Goal: Task Accomplishment & Management: Manage account settings

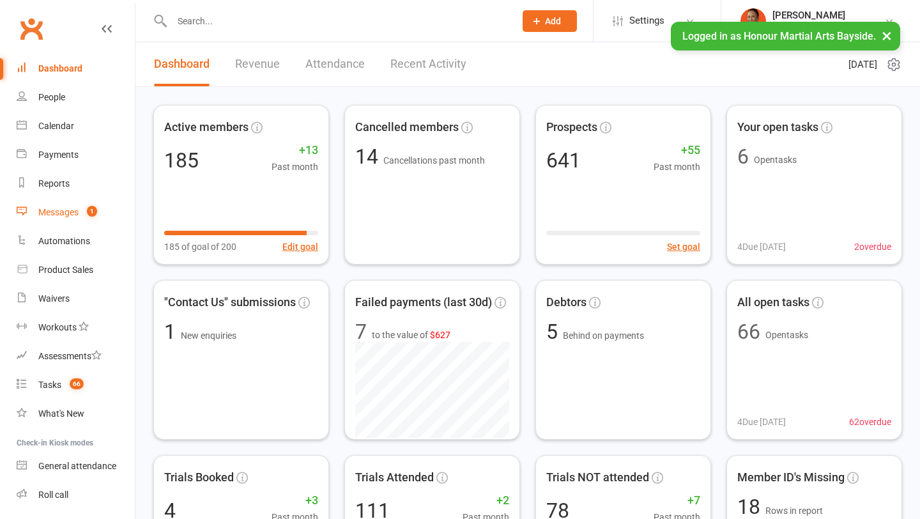
click at [61, 218] on link "Messages 1" at bounding box center [76, 212] width 118 height 29
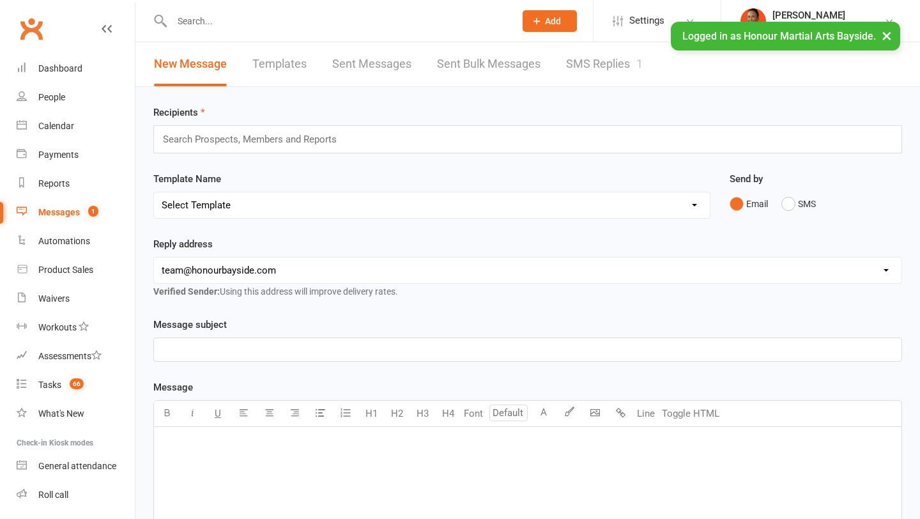
click at [594, 61] on link "SMS Replies 1" at bounding box center [604, 64] width 77 height 44
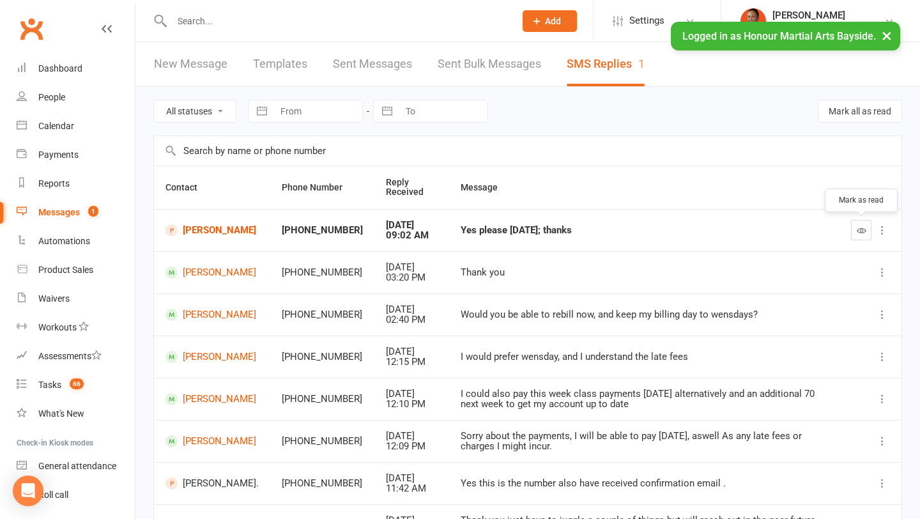
click at [859, 233] on icon "button" at bounding box center [862, 231] width 10 height 10
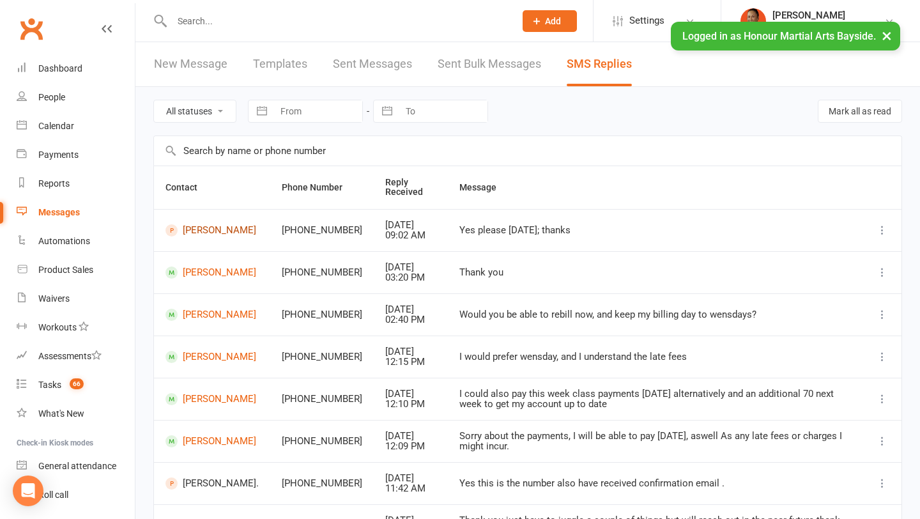
click at [218, 227] on link "Noah Omar" at bounding box center [212, 230] width 93 height 12
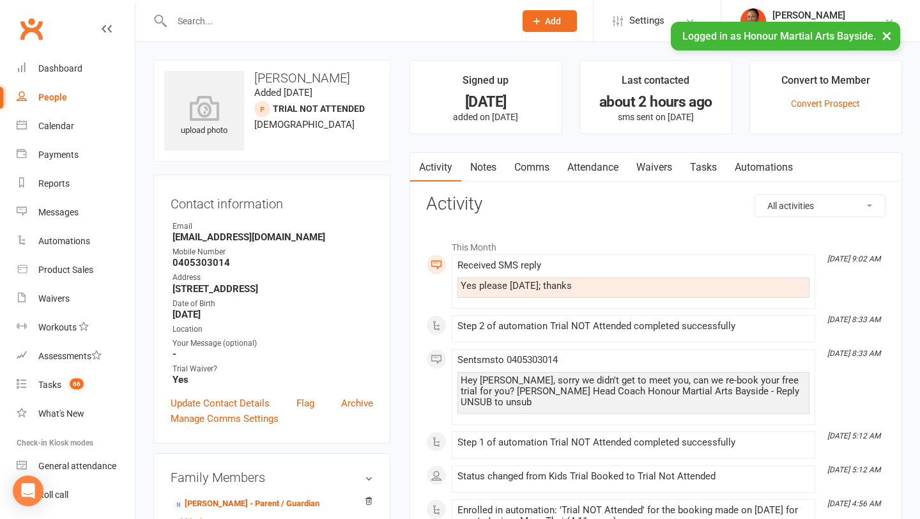
click at [594, 167] on link "Attendance" at bounding box center [592, 167] width 69 height 29
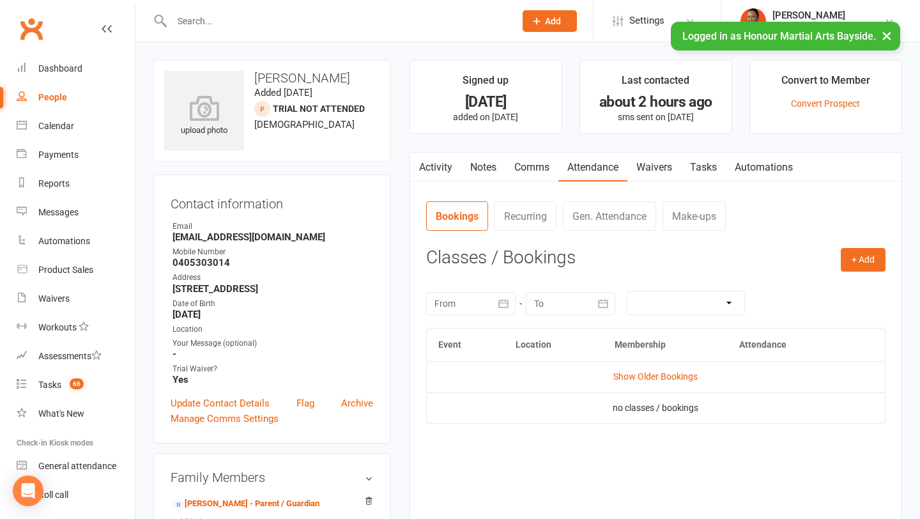
click at [680, 369] on td "Show Older Bookings" at bounding box center [656, 376] width 458 height 31
click at [681, 376] on link "Show Older Bookings" at bounding box center [655, 376] width 84 height 10
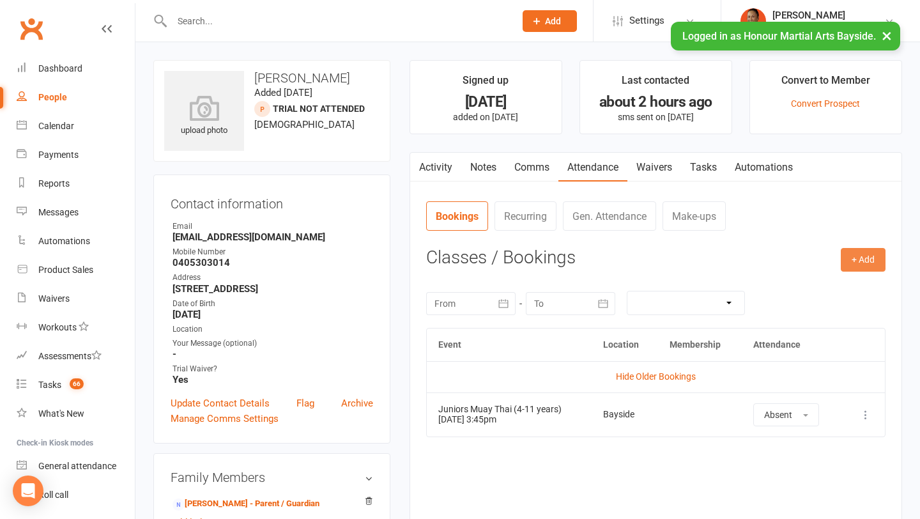
click at [857, 263] on button "+ Add" at bounding box center [863, 259] width 45 height 23
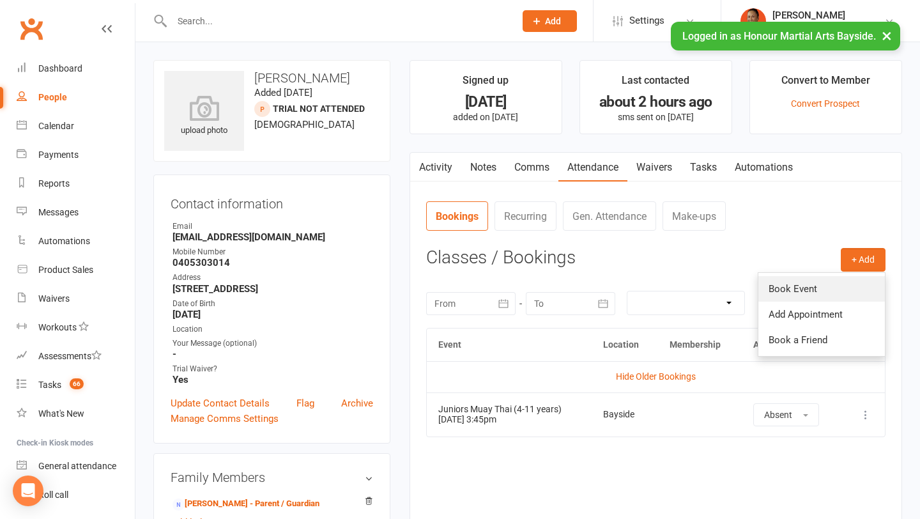
click at [787, 279] on link "Book Event" at bounding box center [822, 289] width 127 height 26
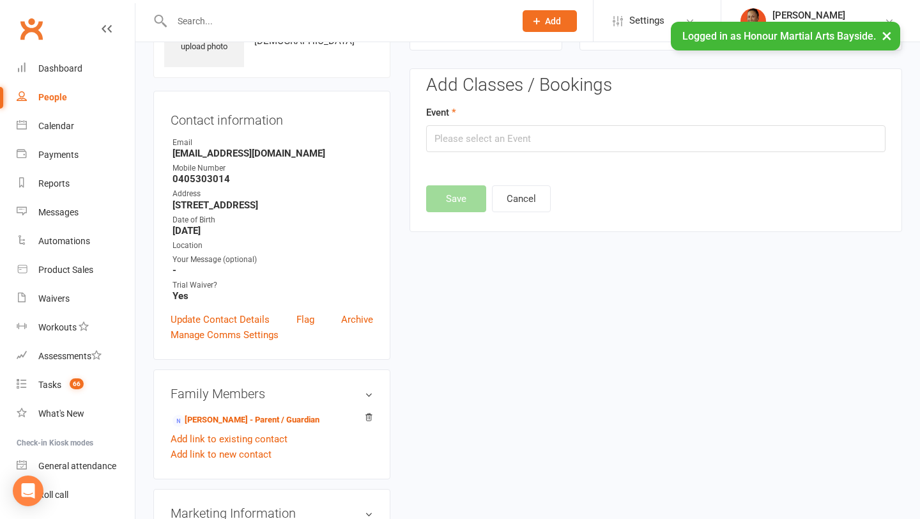
scroll to position [88, 0]
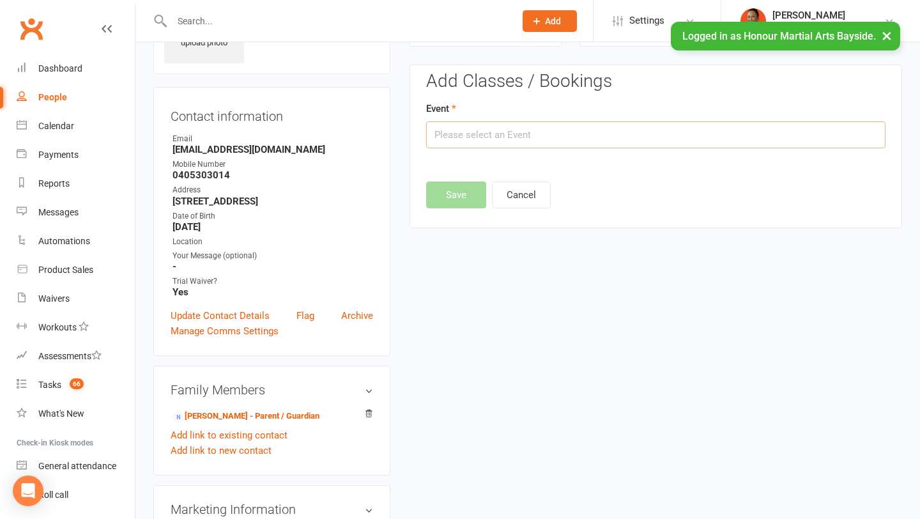
click at [483, 143] on input "text" at bounding box center [655, 134] width 459 height 27
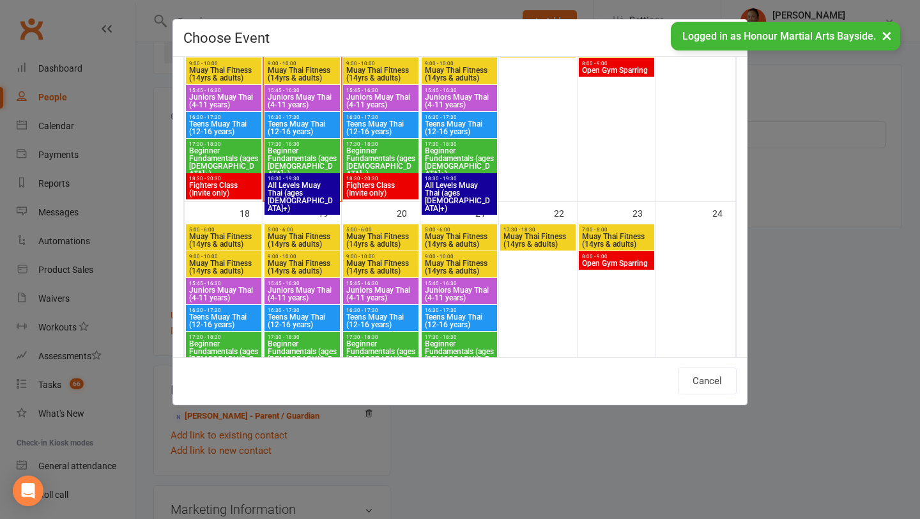
scroll to position [522, 0]
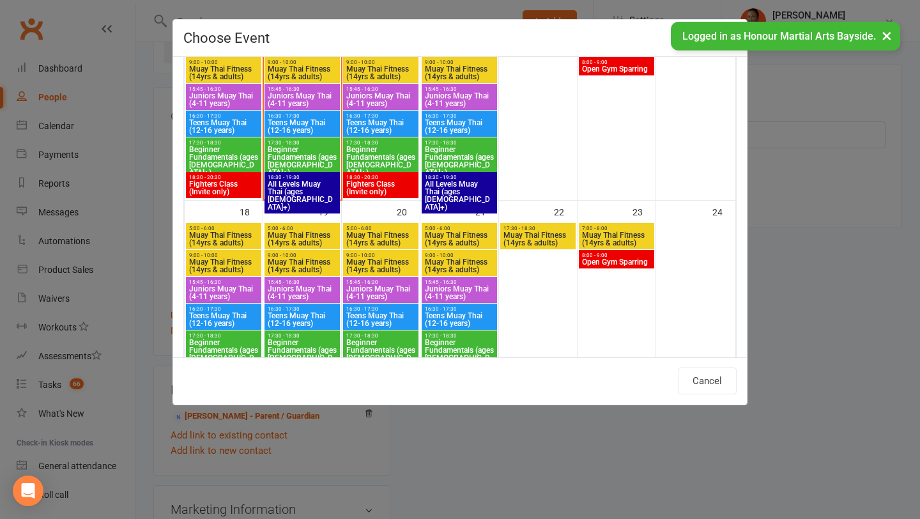
click at [204, 298] on span "Juniors Muay Thai (4-11 years)" at bounding box center [224, 292] width 70 height 15
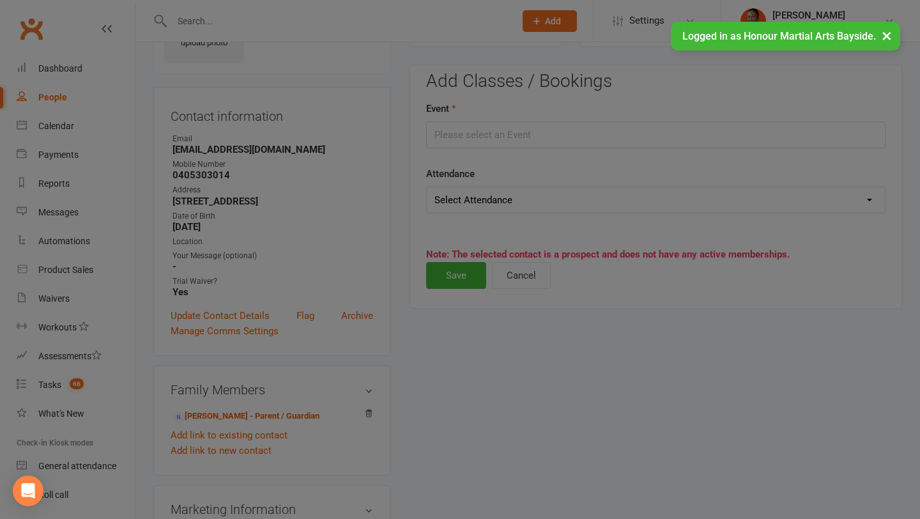
type input "Juniors Muay Thai (4-11 years) - Aug 18, 2025 3:45:00 PM"
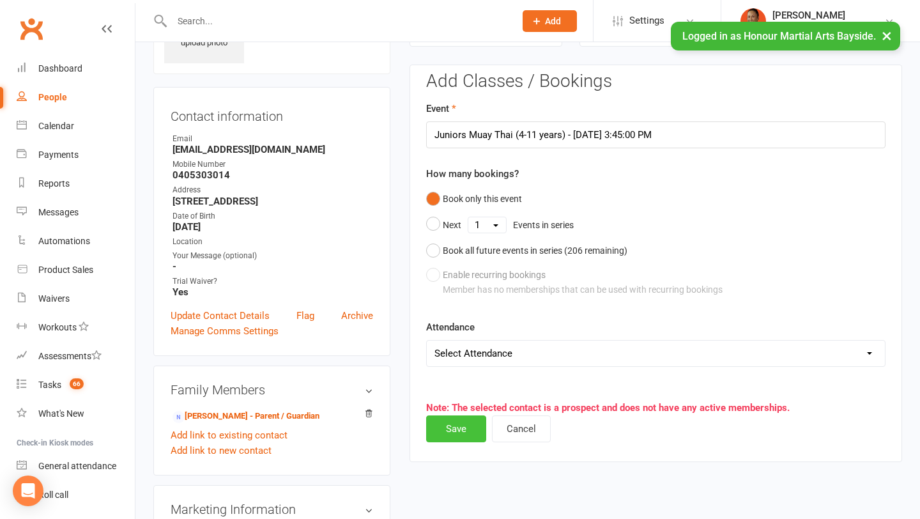
click at [464, 426] on button "Save" at bounding box center [456, 428] width 60 height 27
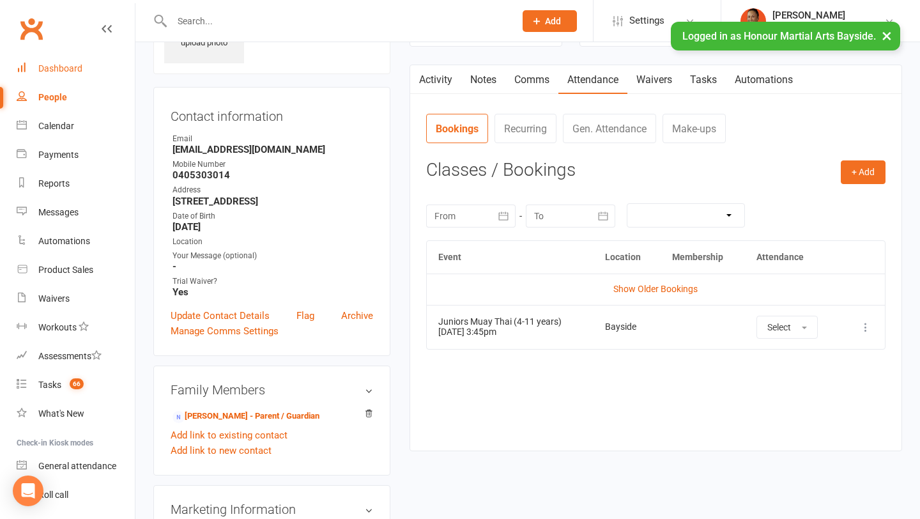
click at [43, 58] on link "Dashboard" at bounding box center [76, 68] width 118 height 29
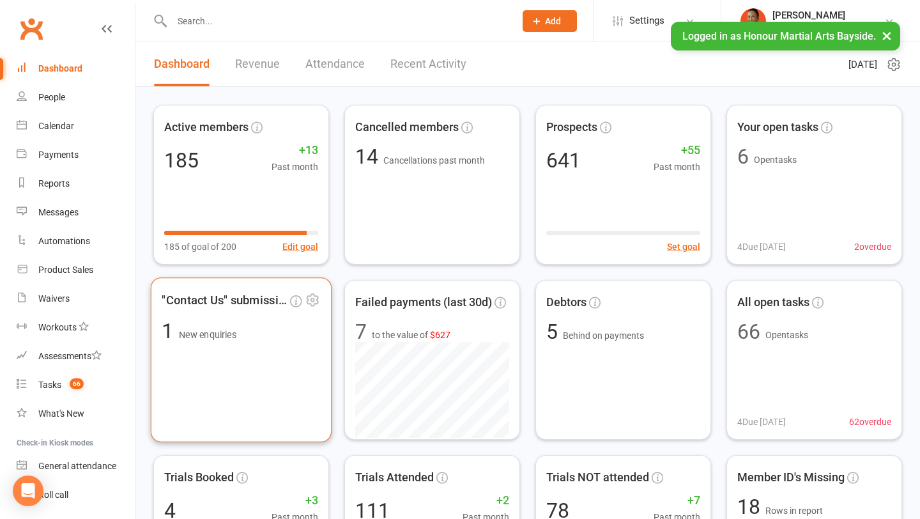
click at [316, 390] on div ""Contact Us" submissions 1 New enquiries" at bounding box center [241, 359] width 181 height 165
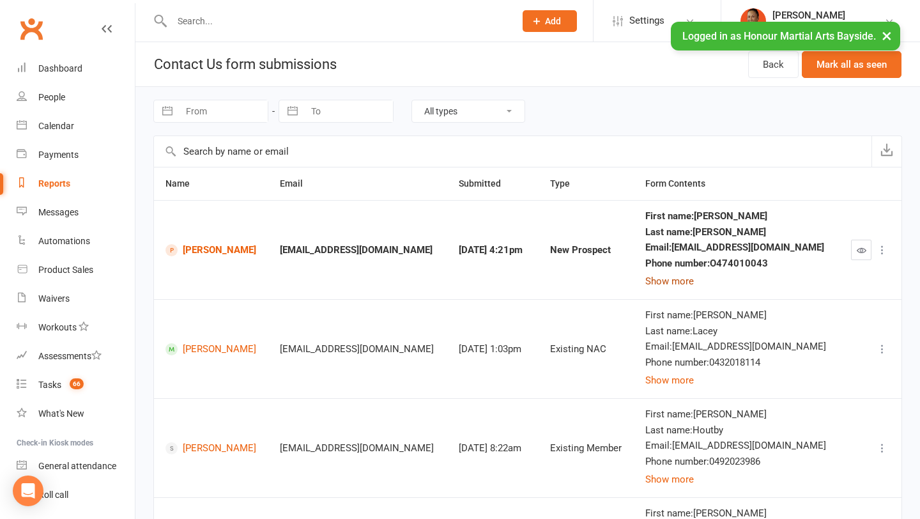
click at [694, 287] on button "Show more" at bounding box center [669, 280] width 49 height 15
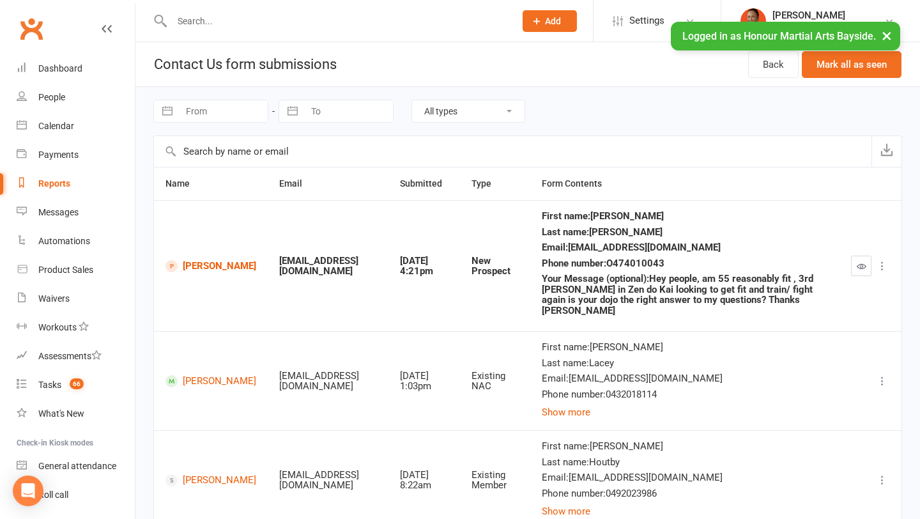
click at [859, 256] on button "button" at bounding box center [861, 266] width 20 height 20
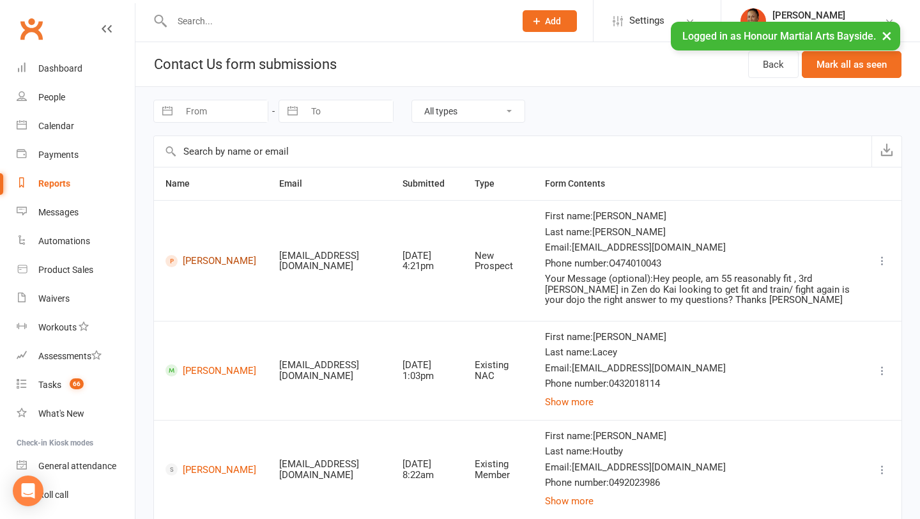
click at [203, 264] on link "Sean Macdonald" at bounding box center [211, 261] width 91 height 12
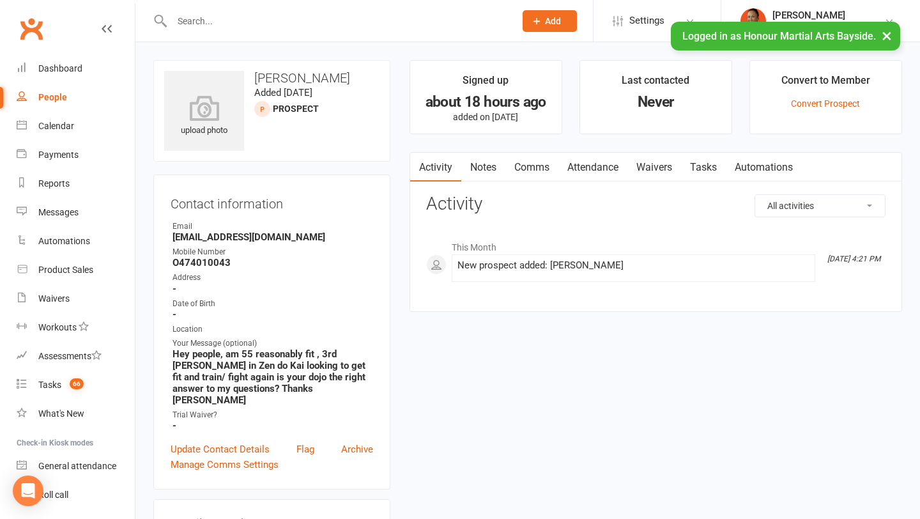
click at [534, 164] on link "Comms" at bounding box center [531, 167] width 53 height 29
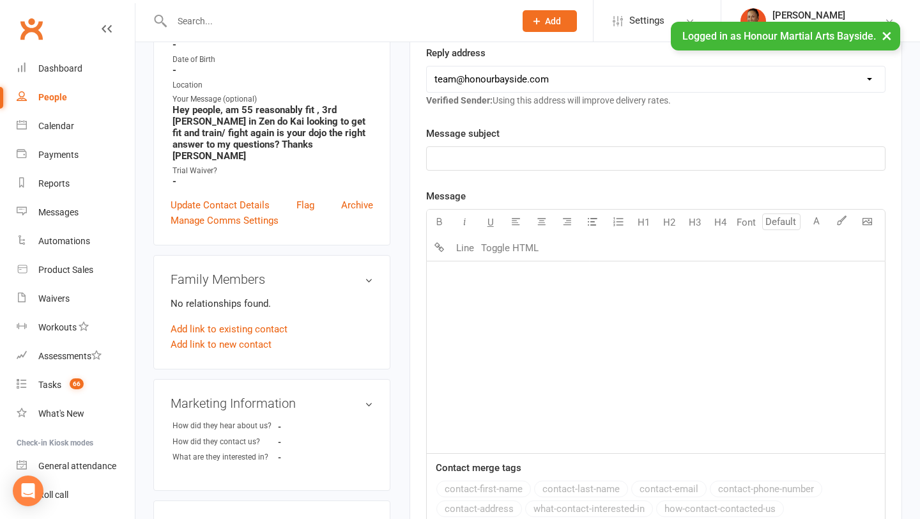
scroll to position [248, 0]
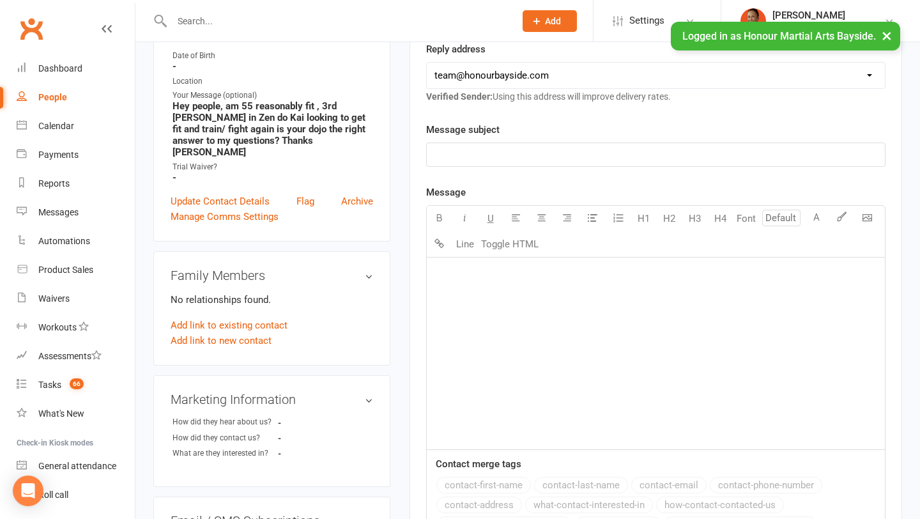
click at [589, 353] on div "﻿" at bounding box center [656, 354] width 458 height 192
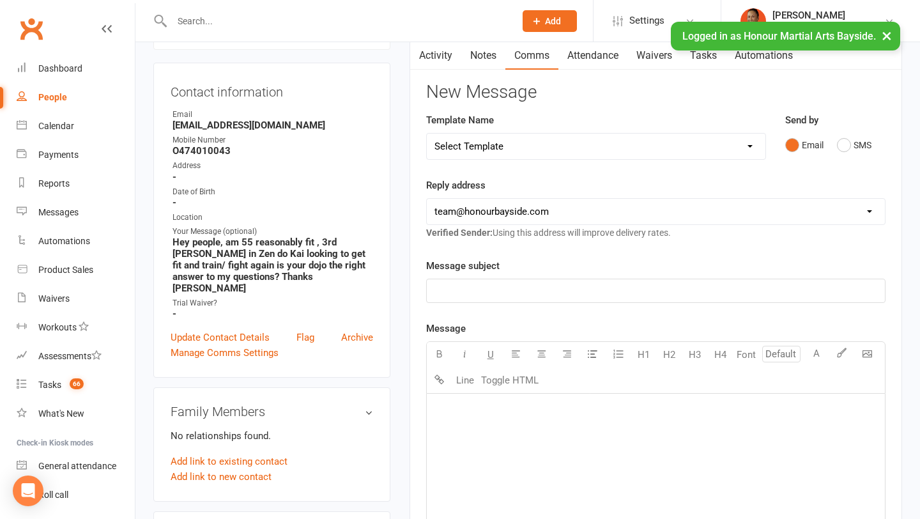
scroll to position [96, 0]
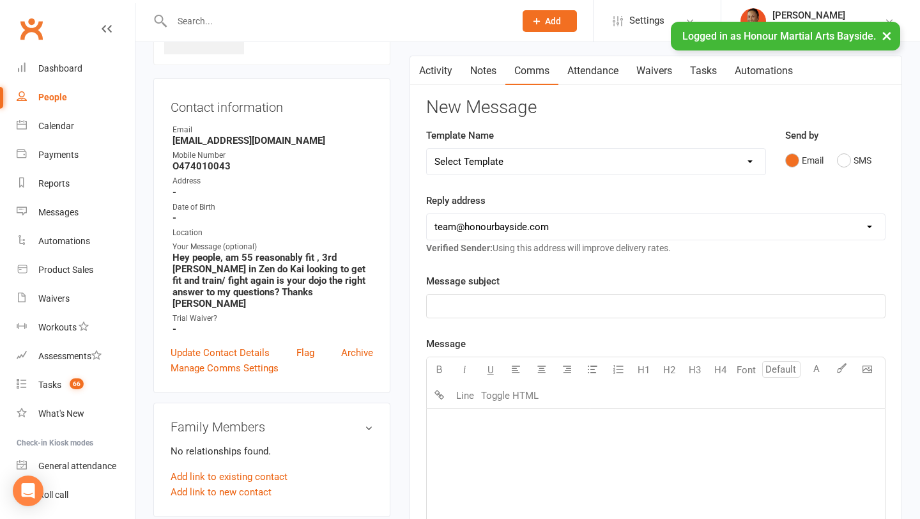
click at [495, 163] on select "Select Template [Email] EziDebit Deactivation / Invalid Account [SMS] Failed Mu…" at bounding box center [596, 162] width 339 height 26
select select "22"
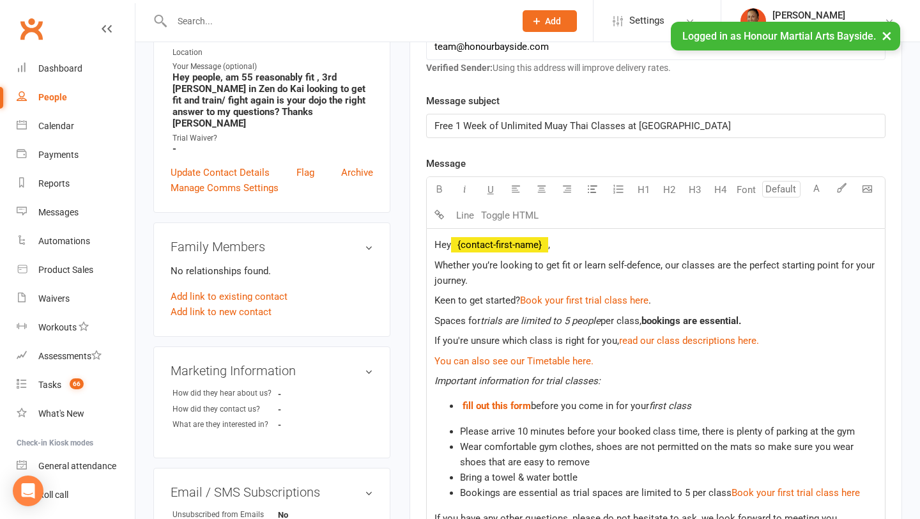
scroll to position [279, 0]
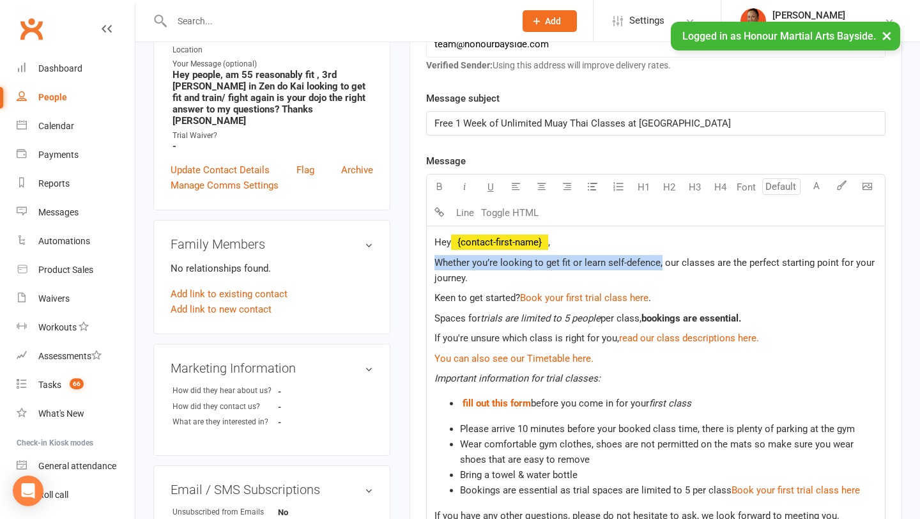
drag, startPoint x: 433, startPoint y: 261, endPoint x: 661, endPoint y: 257, distance: 228.2
click at [661, 257] on div "Hey ﻿ {contact-first-name} , Whether you’re looking to get fit or learn self-de…" at bounding box center [656, 476] width 458 height 500
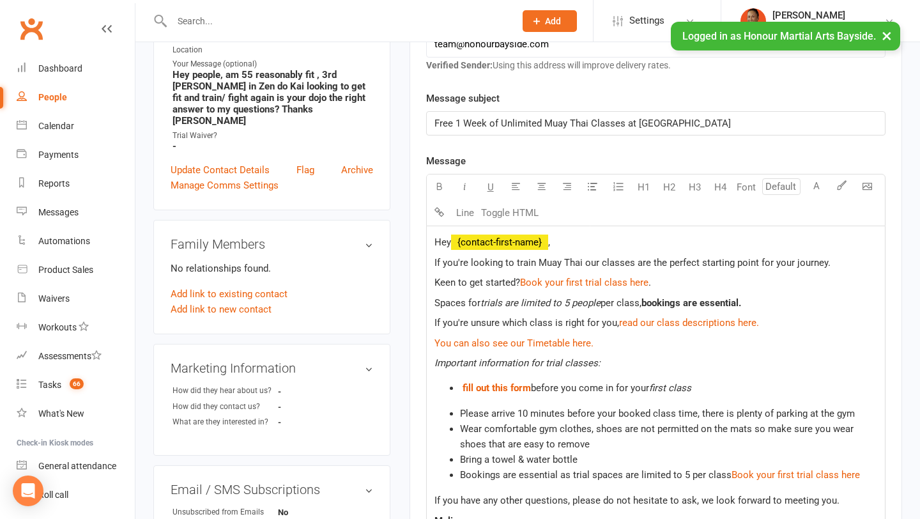
click at [828, 265] on p "If you're looking to train Muay Thai our classes are the perfect starting point…" at bounding box center [656, 262] width 443 height 15
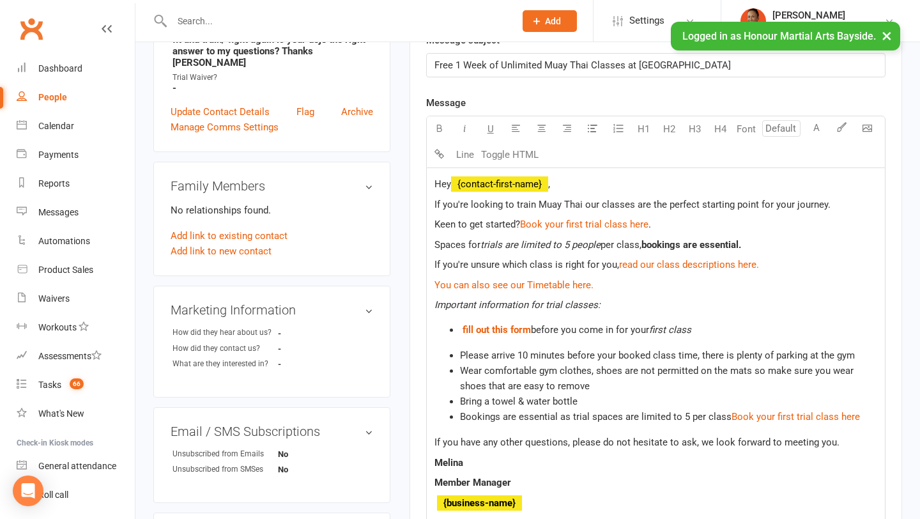
scroll to position [331, 0]
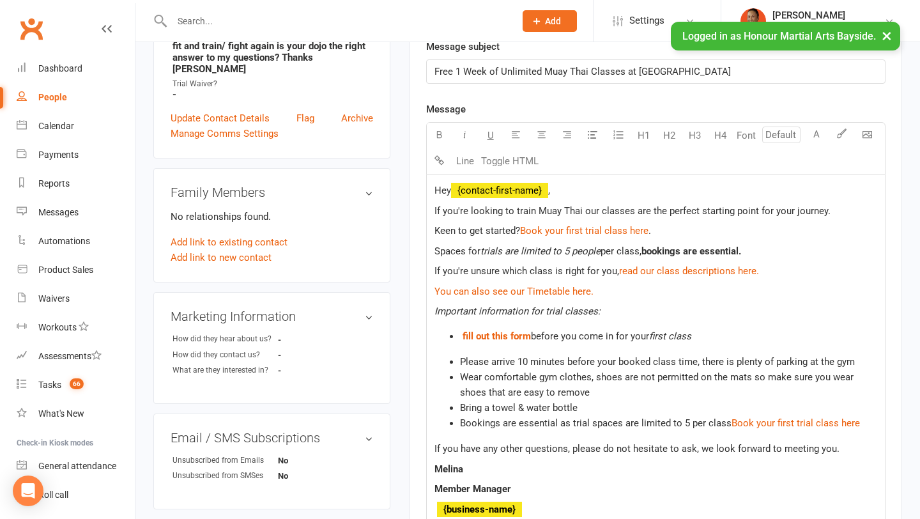
click at [739, 226] on p "Keen to get started? $ Book your first trial class here $ ." at bounding box center [656, 230] width 443 height 15
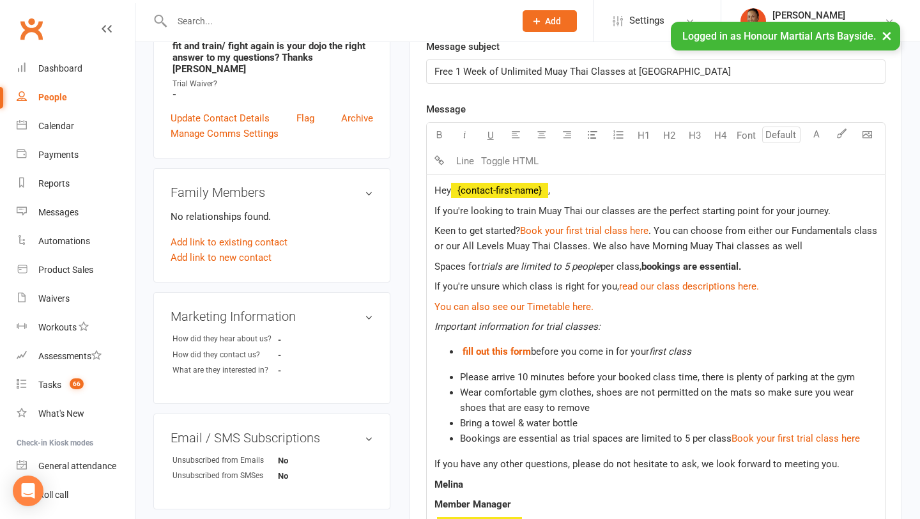
click at [767, 250] on span ". You can choose from either our Fundamentals class or our All Levels Muay Thai…" at bounding box center [657, 238] width 445 height 27
click at [858, 249] on p "Keen to get started? $ Book your first trial class here $ . You can choose from…" at bounding box center [656, 238] width 443 height 31
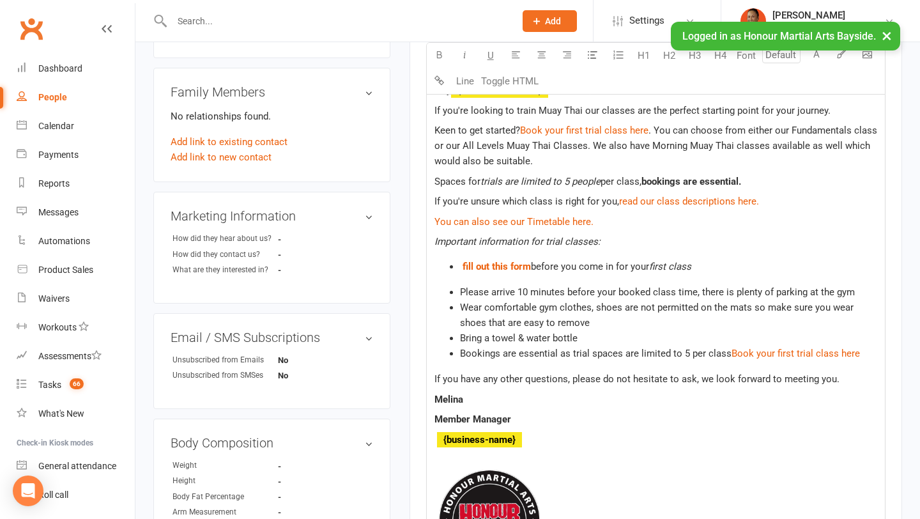
scroll to position [432, 0]
click at [772, 204] on p "If you're unsure which class is right for you, $ read our class descriptions he…" at bounding box center [656, 200] width 443 height 15
click at [796, 203] on p "If you're unsure which class is right for you, $ read our class descriptions he…" at bounding box center [656, 200] width 443 height 15
click at [558, 205] on span "If you're unsure which class is right for you," at bounding box center [527, 201] width 185 height 12
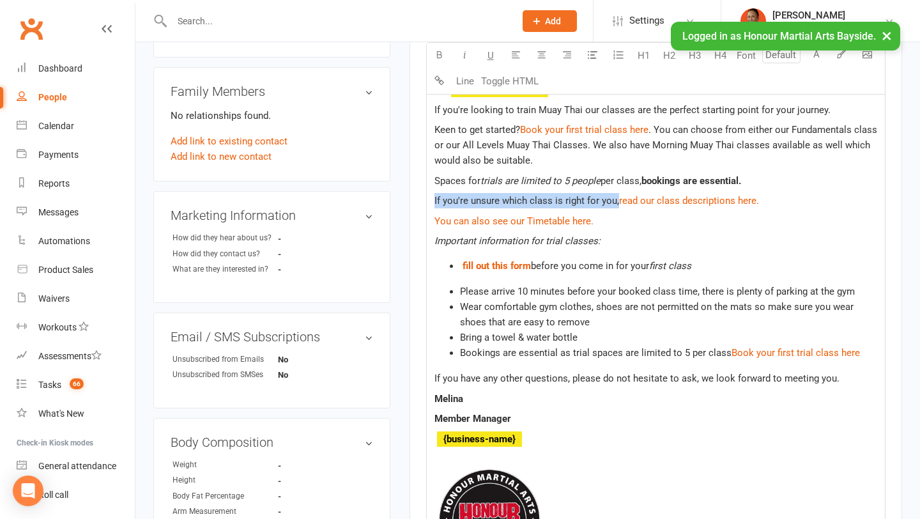
click at [558, 205] on span "If you're unsure which class is right for you," at bounding box center [527, 201] width 185 height 12
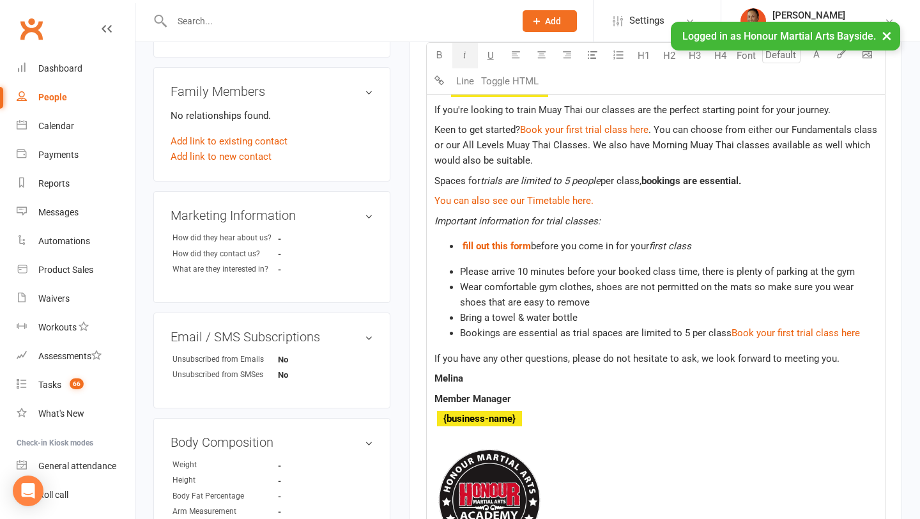
click at [539, 180] on span "trials are limited to 5 people" at bounding box center [541, 181] width 120 height 12
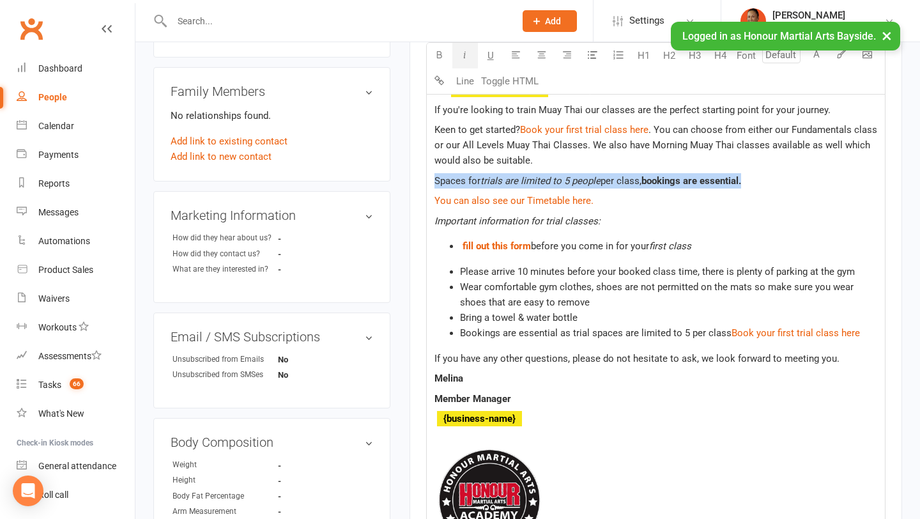
click at [539, 180] on span "trials are limited to 5 people" at bounding box center [541, 181] width 120 height 12
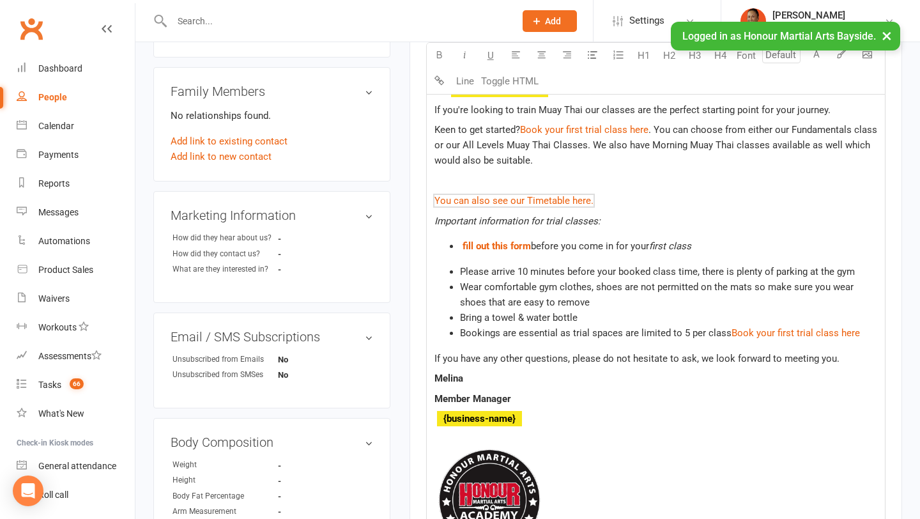
click at [435, 193] on p "$ You can also see our Timetable here. $" at bounding box center [656, 200] width 443 height 15
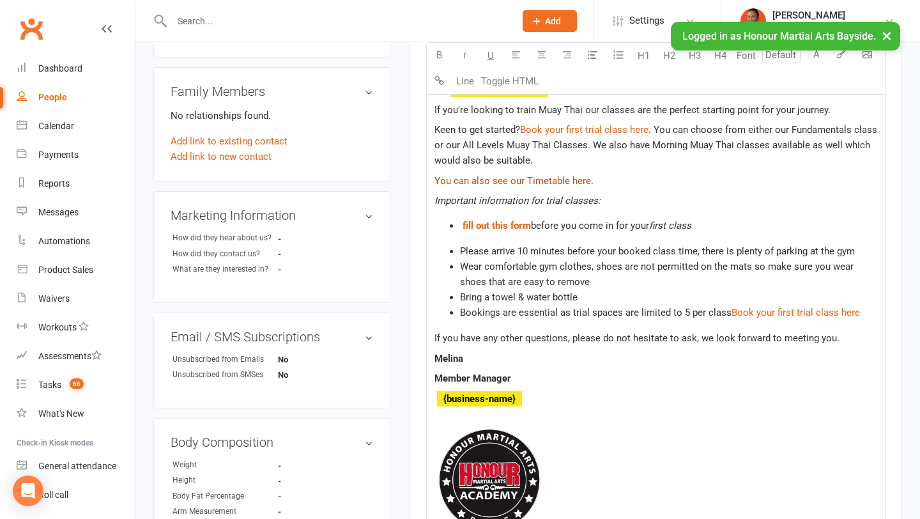
click at [484, 178] on span "You can also see our Timetable here." at bounding box center [514, 181] width 159 height 12
click at [431, 176] on div "Hey ﻿ {contact-first-name} , If you're looking to train Muay Thai our classes a…" at bounding box center [656, 310] width 458 height 475
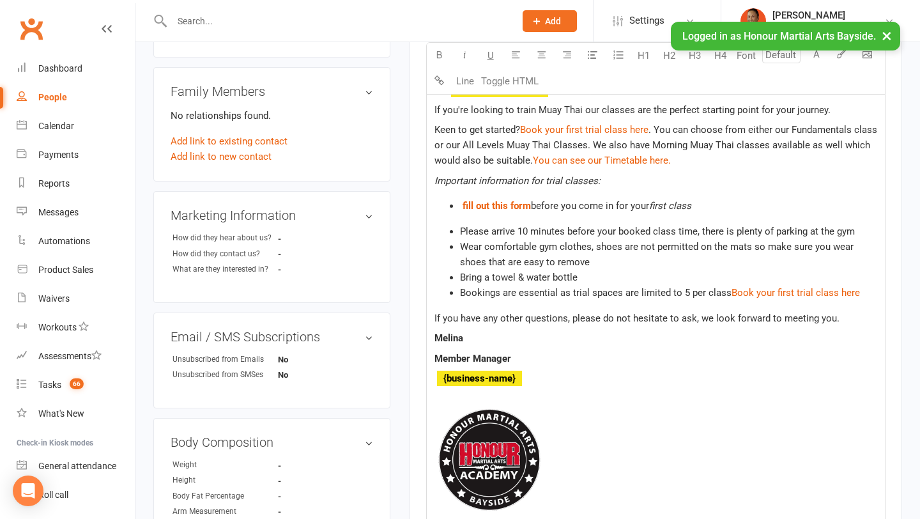
click at [701, 170] on div "Hey ﻿ {contact-first-name} , If you're looking to train Muay Thai our classes a…" at bounding box center [656, 301] width 458 height 456
click at [640, 207] on span "before you come in for your" at bounding box center [590, 206] width 118 height 12
click at [640, 212] on li "$ fill out this form $ before you come in for your first class" at bounding box center [668, 205] width 417 height 15
click at [640, 222] on div "Hey ﻿ {contact-first-name} , If you're looking to train Muay Thai our classes a…" at bounding box center [656, 301] width 458 height 456
click at [736, 163] on p "Keen to get started? $ Book your first trial class here $ . You can choose from…" at bounding box center [656, 145] width 443 height 46
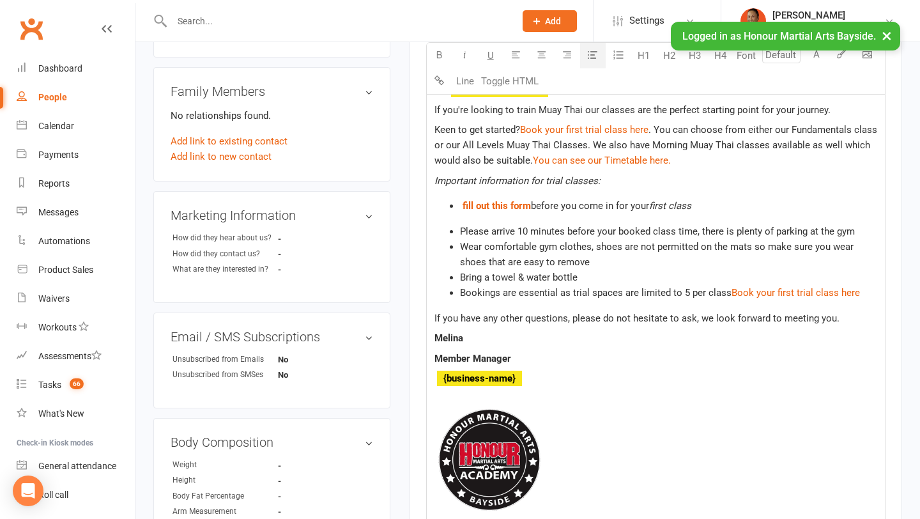
click at [736, 163] on p "Keen to get started? $ Book your first trial class here $ . You can choose from…" at bounding box center [656, 145] width 443 height 46
click at [725, 157] on p "Keen to get started? $ Book your first trial class here $ . You can choose from…" at bounding box center [656, 145] width 443 height 46
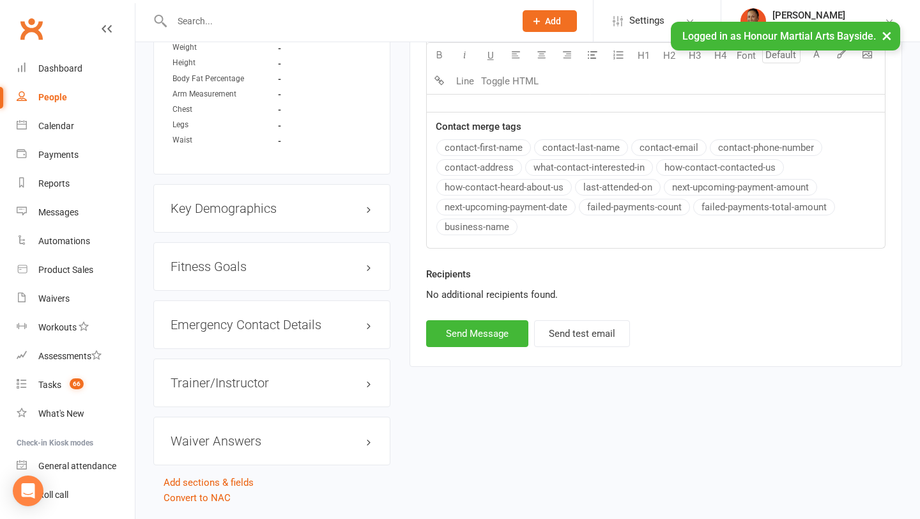
scroll to position [872, 0]
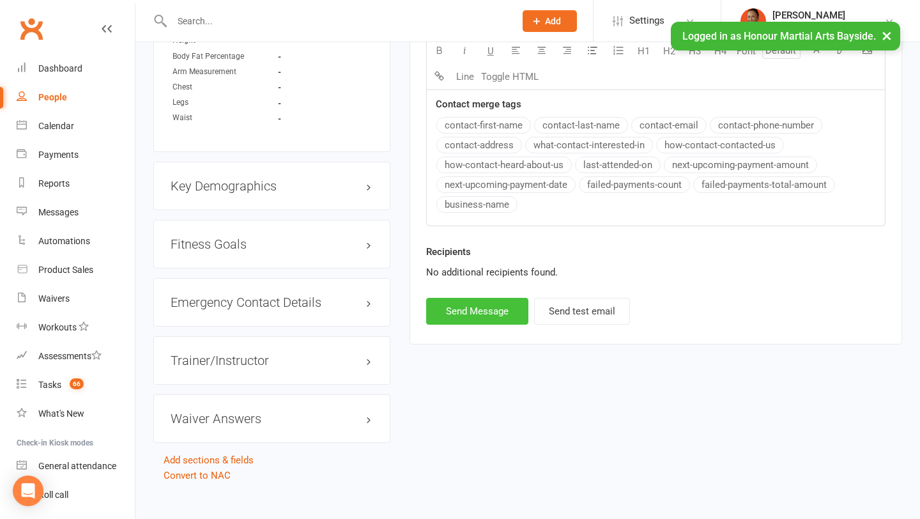
click at [487, 312] on button "Send Message" at bounding box center [477, 311] width 102 height 27
select select
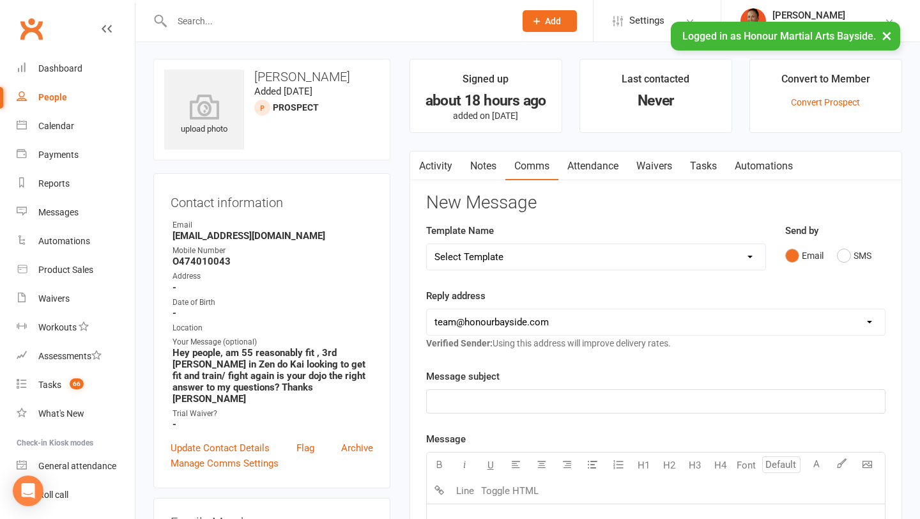
scroll to position [0, 0]
click at [702, 169] on link "Tasks" at bounding box center [703, 167] width 45 height 29
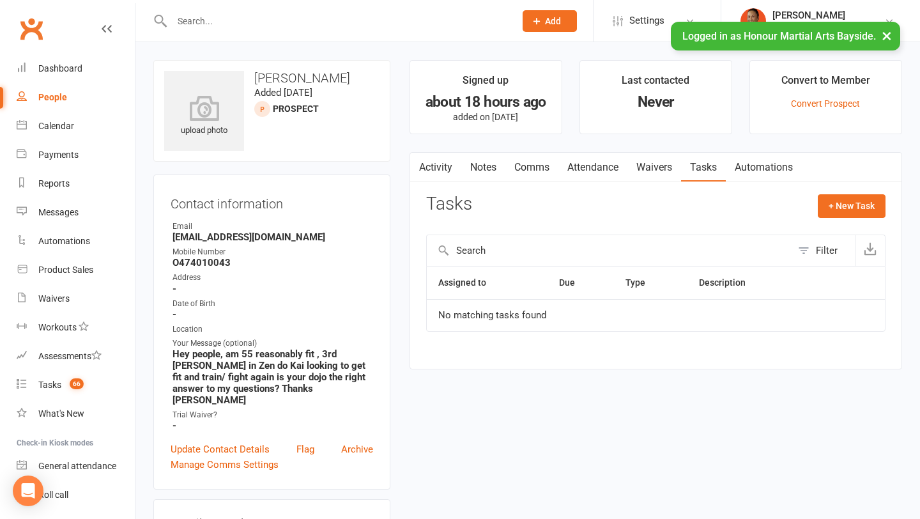
click at [755, 178] on link "Automations" at bounding box center [764, 167] width 76 height 29
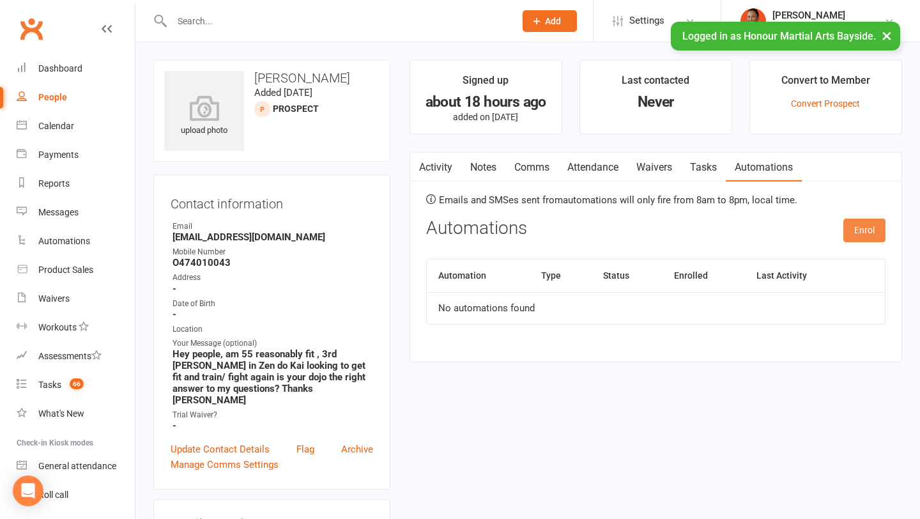
click at [850, 239] on button "Enrol" at bounding box center [864, 230] width 42 height 23
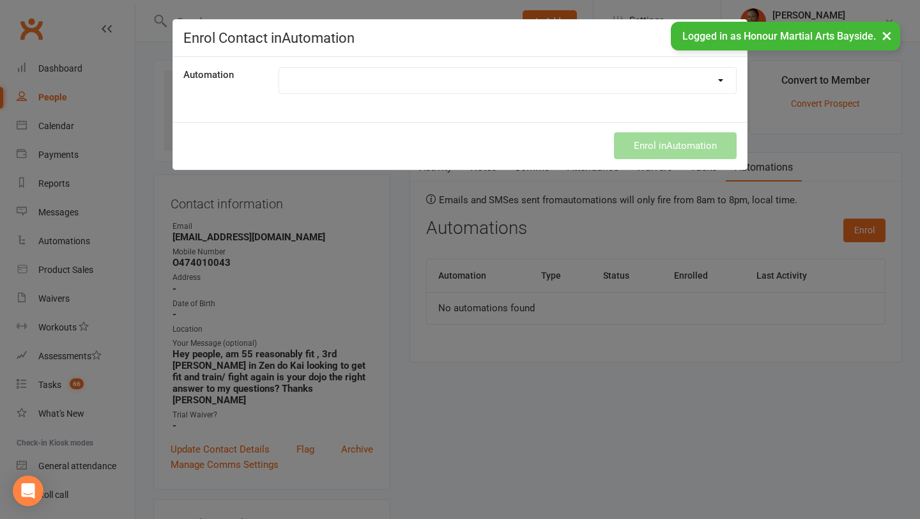
click at [341, 100] on div "Automation Change Kids Booking over from Parent Facebook KIDS leads Facebook Le…" at bounding box center [460, 89] width 574 height 65
click at [330, 74] on select "Change Kids Booking over from Parent Facebook KIDS leads Facebook Lead Ads Firs…" at bounding box center [507, 81] width 457 height 26
select select "8050"
click at [654, 151] on button "Enrol in Automation" at bounding box center [675, 145] width 123 height 27
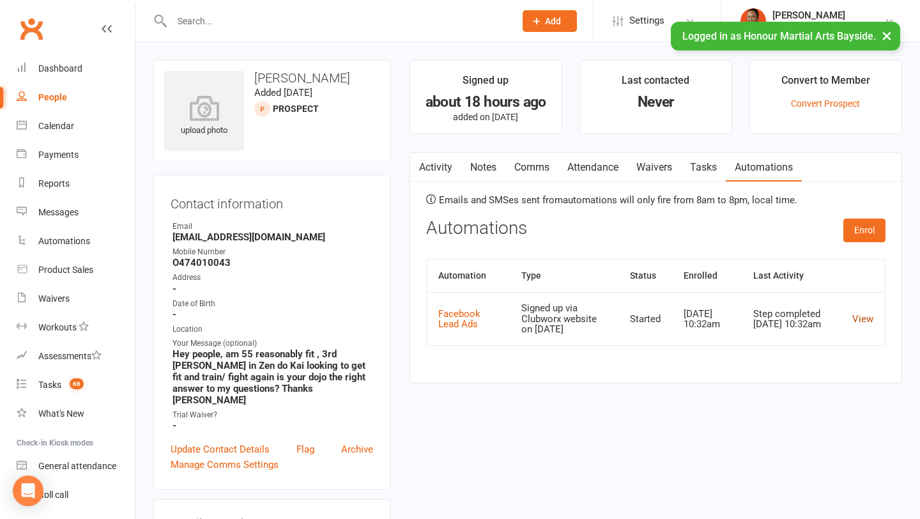
click at [861, 316] on link "View" at bounding box center [862, 319] width 21 height 12
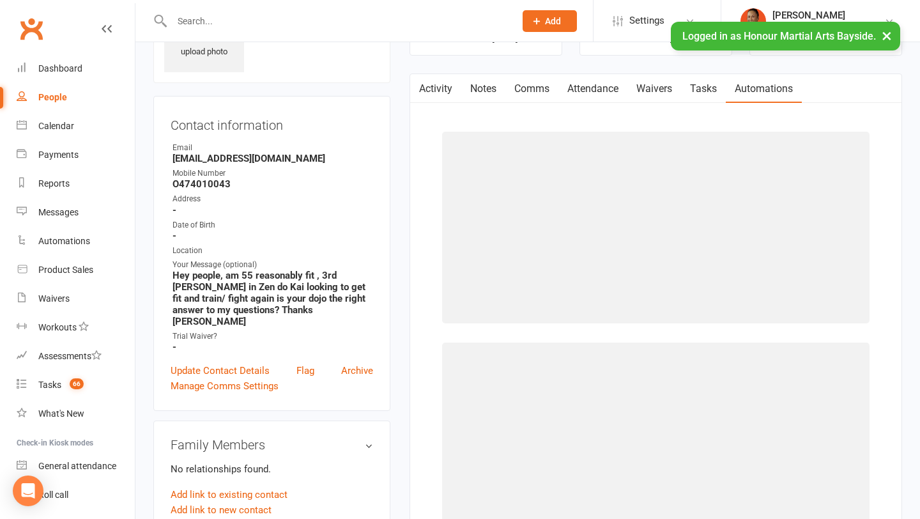
scroll to position [84, 0]
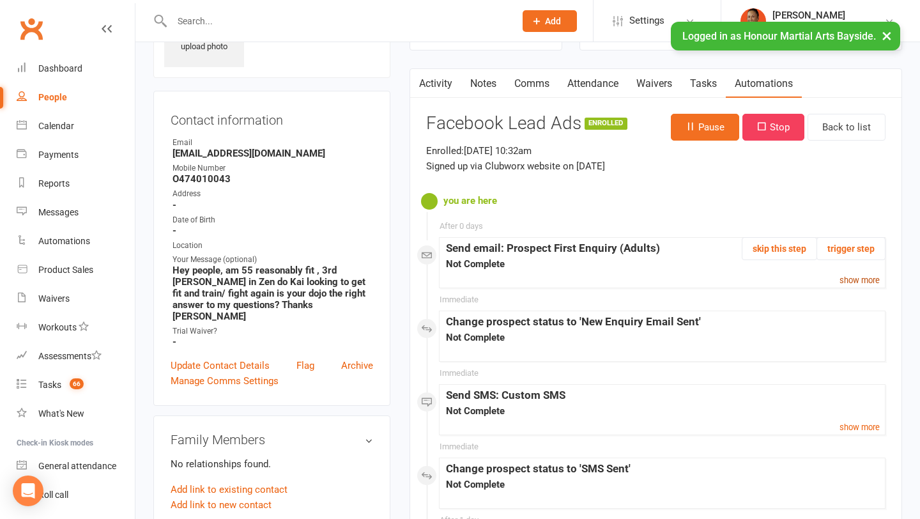
click at [858, 282] on small "show more" at bounding box center [860, 280] width 40 height 10
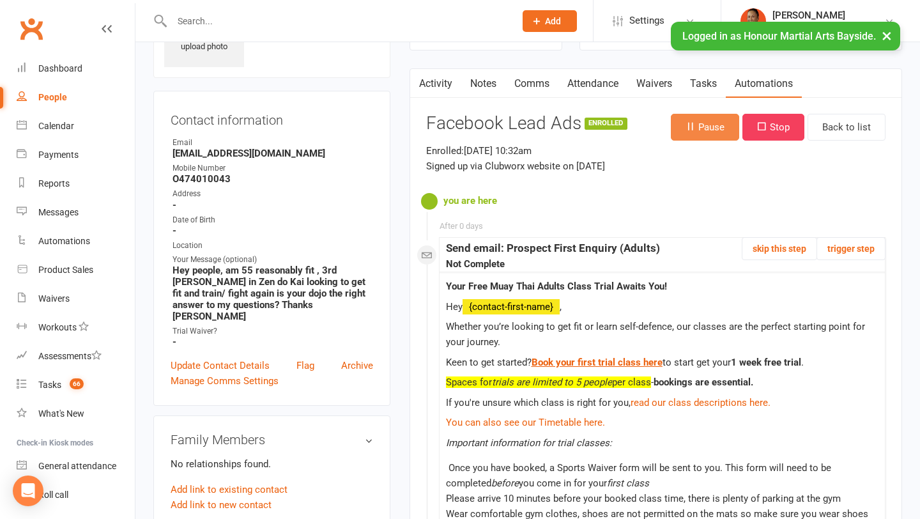
click at [710, 121] on button "Pause" at bounding box center [705, 127] width 68 height 27
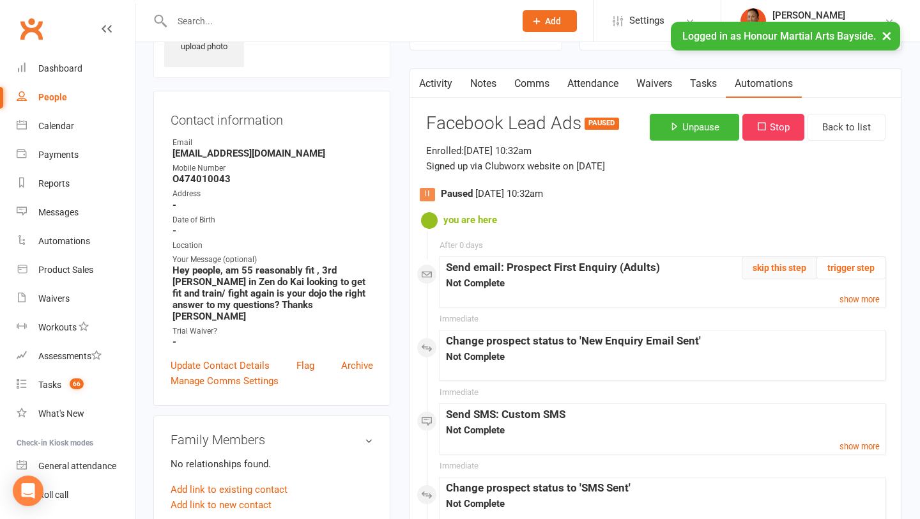
click at [782, 272] on button "skip this step" at bounding box center [779, 267] width 75 height 23
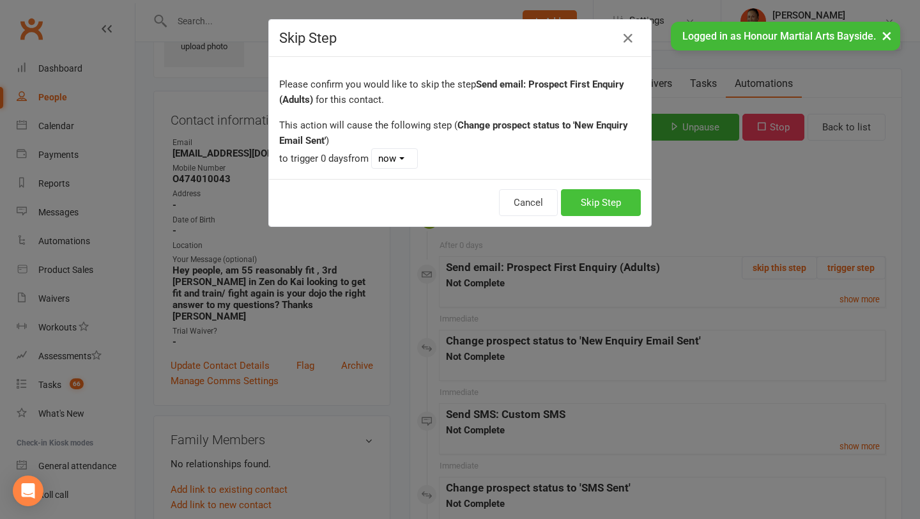
click at [606, 199] on button "Skip Step" at bounding box center [601, 202] width 80 height 27
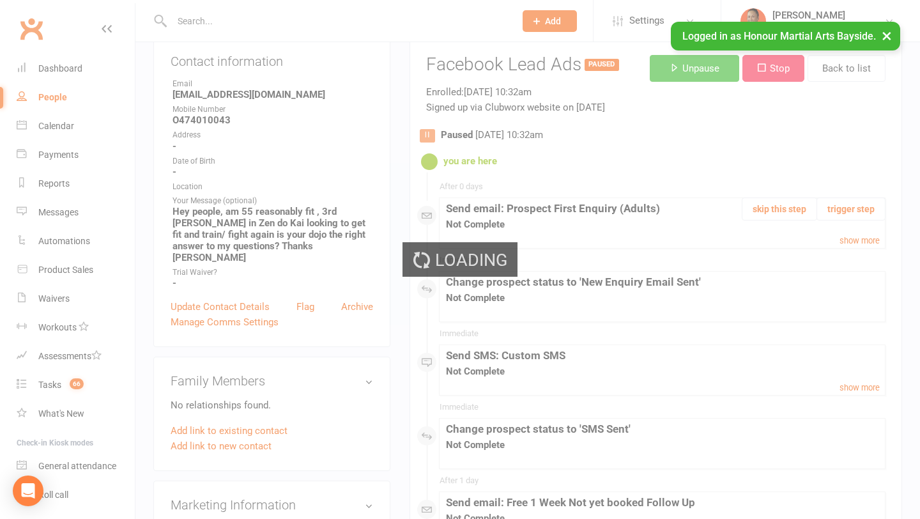
scroll to position [151, 0]
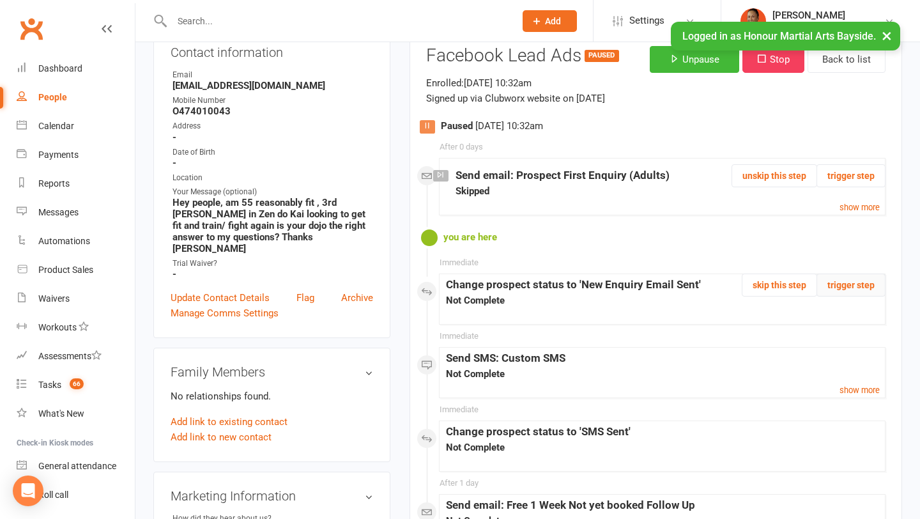
click at [852, 291] on button "trigger step" at bounding box center [851, 284] width 69 height 23
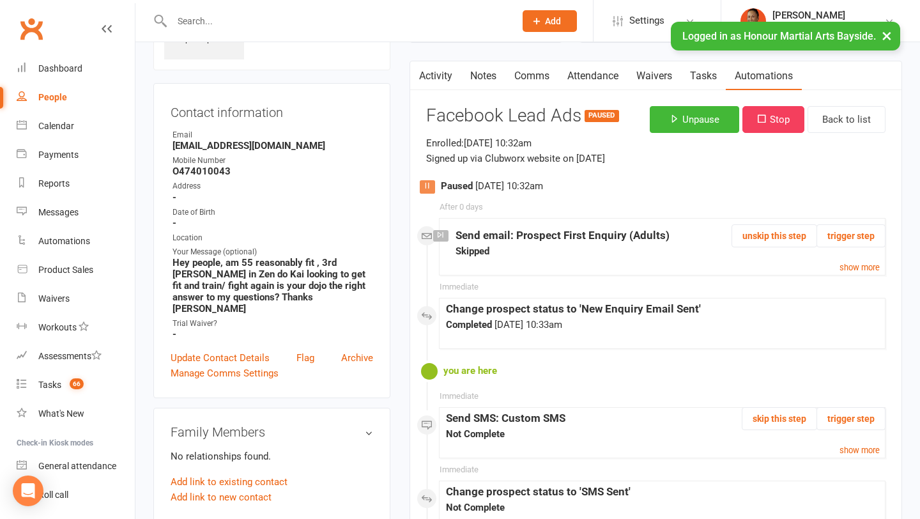
scroll to position [0, 0]
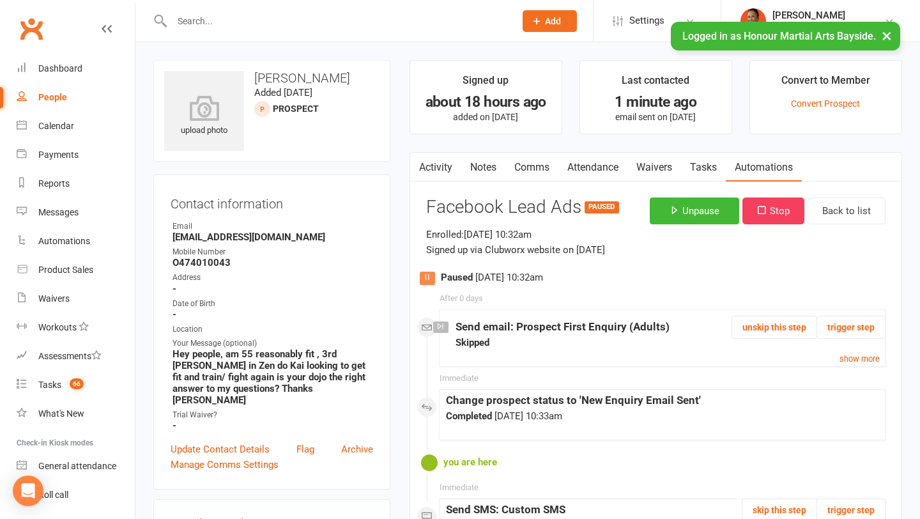
click at [711, 174] on link "Tasks" at bounding box center [703, 167] width 45 height 29
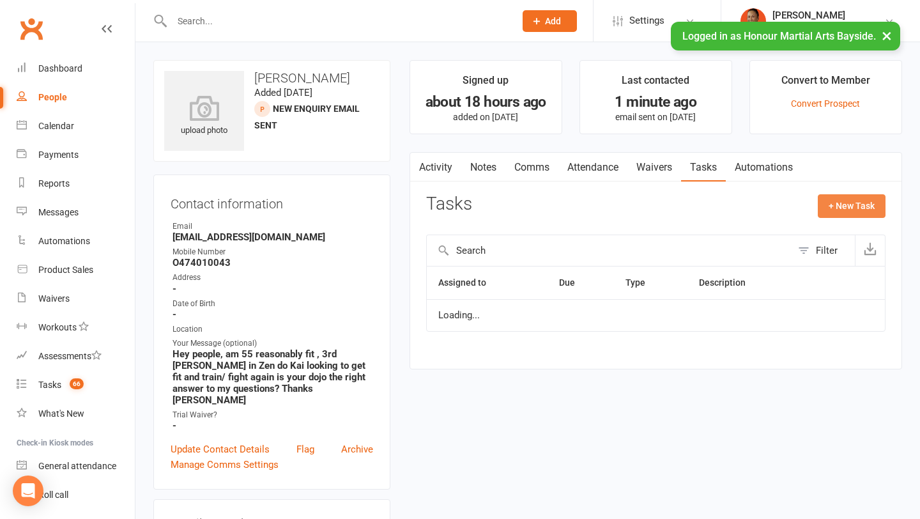
click at [858, 204] on button "+ New Task" at bounding box center [852, 205] width 68 height 23
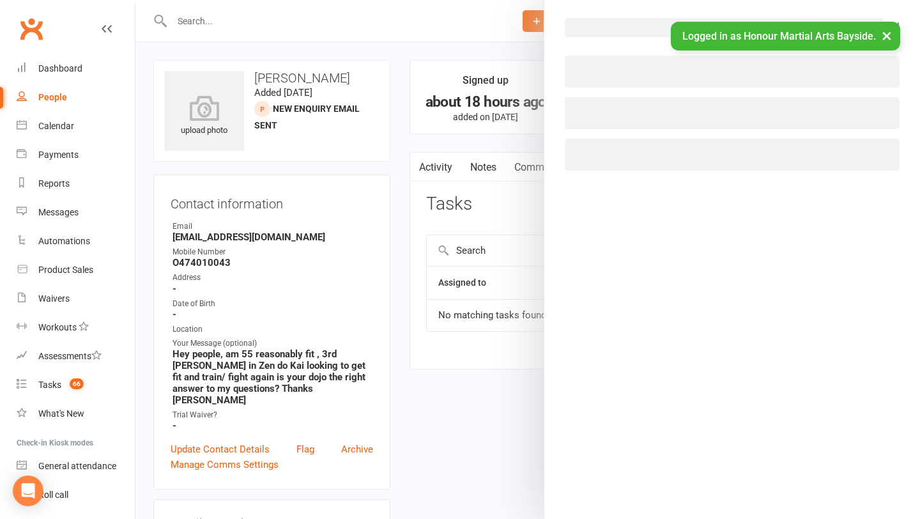
select select "3833"
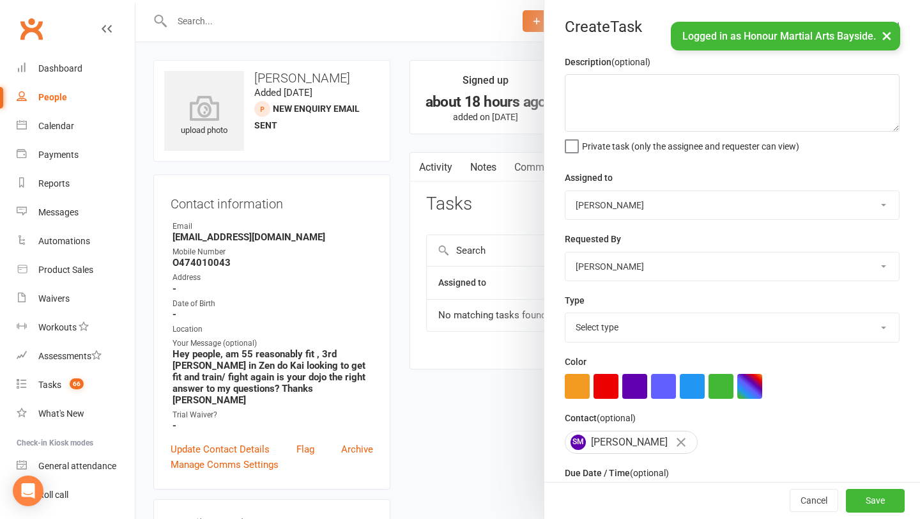
click at [750, 73] on div "Description (optional) Private task (only the assignee and requester can view)" at bounding box center [732, 103] width 335 height 98
click at [746, 91] on textarea at bounding box center [732, 103] width 335 height 58
type textarea "if hasn't responded unpause automation"
click at [621, 324] on select "Select type Admin Attendance Cancellation Debt collection E-mail Follow up Free…" at bounding box center [733, 327] width 334 height 28
select select "31240"
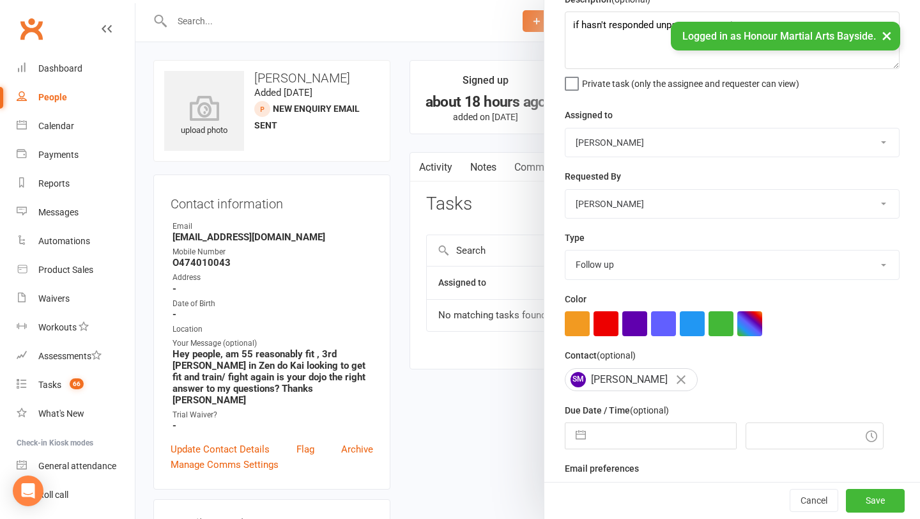
scroll to position [91, 0]
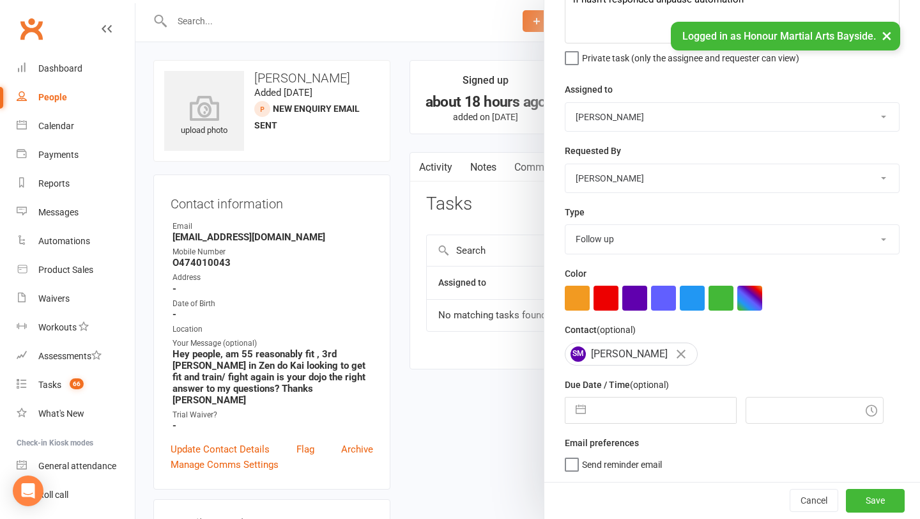
click at [674, 419] on input "text" at bounding box center [664, 410] width 144 height 26
select select "6"
select select "2025"
select select "7"
select select "2025"
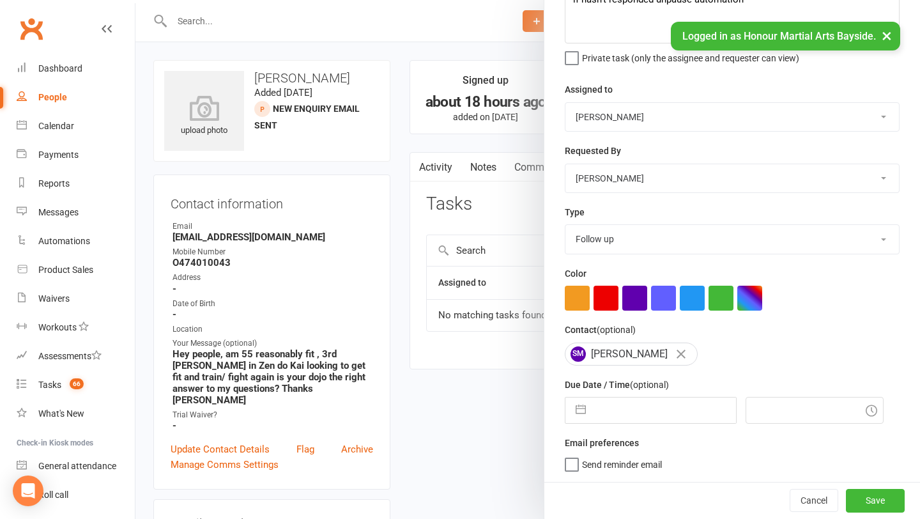
select select "8"
select select "2025"
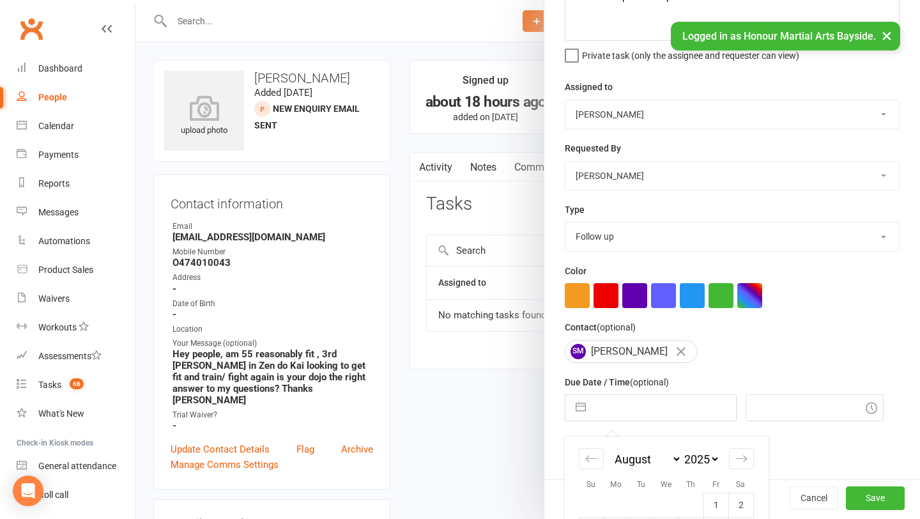
scroll to position [227, 0]
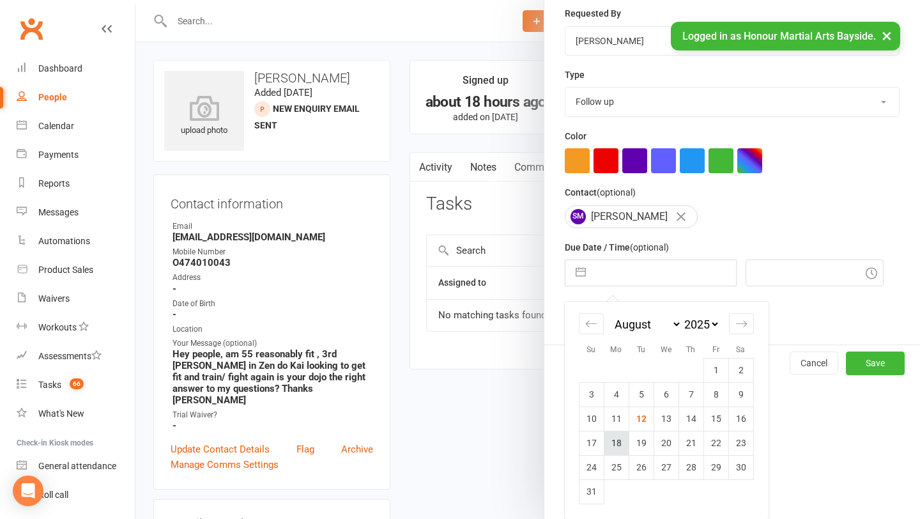
click at [625, 440] on td "18" at bounding box center [616, 443] width 25 height 24
type input "18 Aug 2025"
type input "10:45am"
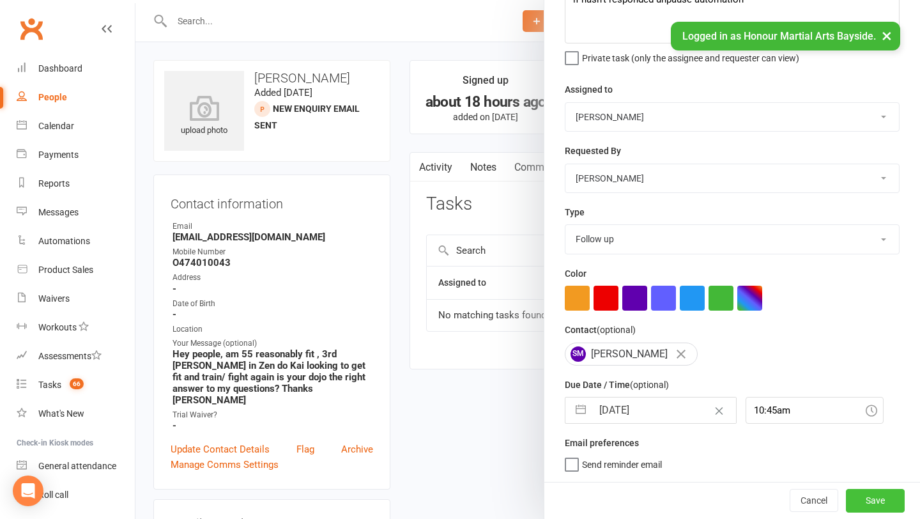
click at [872, 498] on button "Save" at bounding box center [875, 500] width 59 height 23
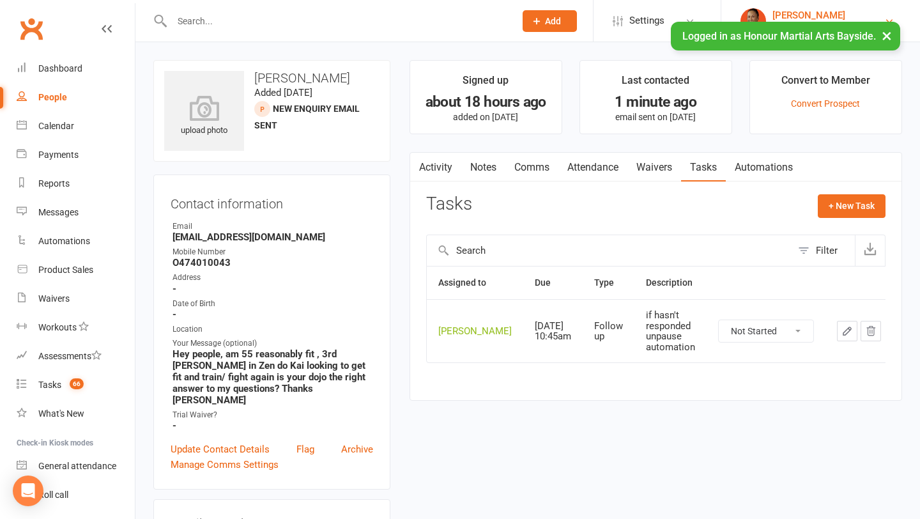
click at [783, 15] on div "[PERSON_NAME]" at bounding box center [829, 16] width 112 height 12
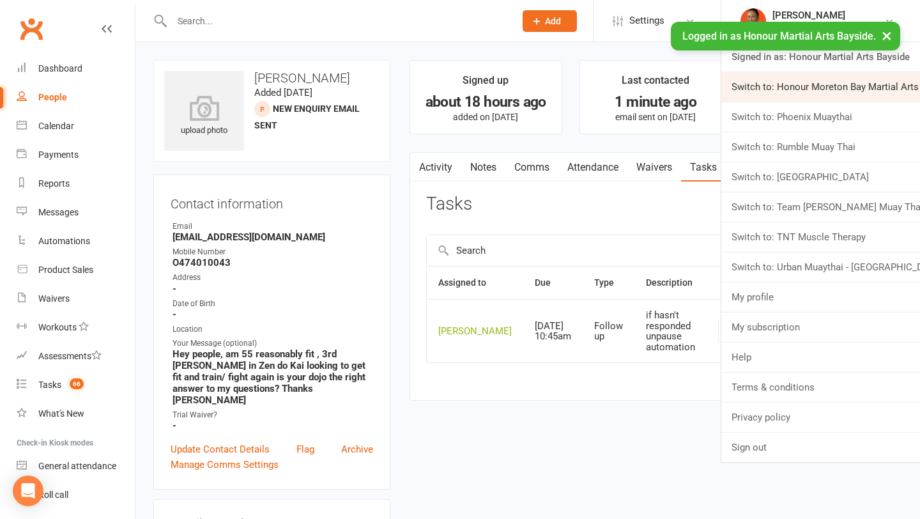
click at [780, 91] on link "Switch to: Honour Moreton Bay Martial Arts Academy" at bounding box center [820, 86] width 199 height 29
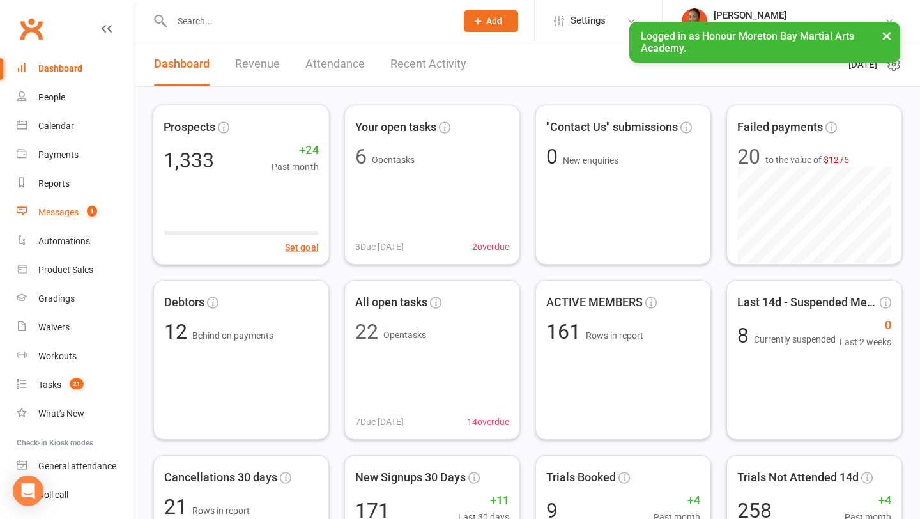
click at [59, 209] on div "Messages" at bounding box center [58, 212] width 40 height 10
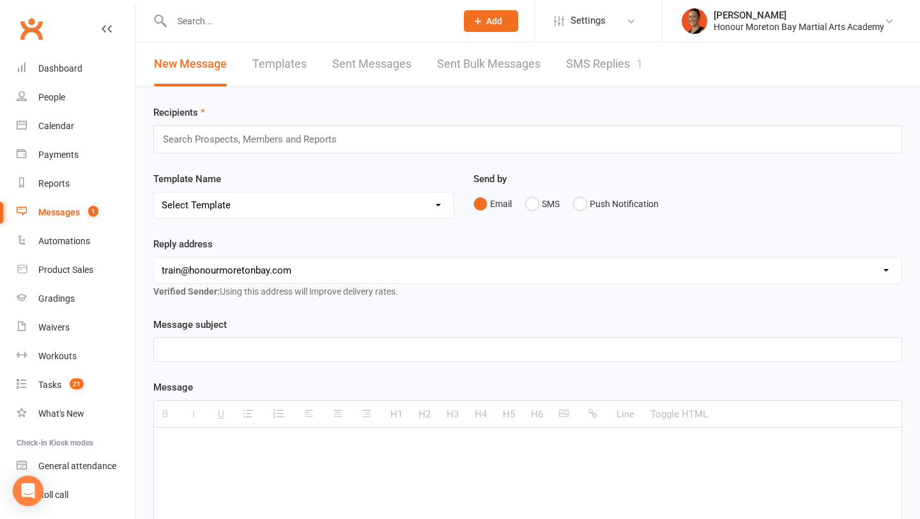
click at [619, 56] on link "SMS Replies 1" at bounding box center [604, 64] width 77 height 44
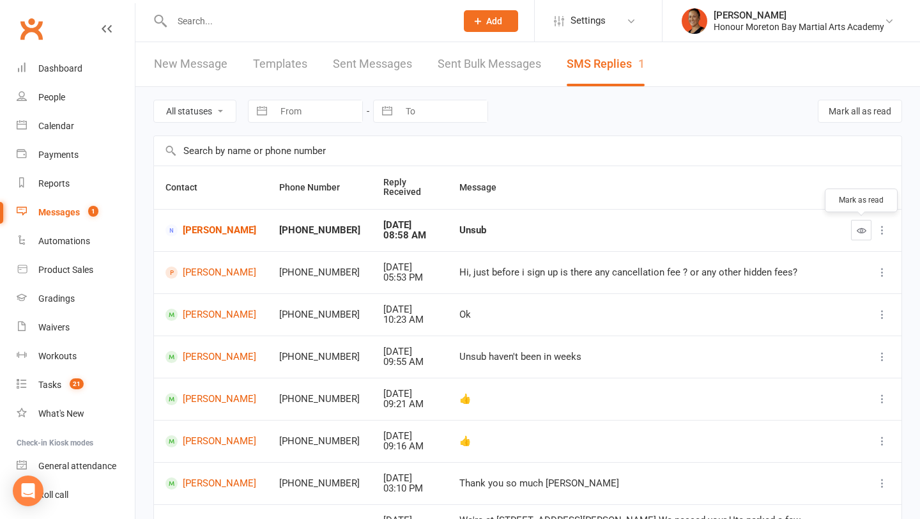
click at [859, 231] on icon "button" at bounding box center [862, 231] width 10 height 10
click at [208, 233] on link "[PERSON_NAME]" at bounding box center [211, 230] width 91 height 12
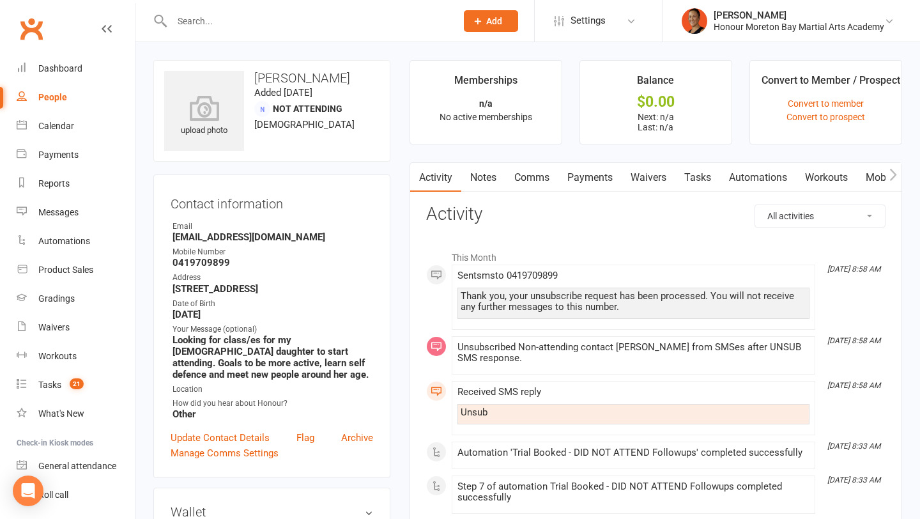
click at [752, 188] on link "Automations" at bounding box center [758, 177] width 76 height 29
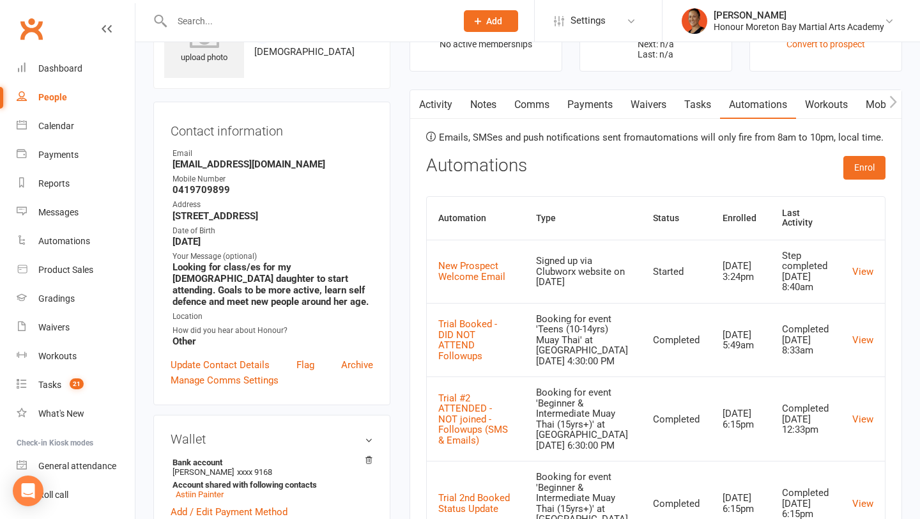
scroll to position [74, 0]
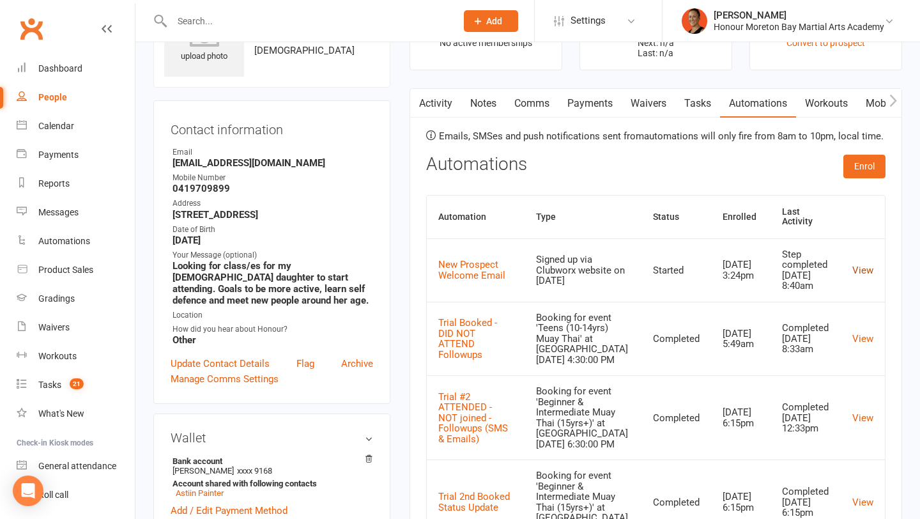
click at [864, 265] on link "View" at bounding box center [862, 271] width 21 height 12
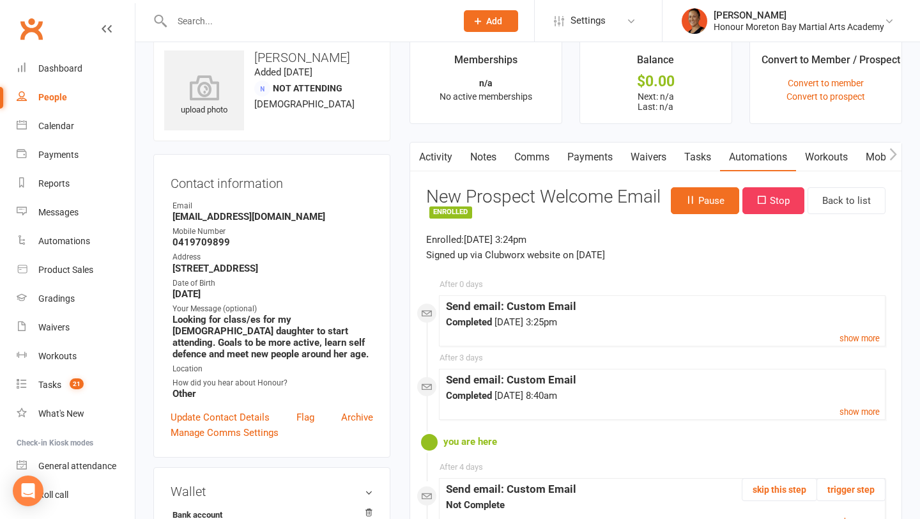
scroll to position [27, 0]
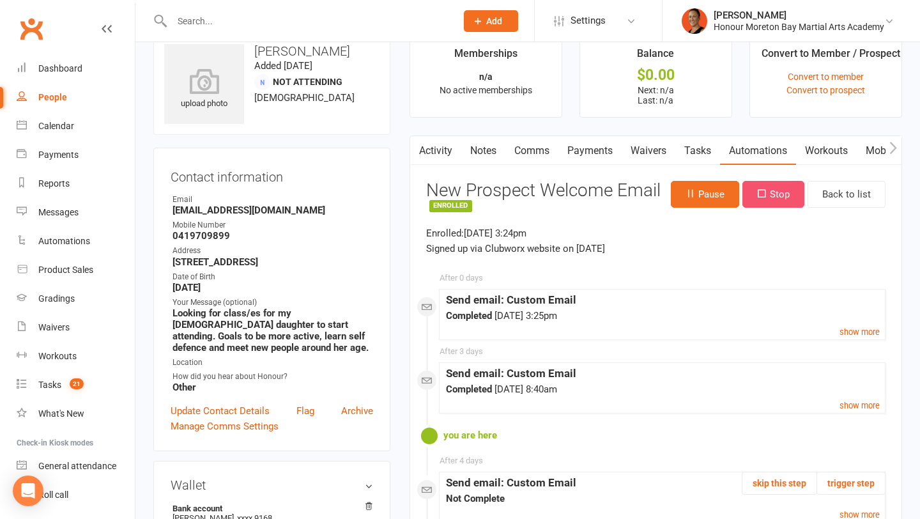
click at [769, 190] on button "Stop" at bounding box center [774, 194] width 62 height 27
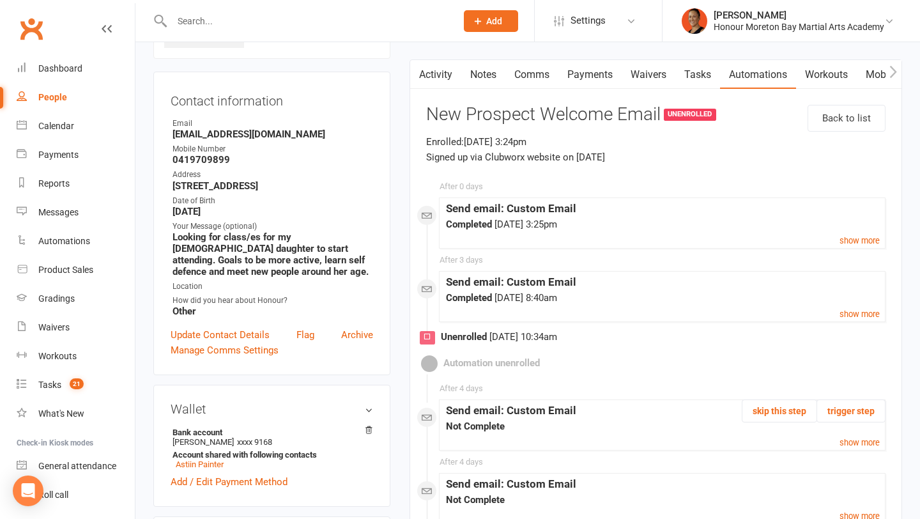
scroll to position [0, 0]
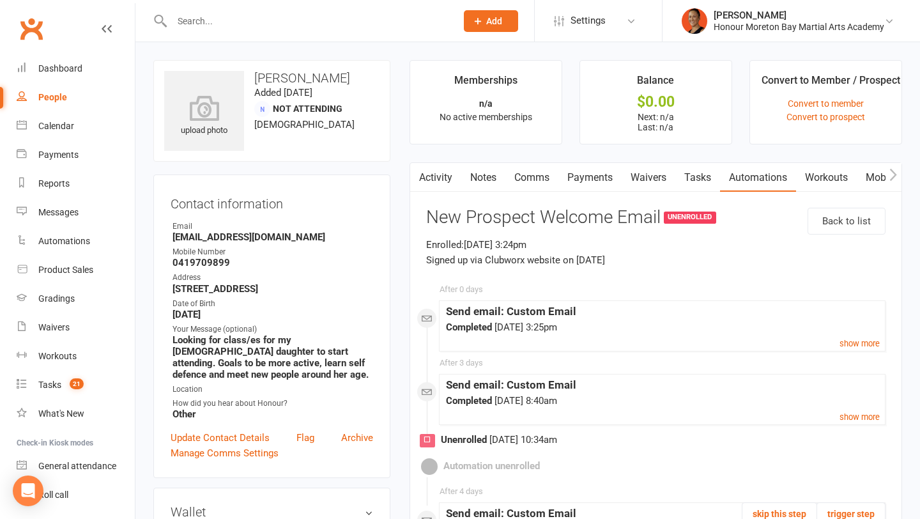
click at [694, 187] on link "Tasks" at bounding box center [697, 177] width 45 height 29
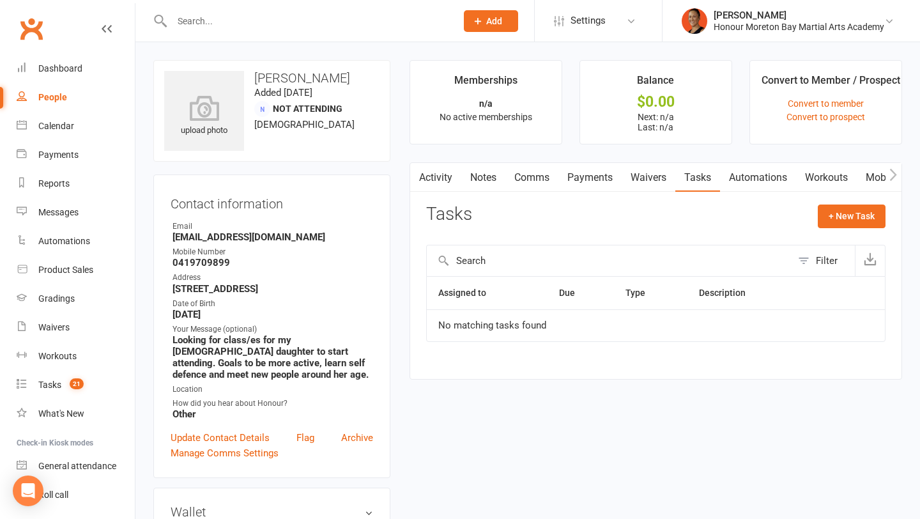
click at [452, 173] on link "Activity" at bounding box center [435, 177] width 51 height 29
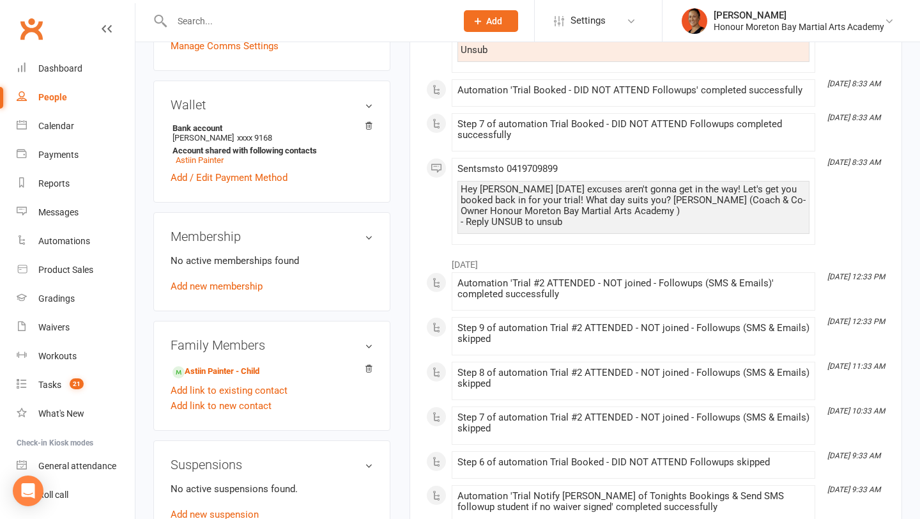
scroll to position [408, 0]
click at [75, 242] on div "Automations" at bounding box center [64, 241] width 52 height 10
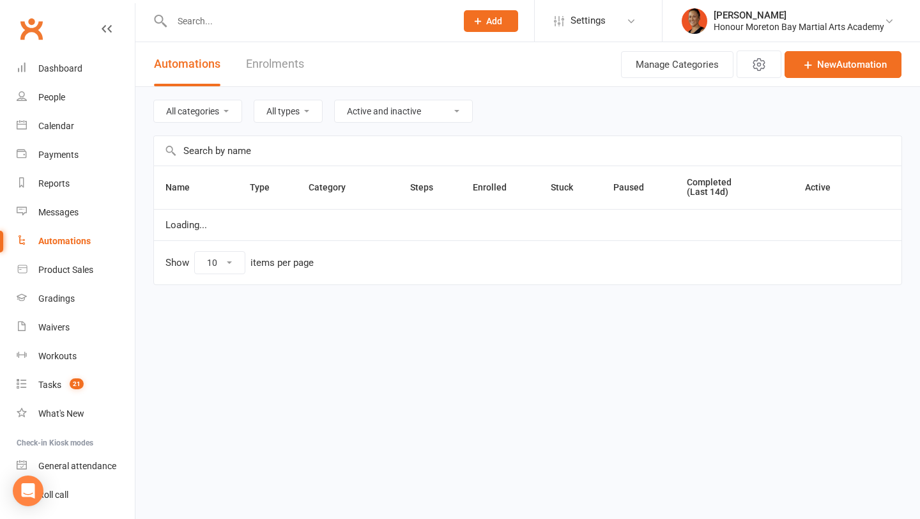
select select "100"
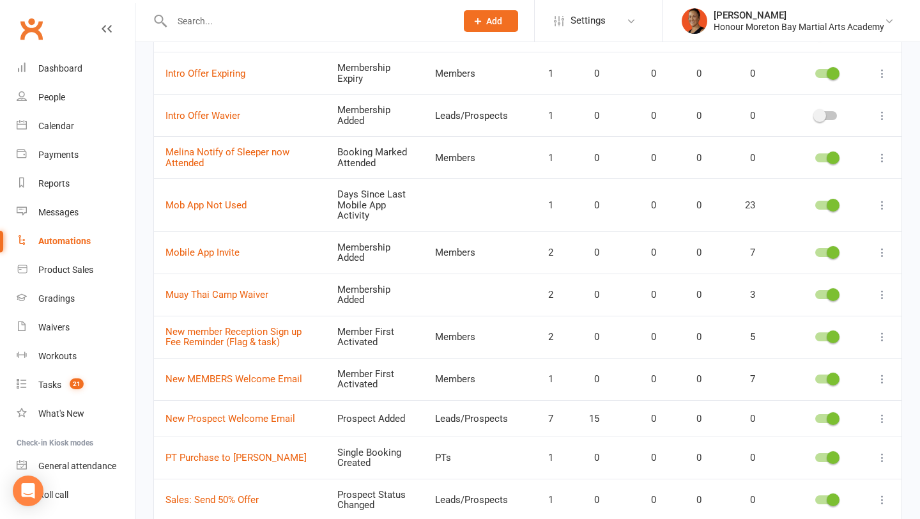
scroll to position [1064, 0]
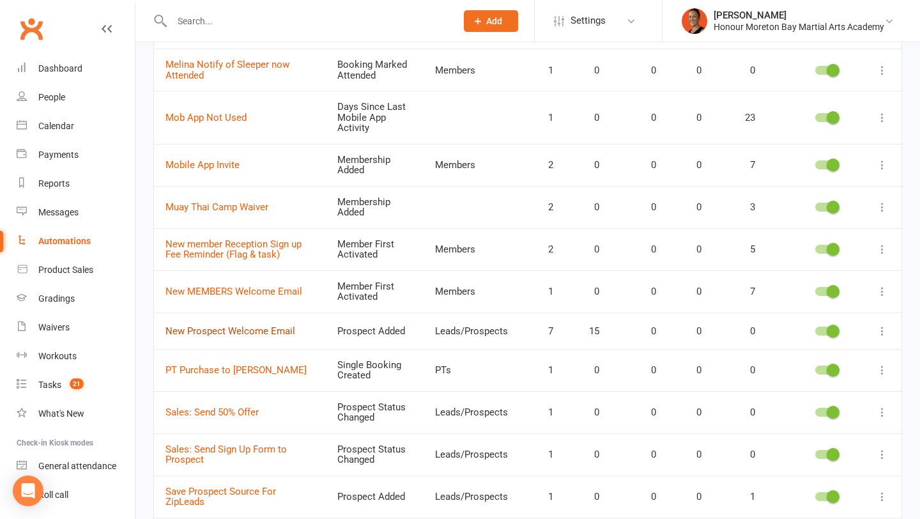
click at [237, 325] on link "New Prospect Welcome Email" at bounding box center [231, 331] width 130 height 12
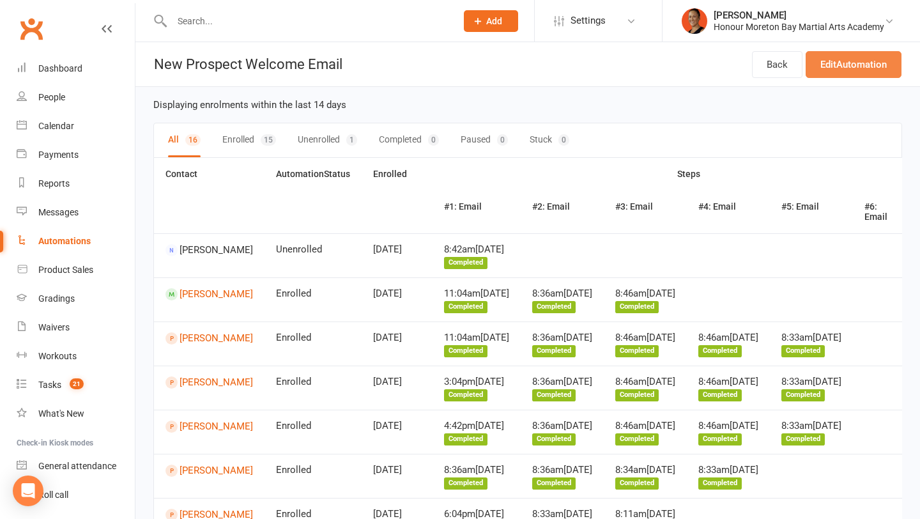
click at [843, 59] on link "Edit Automation" at bounding box center [854, 64] width 96 height 27
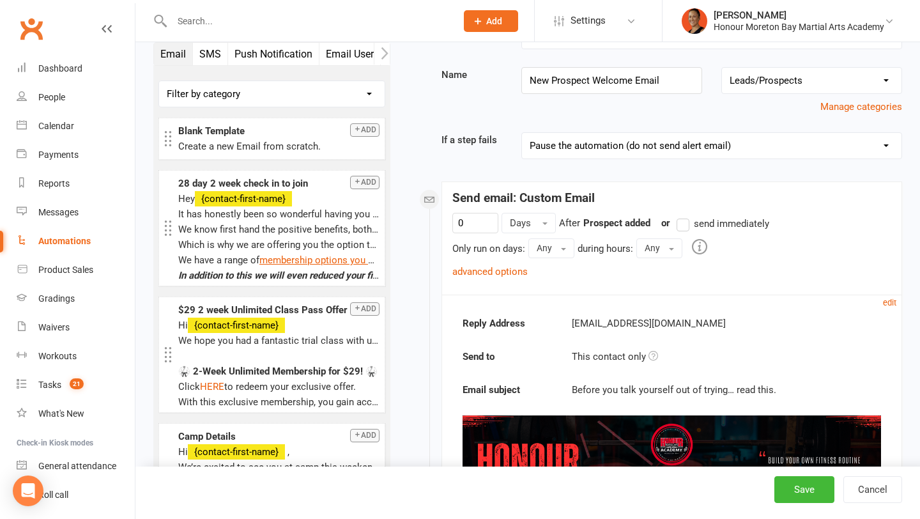
scroll to position [51, 0]
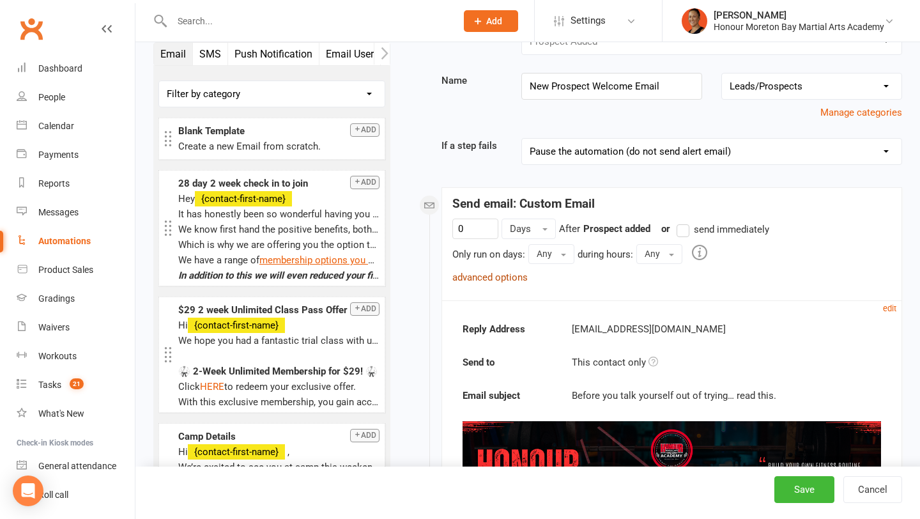
click at [497, 281] on link "advanced options" at bounding box center [489, 278] width 75 height 12
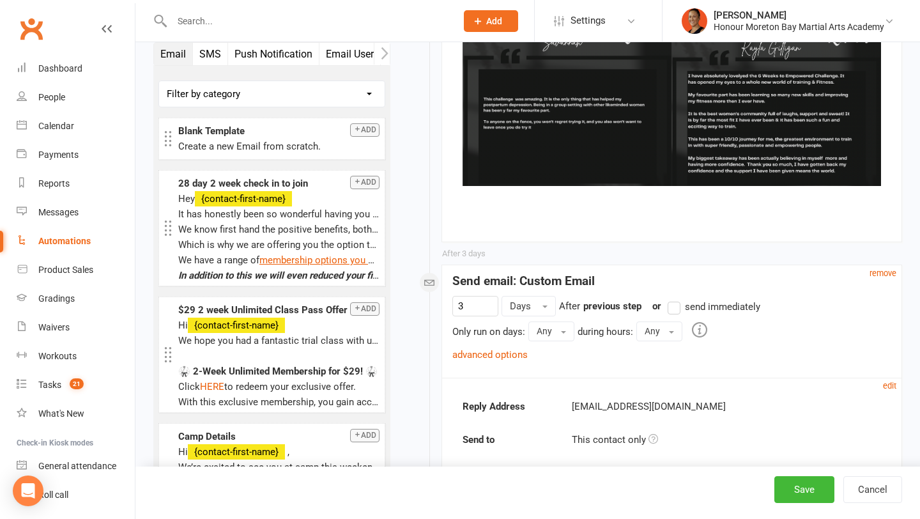
scroll to position [1421, 0]
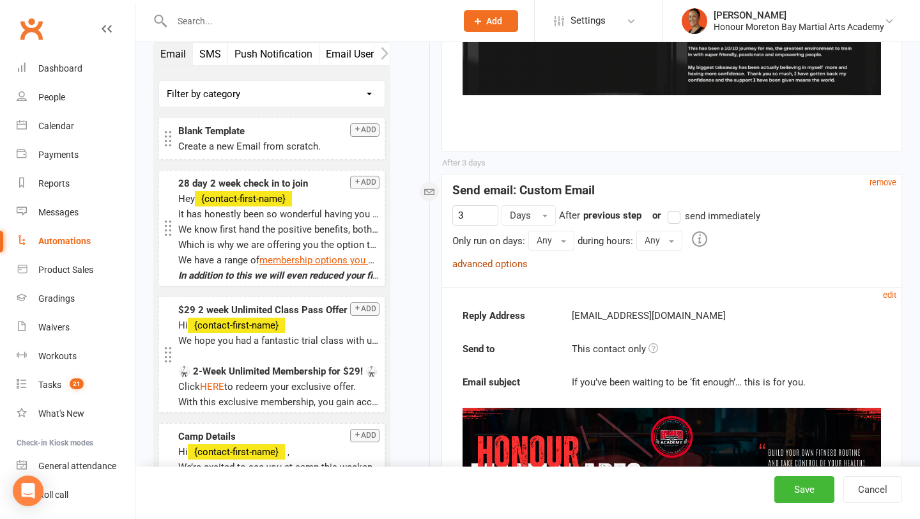
click at [516, 258] on link "advanced options" at bounding box center [489, 264] width 75 height 12
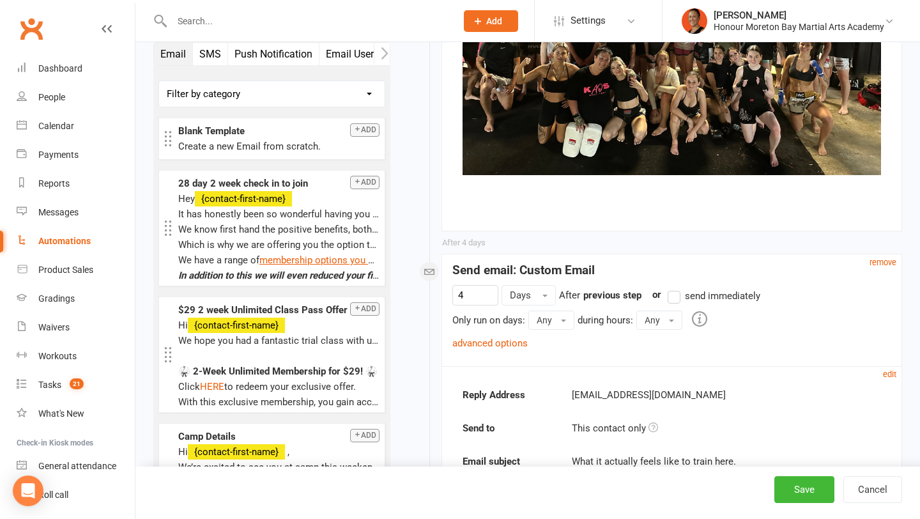
scroll to position [2863, 0]
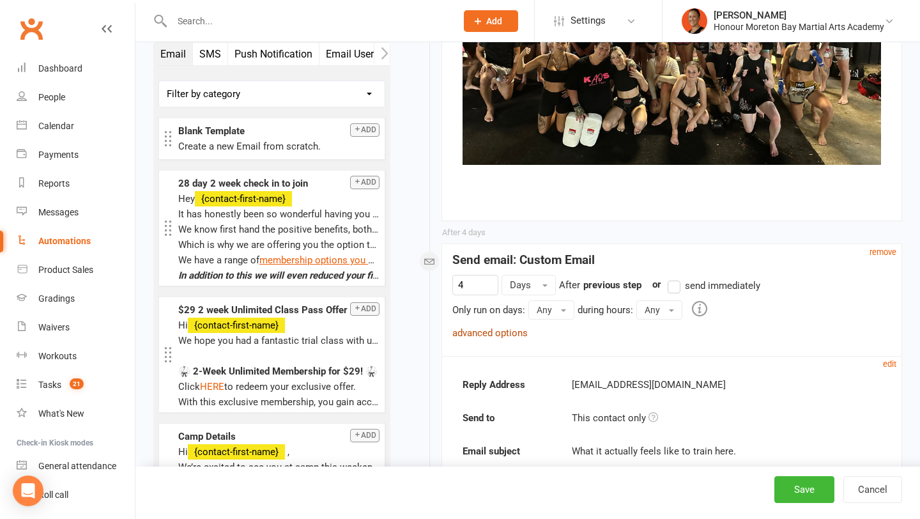
click at [500, 327] on link "advanced options" at bounding box center [489, 333] width 75 height 12
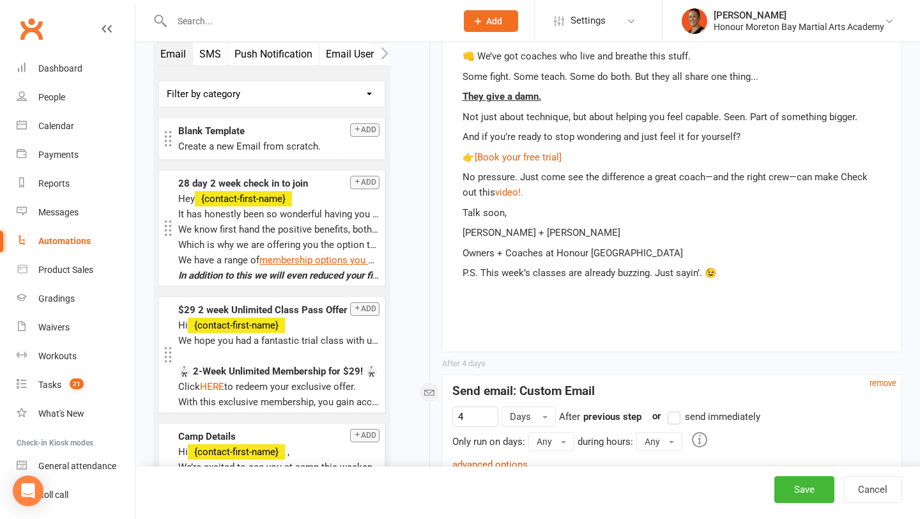
scroll to position [4008, 0]
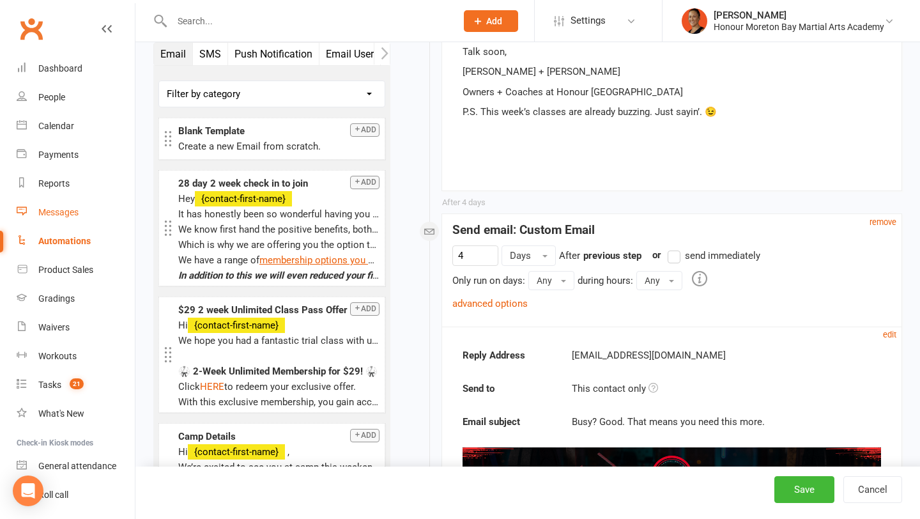
click at [75, 216] on div "Messages" at bounding box center [58, 212] width 40 height 10
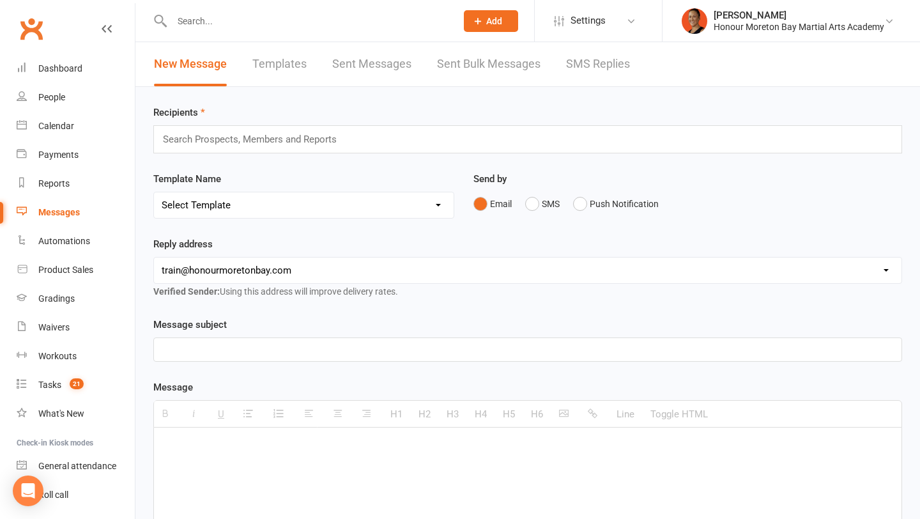
click at [597, 67] on link "SMS Replies" at bounding box center [598, 64] width 64 height 44
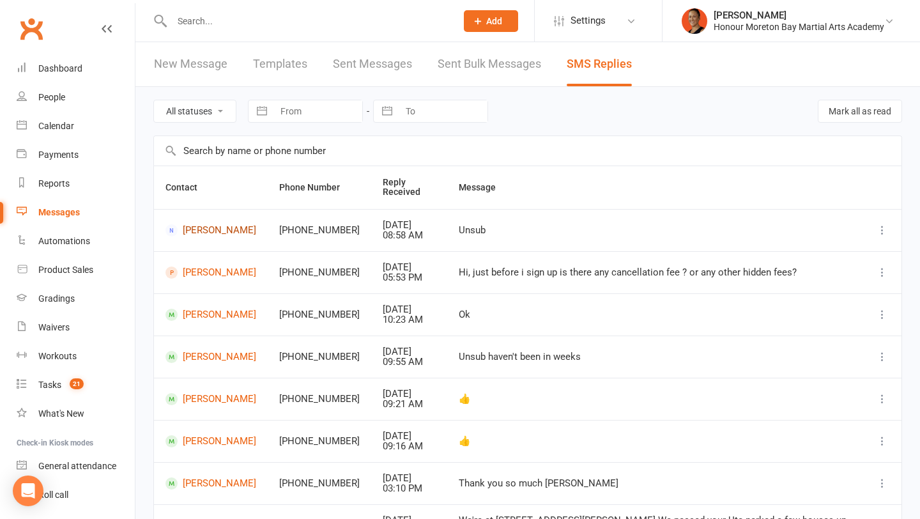
click at [220, 236] on link "Jessica Barborjak" at bounding box center [211, 230] width 91 height 12
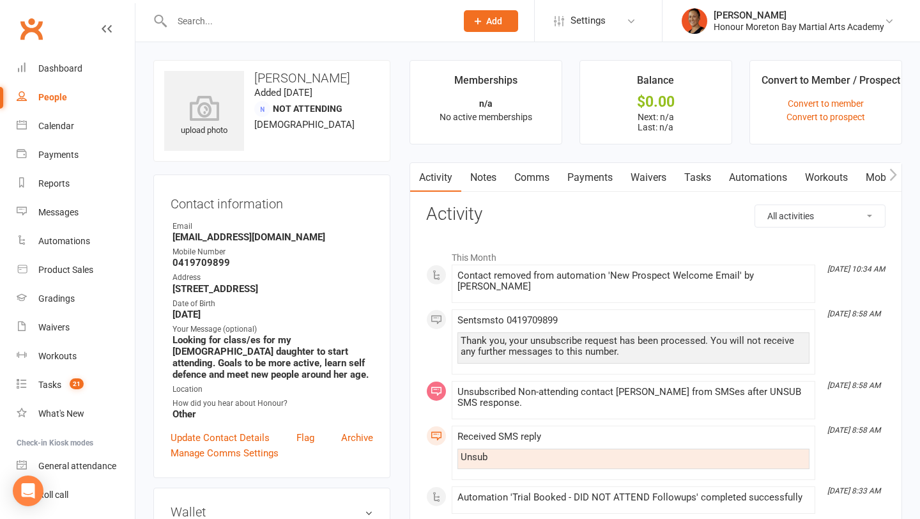
click at [769, 176] on link "Automations" at bounding box center [758, 177] width 76 height 29
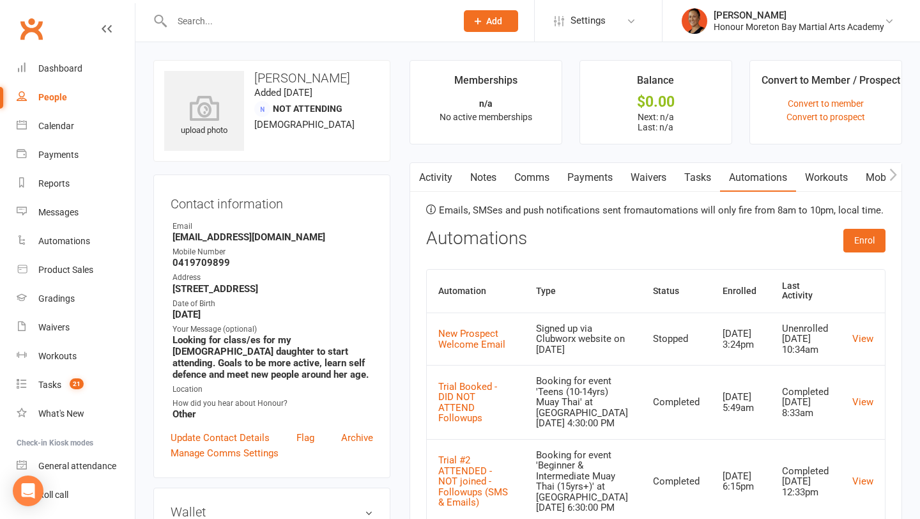
click at [438, 174] on link "Activity" at bounding box center [435, 177] width 51 height 29
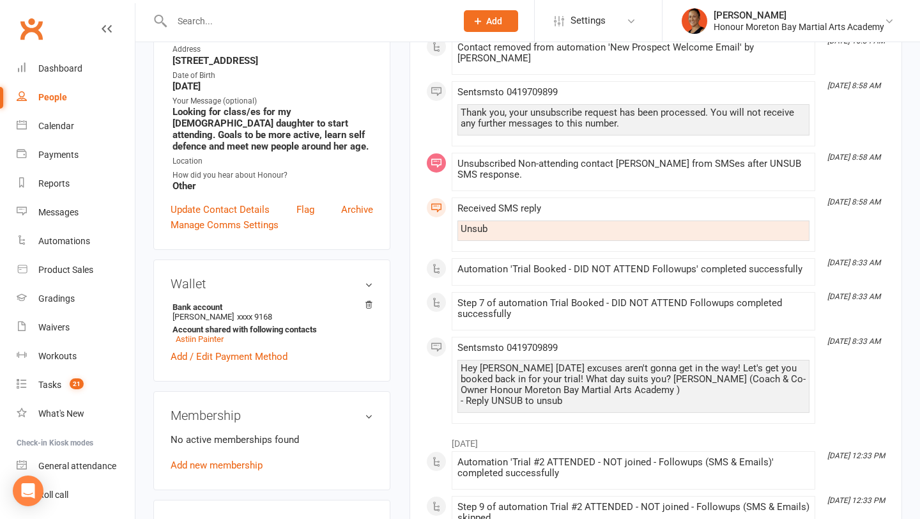
scroll to position [250, 0]
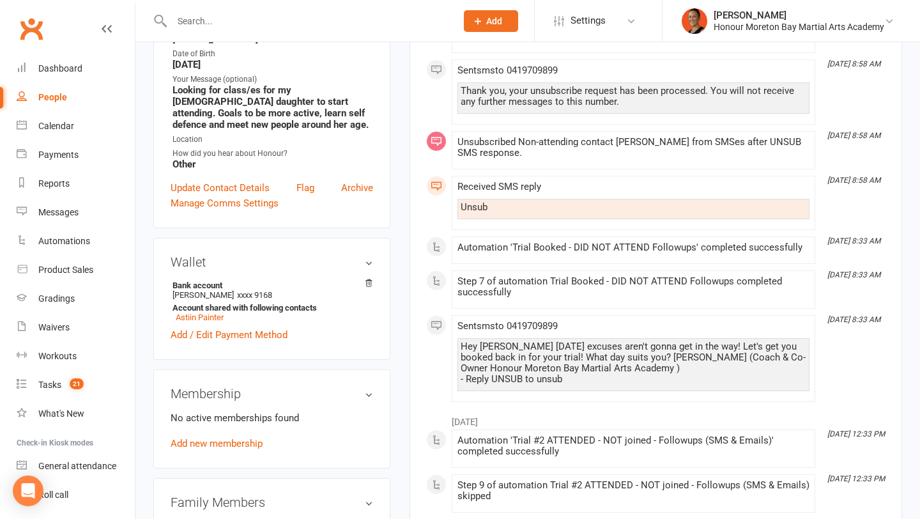
click at [503, 349] on div "Hey Jessica today's excuses aren't gonna get in the way! Let's get you booked b…" at bounding box center [634, 362] width 346 height 43
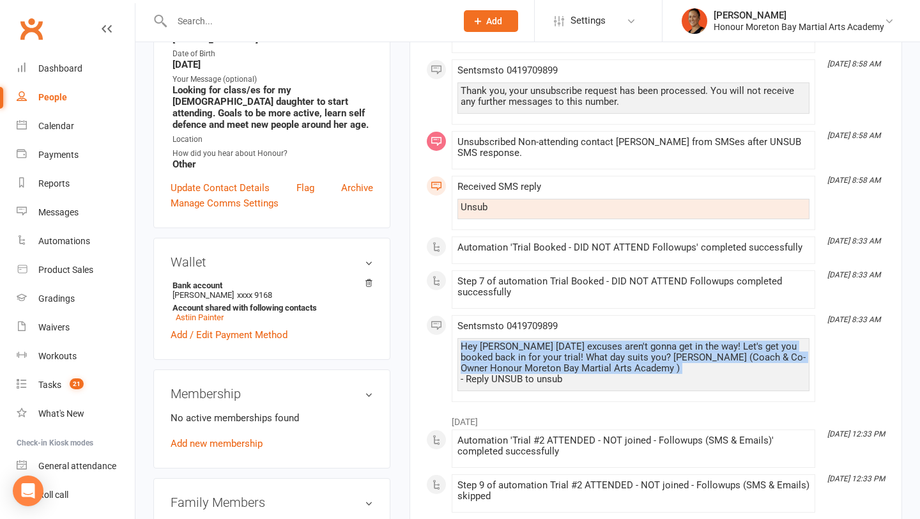
click at [503, 349] on div "Hey Jessica today's excuses aren't gonna get in the way! Let's get you booked b…" at bounding box center [634, 362] width 346 height 43
click at [59, 241] on div "Automations" at bounding box center [64, 241] width 52 height 10
select select "100"
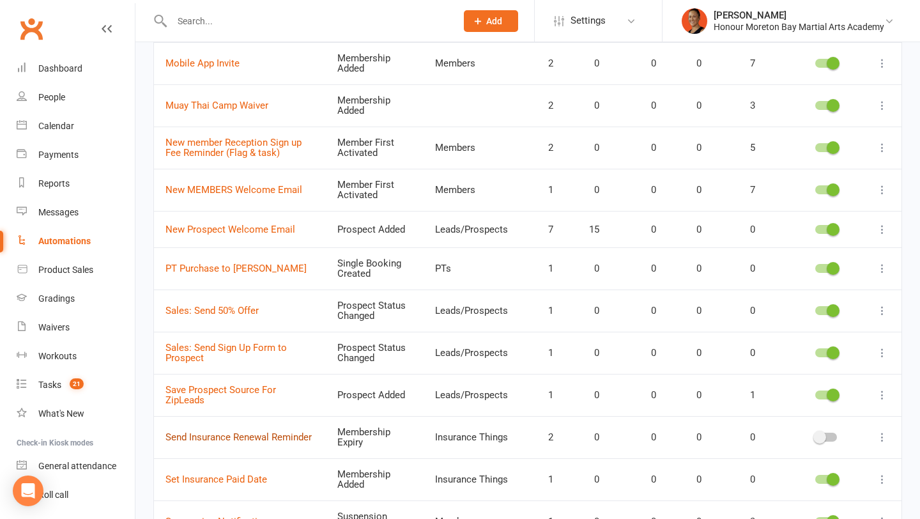
scroll to position [1163, 0]
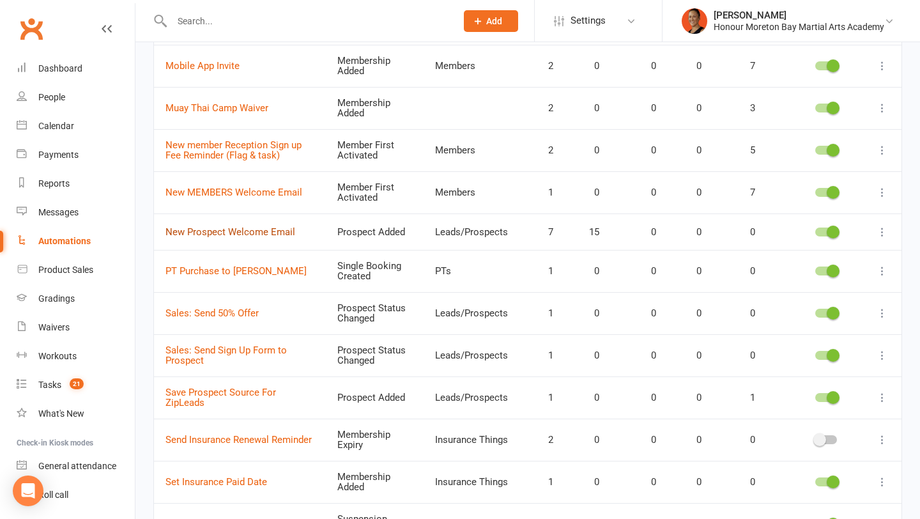
click at [233, 227] on link "New Prospect Welcome Email" at bounding box center [231, 232] width 130 height 12
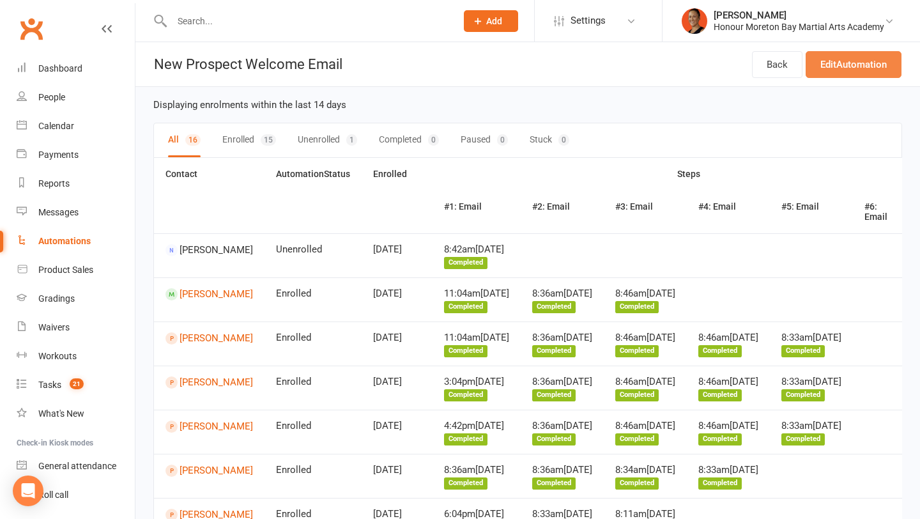
click at [812, 66] on link "Edit Automation" at bounding box center [854, 64] width 96 height 27
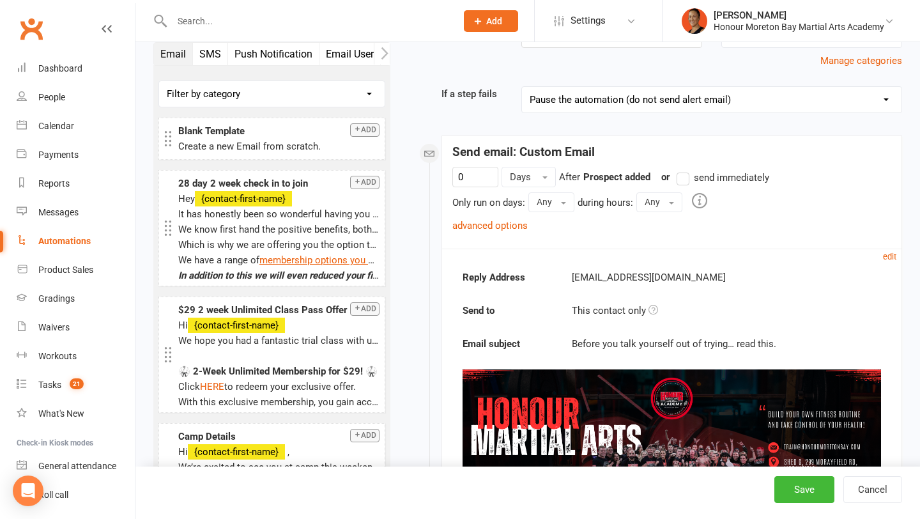
scroll to position [100, 0]
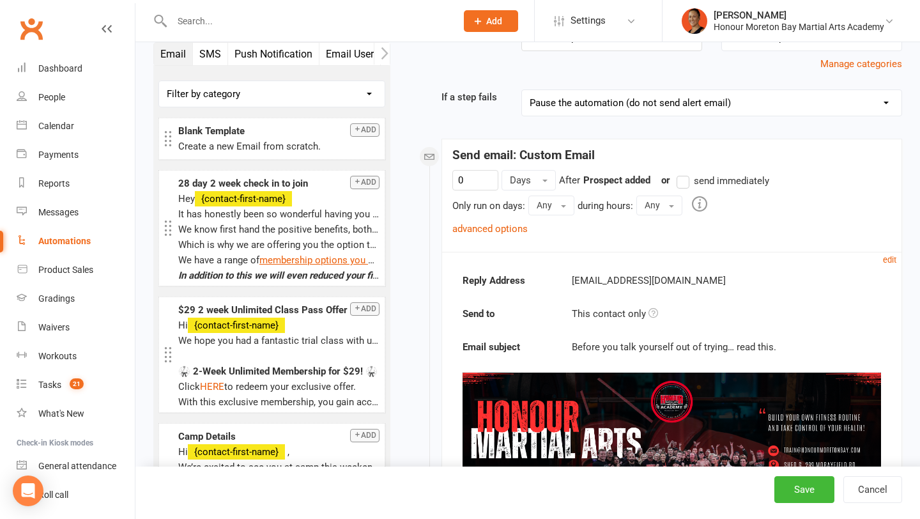
click at [72, 245] on div "Automations" at bounding box center [64, 241] width 52 height 10
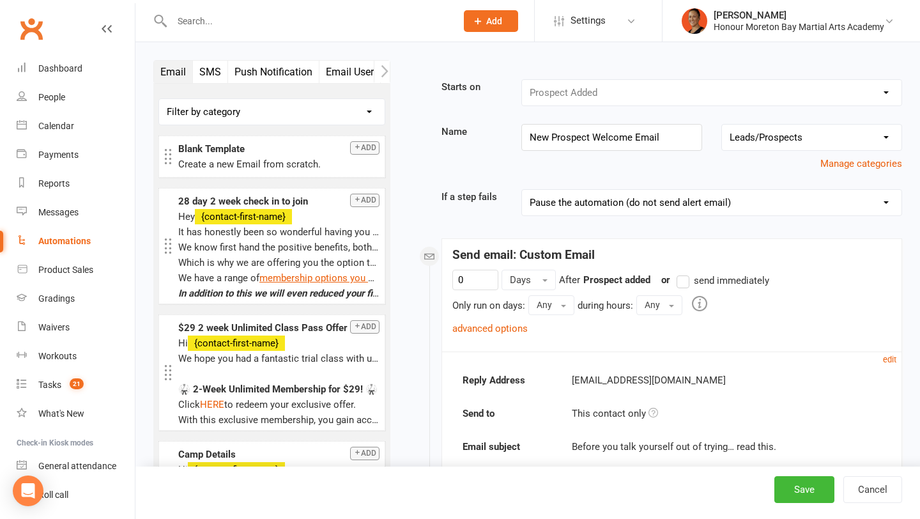
select select "100"
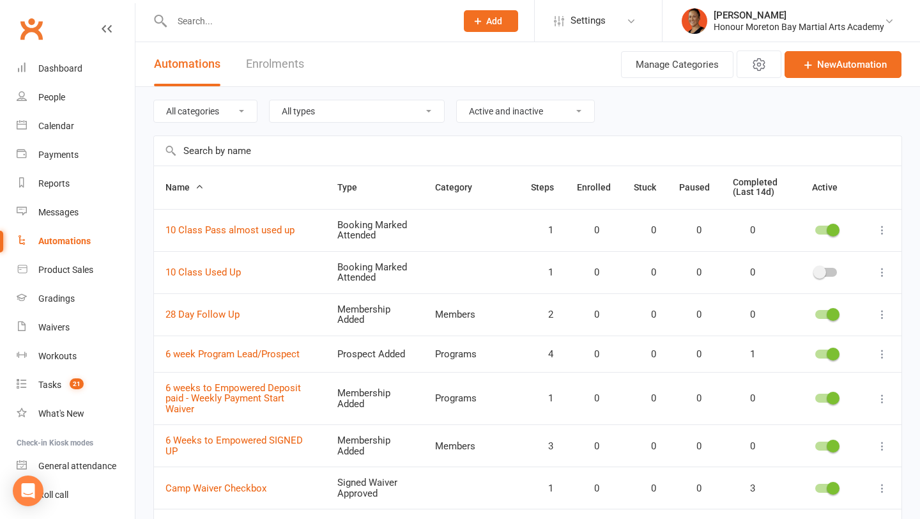
click at [341, 108] on select "All types Booking Cancelled Booking Due Booking Late-Cancelled Booking Marked A…" at bounding box center [357, 111] width 174 height 22
select select "prospect_signup"
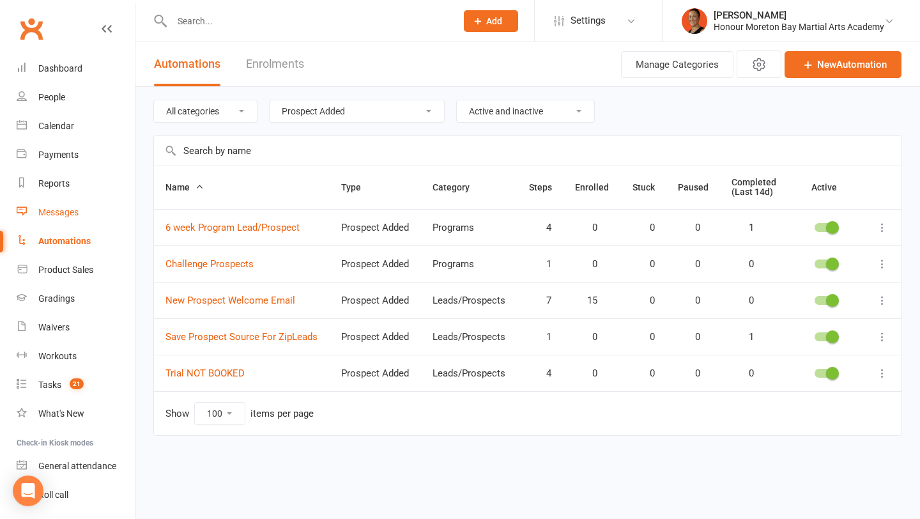
click at [61, 219] on link "Messages" at bounding box center [76, 212] width 118 height 29
click at [61, 154] on div "Payments" at bounding box center [58, 155] width 40 height 10
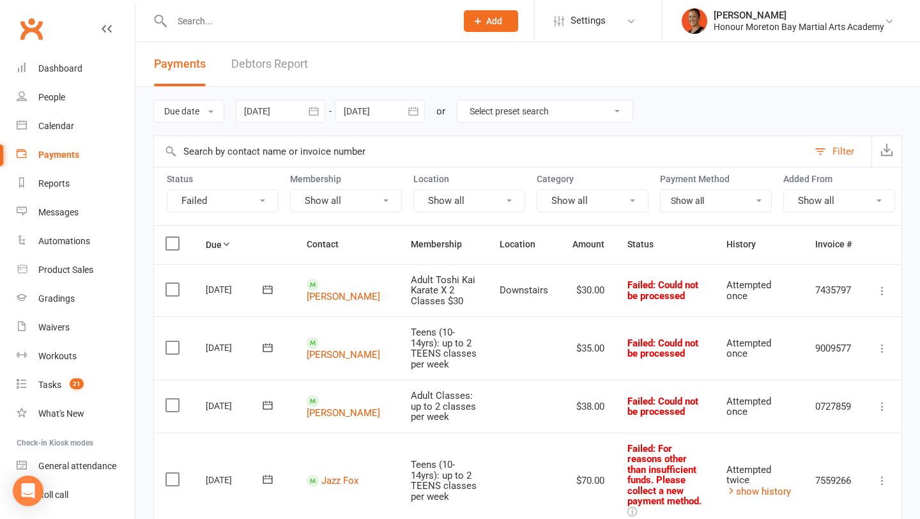
click at [529, 123] on div "Due date Due date Date paid Date failed Date settled 12 Jul 2025 July 2025 Sun …" at bounding box center [527, 111] width 749 height 49
click at [527, 116] on select "Select preset search All failures All skipped payments All pending payments Suc…" at bounding box center [545, 111] width 175 height 22
select select "0"
type input "12 Aug 2025"
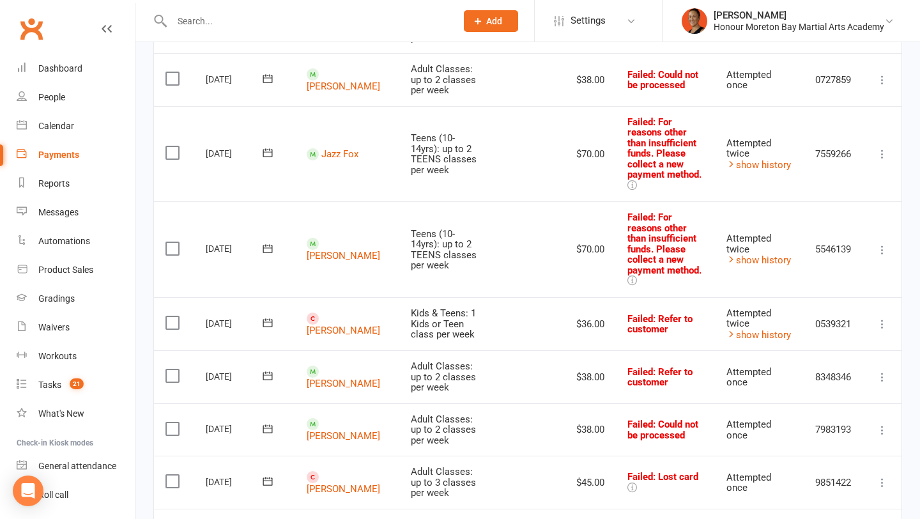
scroll to position [322, 0]
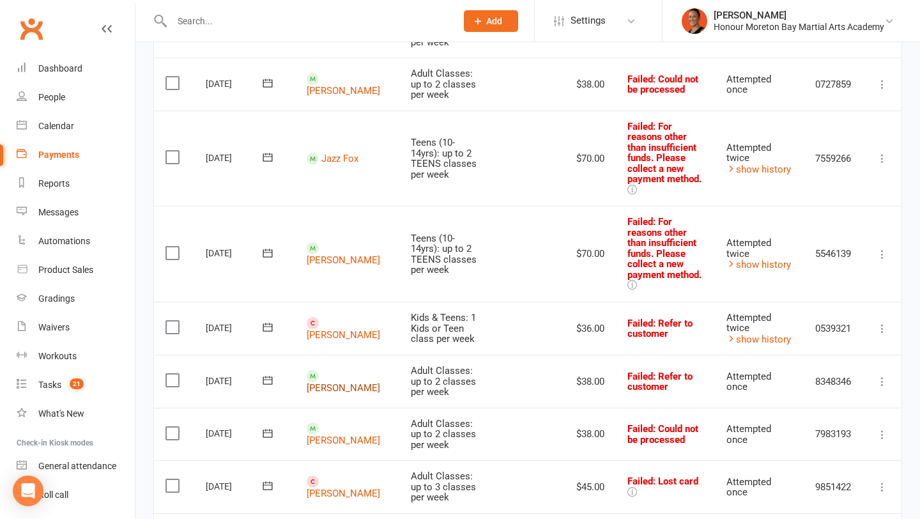
click at [346, 382] on link "Melissa Tilse" at bounding box center [343, 388] width 73 height 12
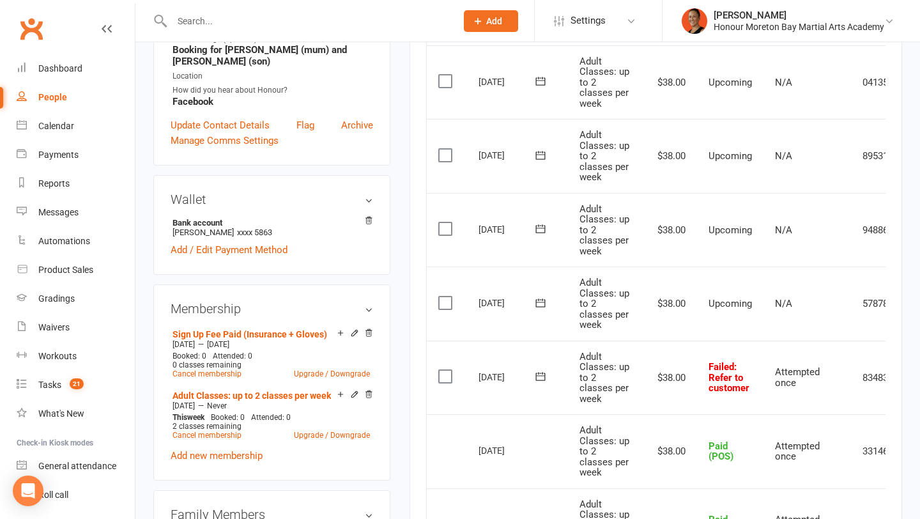
scroll to position [353, 0]
click at [541, 375] on icon at bounding box center [540, 375] width 10 height 8
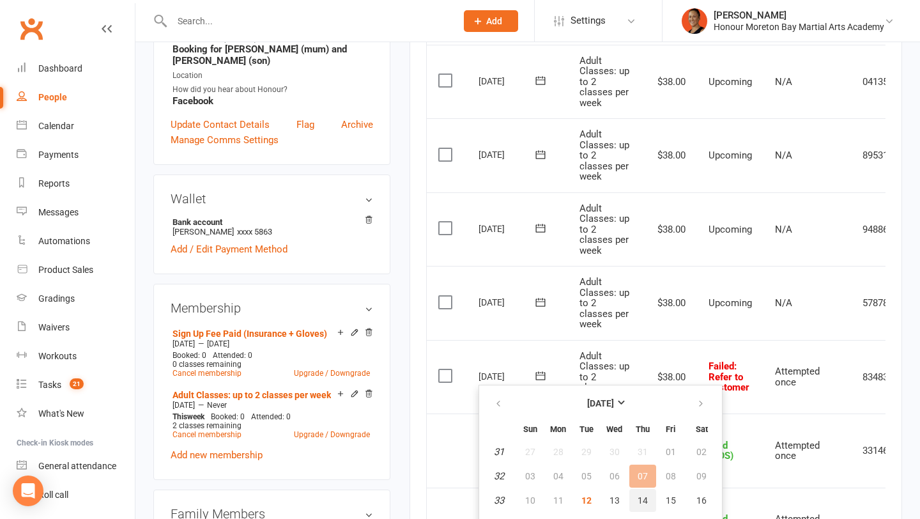
click at [647, 500] on button "14" at bounding box center [642, 500] width 27 height 23
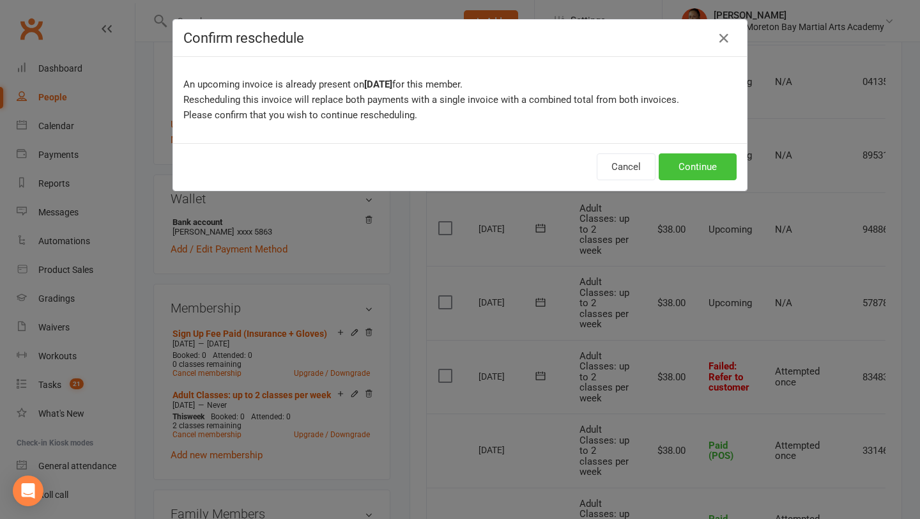
click at [723, 173] on button "Continue" at bounding box center [698, 166] width 78 height 27
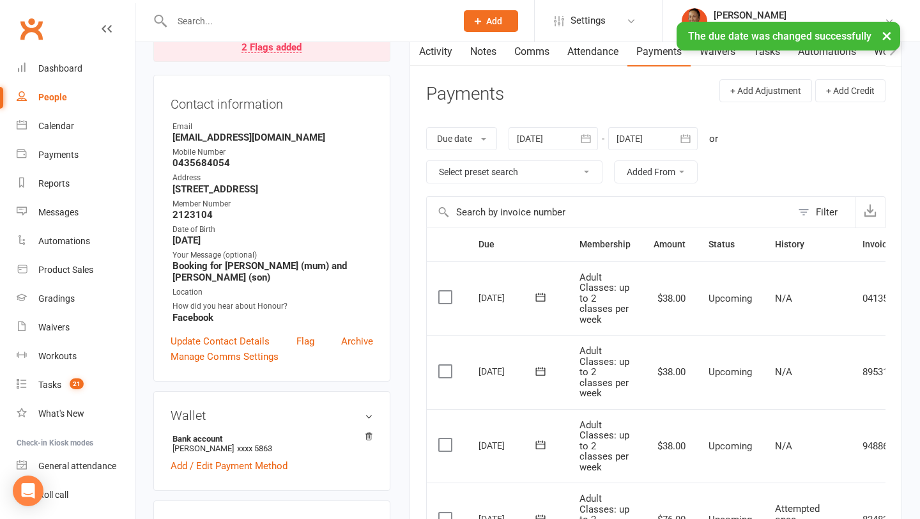
scroll to position [0, 0]
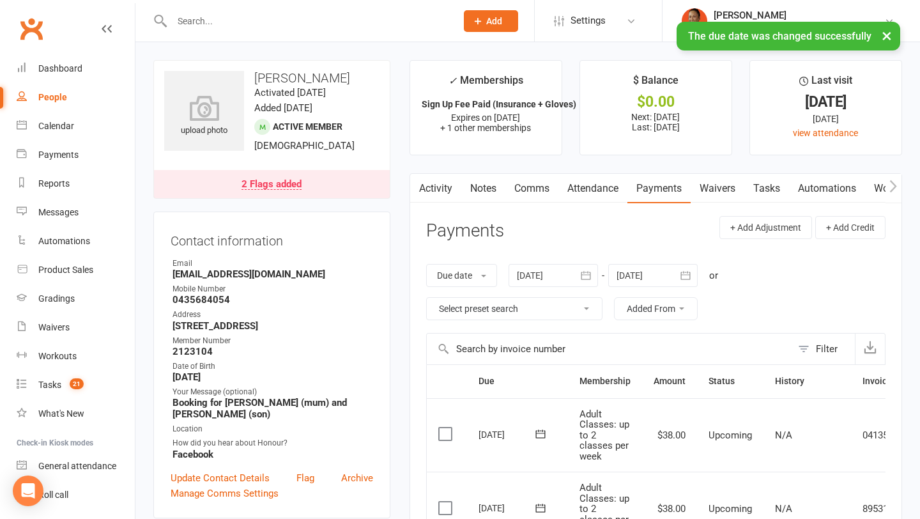
click at [291, 183] on div "2 Flags added" at bounding box center [272, 185] width 60 height 10
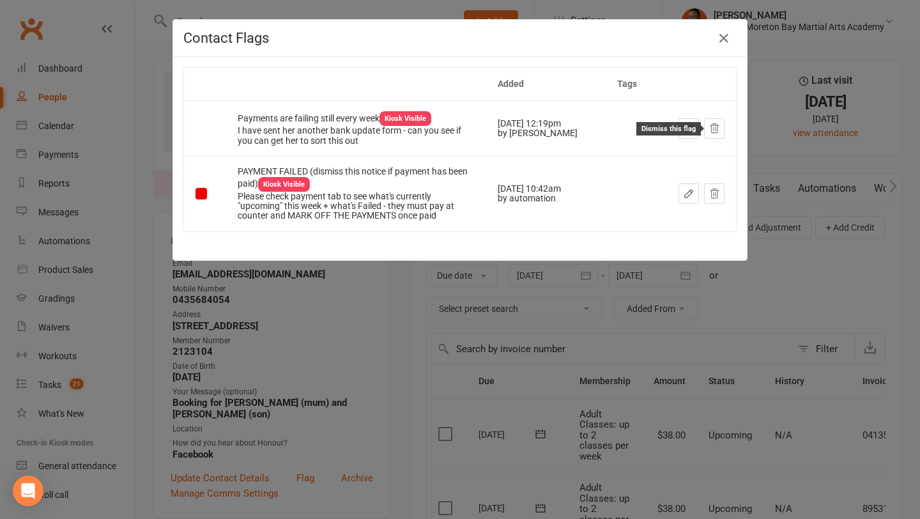
click at [710, 124] on icon at bounding box center [715, 129] width 12 height 12
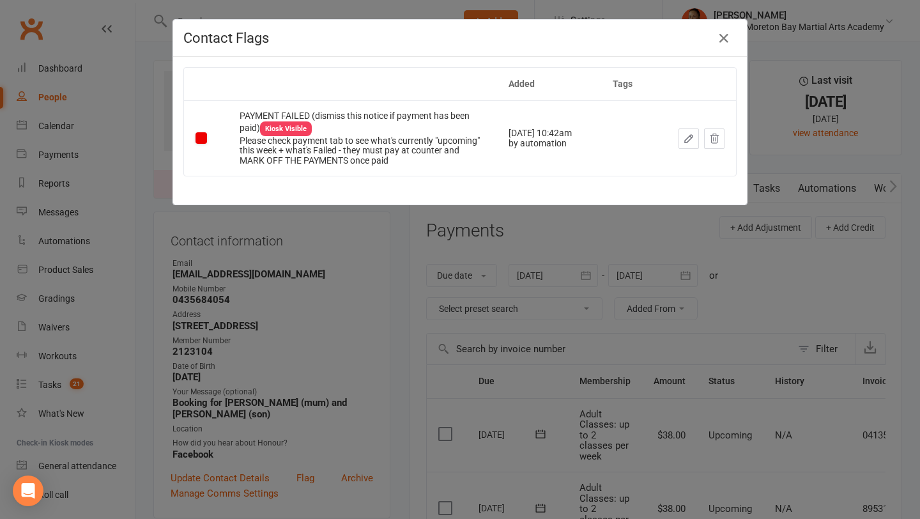
click at [508, 292] on div "Contact Flags Added Tags PAYMENT FAILED (dismiss this notice if payment has bee…" at bounding box center [460, 259] width 920 height 519
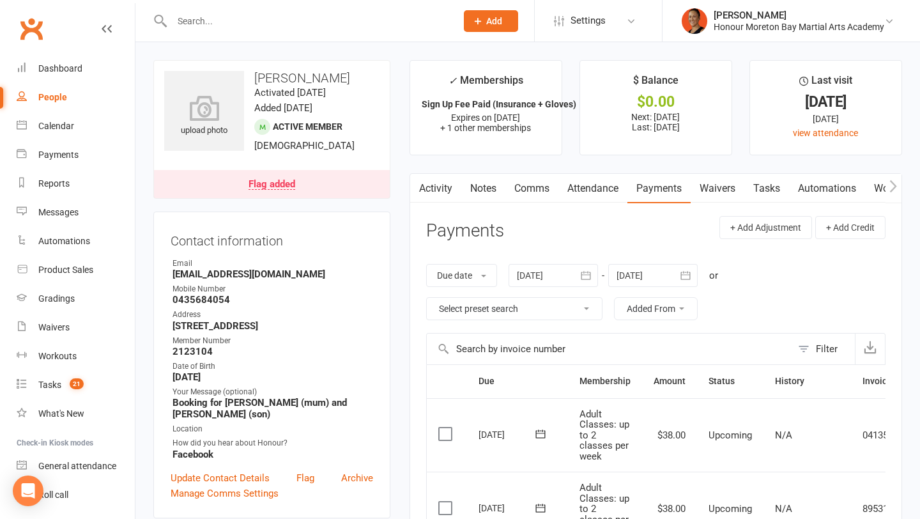
click at [483, 187] on link "Notes" at bounding box center [483, 188] width 44 height 29
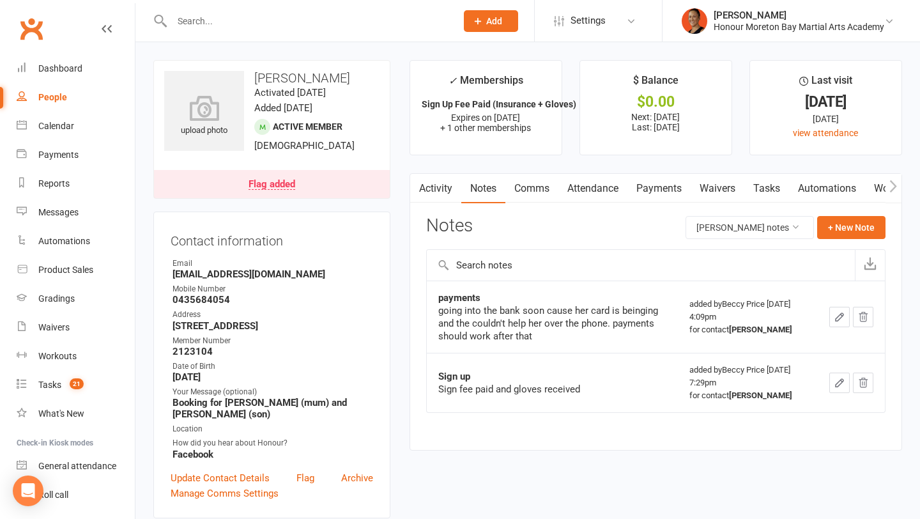
click at [663, 187] on link "Payments" at bounding box center [659, 188] width 63 height 29
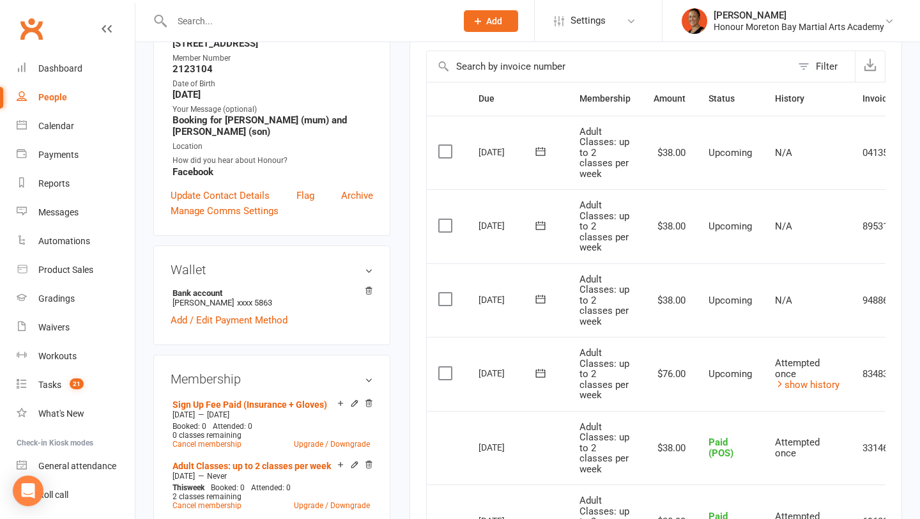
scroll to position [297, 0]
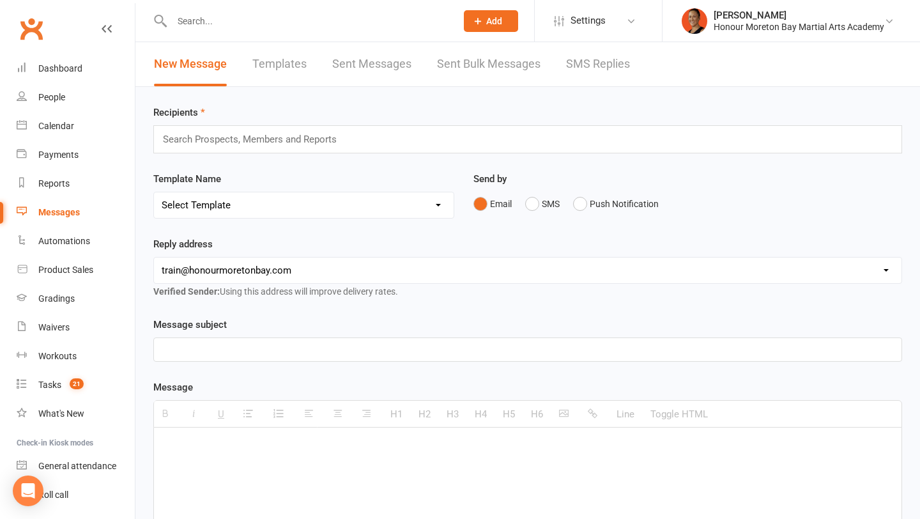
click at [590, 52] on link "SMS Replies" at bounding box center [598, 64] width 64 height 44
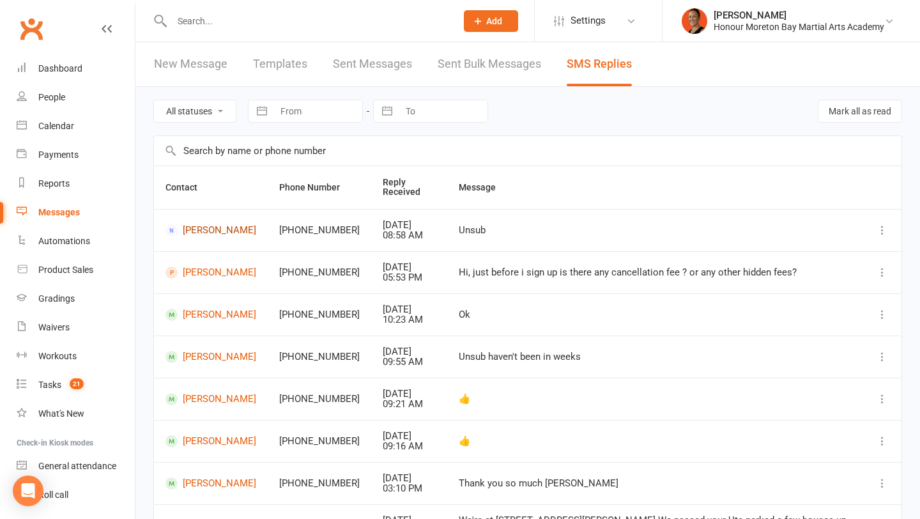
click at [212, 233] on link "[PERSON_NAME]" at bounding box center [211, 230] width 91 height 12
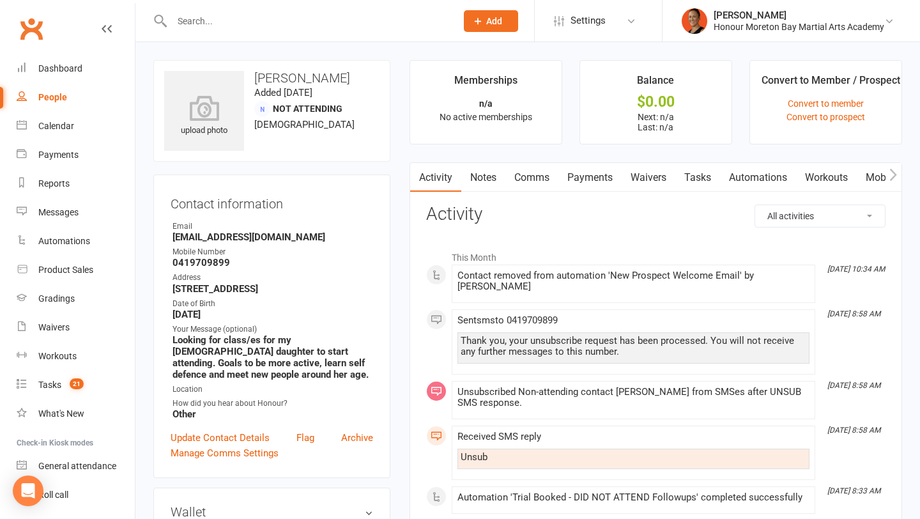
click at [746, 172] on link "Automations" at bounding box center [758, 177] width 76 height 29
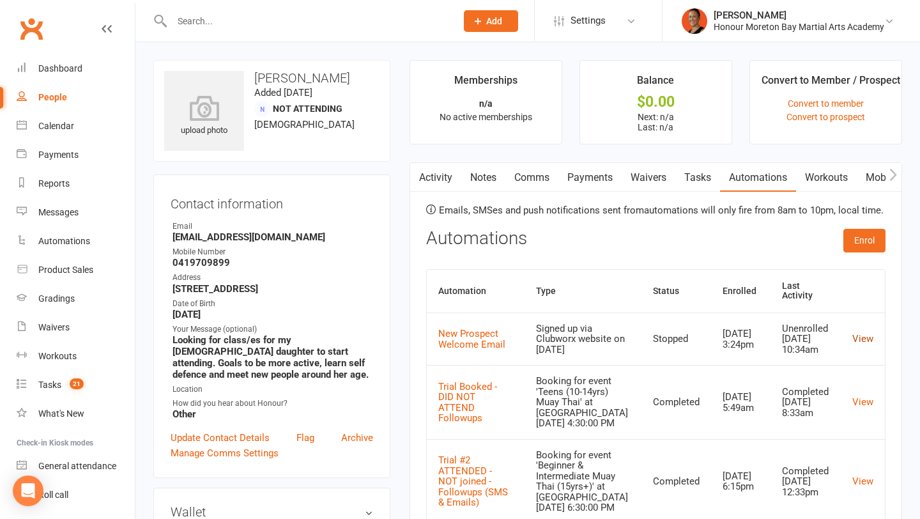
click at [865, 333] on link "View" at bounding box center [862, 339] width 21 height 12
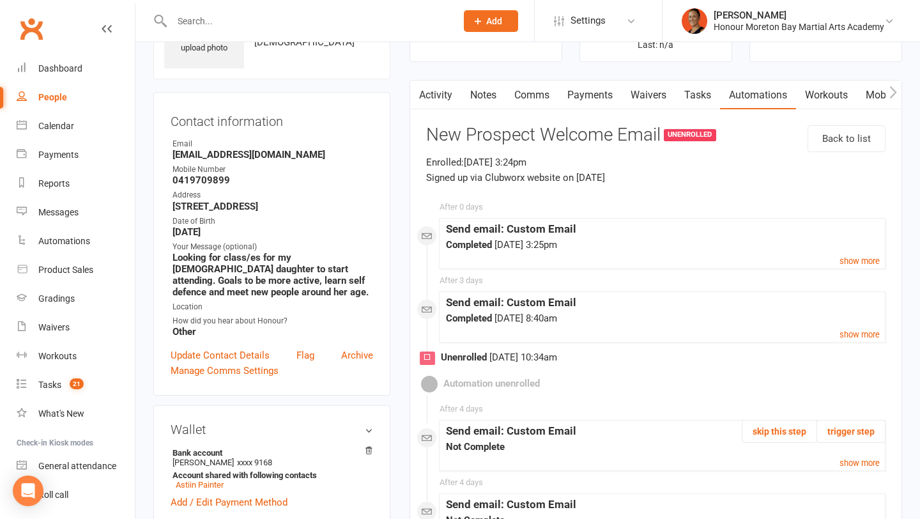
scroll to position [84, 0]
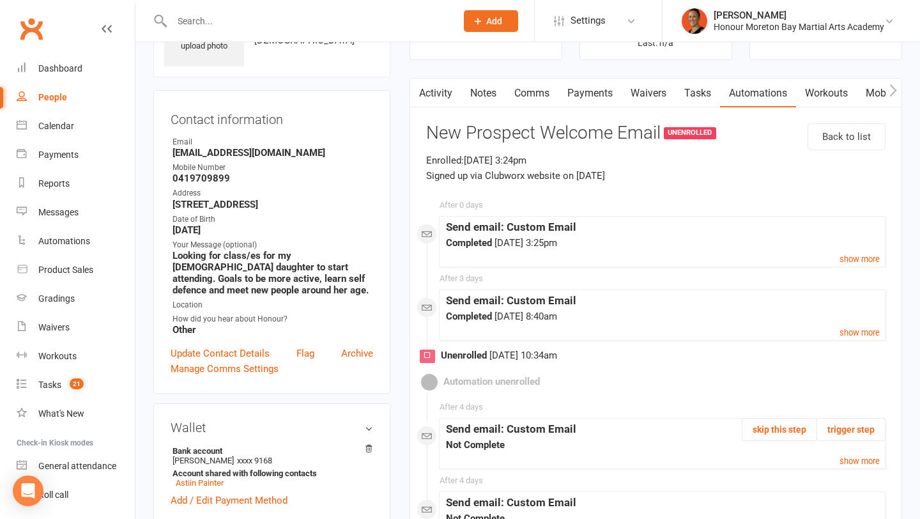
click at [811, 346] on div "Back to list New Prospect Welcome Email UNENROLLED Enrolled: [DATE] 3:24pm Sign…" at bounding box center [655, 441] width 459 height 643
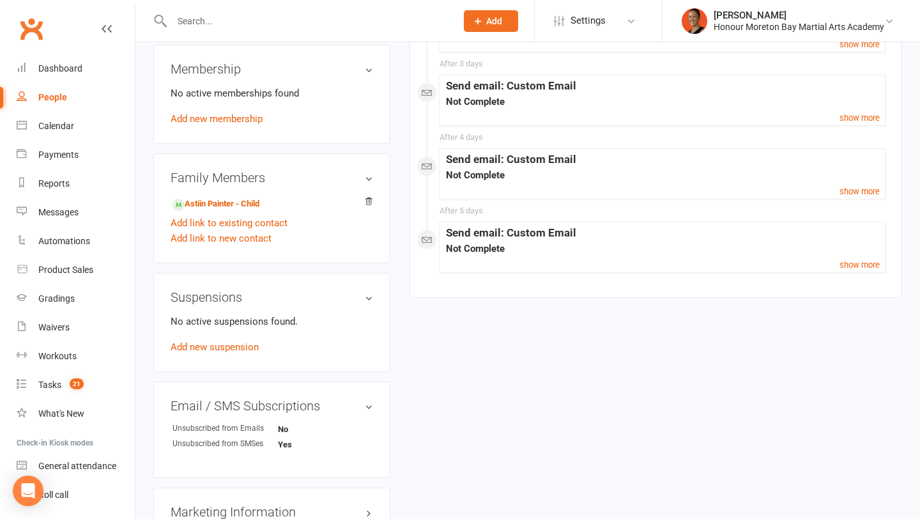
scroll to position [0, 0]
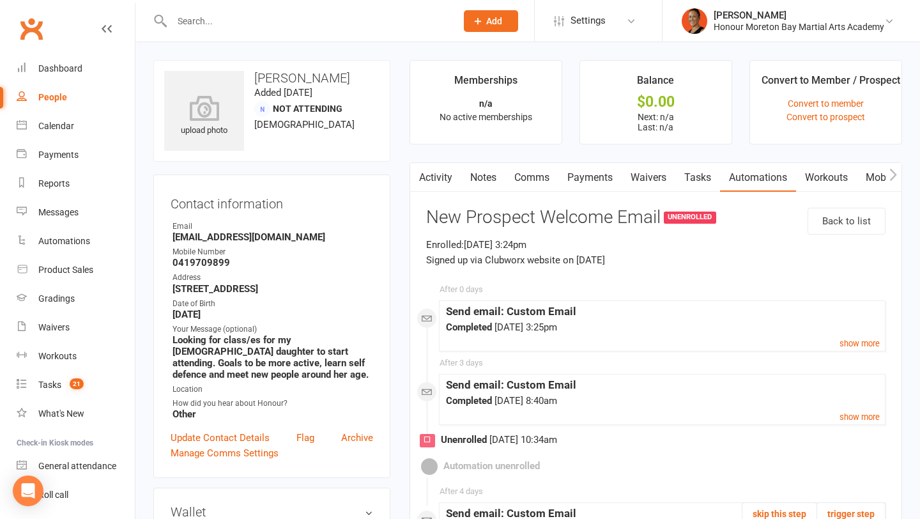
click at [435, 177] on link "Activity" at bounding box center [435, 177] width 51 height 29
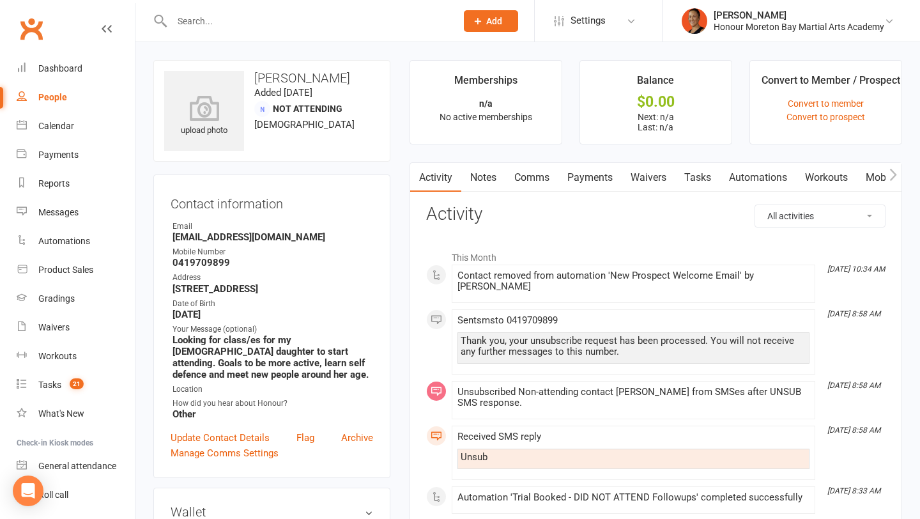
click at [544, 335] on div "Thank you, your unsubscribe request has been processed. You will not receive an…" at bounding box center [634, 346] width 346 height 22
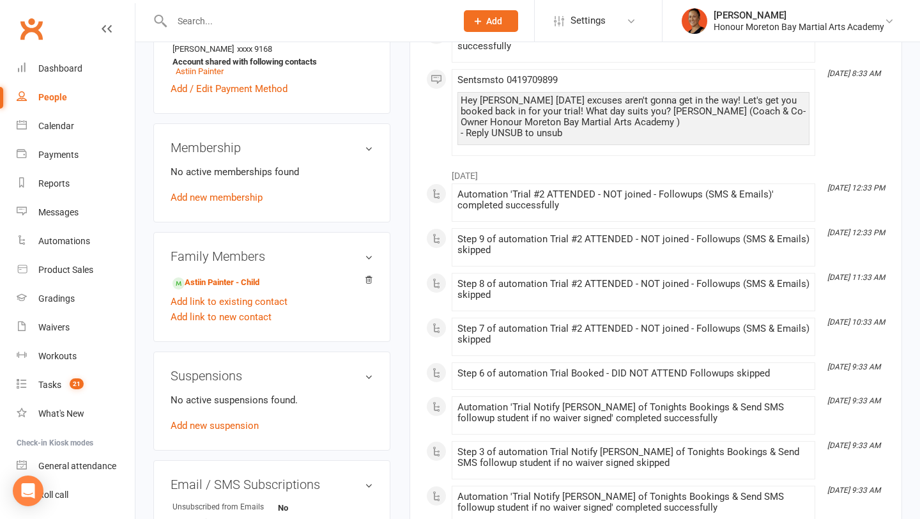
scroll to position [495, 0]
click at [566, 190] on div "Automation 'Trial #2 ATTENDED - NOT joined - Followups (SMS & Emails)' complete…" at bounding box center [634, 201] width 352 height 22
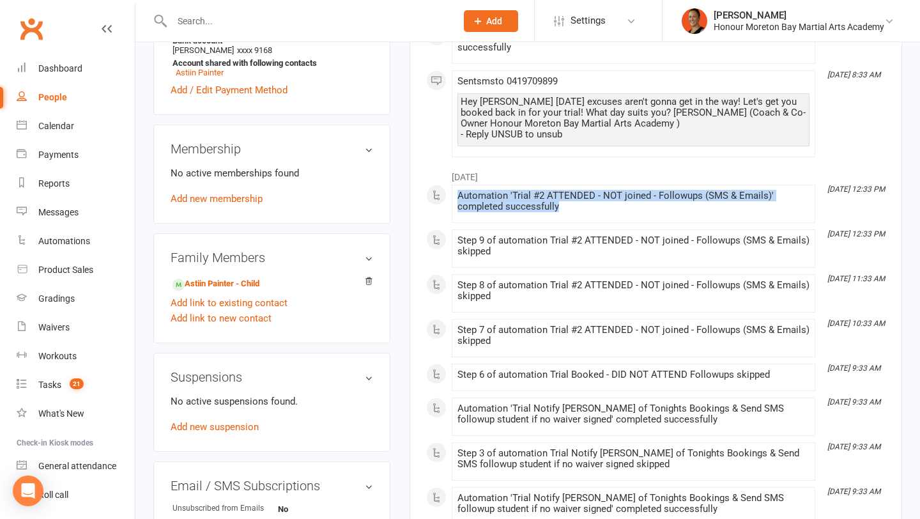
click at [566, 190] on div "Automation 'Trial #2 ATTENDED - NOT joined - Followups (SMS & Emails)' complete…" at bounding box center [634, 201] width 352 height 22
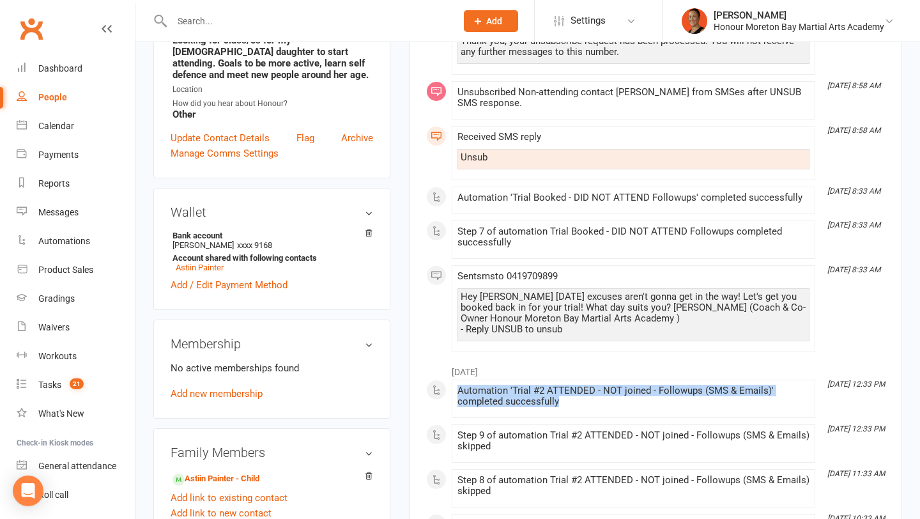
scroll to position [61, 0]
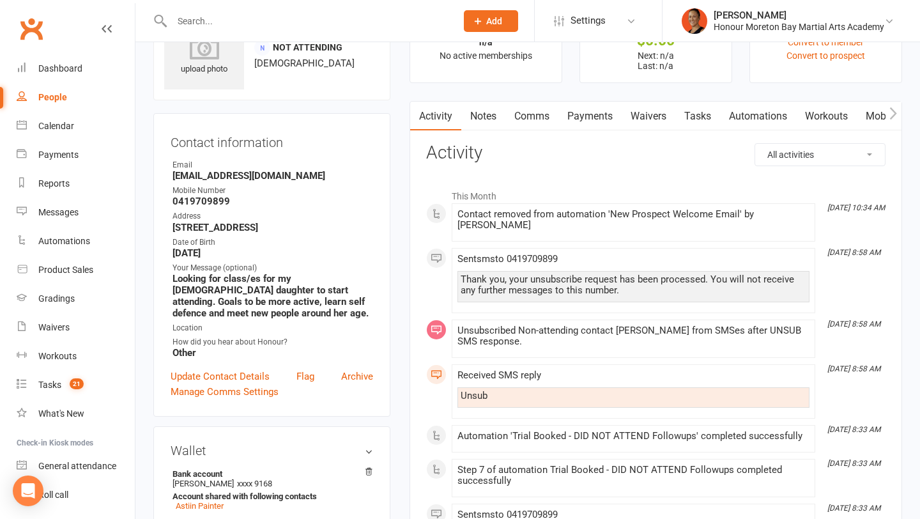
click at [736, 123] on link "Automations" at bounding box center [758, 116] width 76 height 29
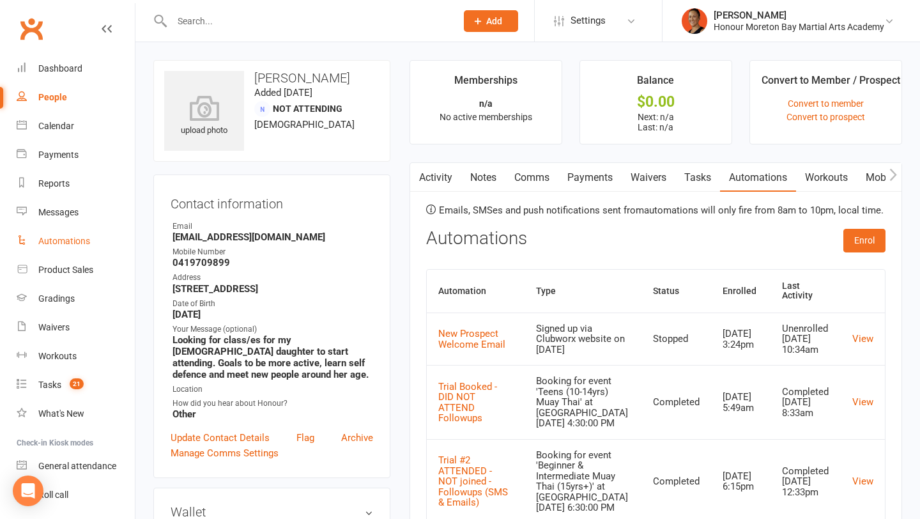
click at [68, 239] on div "Automations" at bounding box center [64, 241] width 52 height 10
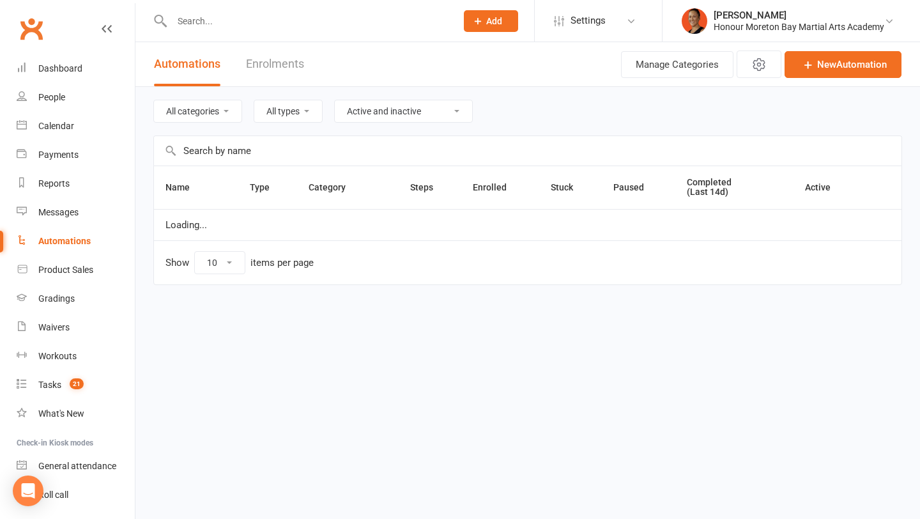
select select "100"
select select "prospect_signup"
click at [216, 144] on input "text" at bounding box center [528, 150] width 748 height 29
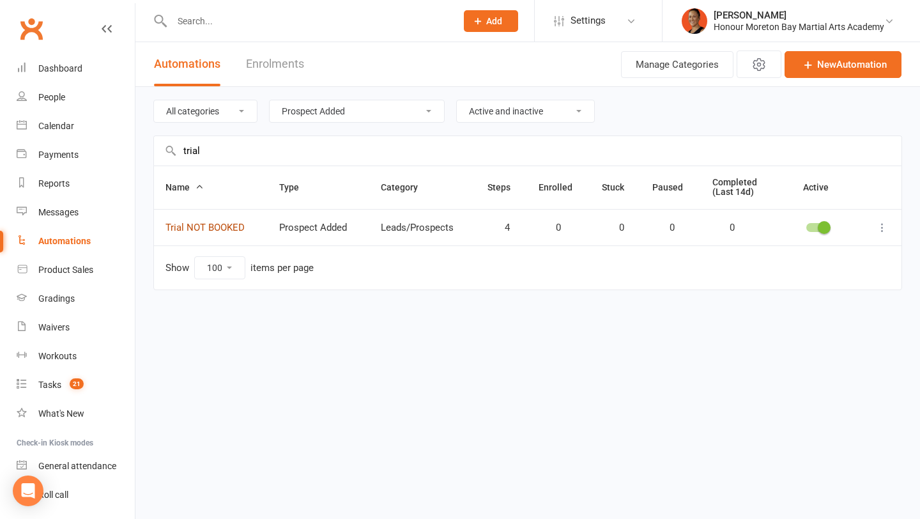
type input "trial"
click at [219, 226] on link "Trial NOT BOOKED" at bounding box center [205, 228] width 79 height 12
click at [226, 151] on input "trial" at bounding box center [528, 150] width 748 height 29
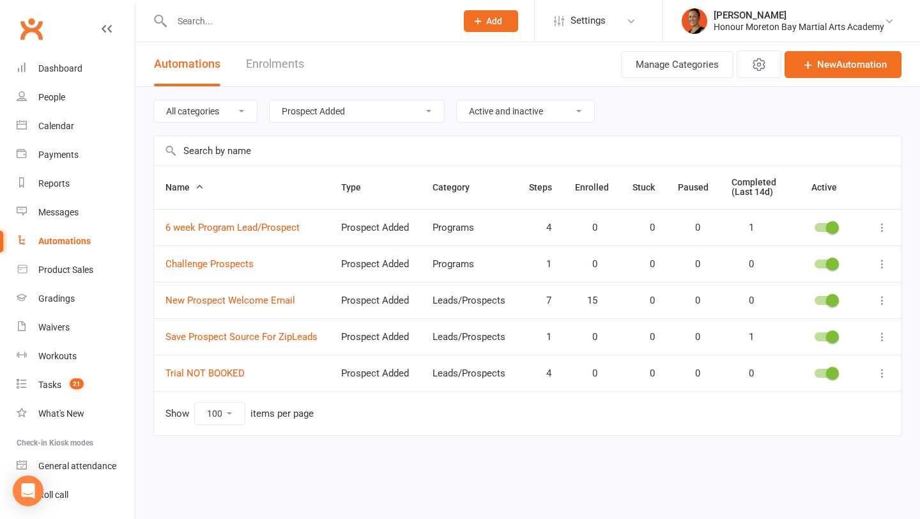
click at [380, 108] on select "All types Booking Cancelled Booking Due Booking Late-Cancelled Booking Marked A…" at bounding box center [357, 111] width 174 height 22
select select "single_booking_created"
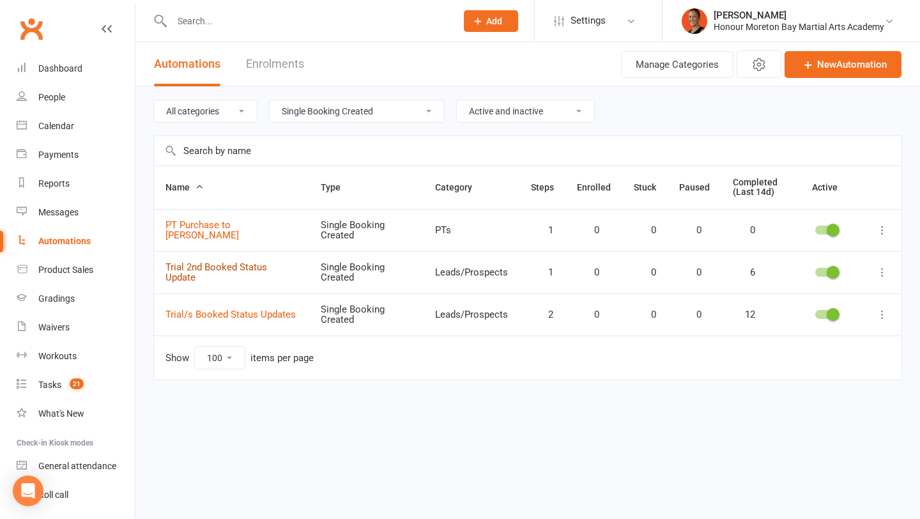
click at [250, 267] on link "Trial 2nd Booked Status Update" at bounding box center [217, 272] width 102 height 22
click at [256, 318] on link "Trial/s Booked Status Updates" at bounding box center [231, 315] width 130 height 12
click at [65, 205] on link "Messages" at bounding box center [76, 212] width 118 height 29
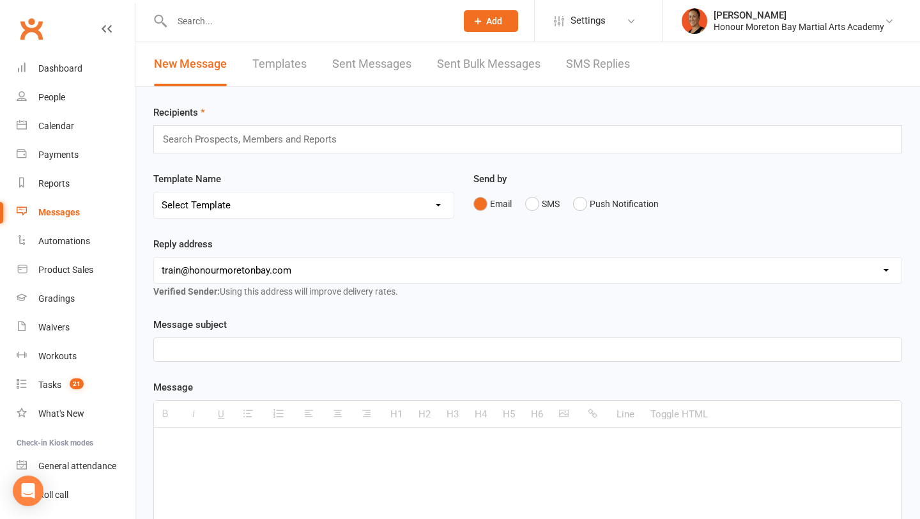
click at [579, 56] on link "SMS Replies" at bounding box center [598, 64] width 64 height 44
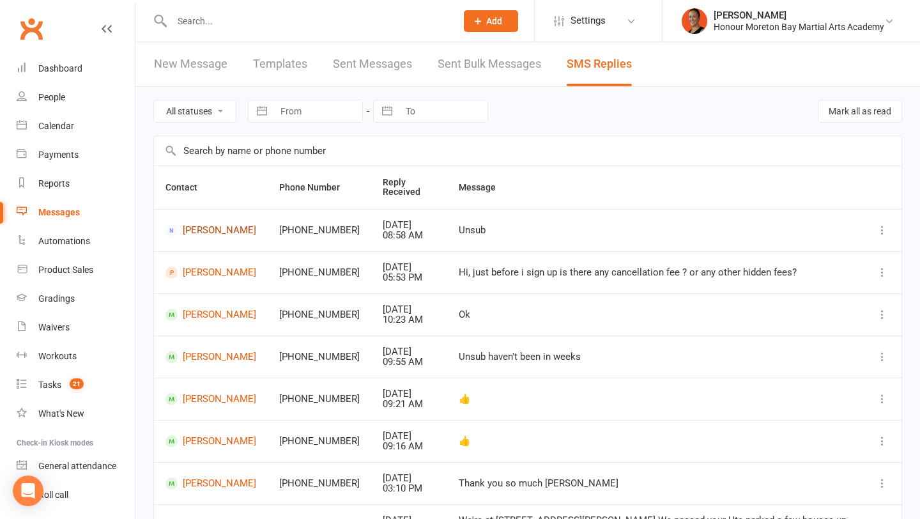
click at [190, 227] on link "Jessica Barborjak" at bounding box center [211, 230] width 91 height 12
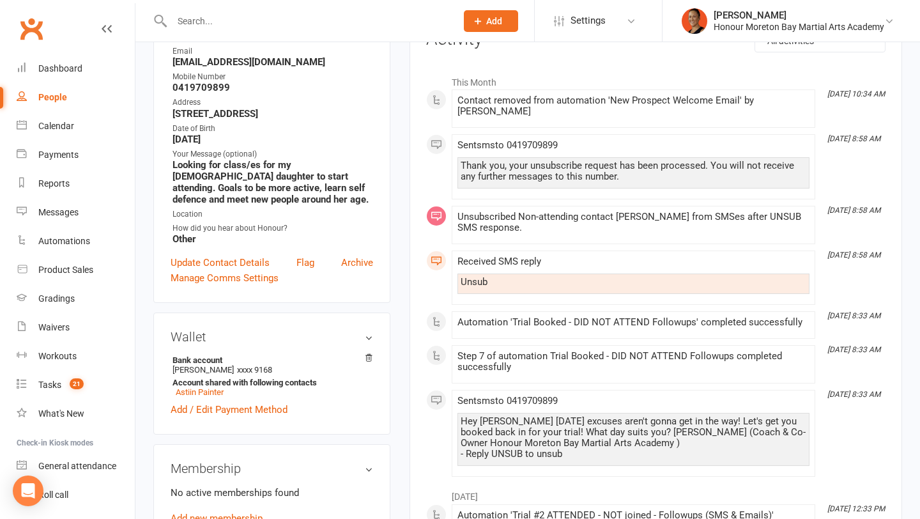
scroll to position [179, 0]
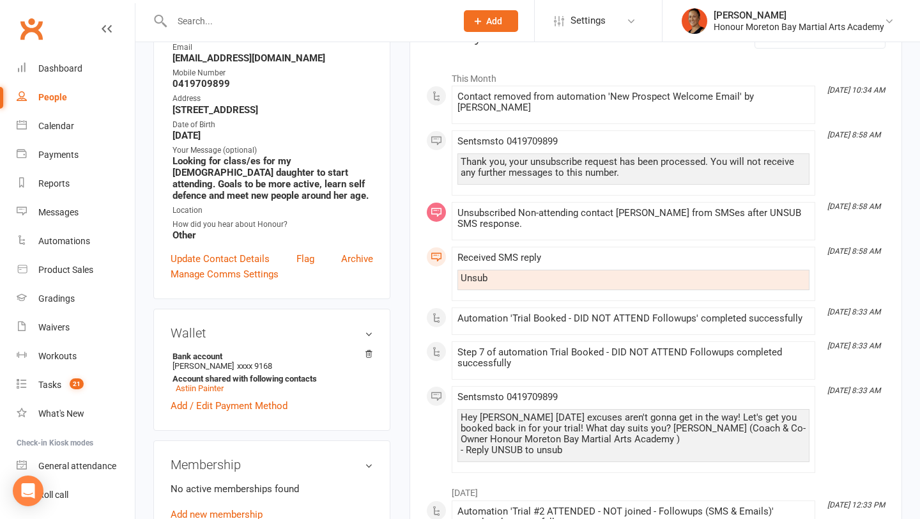
click at [583, 422] on div "Hey Jessica today's excuses aren't gonna get in the way! Let's get you booked b…" at bounding box center [634, 433] width 346 height 43
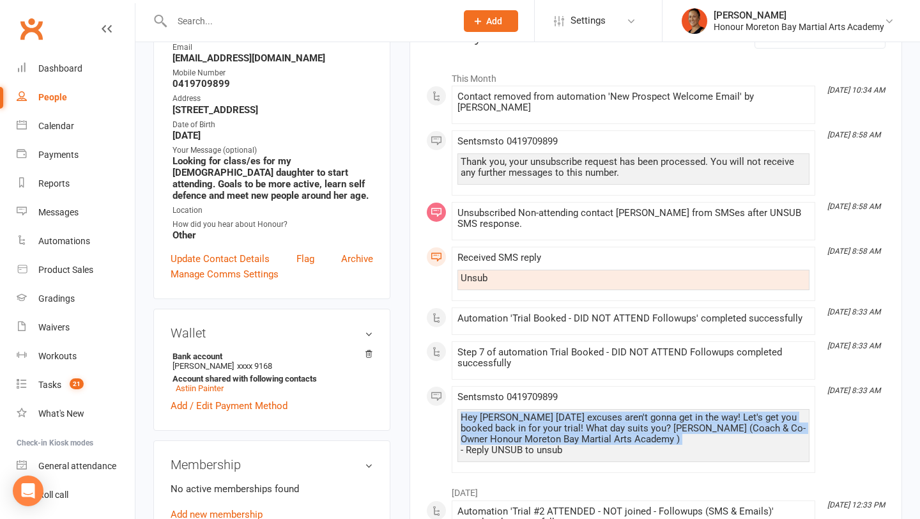
click at [583, 422] on div "Hey Jessica today's excuses aren't gonna get in the way! Let's get you booked b…" at bounding box center [634, 433] width 346 height 43
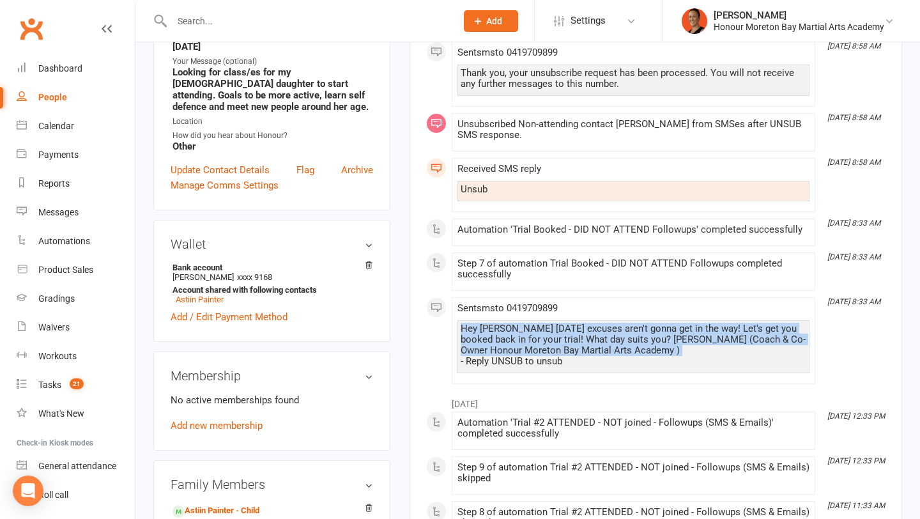
scroll to position [272, 0]
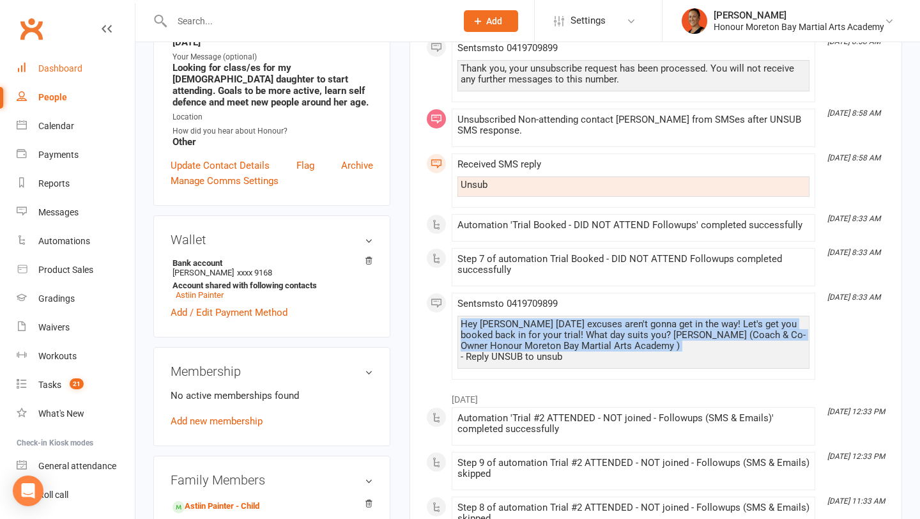
click at [69, 79] on link "Dashboard" at bounding box center [76, 68] width 118 height 29
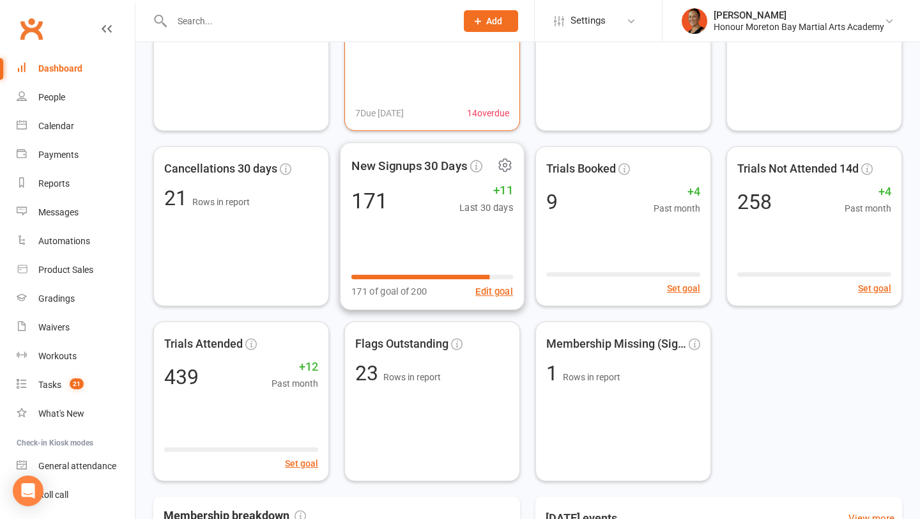
scroll to position [311, 0]
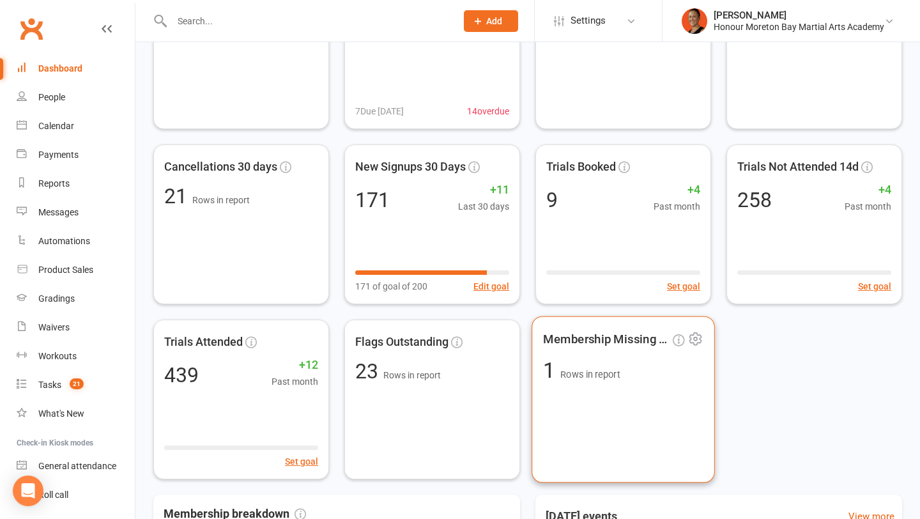
click at [638, 390] on div "Membership Missing (Sign u... 1 Rows in report" at bounding box center [623, 399] width 183 height 167
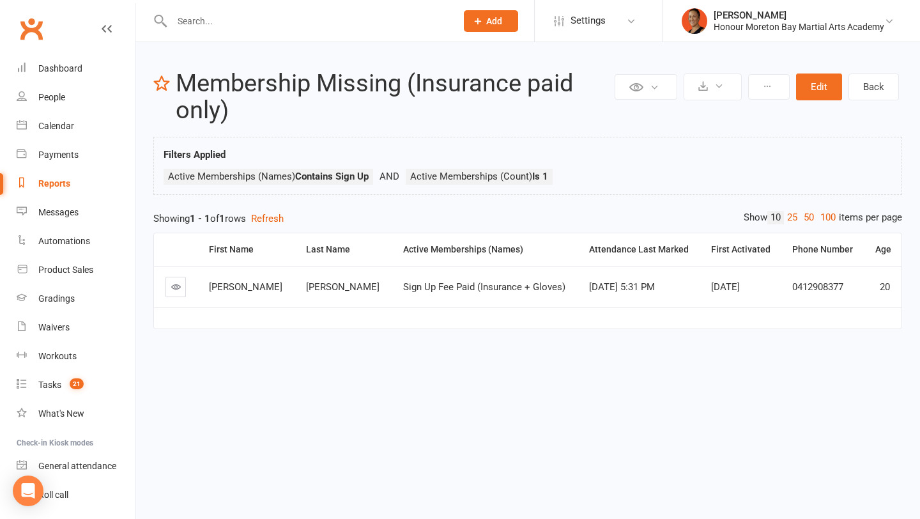
click at [168, 285] on link at bounding box center [176, 287] width 20 height 20
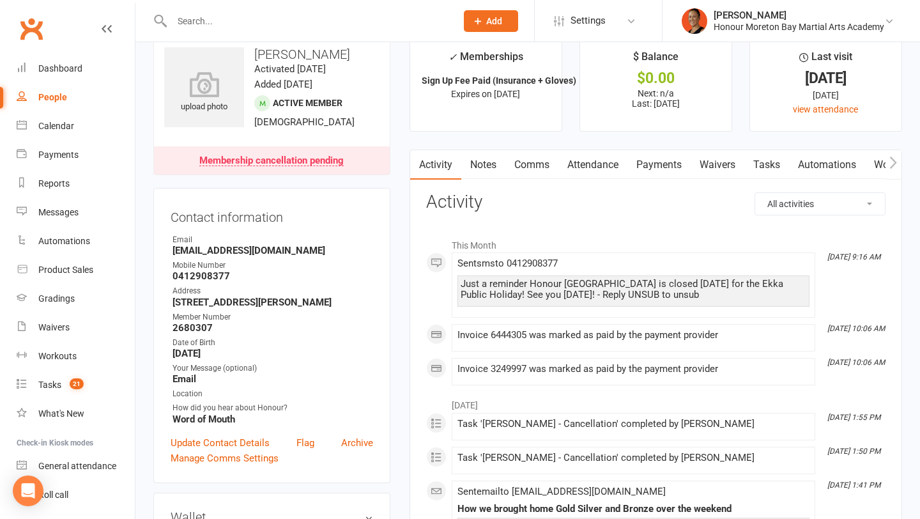
scroll to position [24, 0]
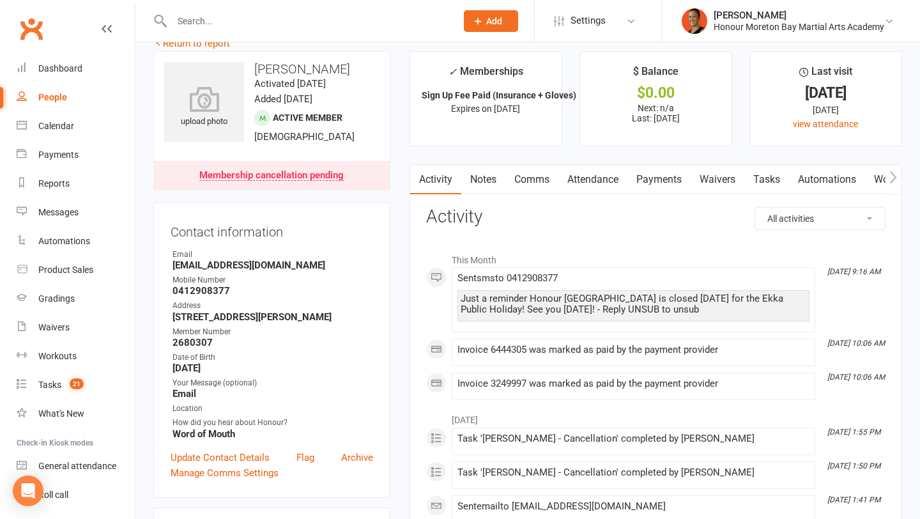
click at [491, 181] on link "Notes" at bounding box center [483, 179] width 44 height 29
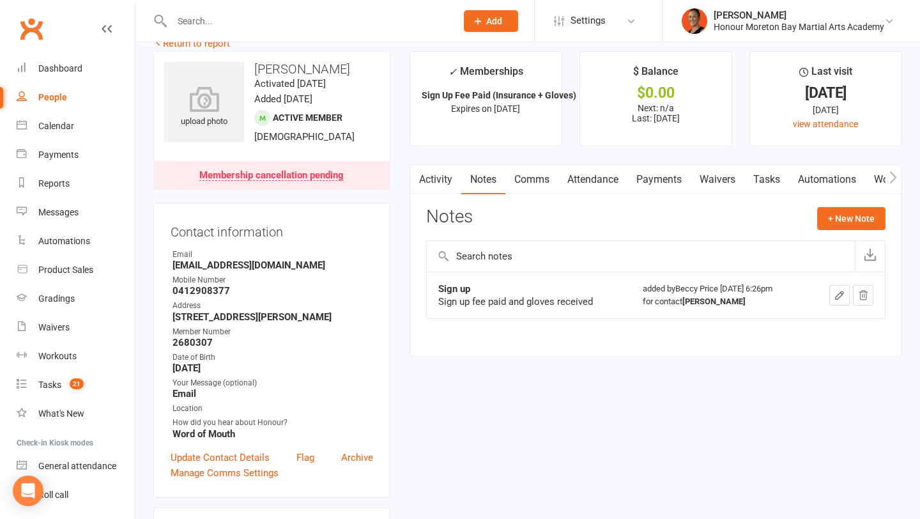
click at [433, 180] on link "Activity" at bounding box center [435, 179] width 51 height 29
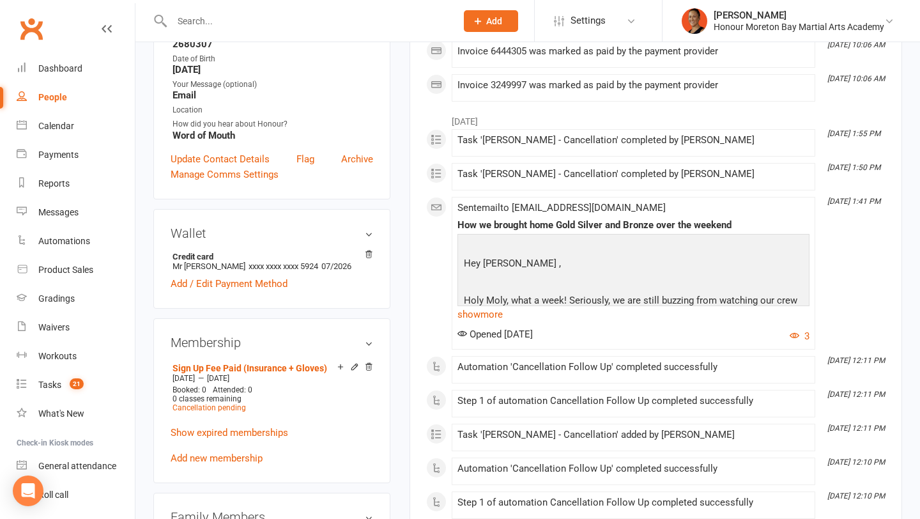
scroll to position [341, 0]
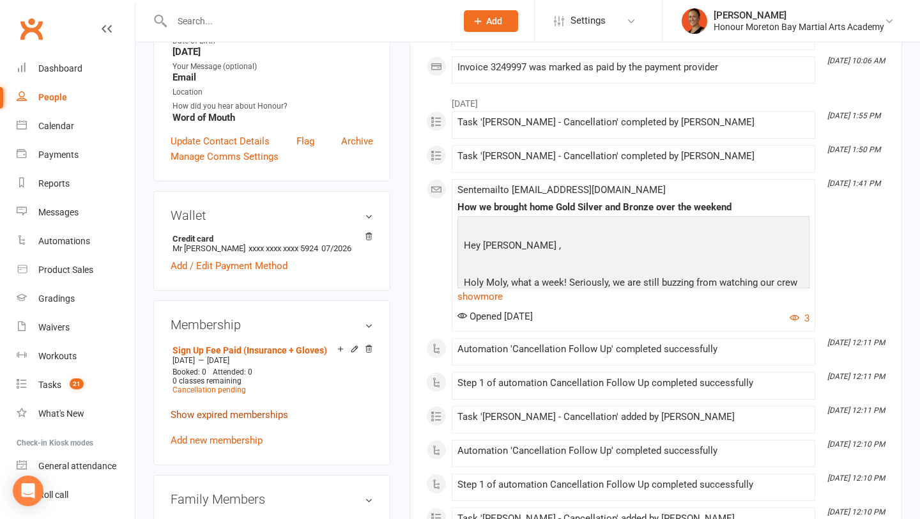
click at [272, 410] on link "Show expired memberships" at bounding box center [230, 415] width 118 height 12
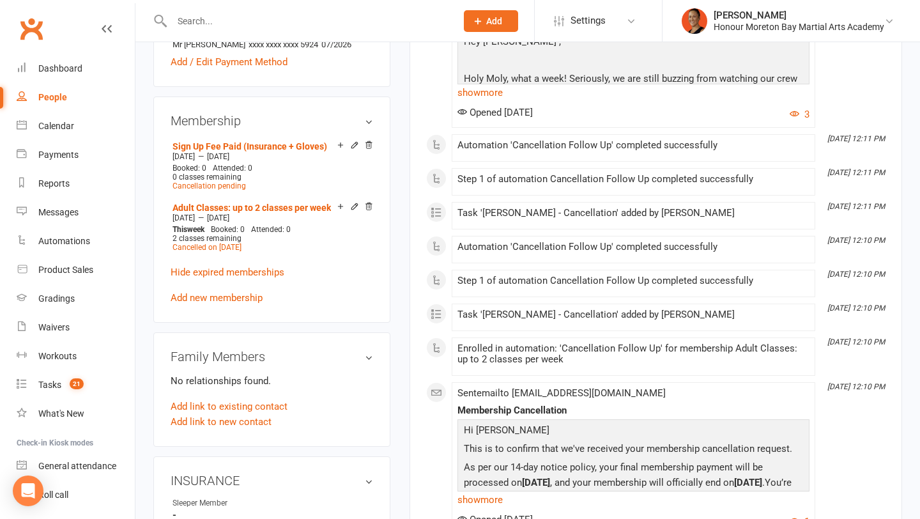
scroll to position [550, 0]
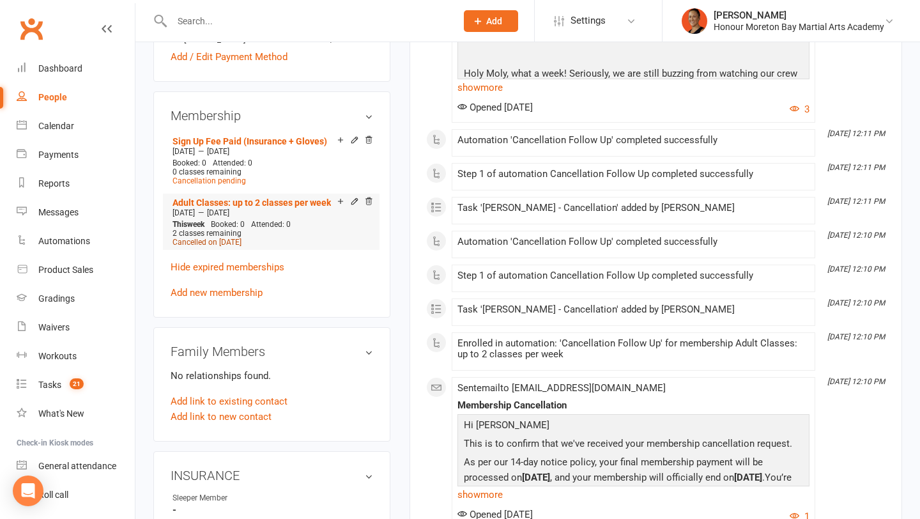
click at [242, 240] on span "Cancelled on Aug 10, 2025" at bounding box center [207, 242] width 69 height 9
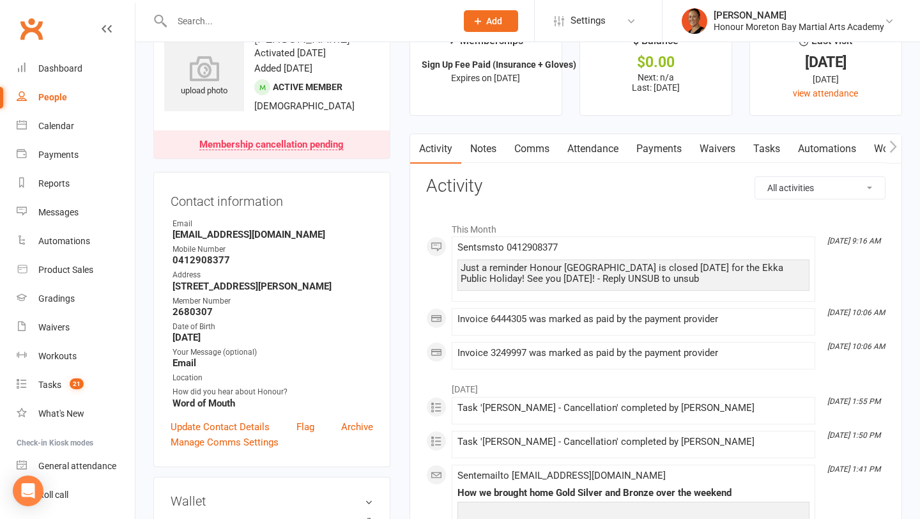
scroll to position [40, 0]
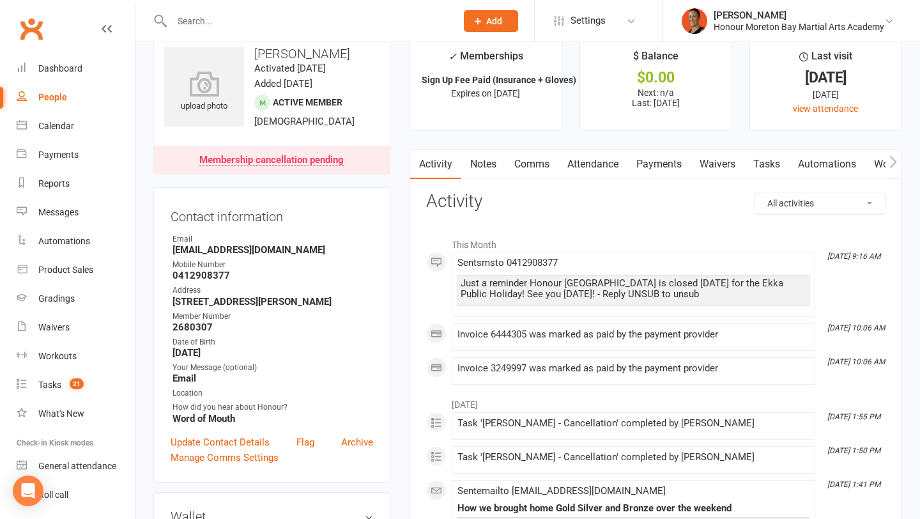
click at [501, 166] on link "Notes" at bounding box center [483, 164] width 44 height 29
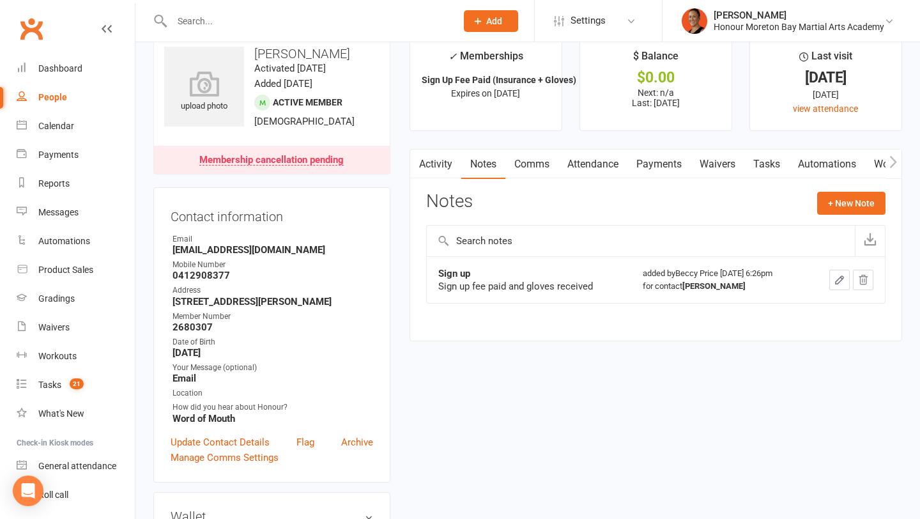
click at [448, 159] on link "Activity" at bounding box center [435, 164] width 51 height 29
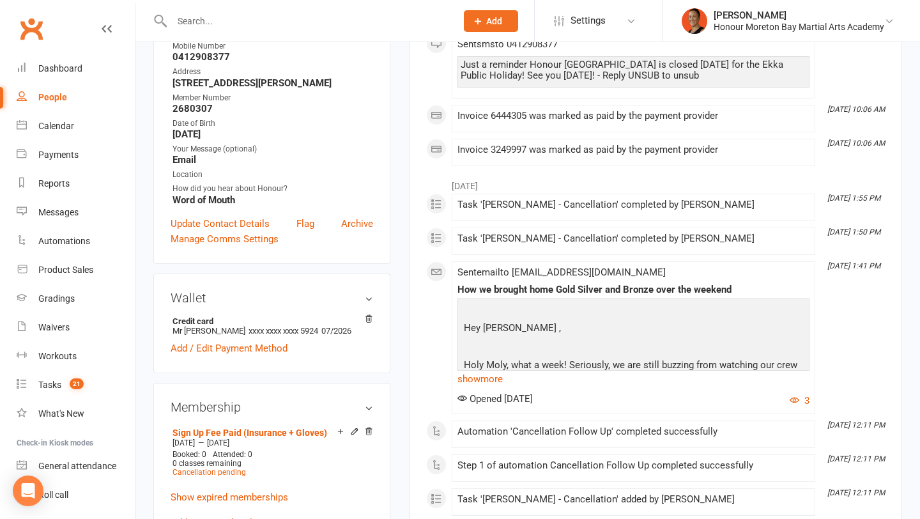
scroll to position [259, 0]
click at [521, 243] on div "Task 'Daniel Carey - Cancellation' completed by Melina Yung" at bounding box center [634, 241] width 352 height 16
click at [519, 236] on div "Task 'Daniel Carey - Cancellation' completed by Melina Yung" at bounding box center [634, 238] width 352 height 11
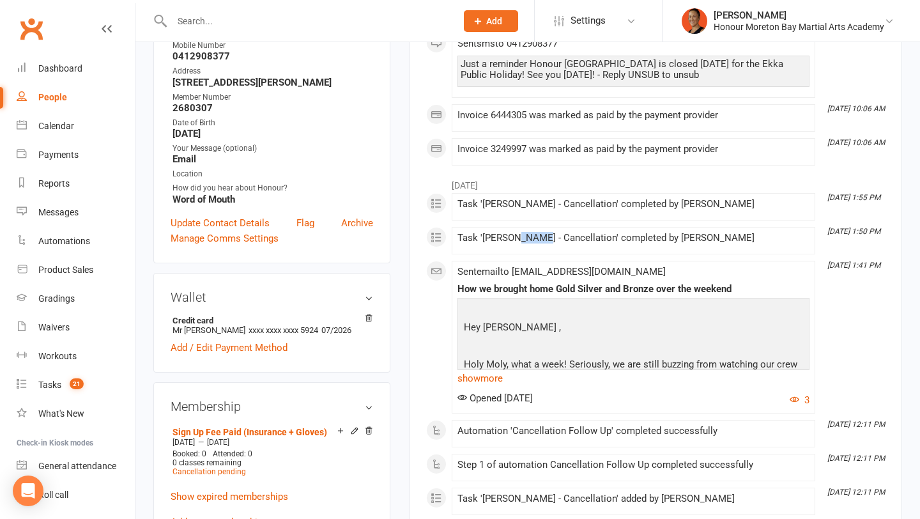
copy div "Carey"
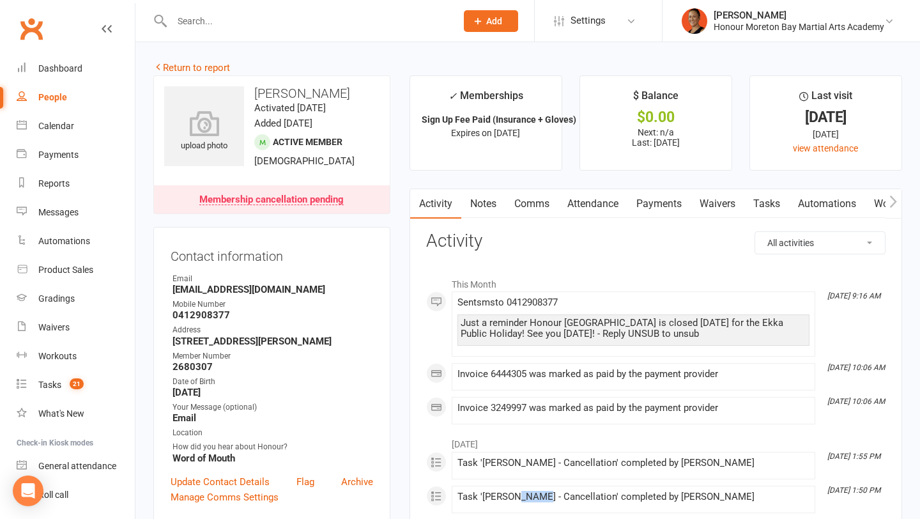
click at [485, 192] on link "Notes" at bounding box center [483, 203] width 44 height 29
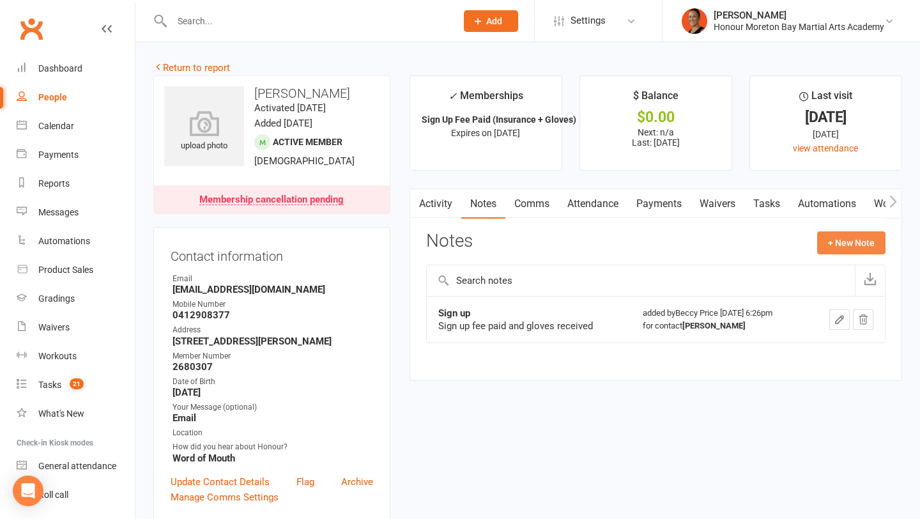
click at [831, 238] on button "+ New Note" at bounding box center [851, 242] width 68 height 23
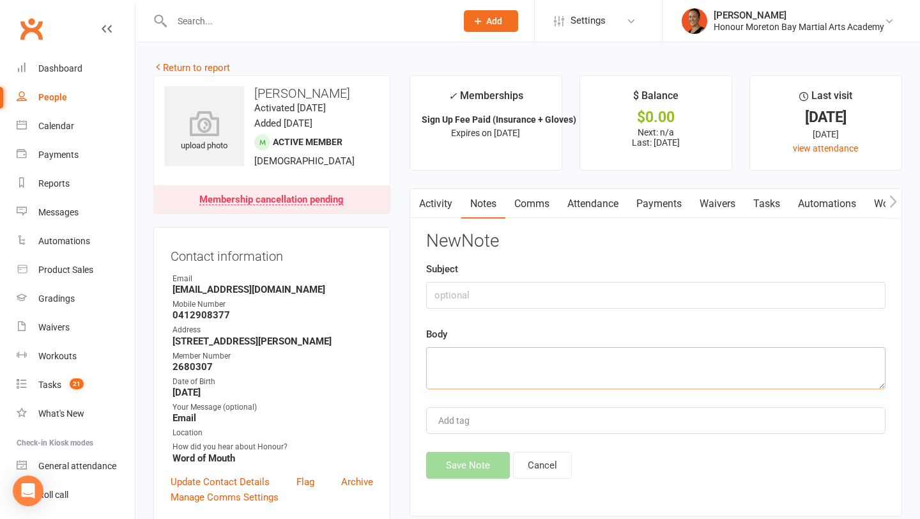
click at [600, 362] on textarea at bounding box center [655, 368] width 459 height 42
paste textarea "---------- Forwarded message --------- From: Daniel Carey <danieljcarey19@gmail…"
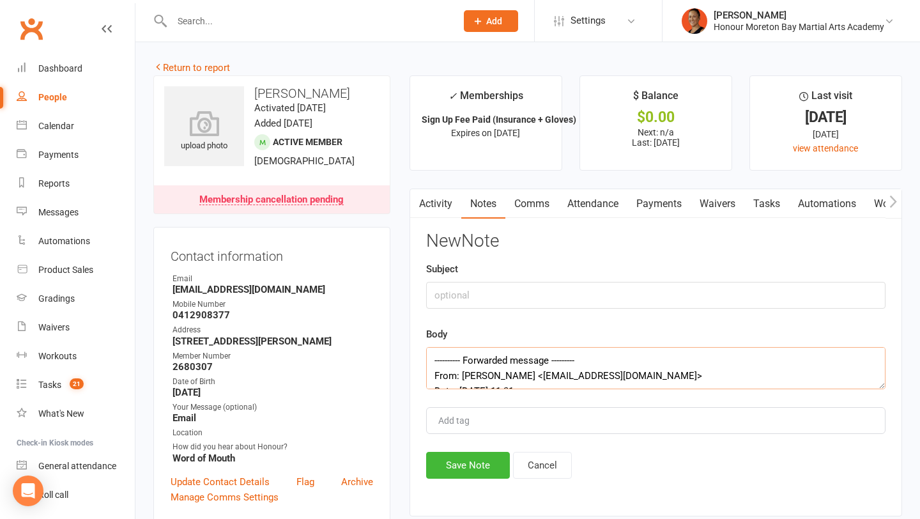
scroll to position [130, 0]
type textarea "---------- Forwarded message --------- From: Daniel Carey <danieljcarey19@gmail…"
click at [574, 289] on input "text" at bounding box center [655, 295] width 459 height 27
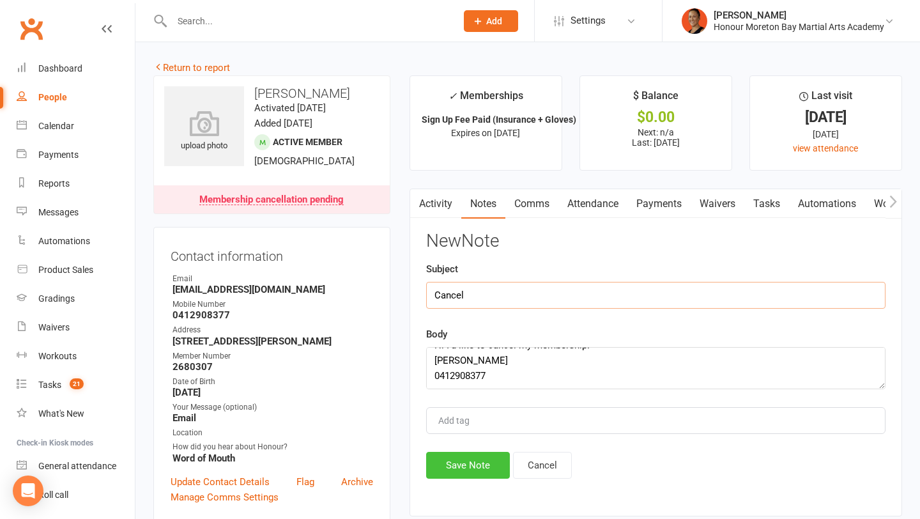
type input "Cancel"
click at [475, 468] on button "Save Note" at bounding box center [468, 465] width 84 height 27
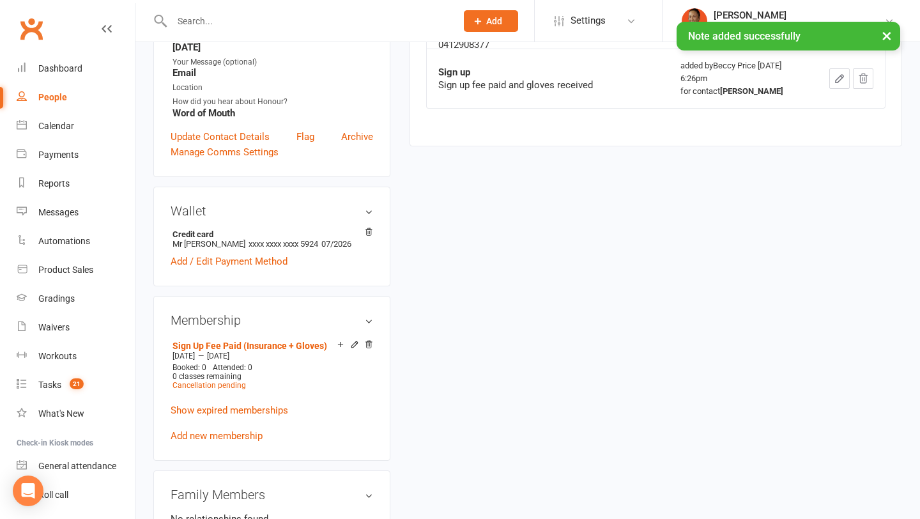
scroll to position [364, 0]
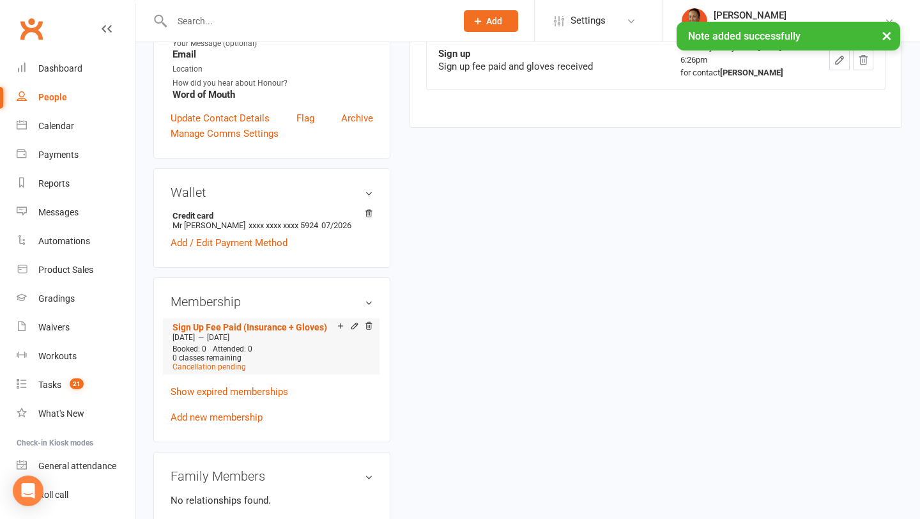
click at [220, 371] on li "Sign Up Fee Paid (Insurance + Gloves) May 7 2025 — Aug 13 2025 Booked: 0 Attend…" at bounding box center [271, 346] width 204 height 56
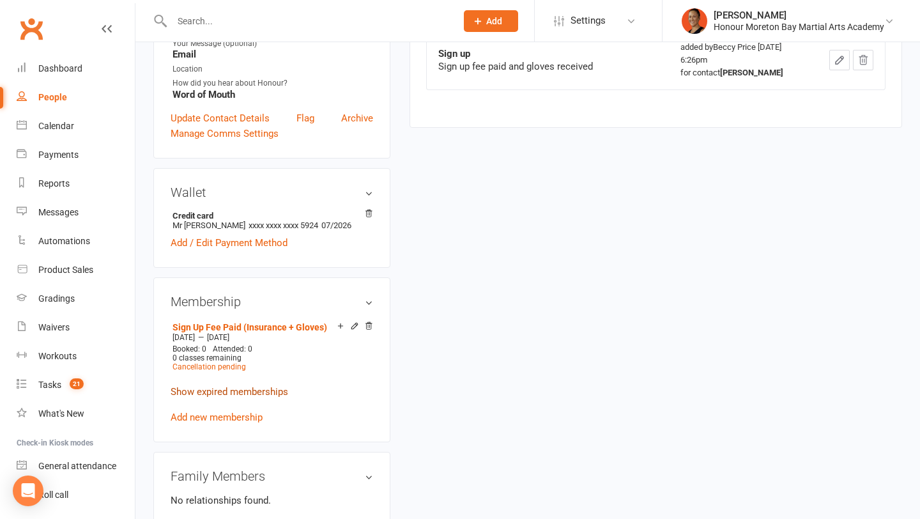
click at [275, 390] on link "Show expired memberships" at bounding box center [230, 392] width 118 height 12
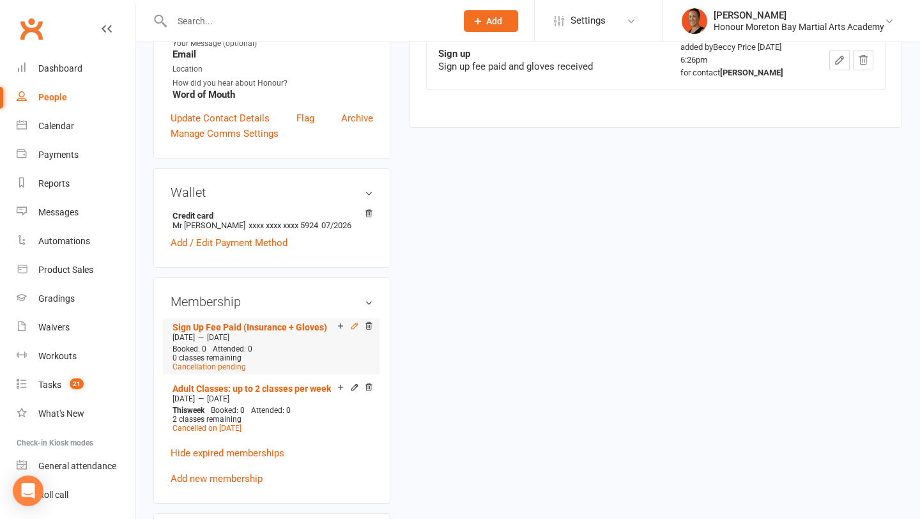
click at [355, 323] on icon at bounding box center [354, 326] width 6 height 6
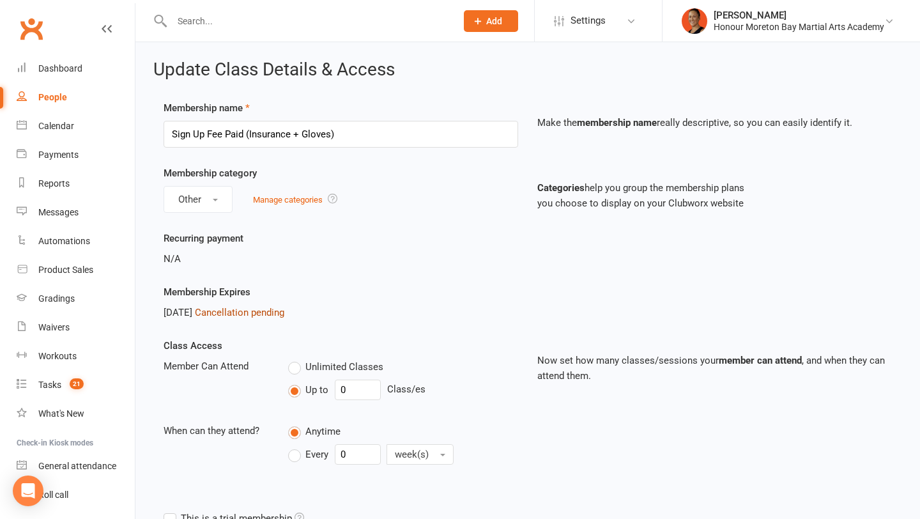
click at [284, 316] on link "Cancellation pending" at bounding box center [239, 313] width 89 height 12
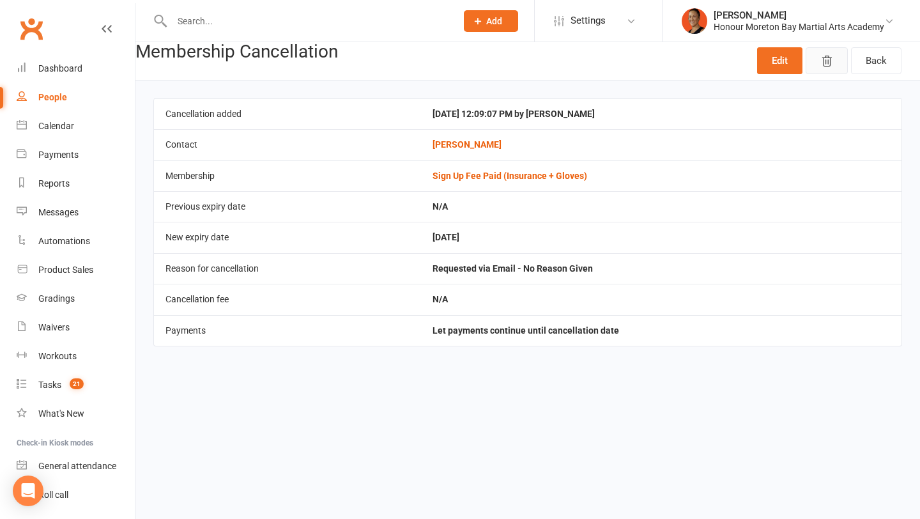
click at [826, 71] on button "button" at bounding box center [827, 60] width 42 height 27
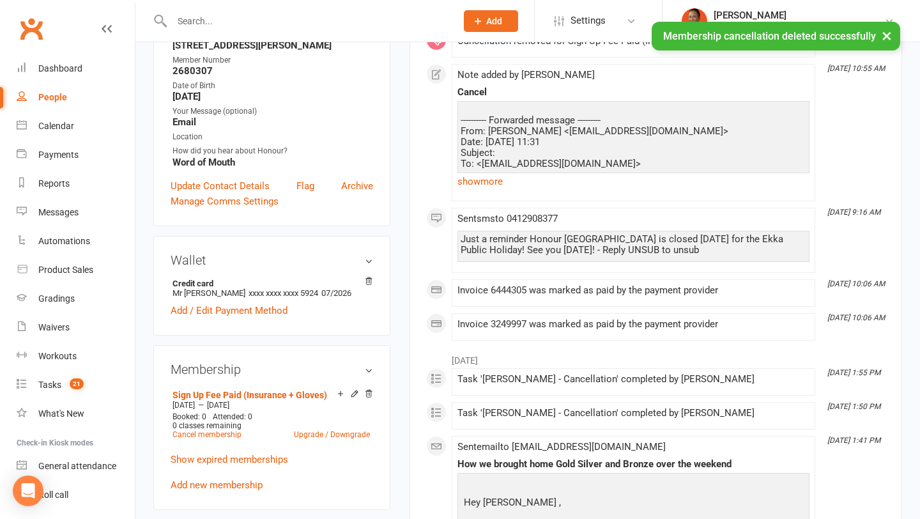
scroll to position [463, 0]
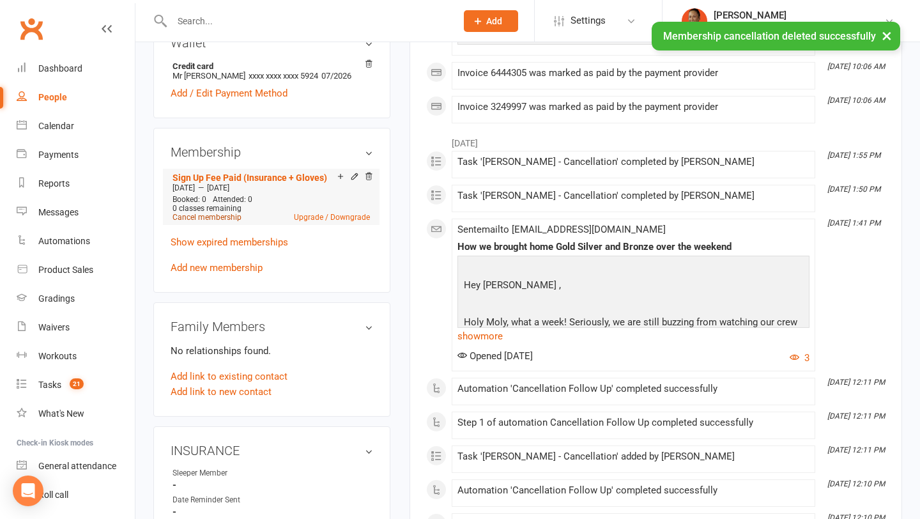
click at [220, 216] on link "Cancel membership" at bounding box center [207, 217] width 69 height 9
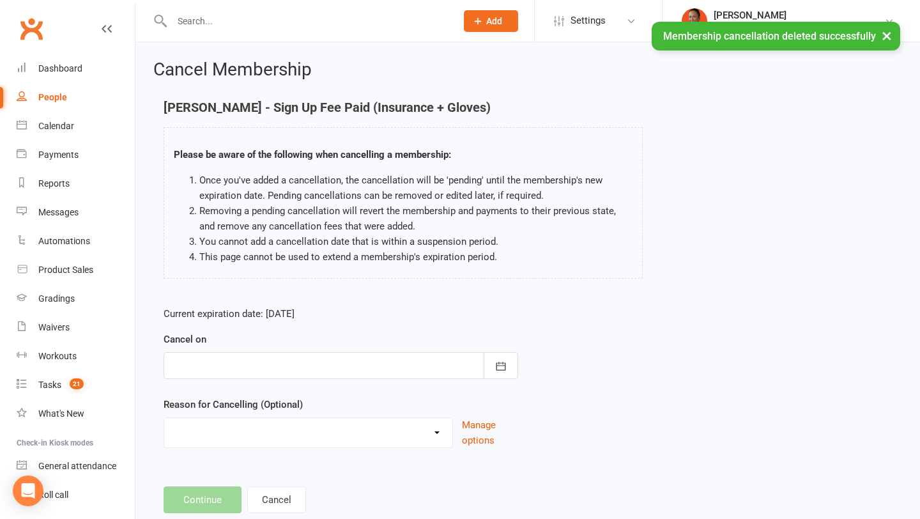
click at [204, 365] on div at bounding box center [341, 365] width 355 height 27
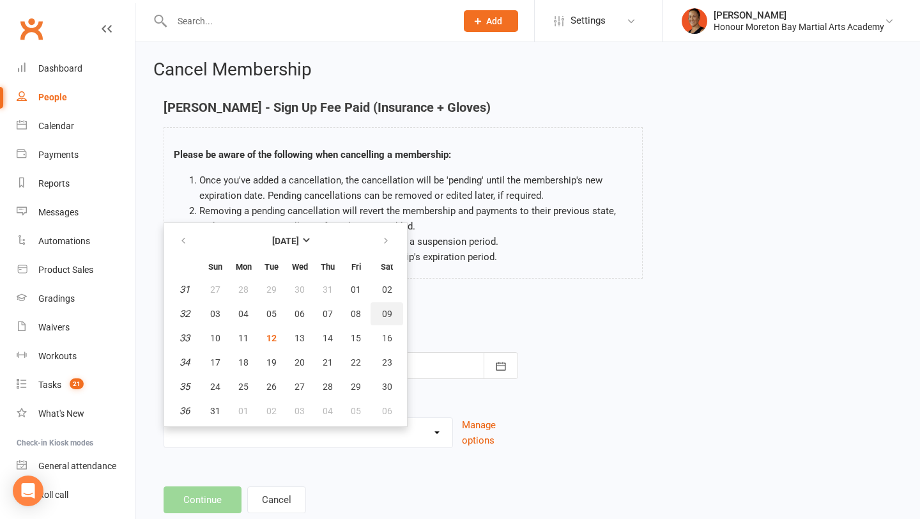
click at [392, 310] on button "09" at bounding box center [387, 313] width 33 height 23
type input "09 Aug 2025"
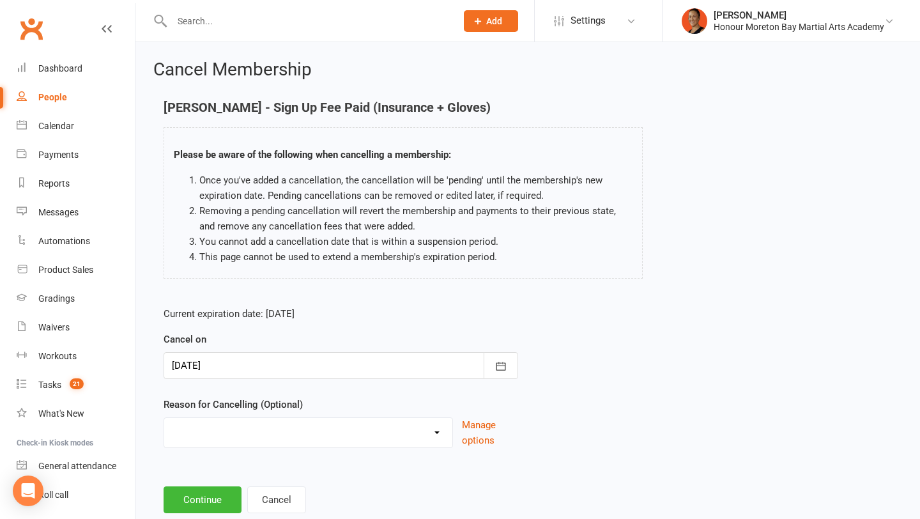
click at [226, 418] on select "BAD DEBT Bad Debt - Not attending & not responding Changed to Paying Casual con…" at bounding box center [308, 431] width 288 height 26
select select "11"
click at [214, 497] on button "Continue" at bounding box center [203, 499] width 78 height 27
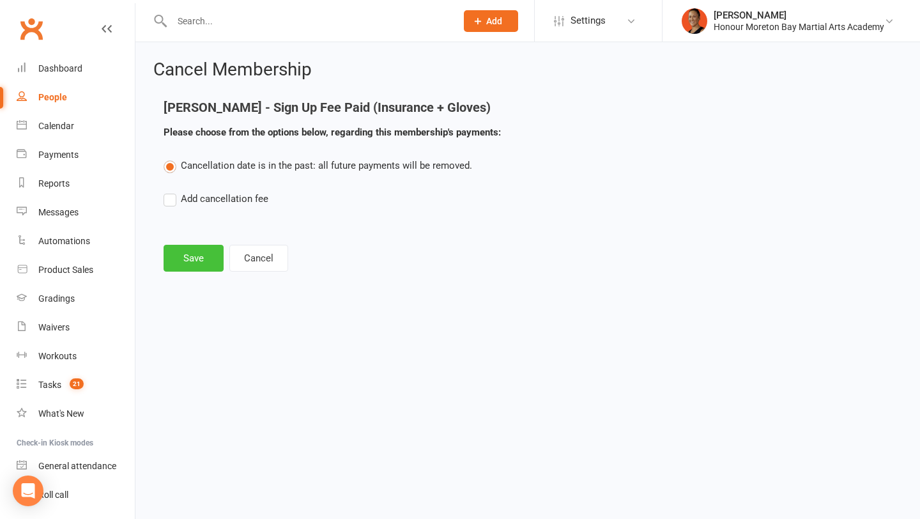
click at [203, 261] on button "Save" at bounding box center [194, 258] width 60 height 27
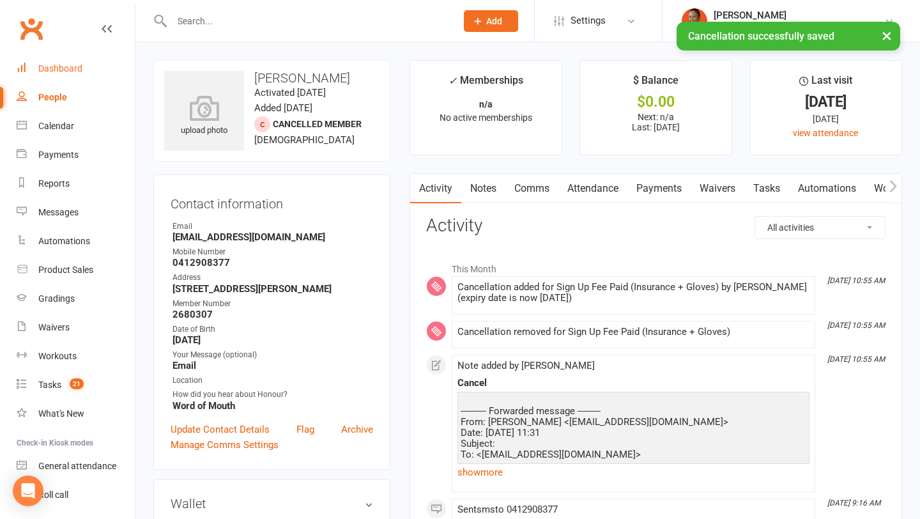
click at [73, 72] on div "Dashboard" at bounding box center [60, 68] width 44 height 10
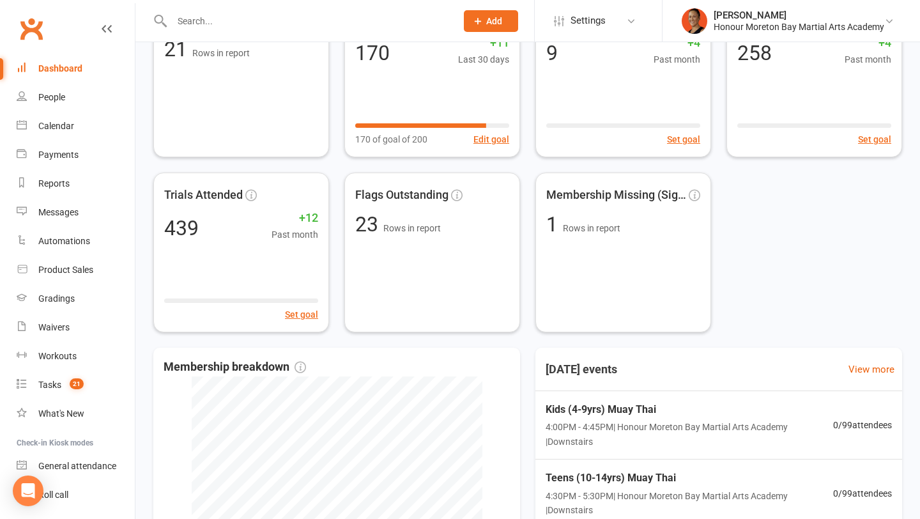
scroll to position [489, 0]
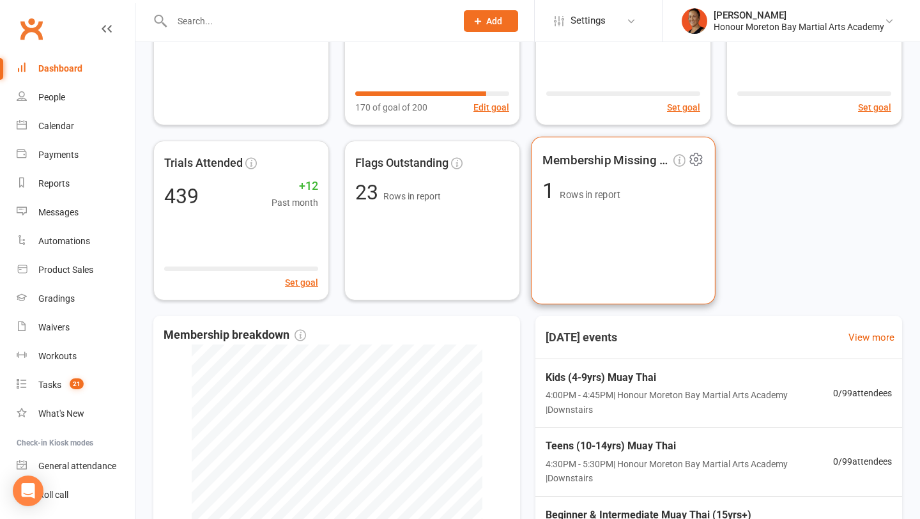
click at [698, 157] on icon at bounding box center [696, 159] width 16 height 16
click at [687, 226] on div "Membership Missing (Sign u... 1 Rows in report" at bounding box center [623, 220] width 178 height 162
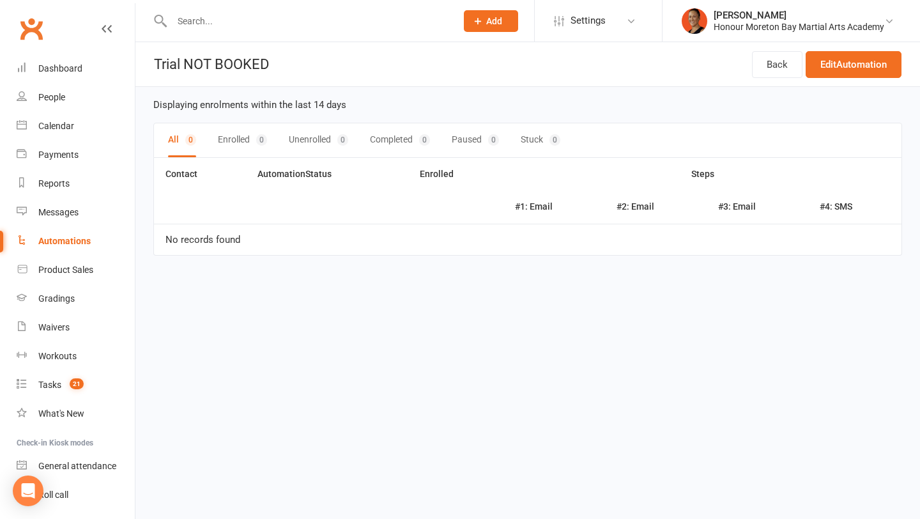
click at [65, 241] on div "Automations" at bounding box center [64, 241] width 52 height 10
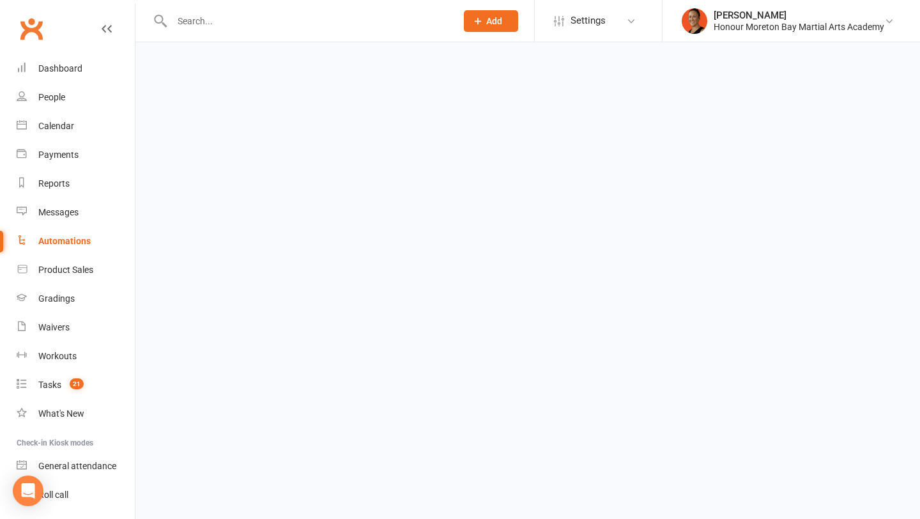
select select "100"
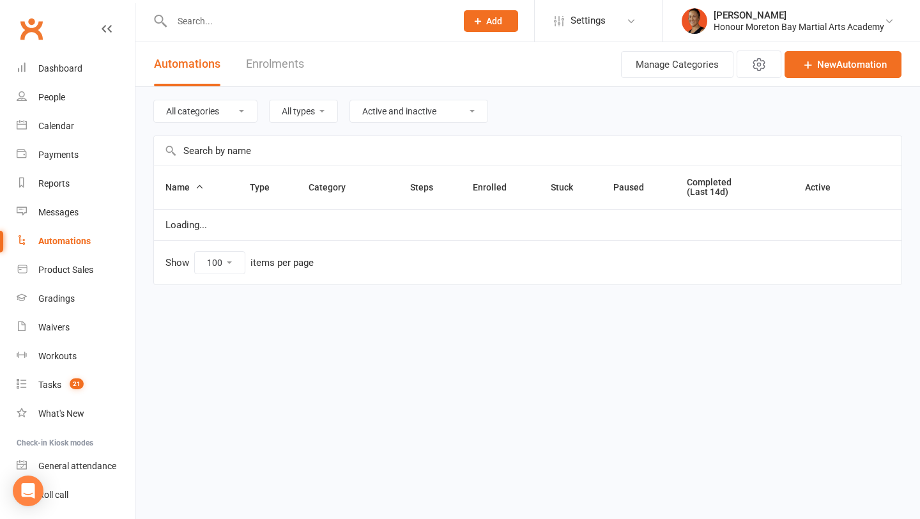
select select "single_booking_created"
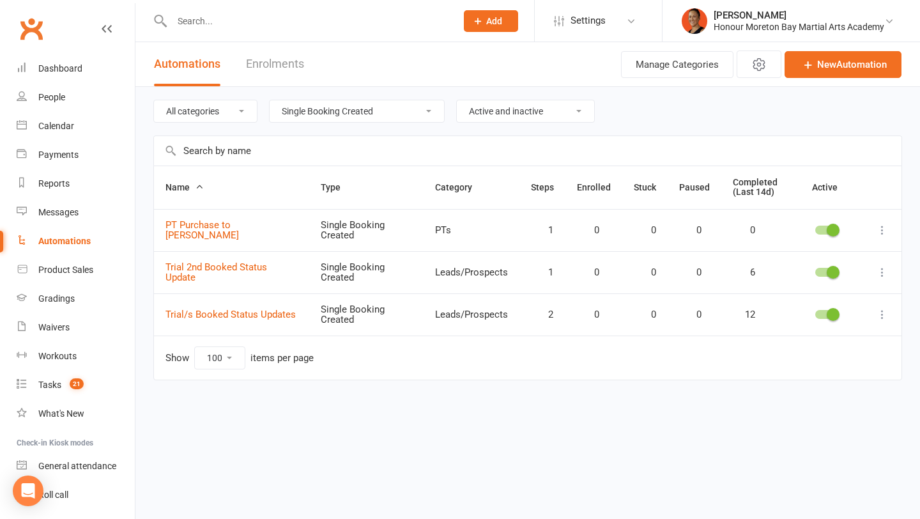
click at [302, 108] on select "All types Booking Cancelled Booking Due Booking Late-Cancelled Booking Marked A…" at bounding box center [357, 111] width 174 height 22
select select
click at [243, 150] on input "text" at bounding box center [528, 150] width 748 height 29
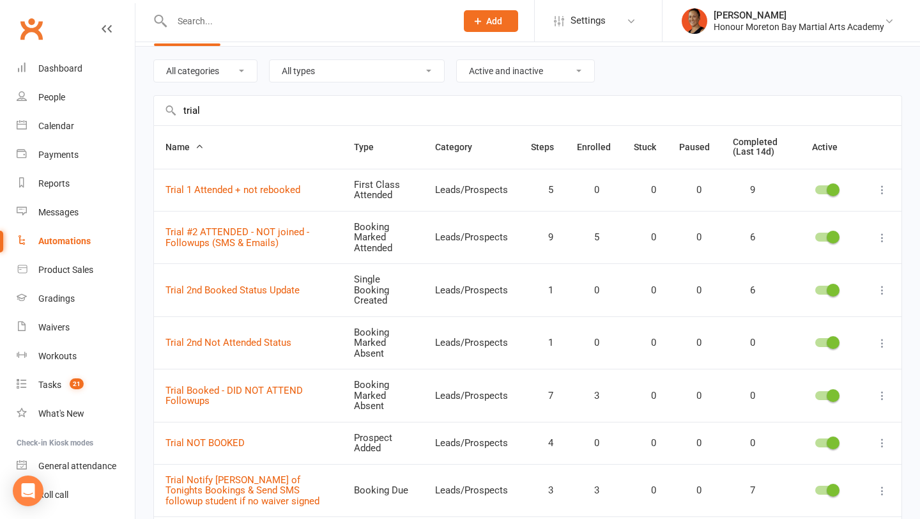
scroll to position [42, 0]
type input "trial"
click at [227, 335] on link "Trial 2nd Not Attended Status" at bounding box center [229, 341] width 126 height 12
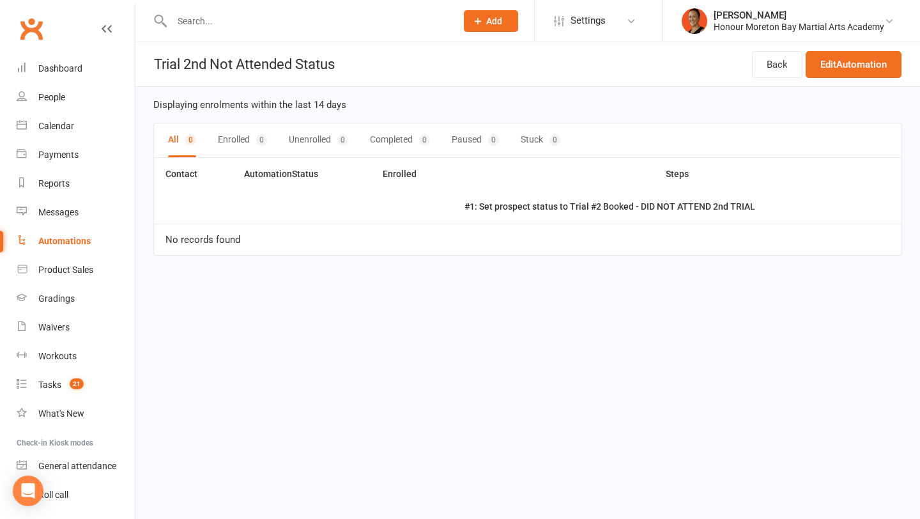
click at [839, 50] on div "Back Edit Automation" at bounding box center [827, 64] width 150 height 44
click at [838, 63] on link "Edit Automation" at bounding box center [854, 64] width 96 height 27
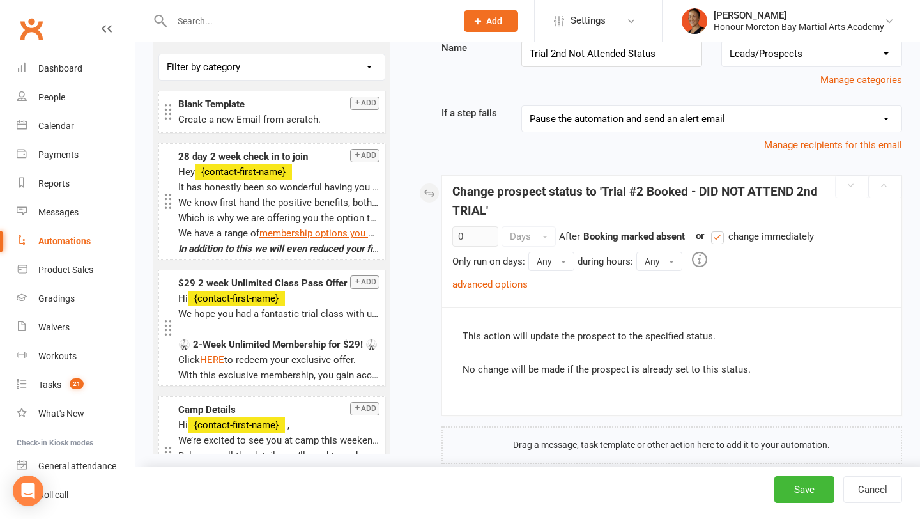
scroll to position [107, 0]
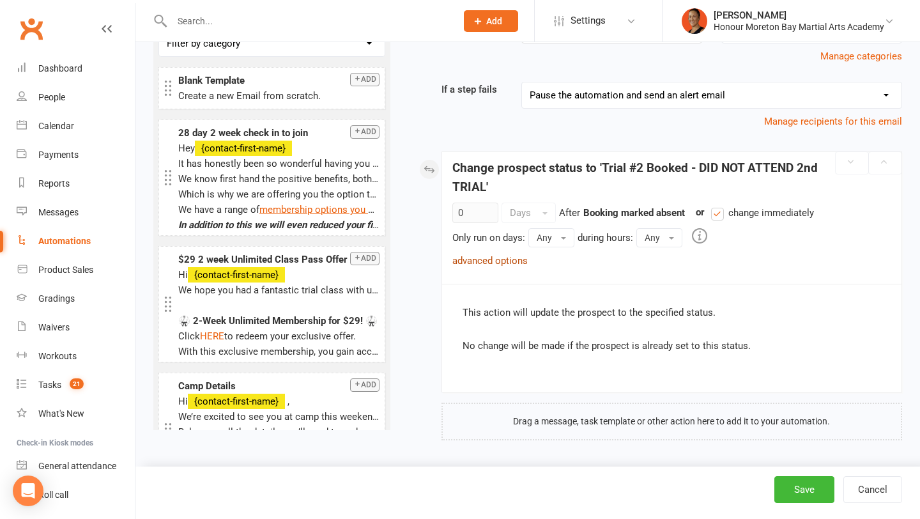
click at [512, 255] on link "advanced options" at bounding box center [489, 261] width 75 height 12
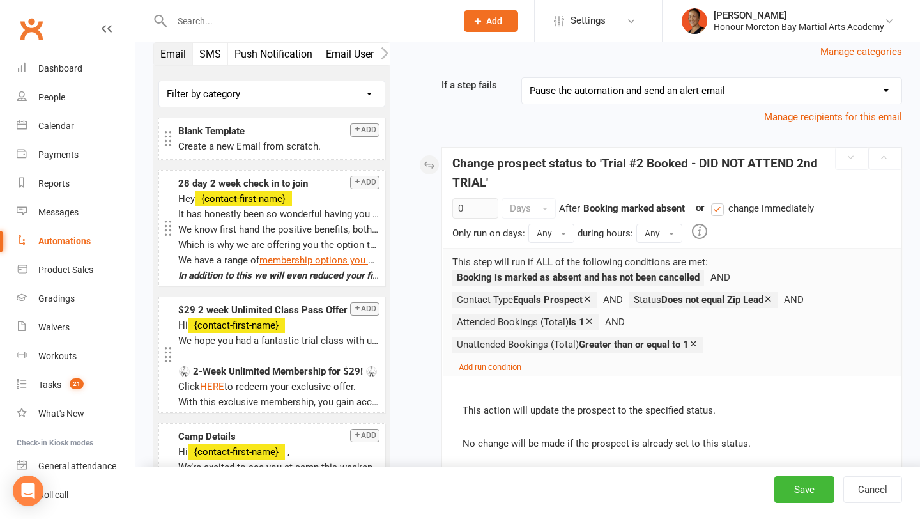
scroll to position [0, 0]
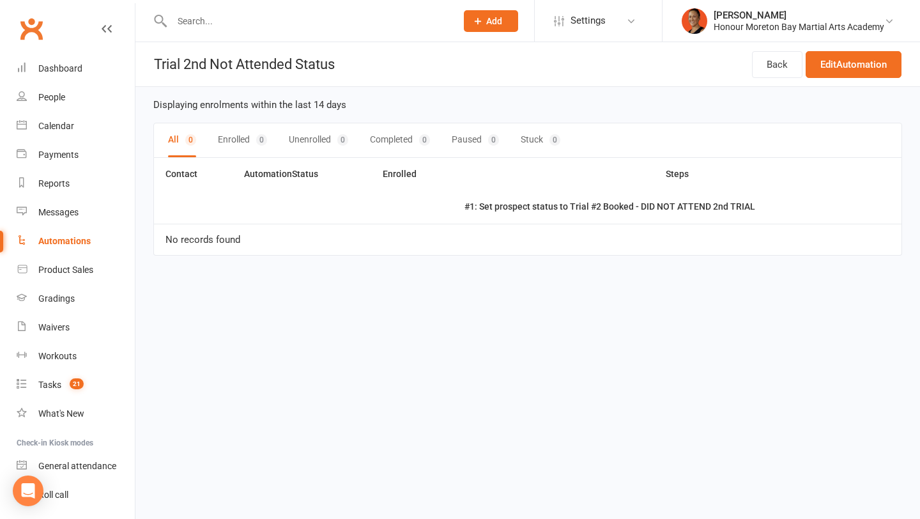
select select "100"
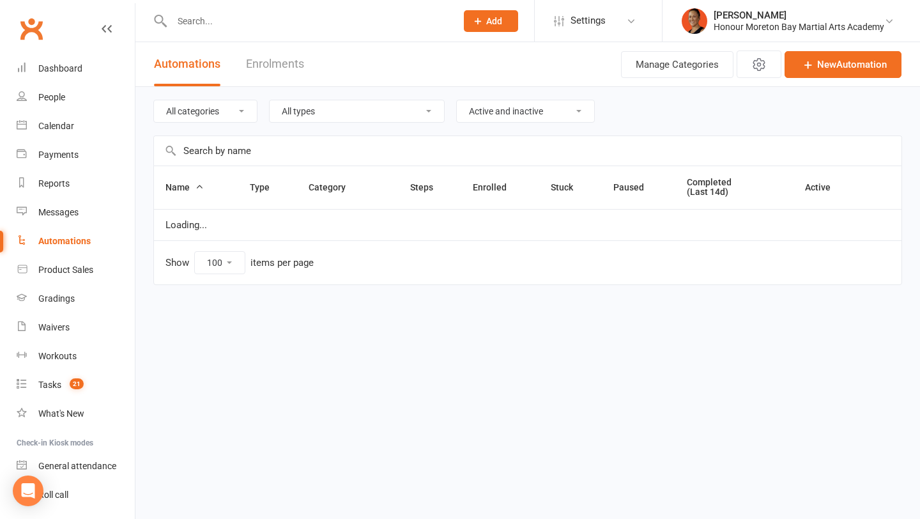
click at [237, 151] on input "text" at bounding box center [528, 150] width 748 height 29
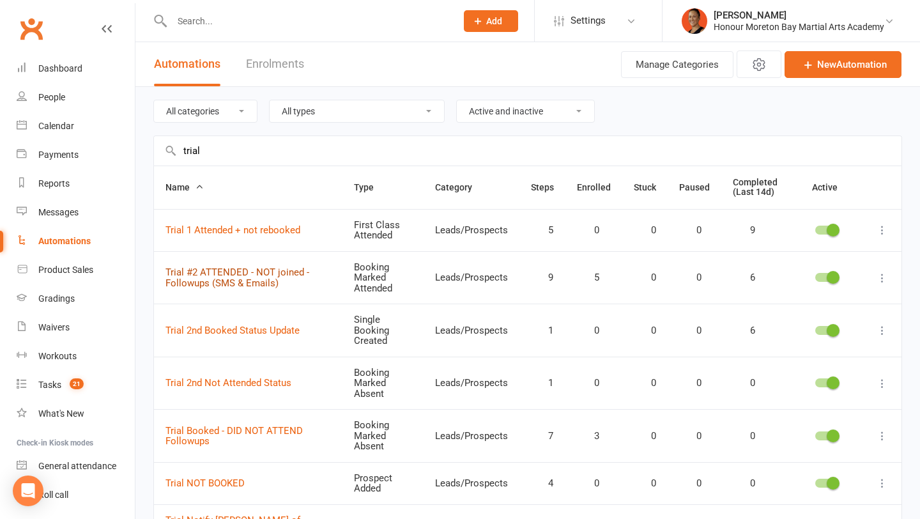
type input "trial"
click at [281, 273] on link "Trial #2 ATTENDED - NOT joined - Followups (SMS & Emails)" at bounding box center [238, 277] width 144 height 22
click at [274, 325] on link "Trial 2nd Booked Status Update" at bounding box center [233, 331] width 134 height 12
click at [254, 377] on link "Trial 2nd Not Attended Status" at bounding box center [229, 383] width 126 height 12
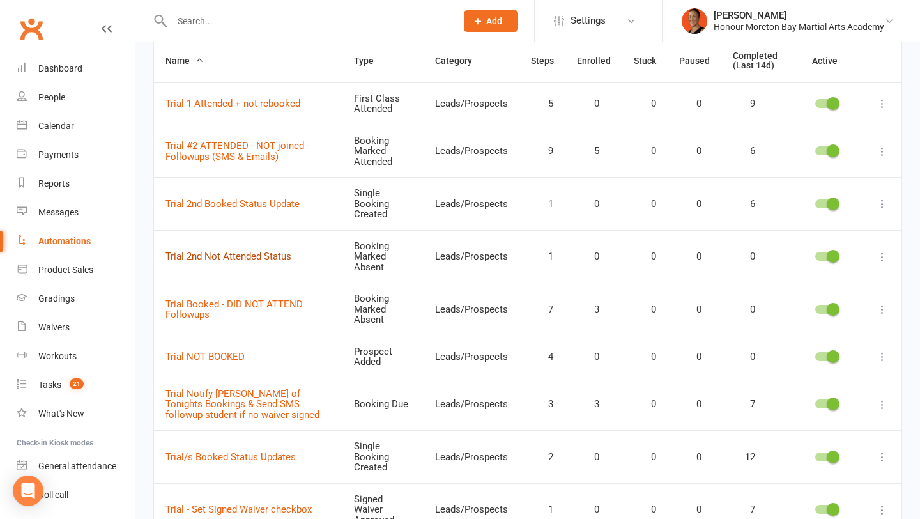
scroll to position [119, 0]
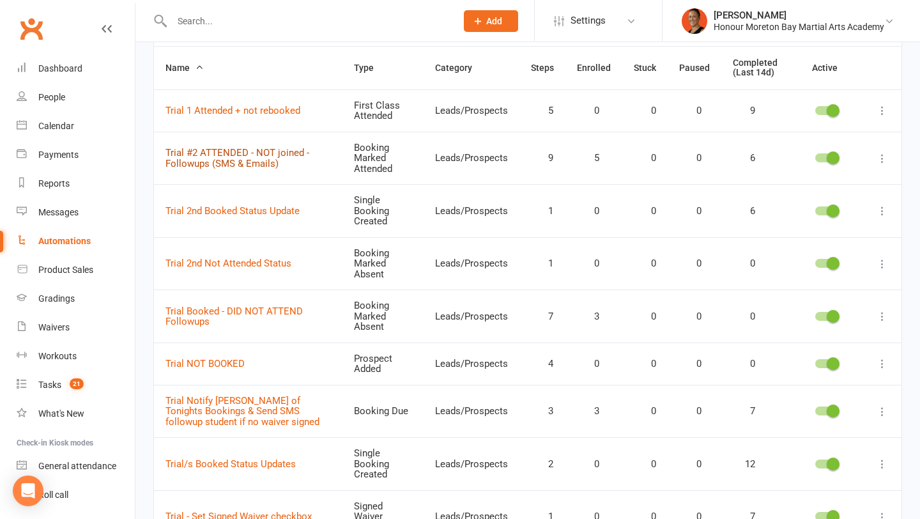
click at [263, 156] on link "Trial #2 ATTENDED - NOT joined - Followups (SMS & Emails)" at bounding box center [238, 158] width 144 height 22
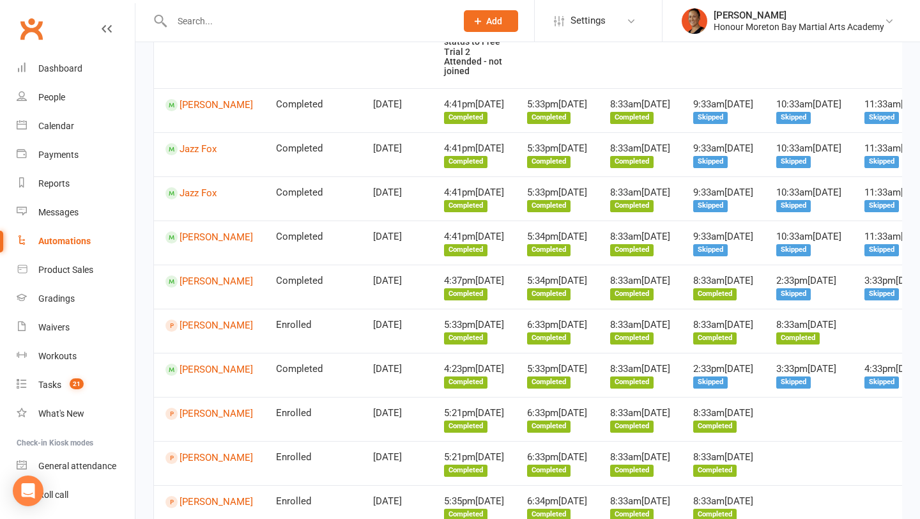
scroll to position [264, 0]
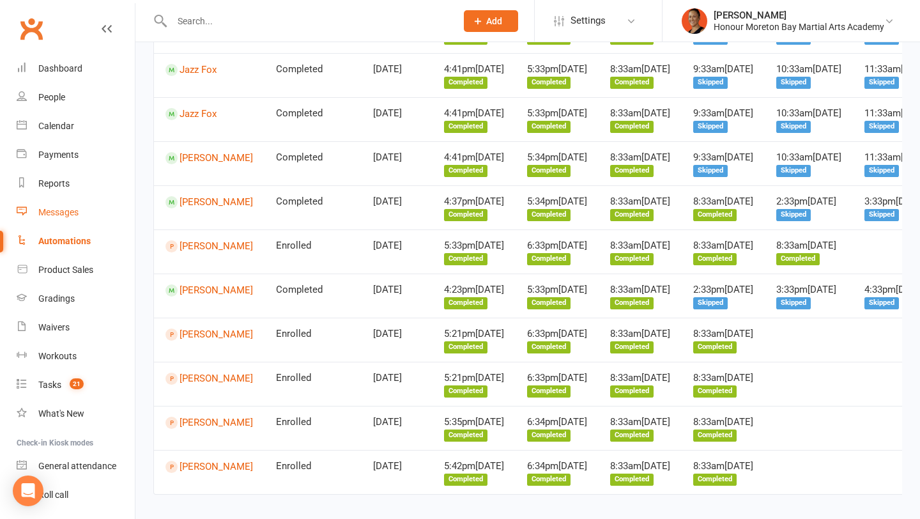
click at [60, 212] on div "Messages" at bounding box center [58, 212] width 40 height 10
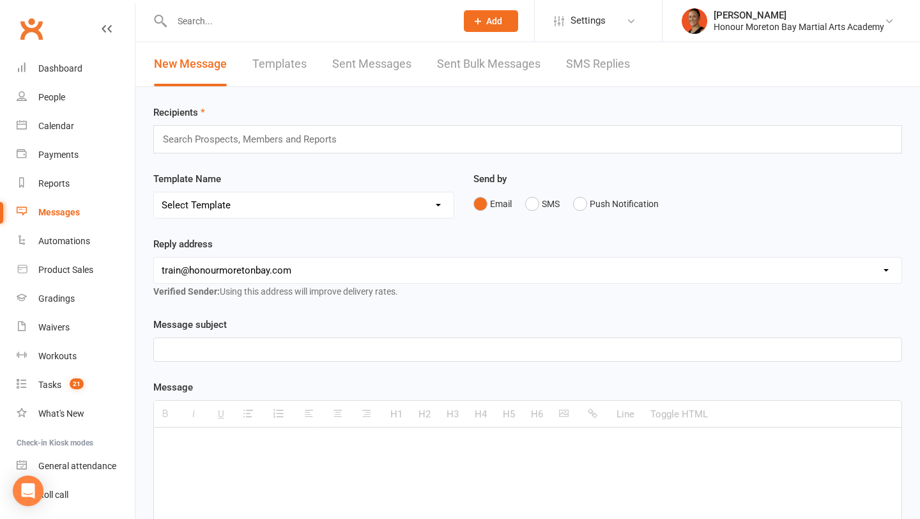
click at [362, 65] on link "Sent Messages" at bounding box center [371, 64] width 79 height 44
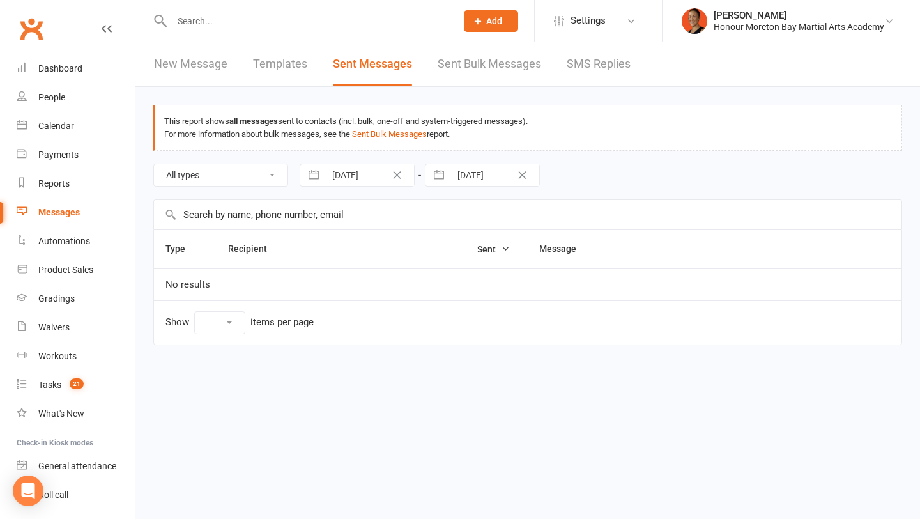
select select "100"
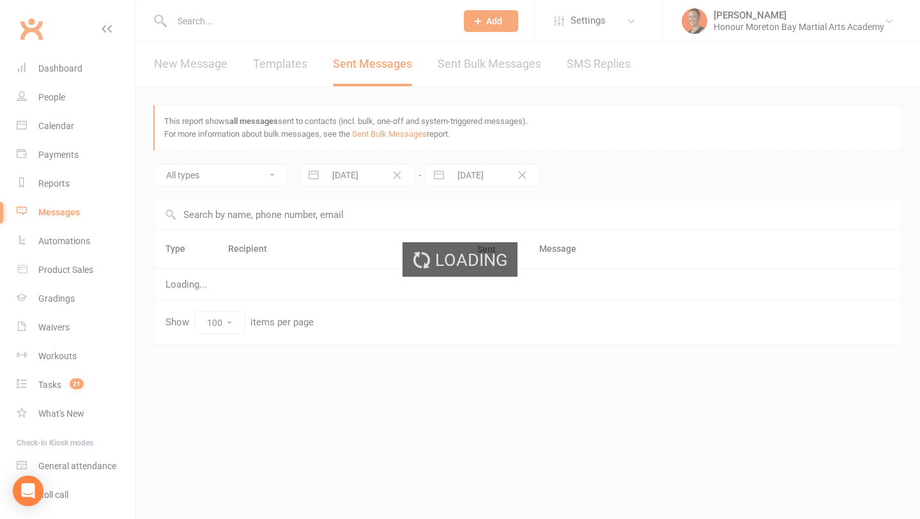
click at [586, 70] on div "Loading" at bounding box center [460, 259] width 920 height 519
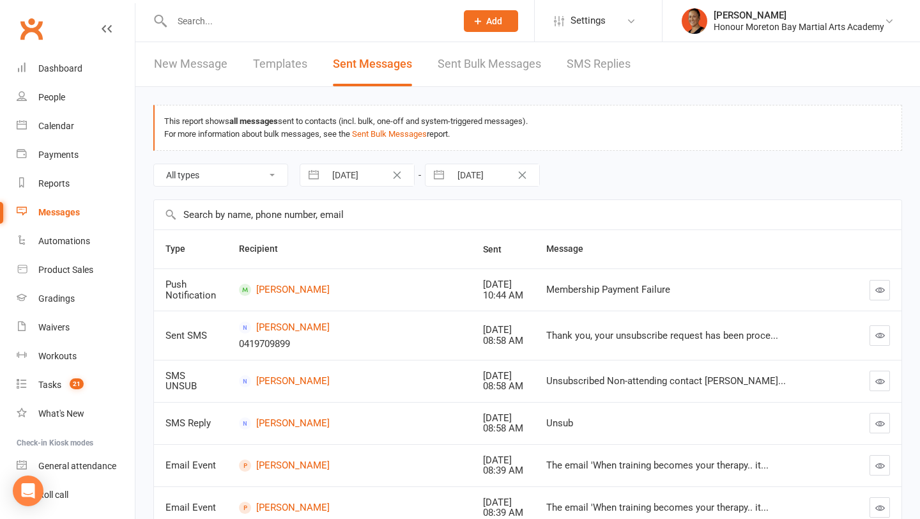
click at [578, 62] on link "SMS Replies" at bounding box center [599, 64] width 64 height 44
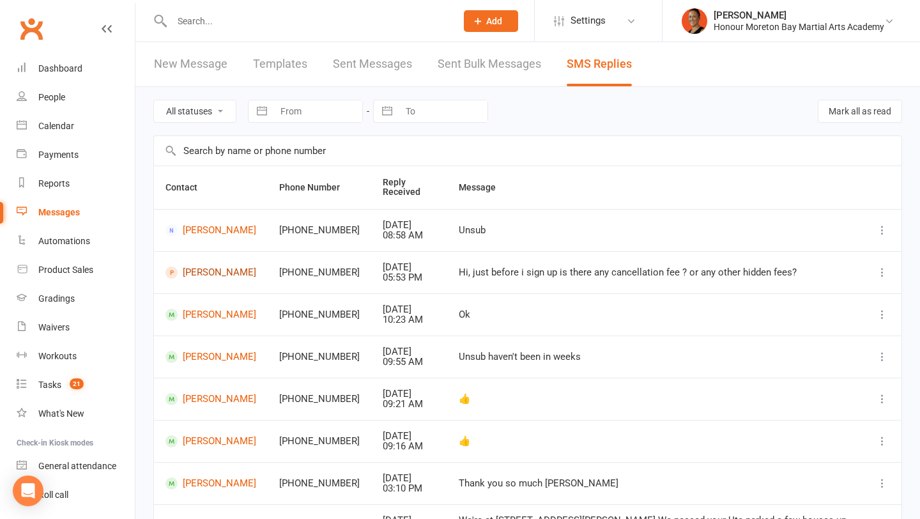
click at [193, 274] on link "Shaan Singh" at bounding box center [211, 272] width 91 height 12
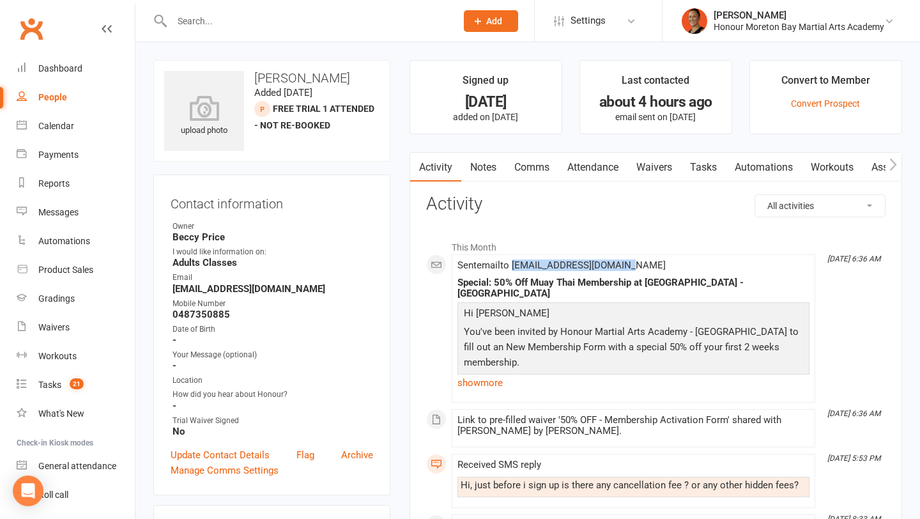
drag, startPoint x: 516, startPoint y: 266, endPoint x: 636, endPoint y: 264, distance: 120.1
click at [636, 264] on div "Sent email to Shaansingh812@gmail.com Special: 50% Off Muay Thai Membership at …" at bounding box center [634, 328] width 352 height 137
copy span "Shaansingh812@gmail.com"
click at [587, 173] on link "Attendance" at bounding box center [592, 167] width 69 height 29
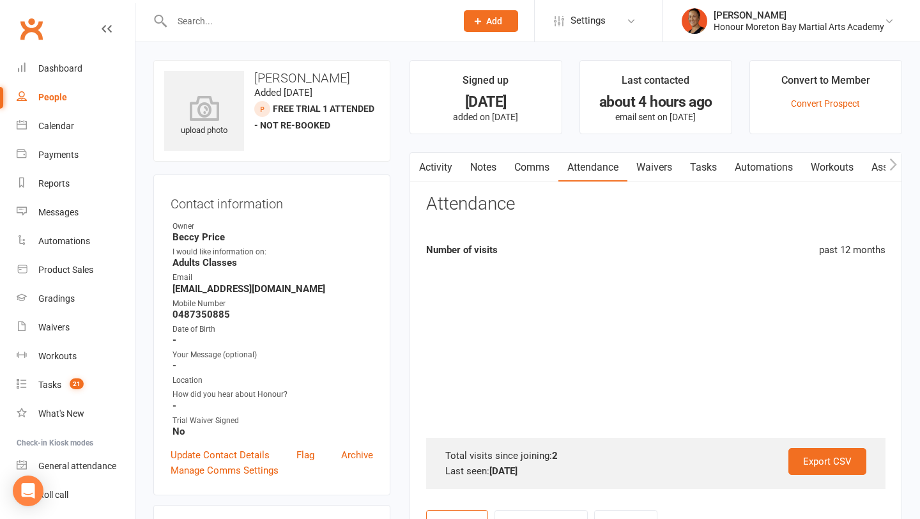
click at [527, 174] on link "Comms" at bounding box center [531, 167] width 53 height 29
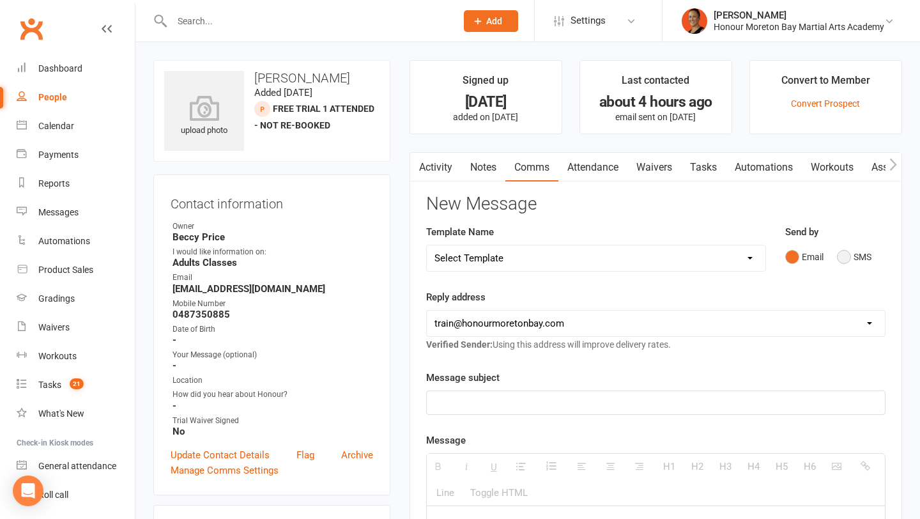
click at [842, 253] on button "SMS" at bounding box center [854, 257] width 35 height 24
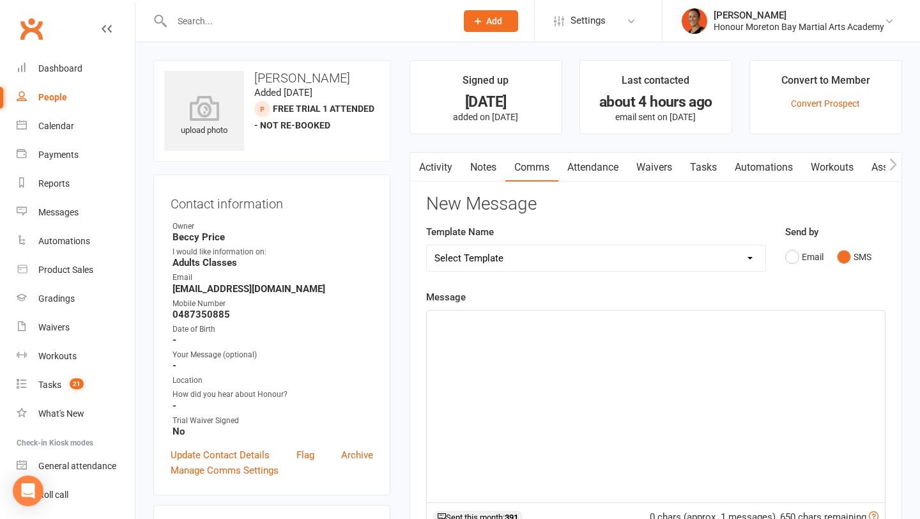
click at [704, 360] on div at bounding box center [656, 407] width 458 height 192
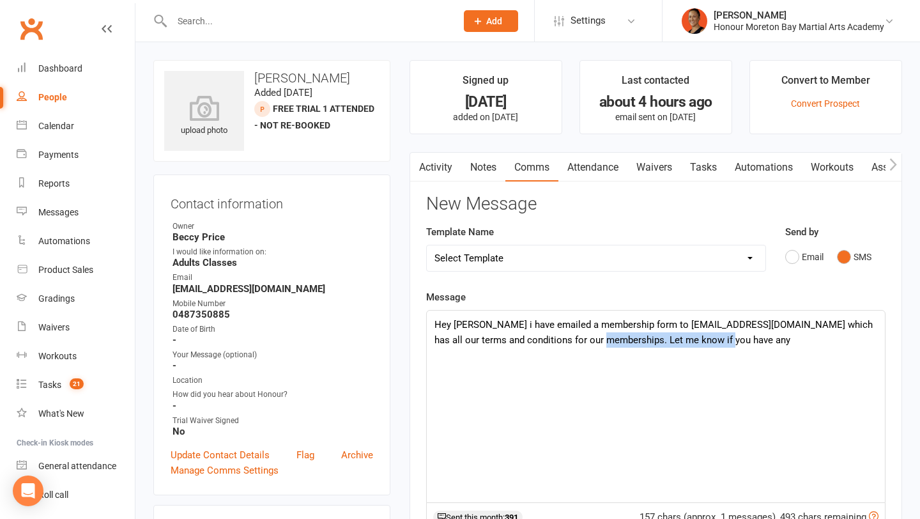
drag, startPoint x: 594, startPoint y: 339, endPoint x: 785, endPoint y: 346, distance: 191.8
click at [785, 346] on p "Hey Shaan i have emailed a membership form to Shaansingh812@gmail.com which has…" at bounding box center [656, 332] width 443 height 31
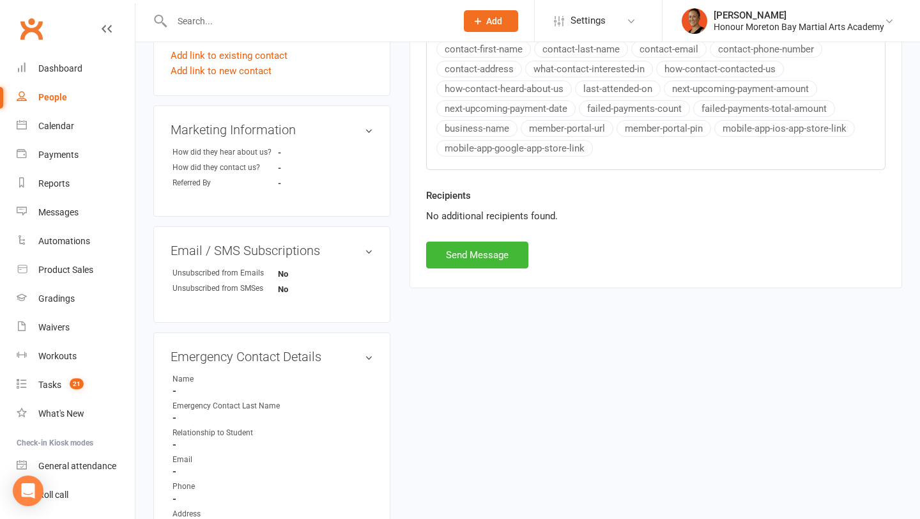
scroll to position [566, 0]
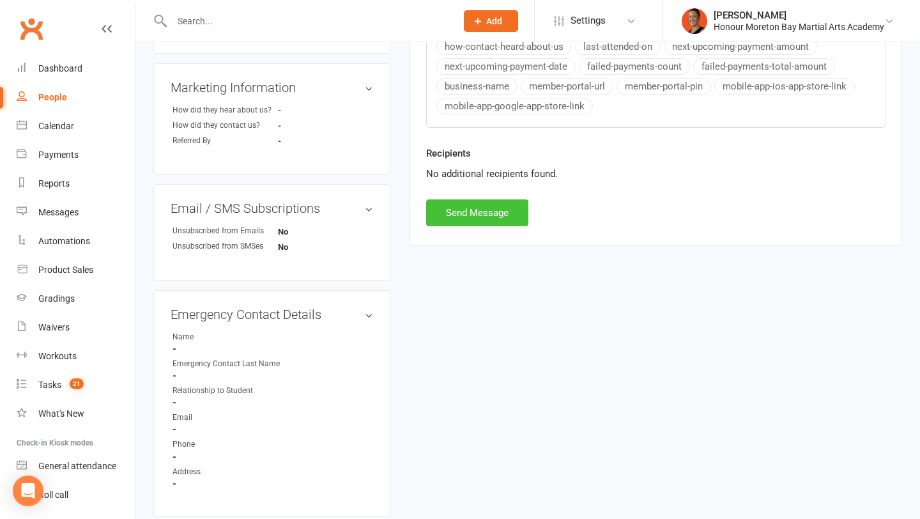
click at [509, 218] on button "Send Message" at bounding box center [477, 212] width 102 height 27
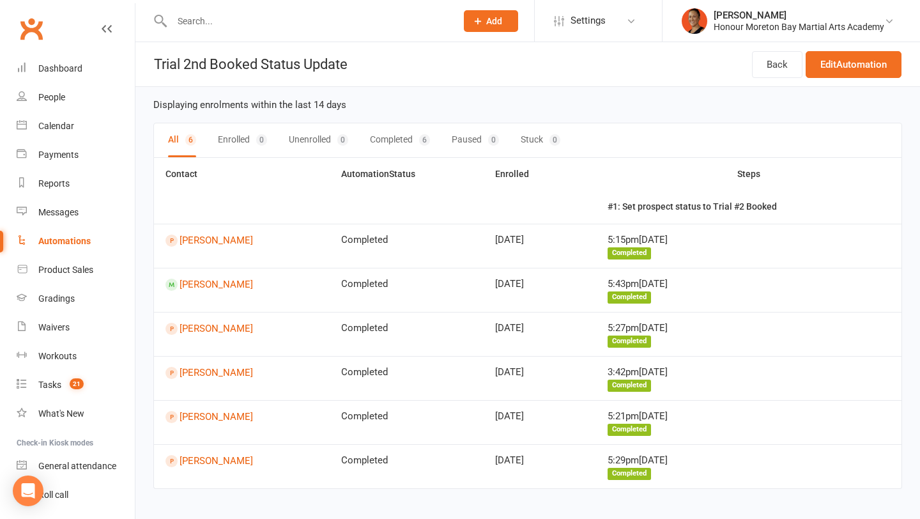
scroll to position [24, 0]
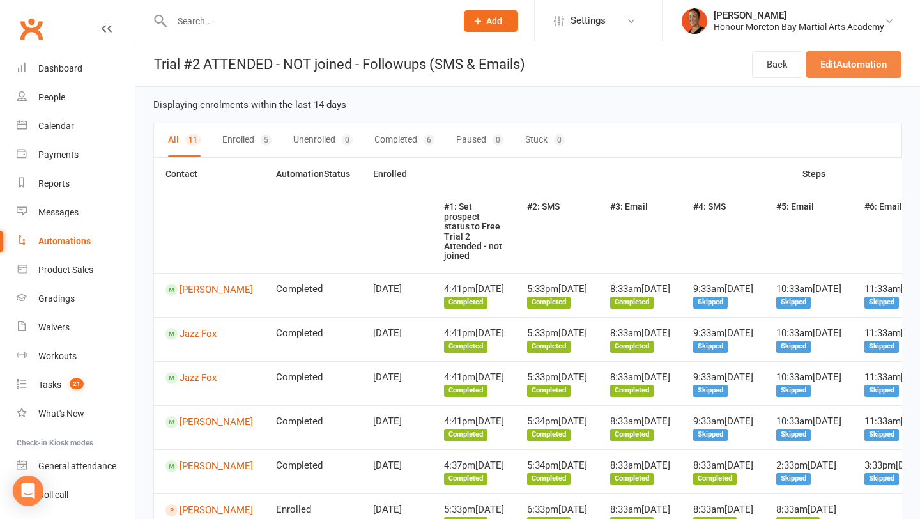
click at [829, 74] on link "Edit Automation" at bounding box center [854, 64] width 96 height 27
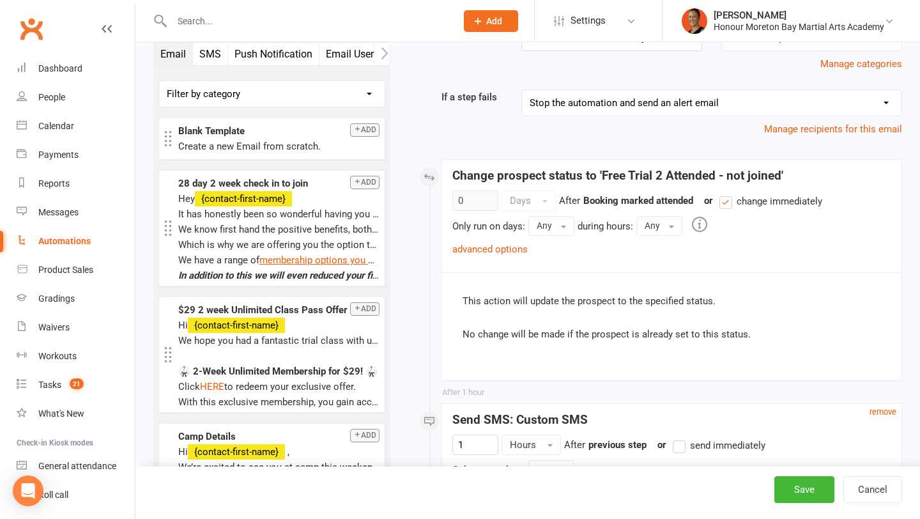
scroll to position [138, 0]
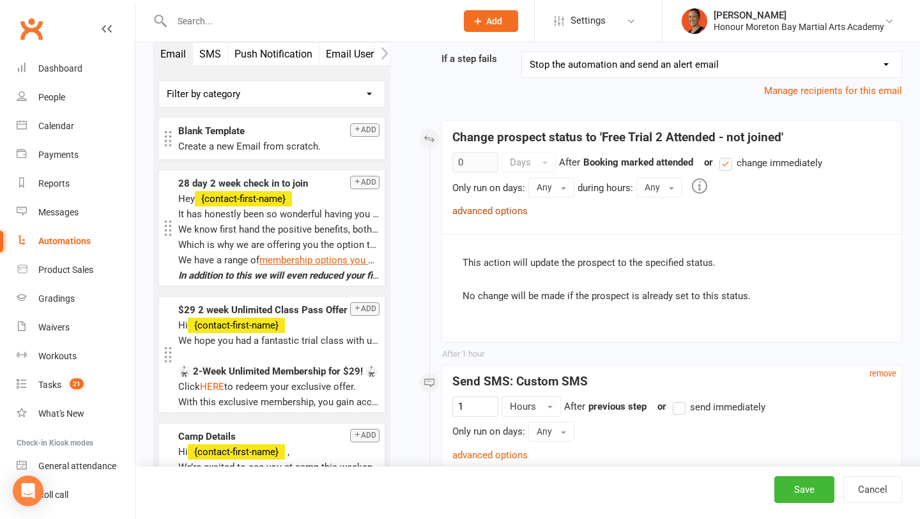
click at [520, 208] on link "advanced options" at bounding box center [489, 211] width 75 height 12
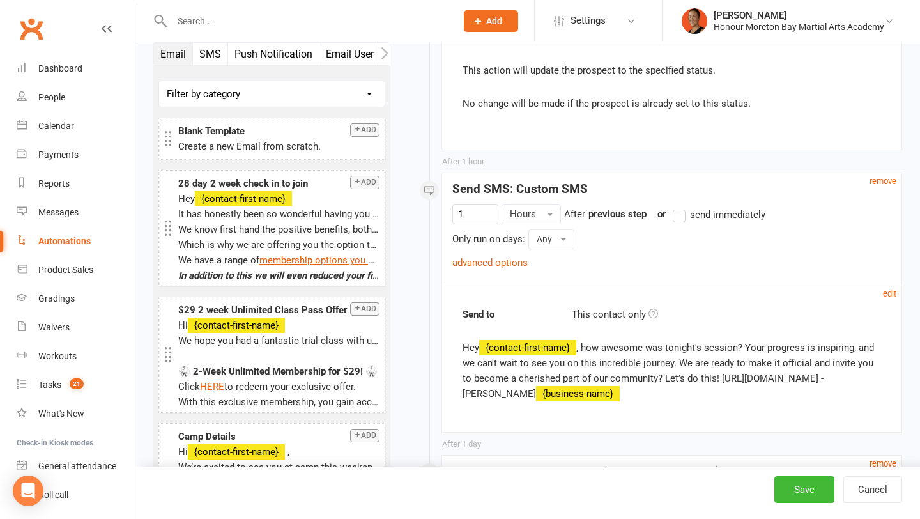
scroll to position [399, 0]
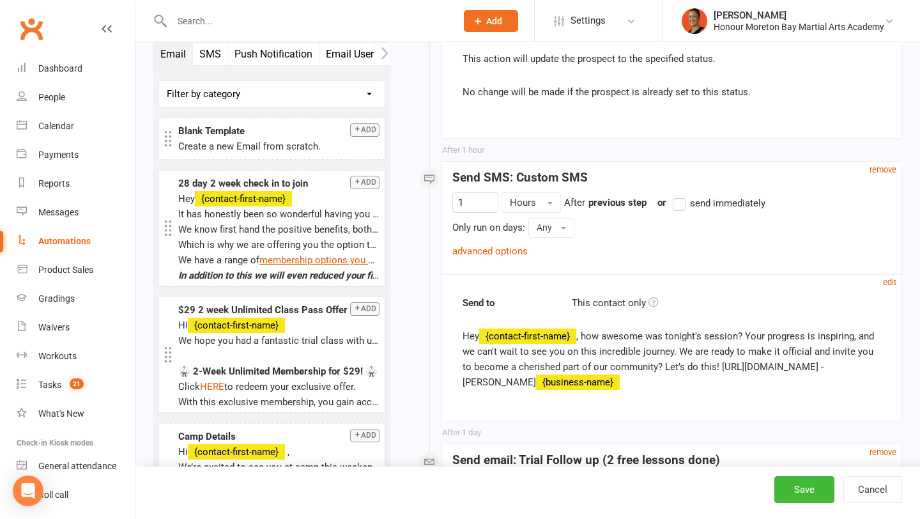
click at [493, 252] on link "advanced options" at bounding box center [489, 251] width 75 height 12
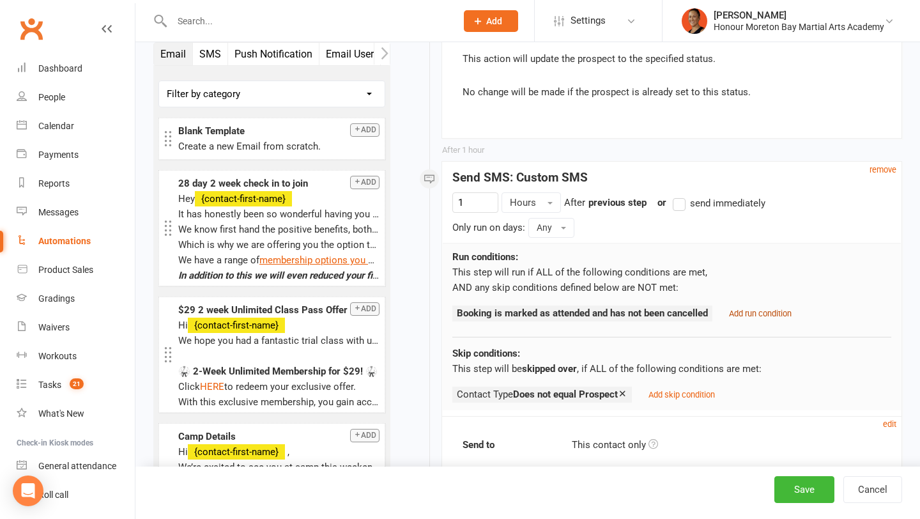
click at [759, 307] on link "Add run condition" at bounding box center [760, 313] width 63 height 12
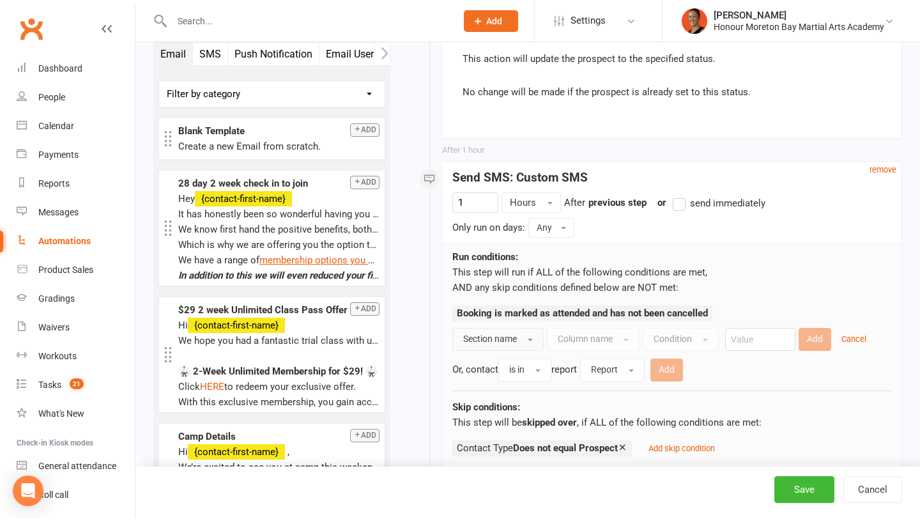
click at [496, 343] on span "Section name" at bounding box center [490, 339] width 54 height 10
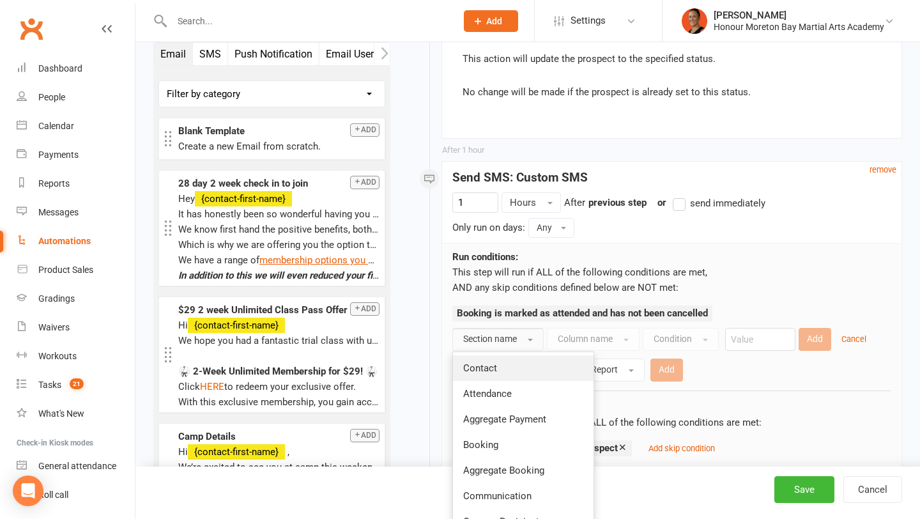
click at [494, 365] on span "Contact" at bounding box center [480, 368] width 34 height 12
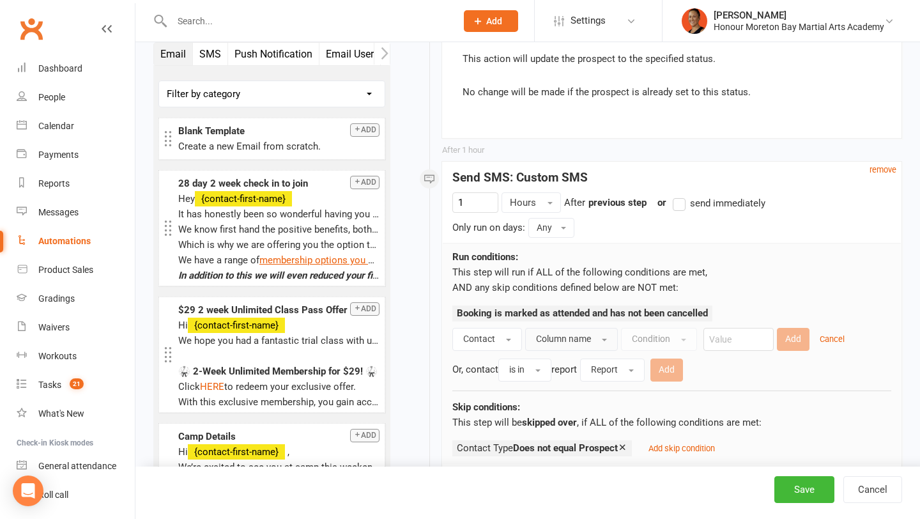
click at [580, 341] on span "Column name" at bounding box center [563, 339] width 55 height 10
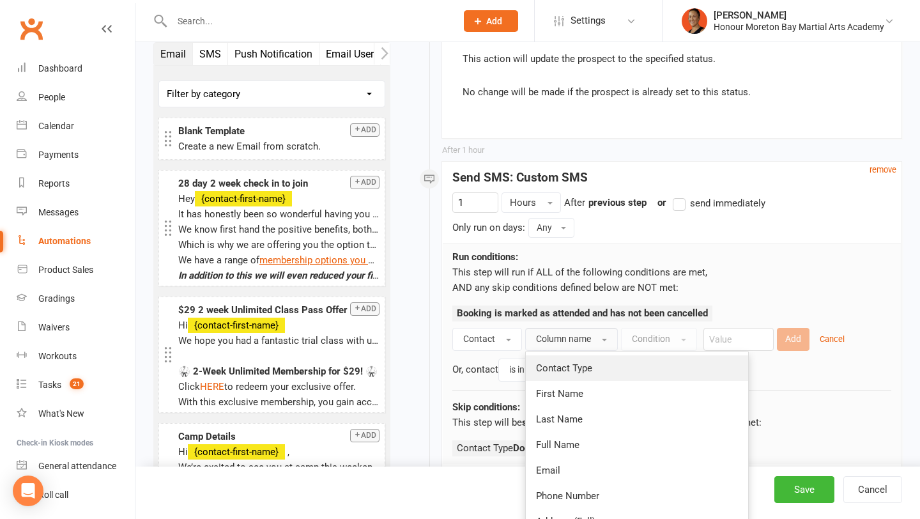
click at [580, 360] on link "Contact Type" at bounding box center [637, 368] width 222 height 26
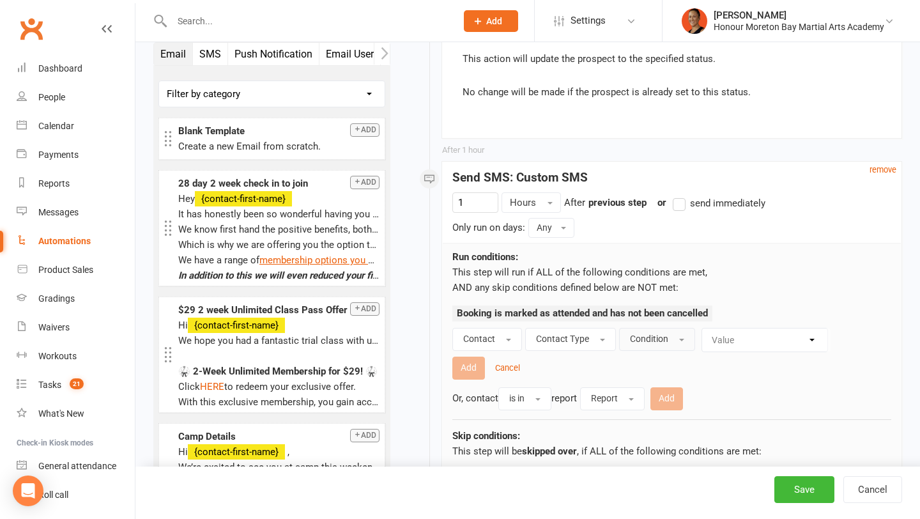
click at [651, 337] on span "Condition" at bounding box center [649, 339] width 38 height 10
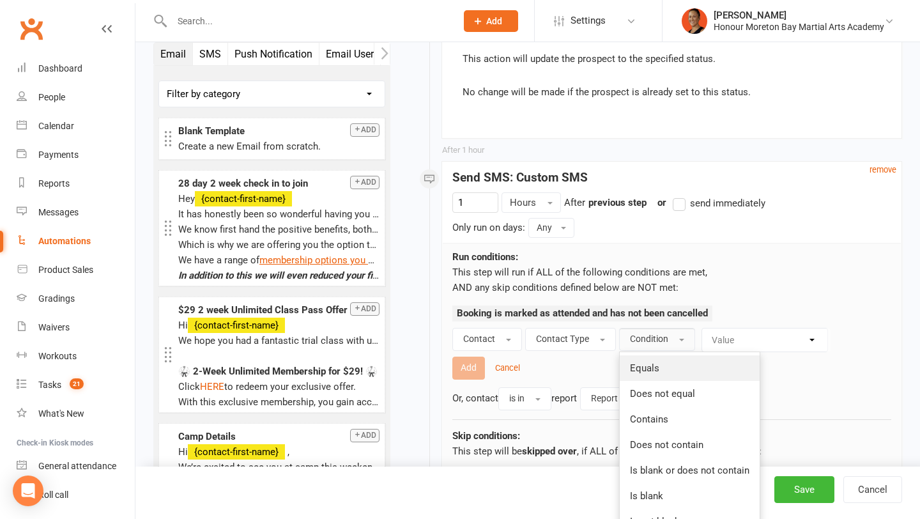
click at [649, 363] on span "Equals" at bounding box center [644, 368] width 29 height 12
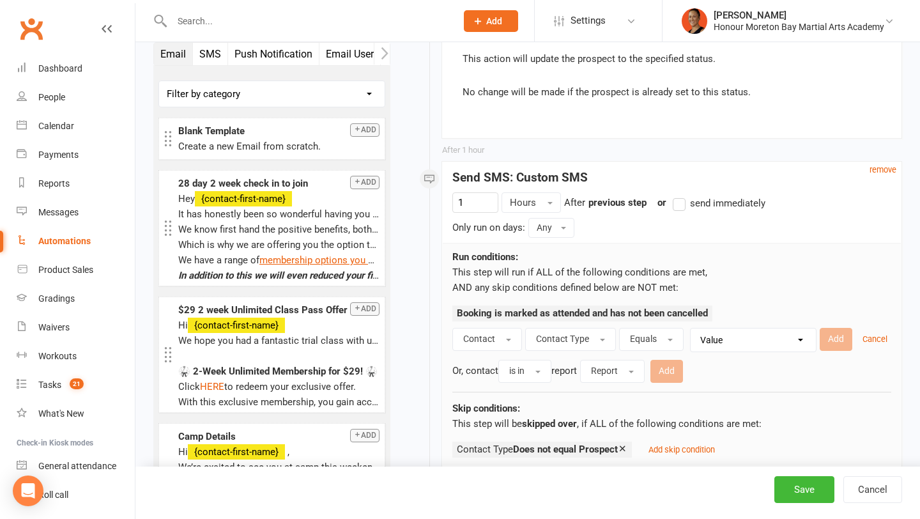
click at [722, 348] on select "Value Member Prospect Non-attending Contact" at bounding box center [756, 339] width 125 height 23
select select "1"
click at [837, 342] on button "Add" at bounding box center [836, 339] width 33 height 23
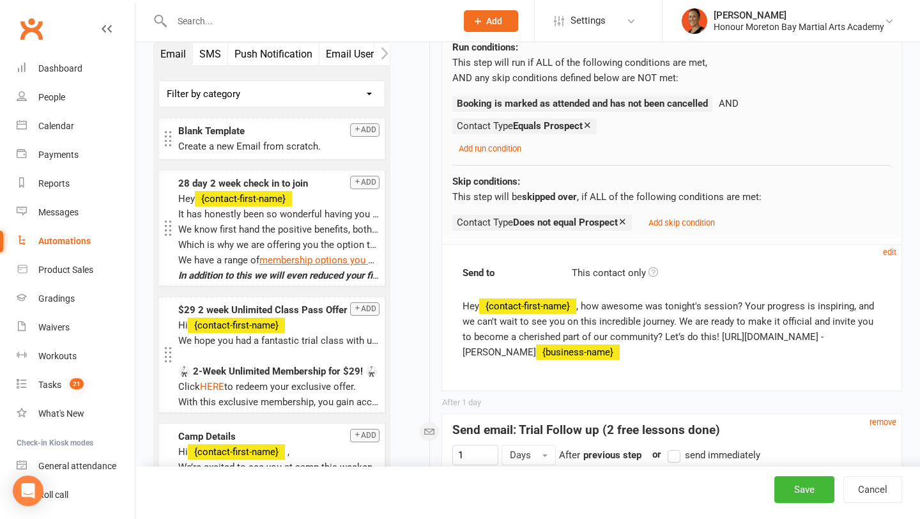
scroll to position [599, 0]
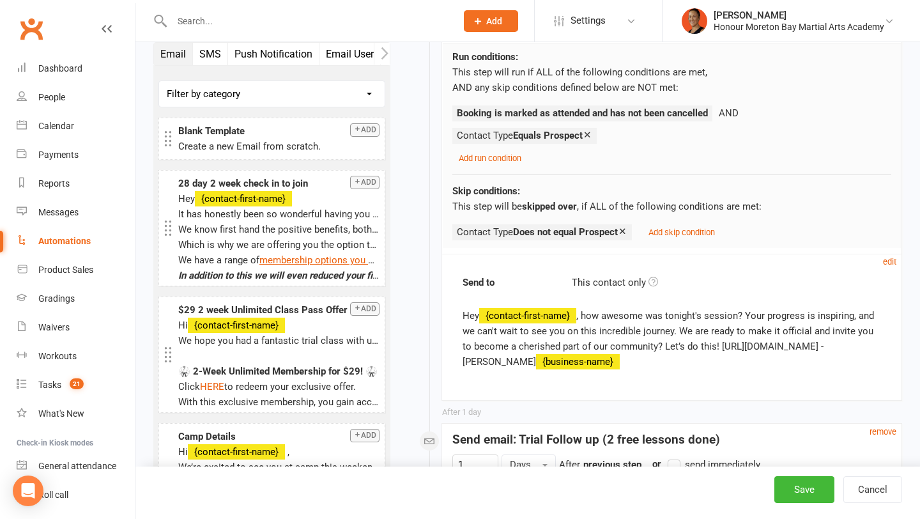
click at [590, 134] on icon at bounding box center [588, 135] width 10 height 10
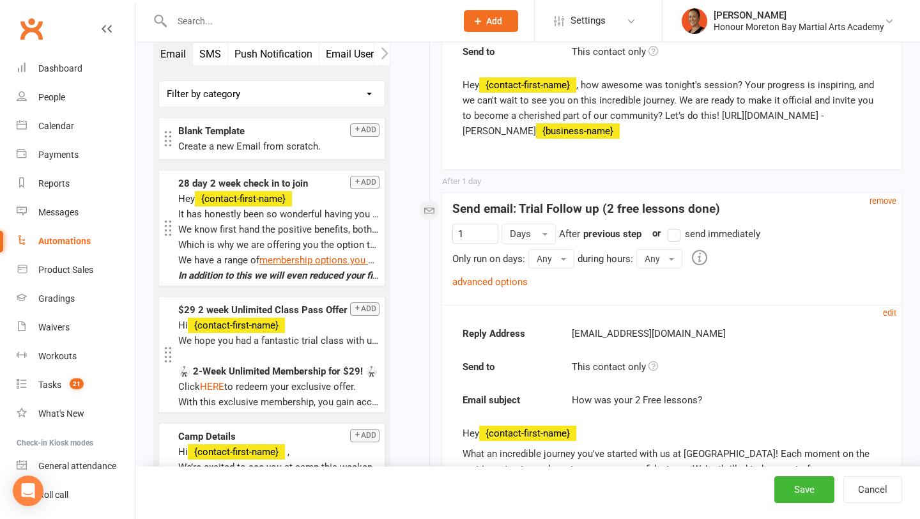
scroll to position [793, 0]
click at [521, 282] on link "advanced options" at bounding box center [489, 281] width 75 height 12
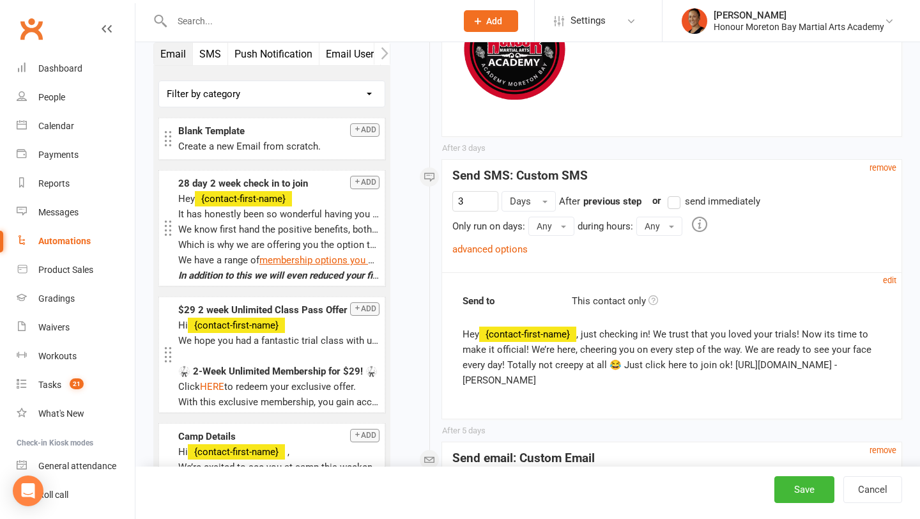
scroll to position [1665, 0]
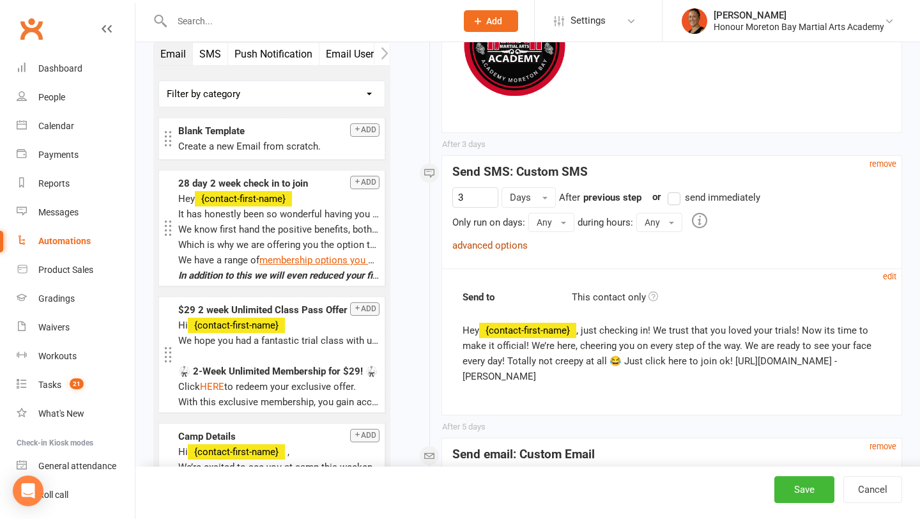
click at [509, 243] on link "advanced options" at bounding box center [489, 246] width 75 height 12
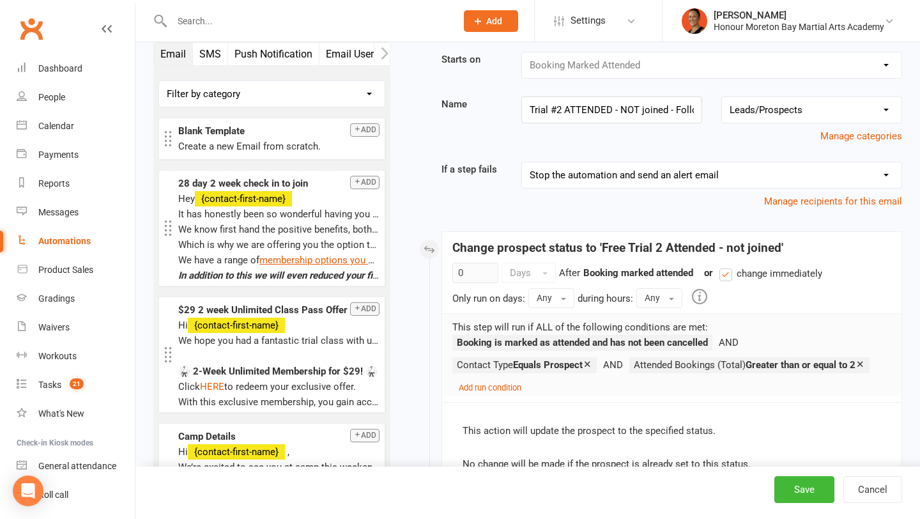
scroll to position [25, 0]
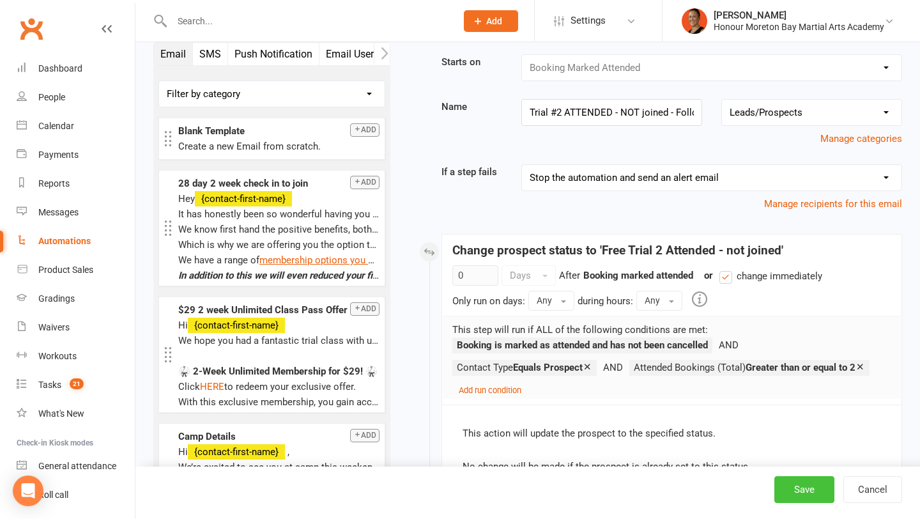
click at [822, 493] on button "Save" at bounding box center [804, 489] width 60 height 27
select select "100"
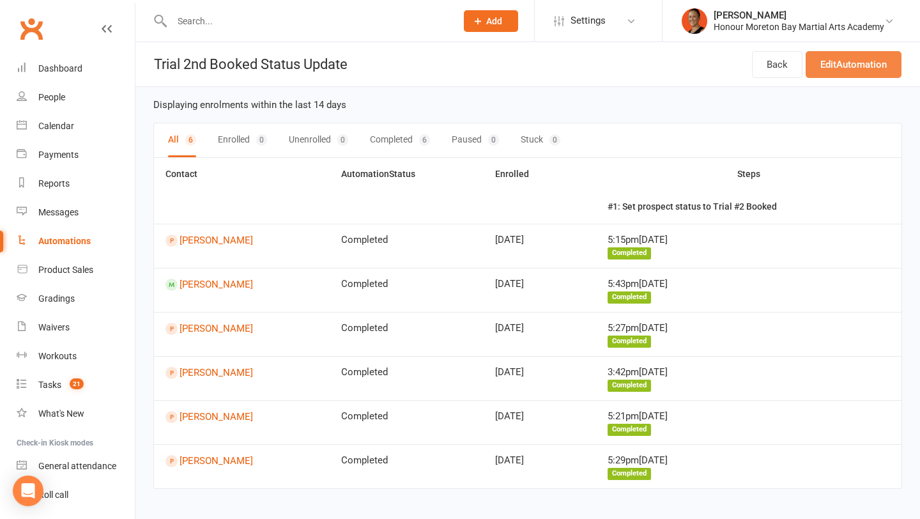
click at [859, 75] on link "Edit Automation" at bounding box center [854, 64] width 96 height 27
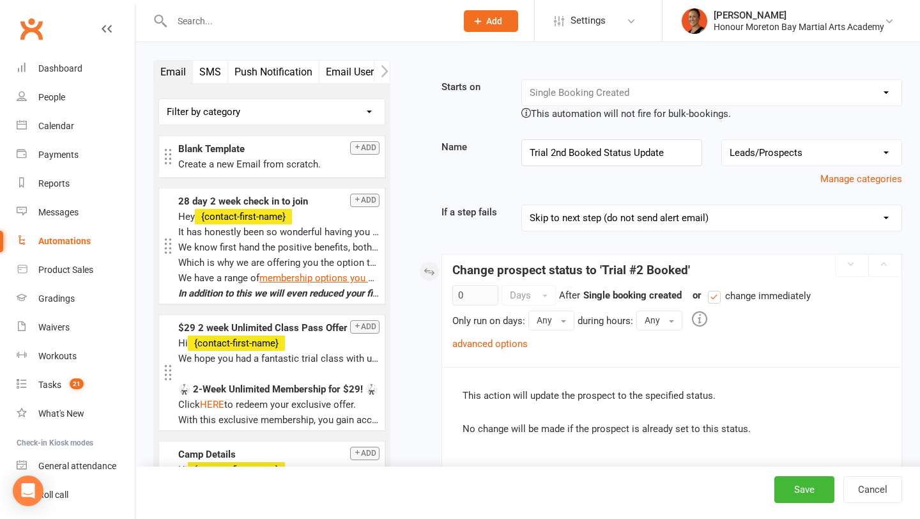
scroll to position [84, 0]
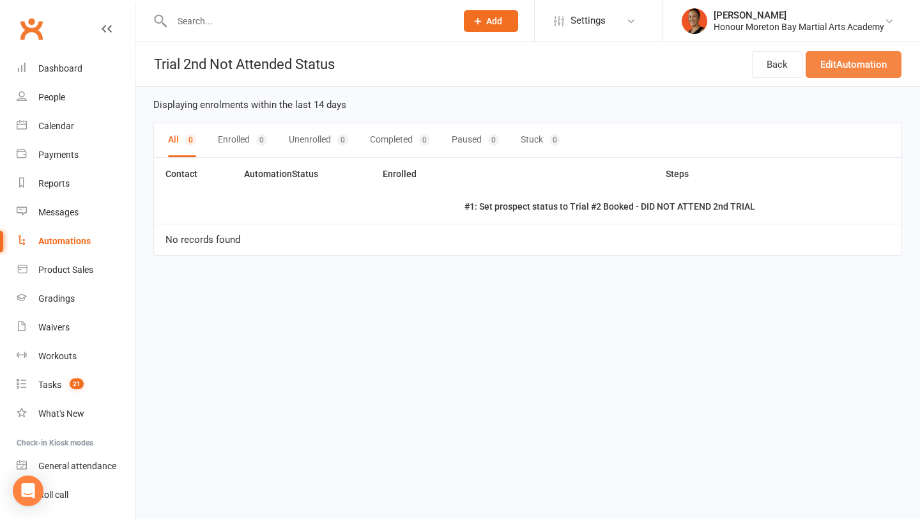
click at [829, 69] on link "Edit Automation" at bounding box center [854, 64] width 96 height 27
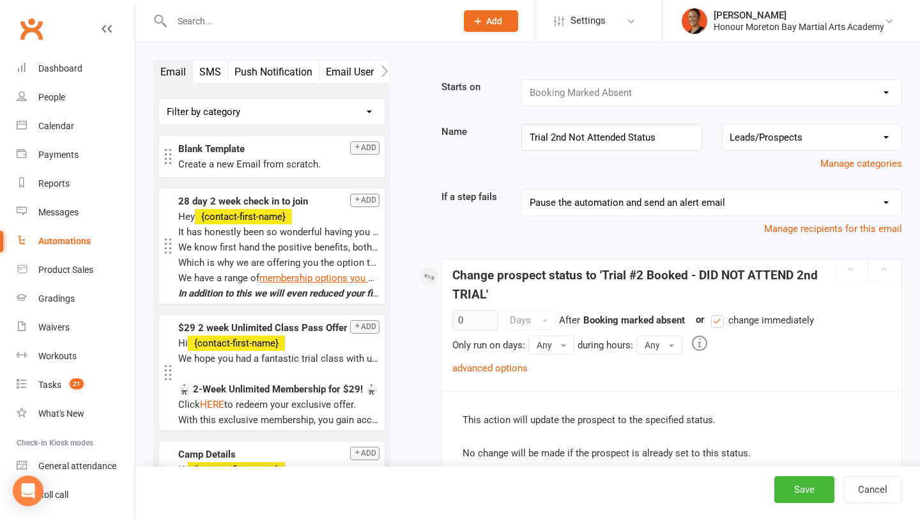
scroll to position [108, 0]
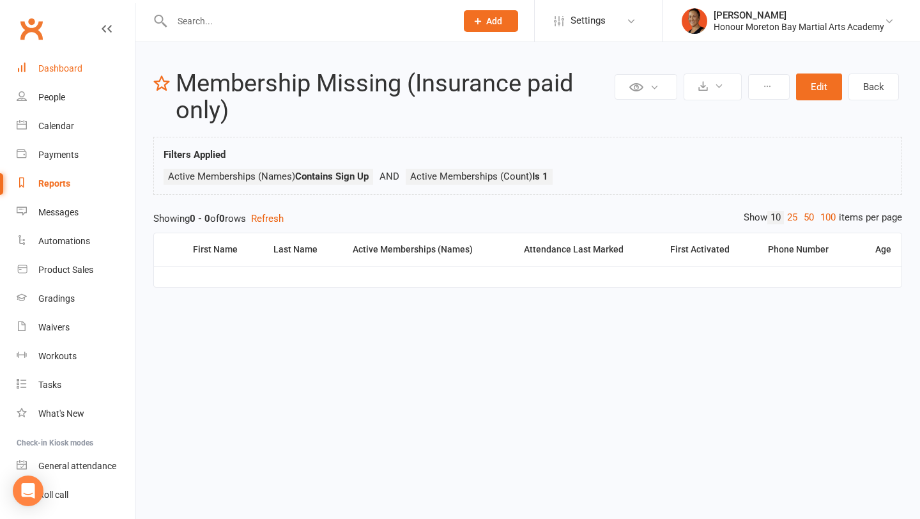
click at [65, 63] on div "Dashboard" at bounding box center [60, 68] width 44 height 10
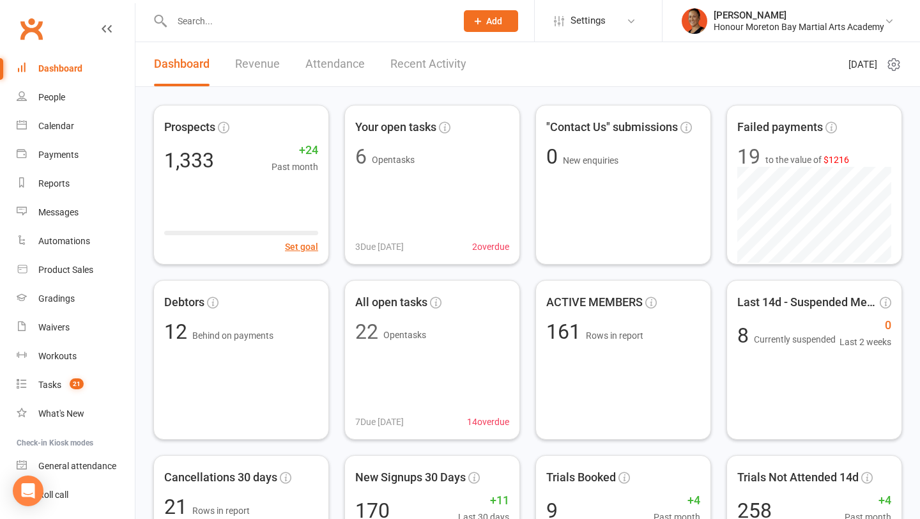
click at [891, 66] on icon at bounding box center [893, 64] width 15 height 15
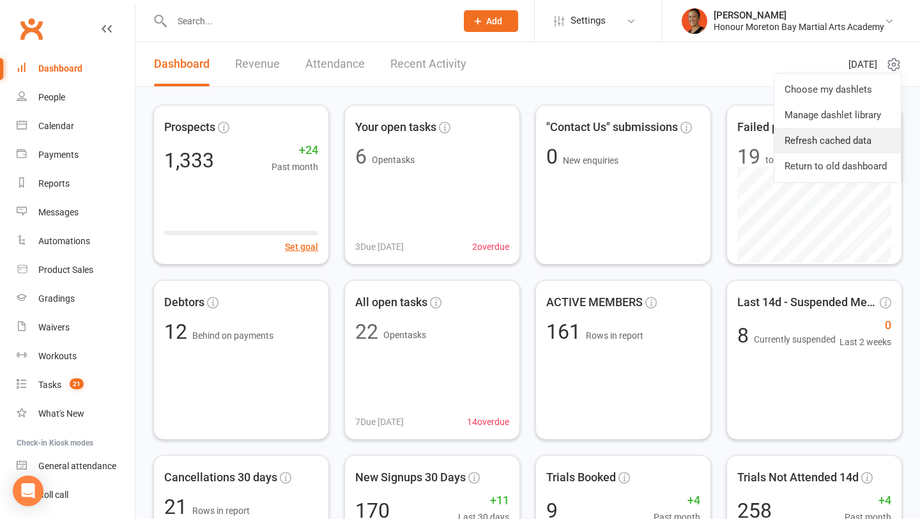
click at [838, 145] on link "Refresh cached data" at bounding box center [837, 141] width 127 height 26
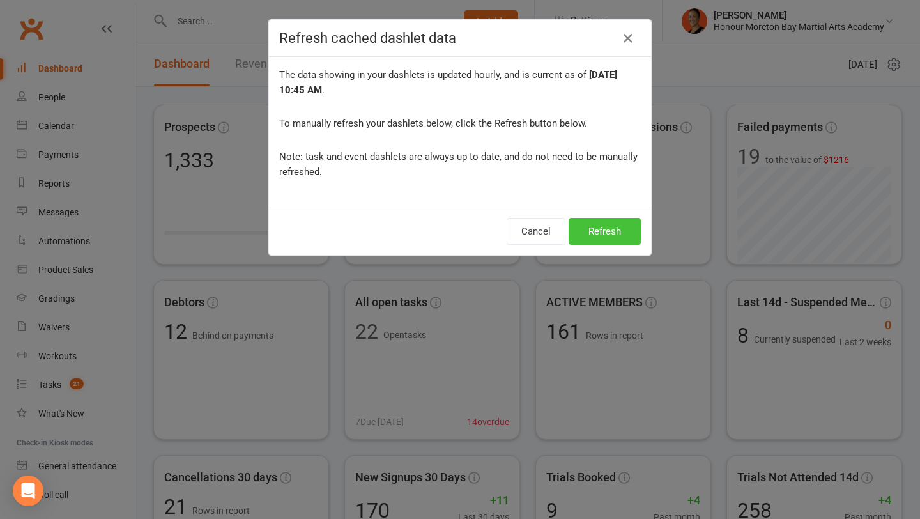
click at [602, 235] on button "Refresh" at bounding box center [605, 231] width 72 height 27
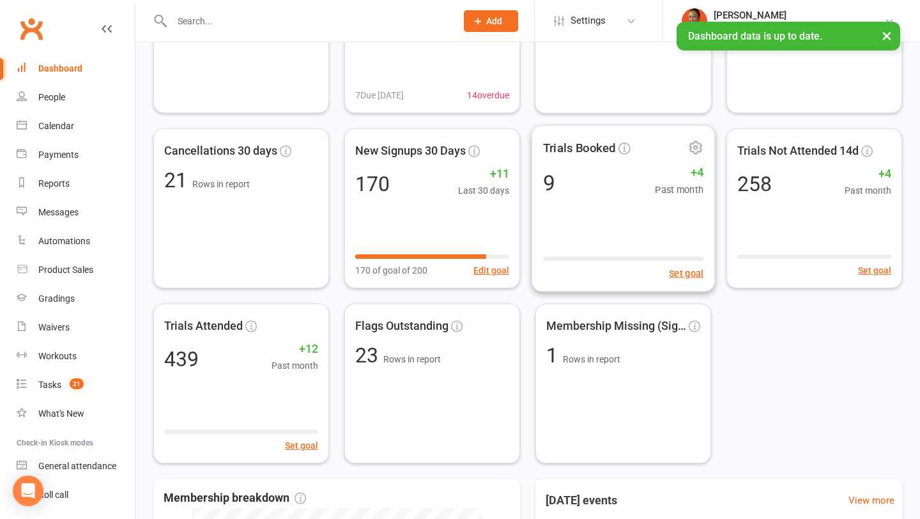
scroll to position [332, 0]
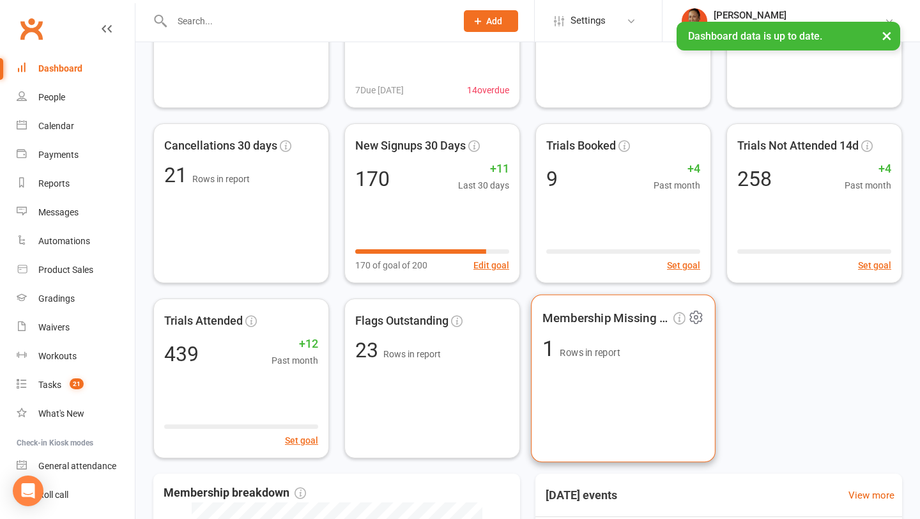
click at [705, 317] on div "Membership Missing (Sign u... 1 Rows in report" at bounding box center [623, 379] width 185 height 168
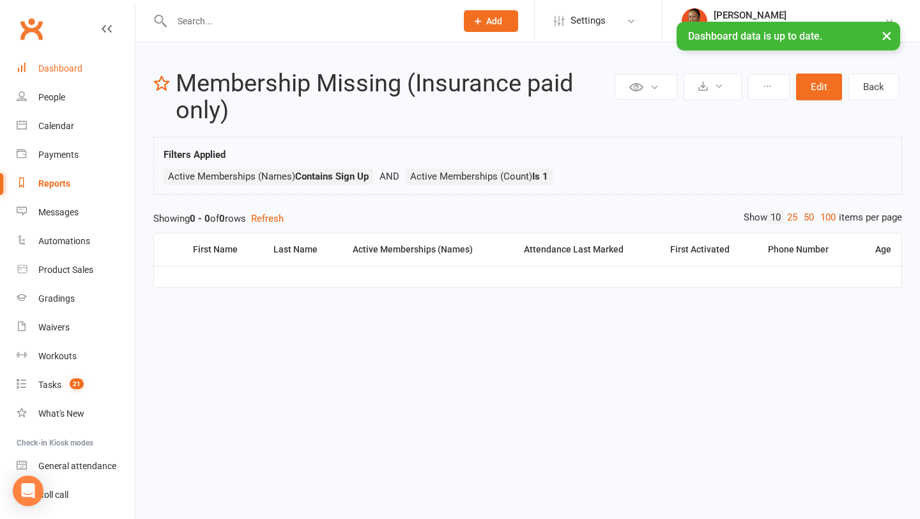
click at [69, 71] on div "Dashboard" at bounding box center [60, 68] width 44 height 10
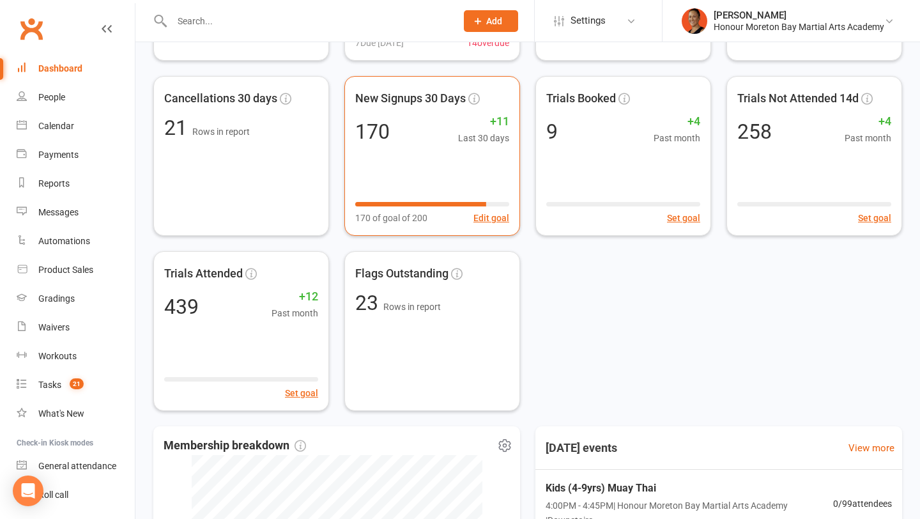
scroll to position [380, 0]
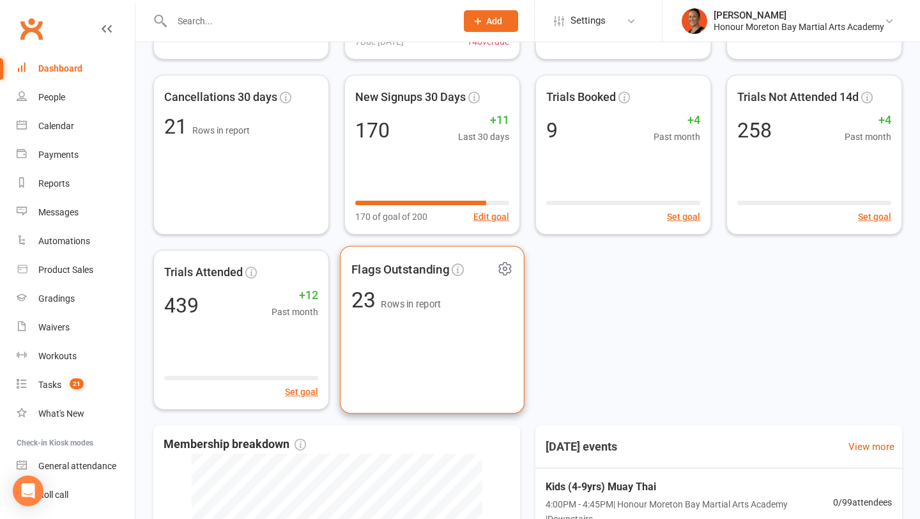
click at [465, 362] on div "Flags Outstanding 23 Rows in report" at bounding box center [432, 330] width 185 height 168
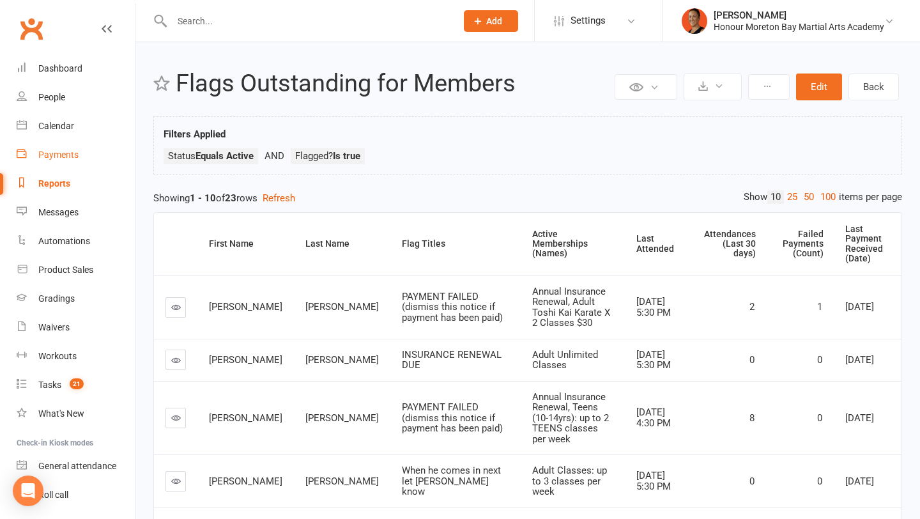
click at [59, 153] on div "Payments" at bounding box center [58, 155] width 40 height 10
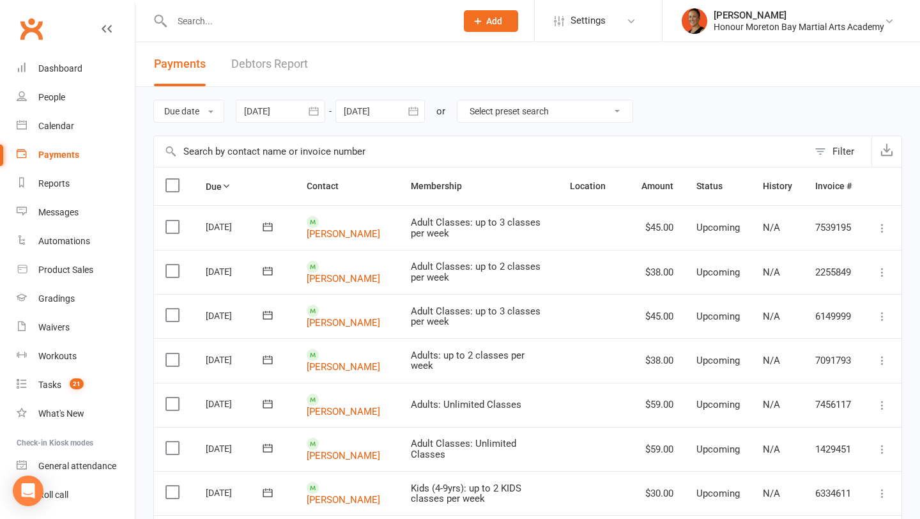
click at [551, 111] on select "Select preset search All failures All skipped payments All pending payments Suc…" at bounding box center [545, 111] width 175 height 22
select select "0"
type input "[DATE]"
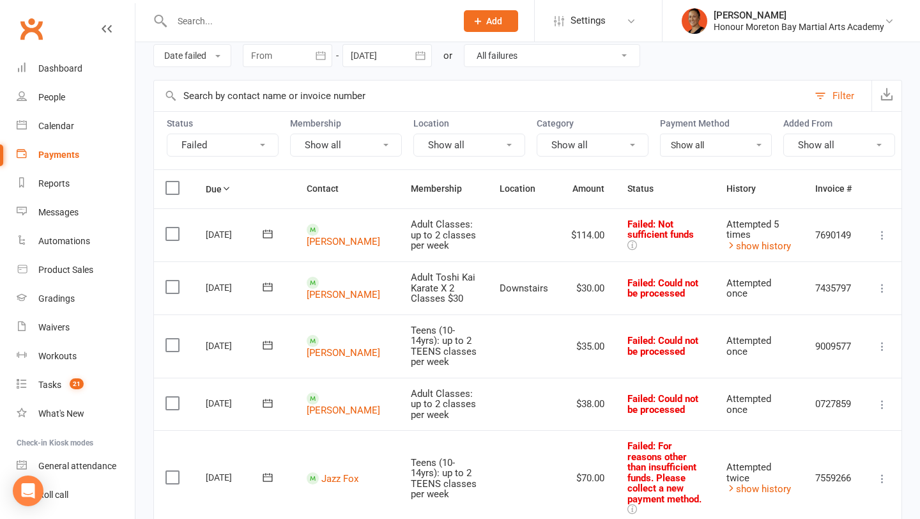
scroll to position [110, 0]
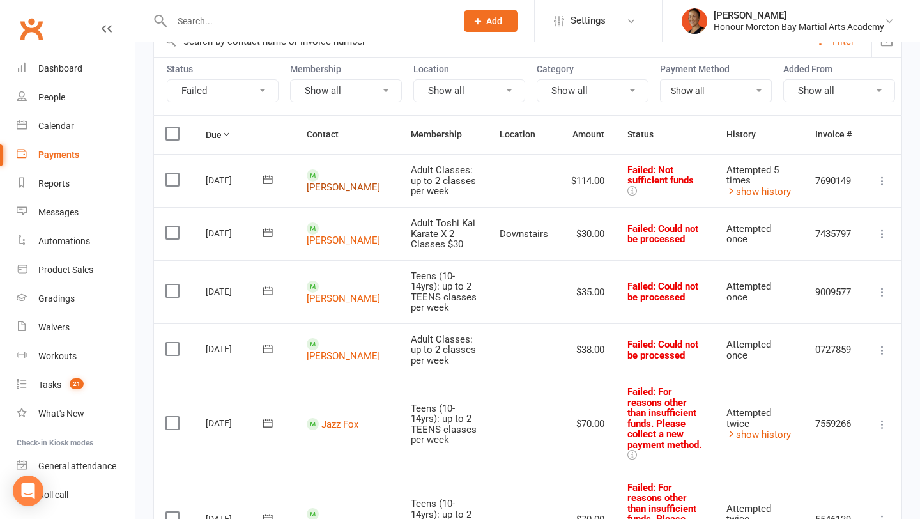
click at [327, 181] on link "[PERSON_NAME]" at bounding box center [343, 187] width 73 height 12
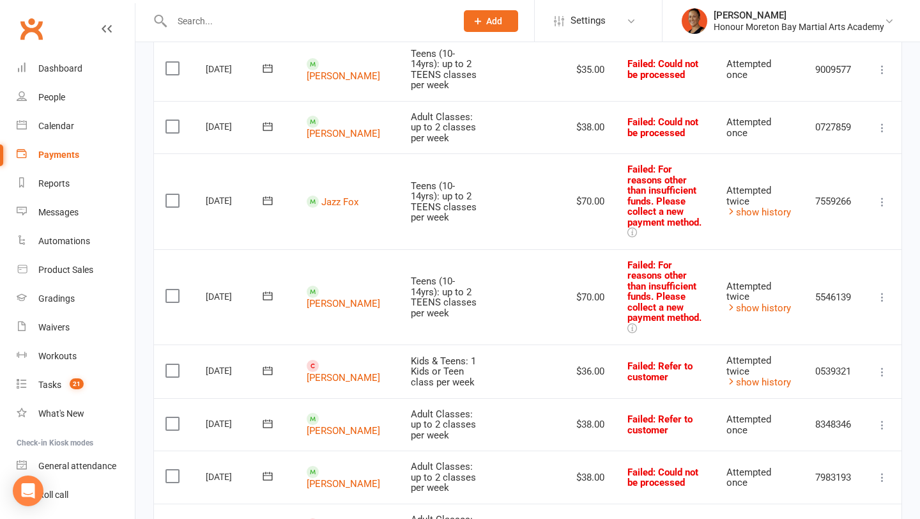
scroll to position [0, 0]
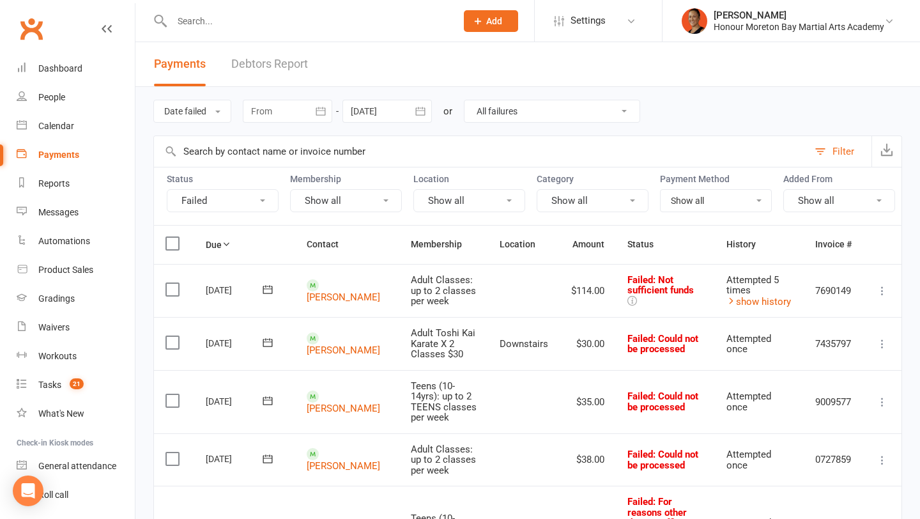
click at [334, 20] on input "text" at bounding box center [307, 21] width 279 height 18
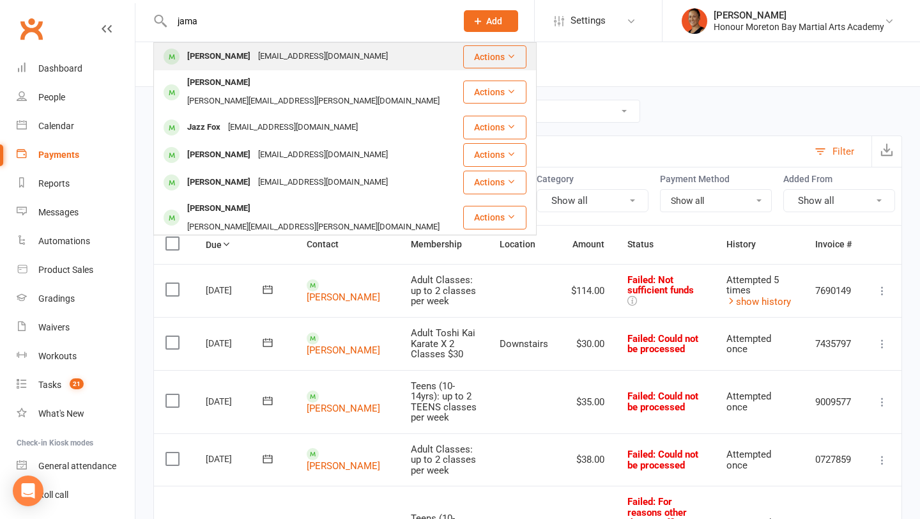
type input "jama"
click at [294, 55] on div "[EMAIL_ADDRESS][DOMAIN_NAME]" at bounding box center [322, 56] width 137 height 19
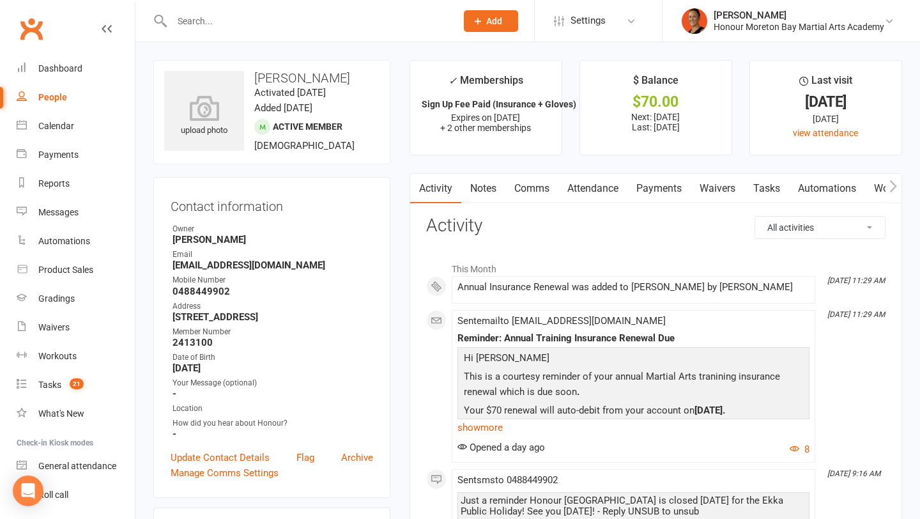
scroll to position [49, 0]
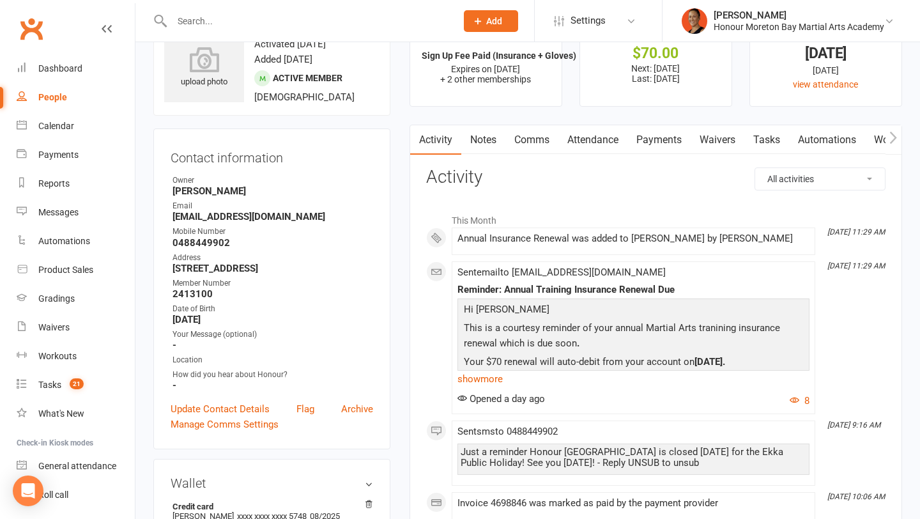
click at [657, 153] on link "Payments" at bounding box center [659, 139] width 63 height 29
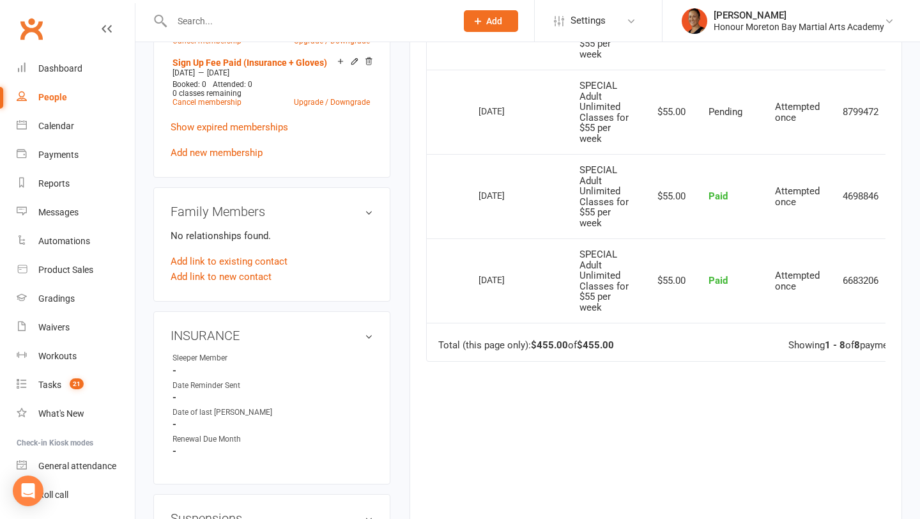
scroll to position [785, 0]
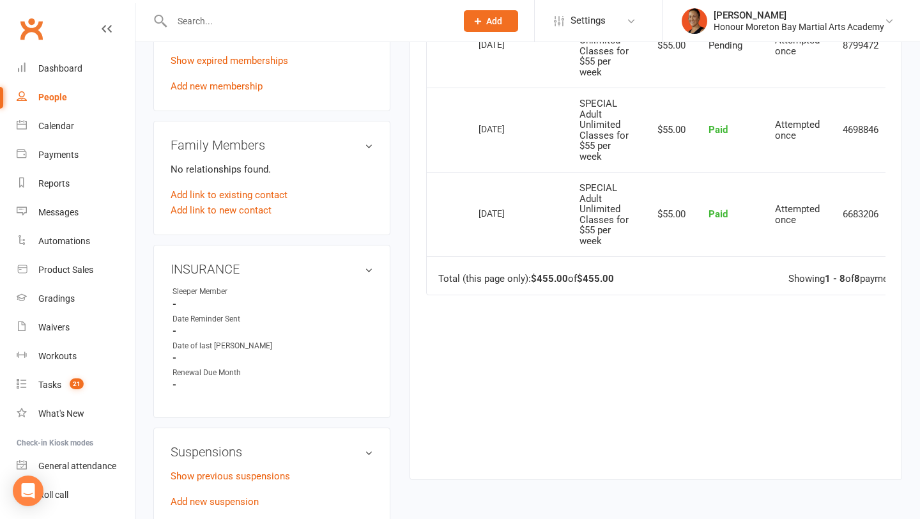
click at [231, 440] on div "Suspensions Show previous suspensions Add new suspension" at bounding box center [271, 476] width 237 height 99
click at [227, 496] on link "Add new suspension" at bounding box center [215, 502] width 88 height 12
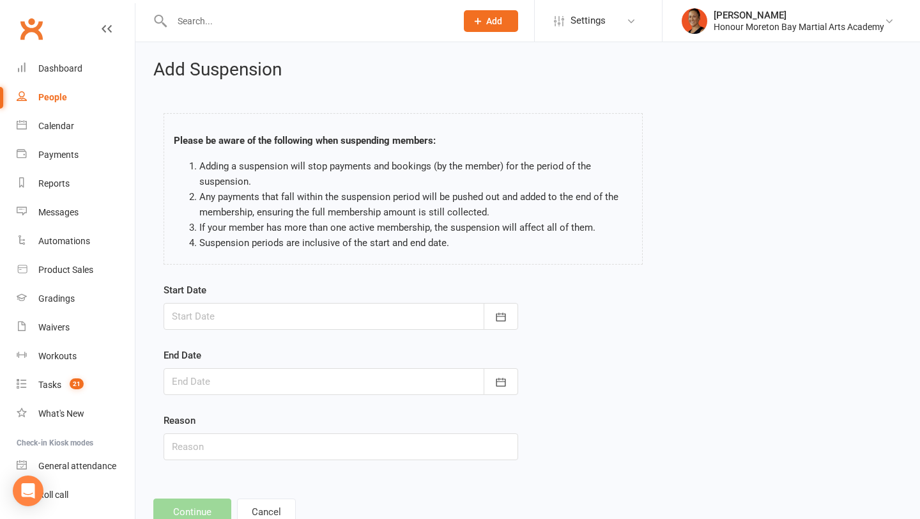
click at [224, 308] on div at bounding box center [341, 316] width 355 height 27
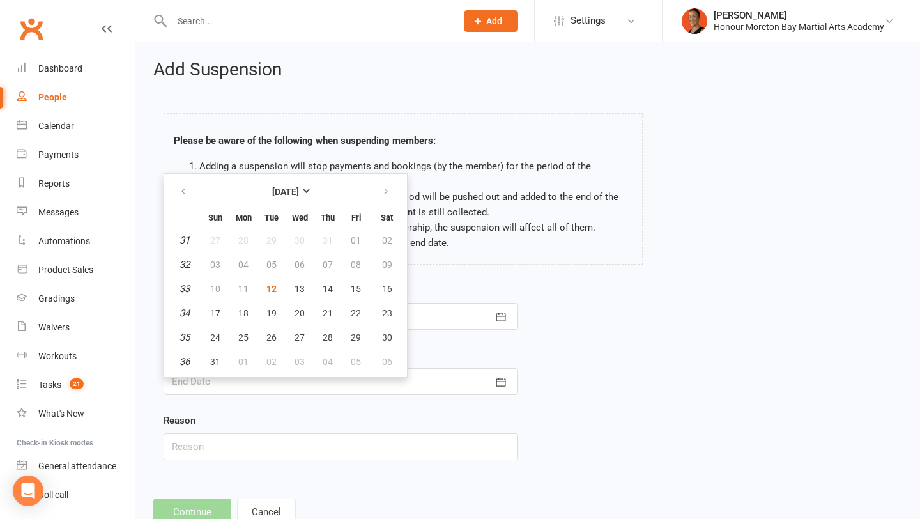
click at [237, 288] on td "11" at bounding box center [243, 288] width 27 height 23
click at [222, 288] on td "10" at bounding box center [215, 288] width 27 height 23
click at [260, 286] on button "12" at bounding box center [271, 288] width 27 height 23
type input "[DATE]"
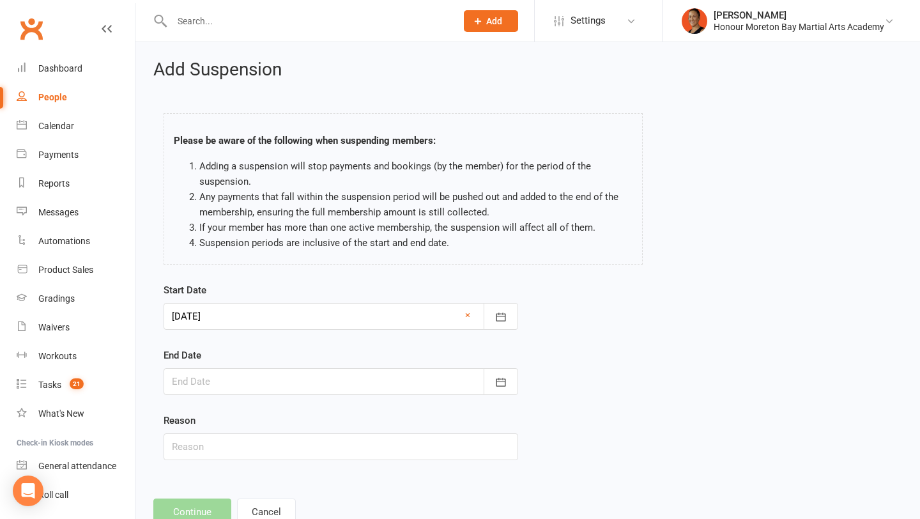
click at [217, 368] on div at bounding box center [341, 381] width 355 height 27
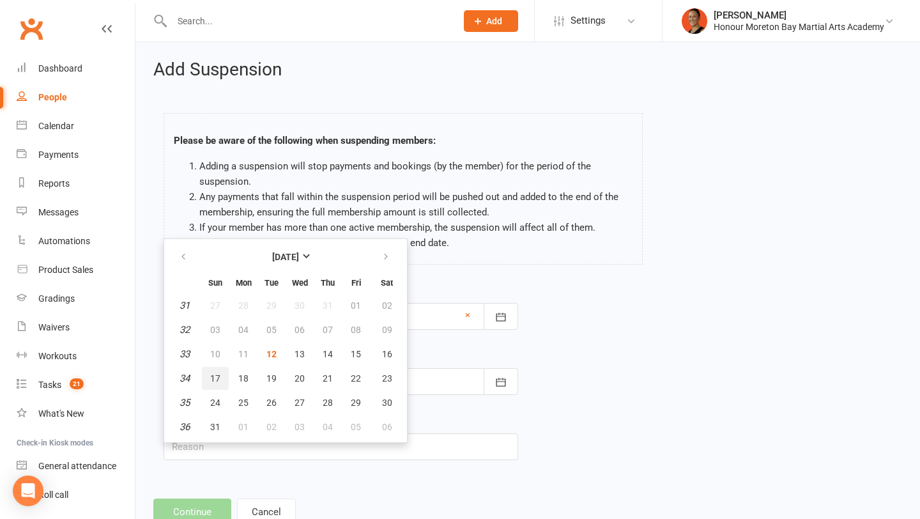
click at [217, 368] on button "17" at bounding box center [215, 378] width 27 height 23
type input "[DATE]"
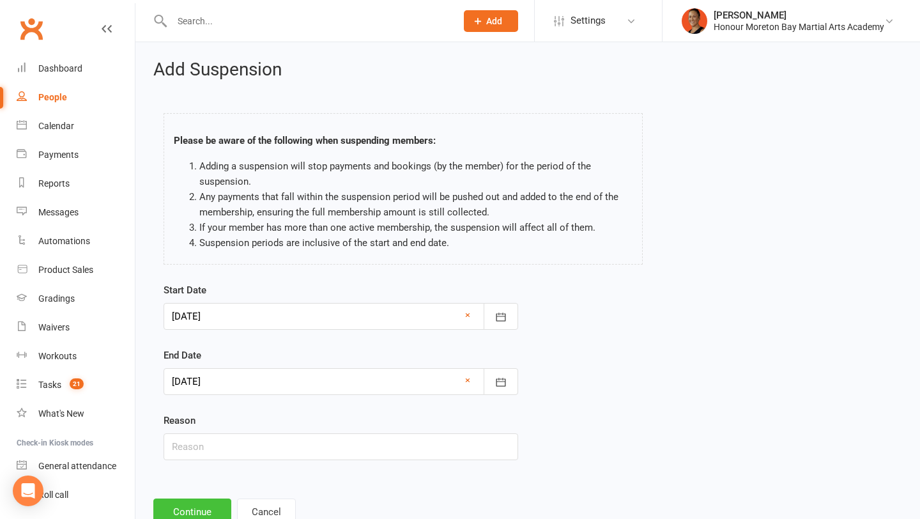
click at [174, 509] on button "Continue" at bounding box center [192, 511] width 78 height 27
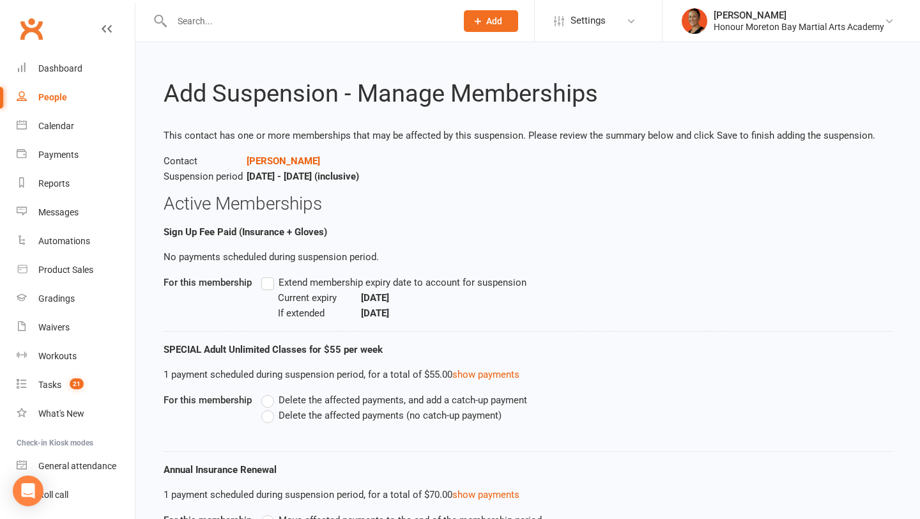
click at [283, 417] on span "Delete the affected payments (no catch-up payment)" at bounding box center [390, 414] width 223 height 13
click at [270, 408] on input "Delete the affected payments (no catch-up payment)" at bounding box center [265, 408] width 8 height 0
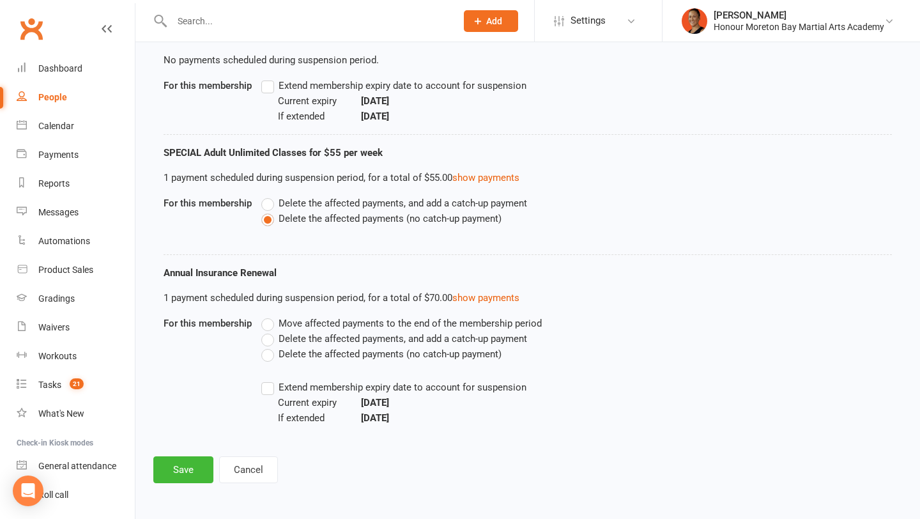
click at [259, 394] on div "Move affected payments to the end of the membership period Delete the affected …" at bounding box center [495, 371] width 486 height 110
click at [264, 357] on label "Delete the affected payments (no catch-up payment)" at bounding box center [381, 353] width 240 height 15
click at [264, 346] on input "Delete the affected payments (no catch-up payment)" at bounding box center [265, 346] width 8 height 0
click at [226, 366] on div "For this membership Move affected payments to the end of the membership period …" at bounding box center [528, 371] width 728 height 110
click at [294, 321] on span "Move affected payments to the end of the membership period" at bounding box center [410, 322] width 263 height 13
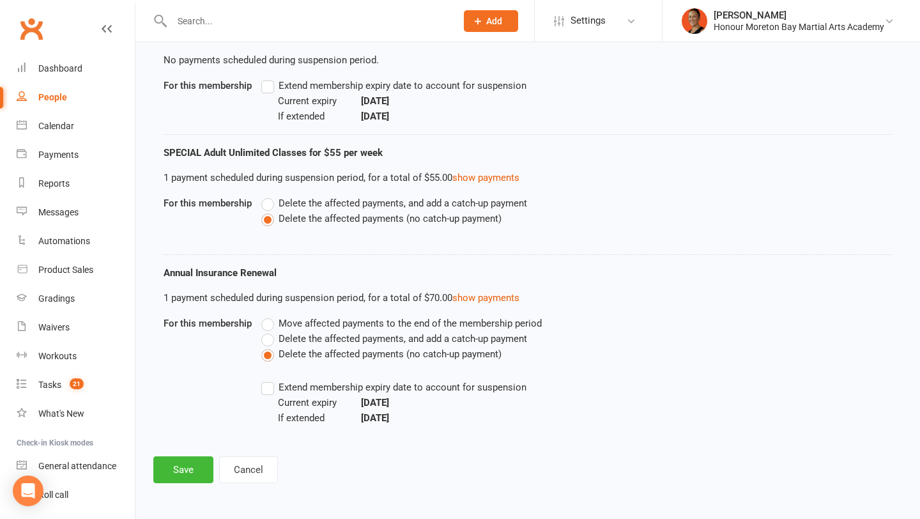
click at [270, 316] on input "Move affected payments to the end of the membership period" at bounding box center [265, 316] width 8 height 0
click at [319, 253] on li "SPECIAL Adult Unlimited Classes for $55 per week 1 payment scheduled during sus…" at bounding box center [528, 200] width 728 height 110
click at [478, 302] on link "show payments" at bounding box center [485, 298] width 67 height 12
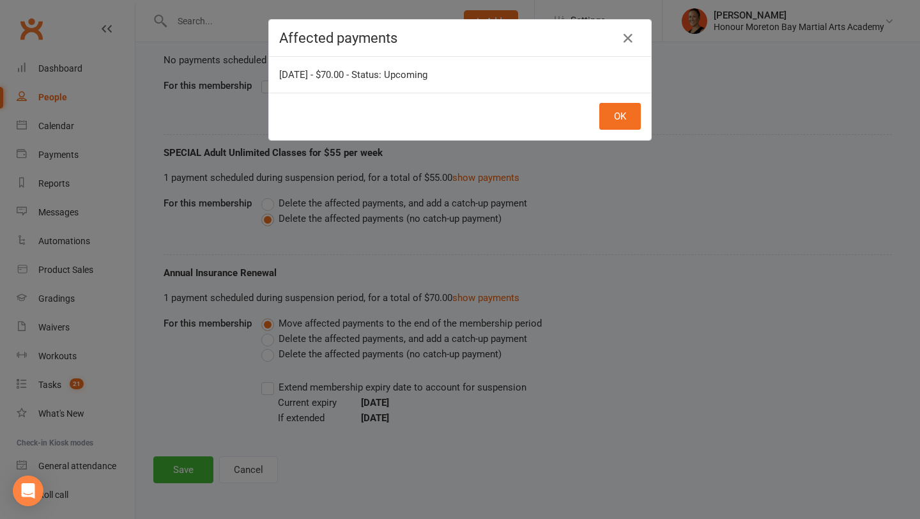
click at [628, 52] on div "Affected payments" at bounding box center [460, 38] width 382 height 37
click at [626, 44] on icon "button" at bounding box center [627, 38] width 15 height 15
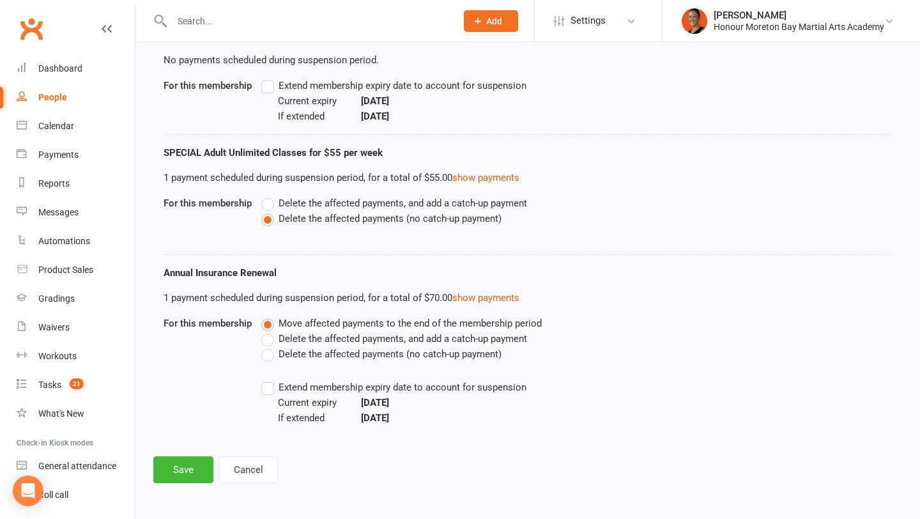
click at [330, 307] on li "Annual Insurance Renewal 1 payment scheduled during suspension period, for a to…" at bounding box center [528, 350] width 728 height 171
click at [250, 467] on button "Cancel" at bounding box center [248, 469] width 59 height 27
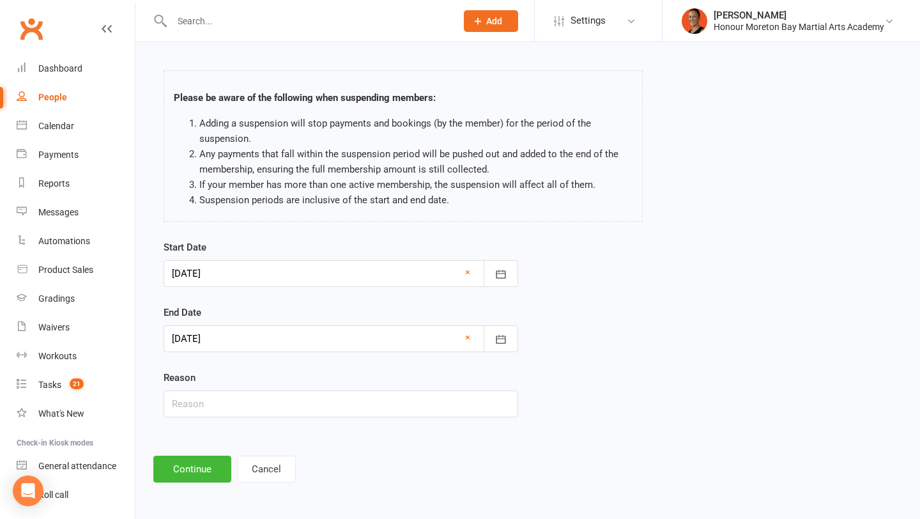
scroll to position [0, 0]
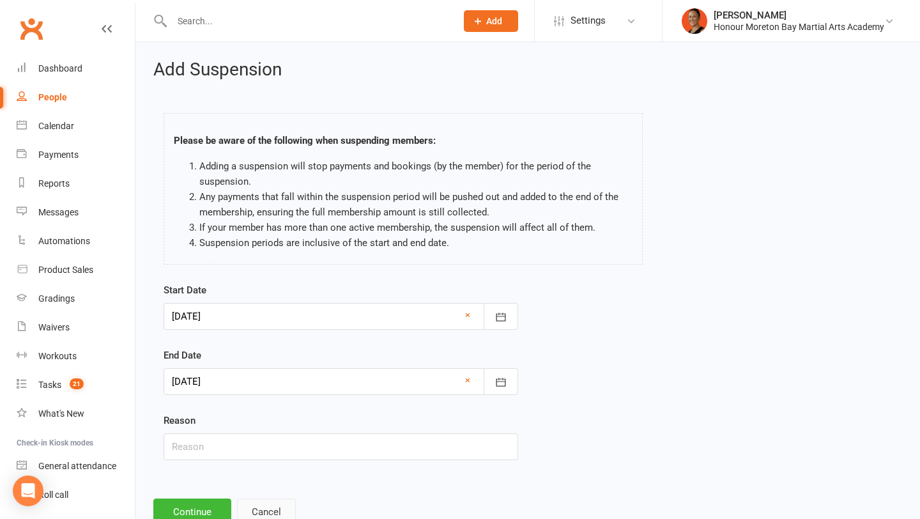
click at [273, 513] on button "Cancel" at bounding box center [266, 511] width 59 height 27
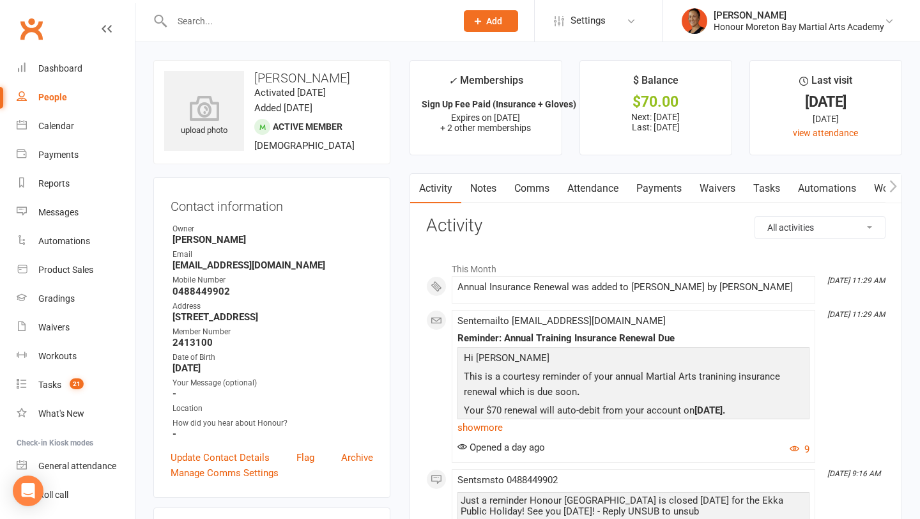
click at [662, 179] on link "Payments" at bounding box center [659, 188] width 63 height 29
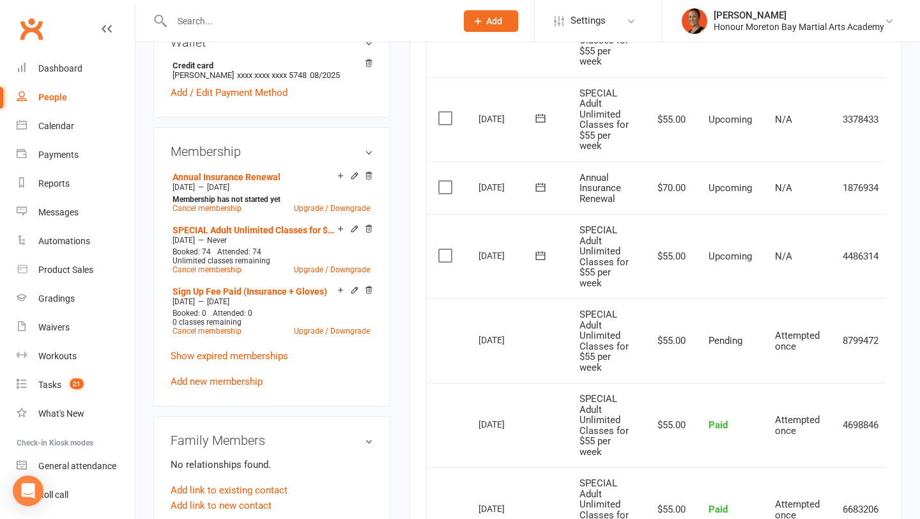
scroll to position [0, 44]
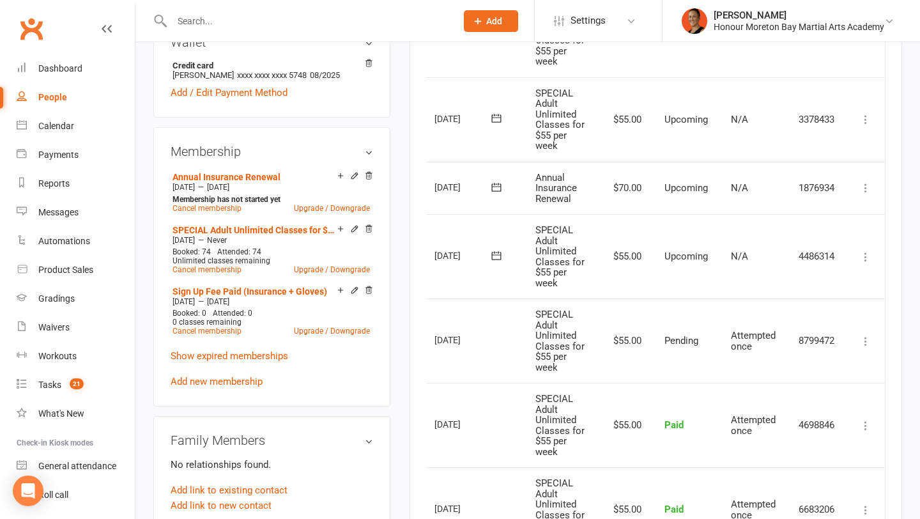
click at [869, 256] on icon at bounding box center [865, 256] width 13 height 13
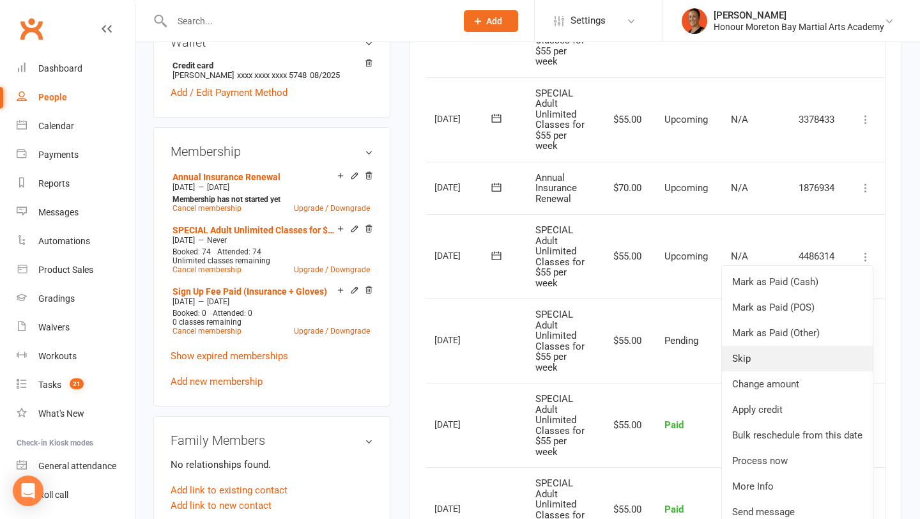
click at [804, 360] on link "Skip" at bounding box center [797, 359] width 151 height 26
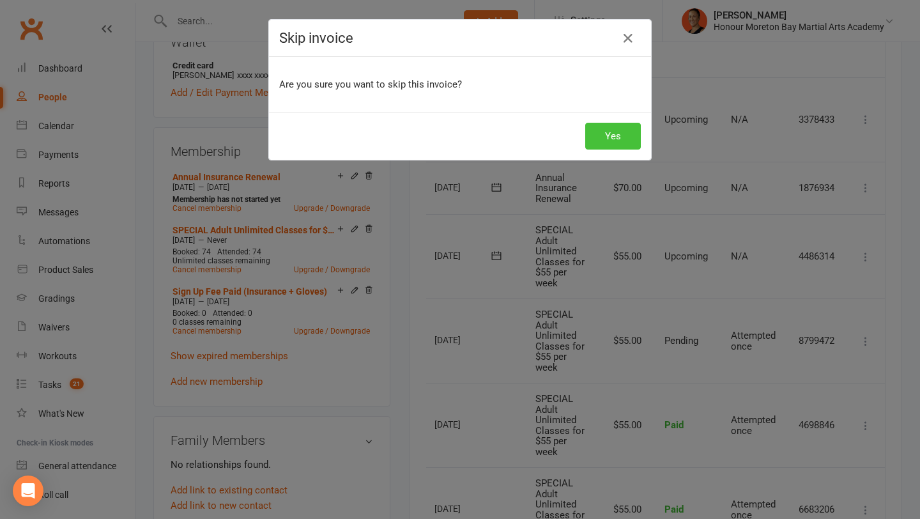
click at [619, 141] on button "Yes" at bounding box center [613, 136] width 56 height 27
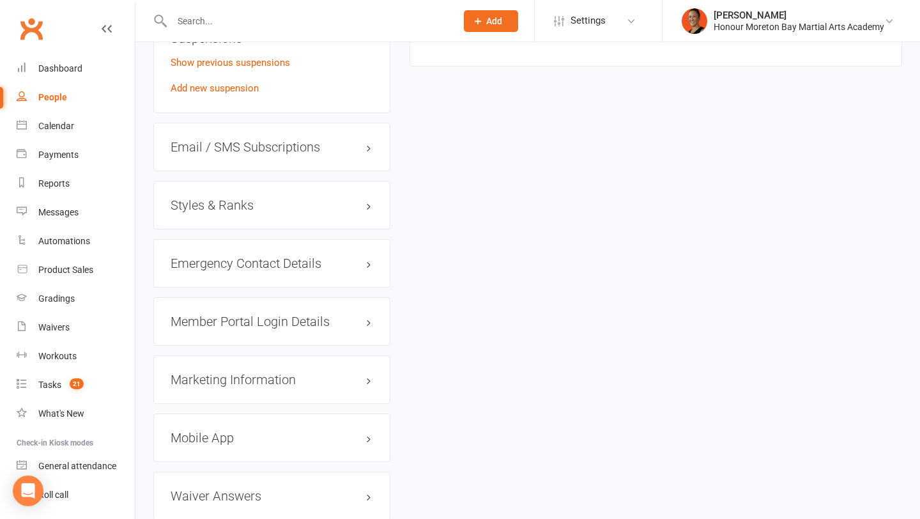
scroll to position [1286, 0]
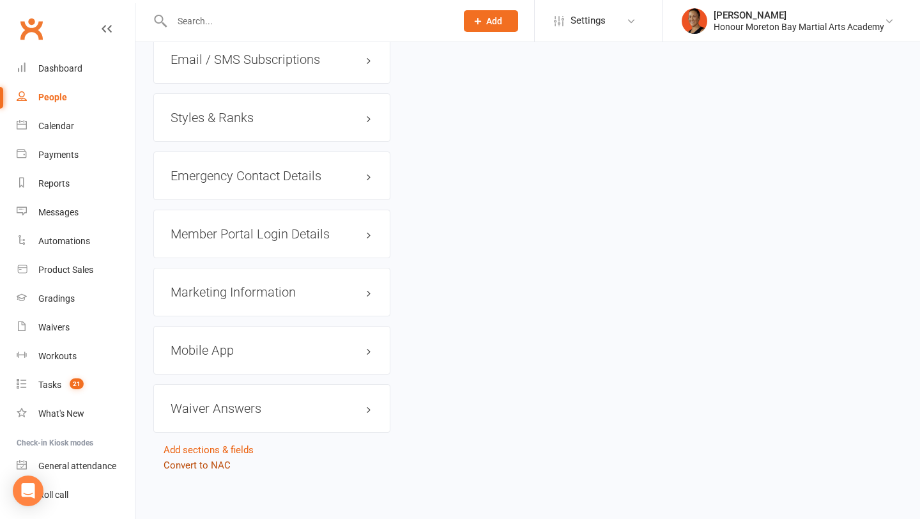
click at [197, 459] on link "Convert to NAC" at bounding box center [197, 465] width 67 height 12
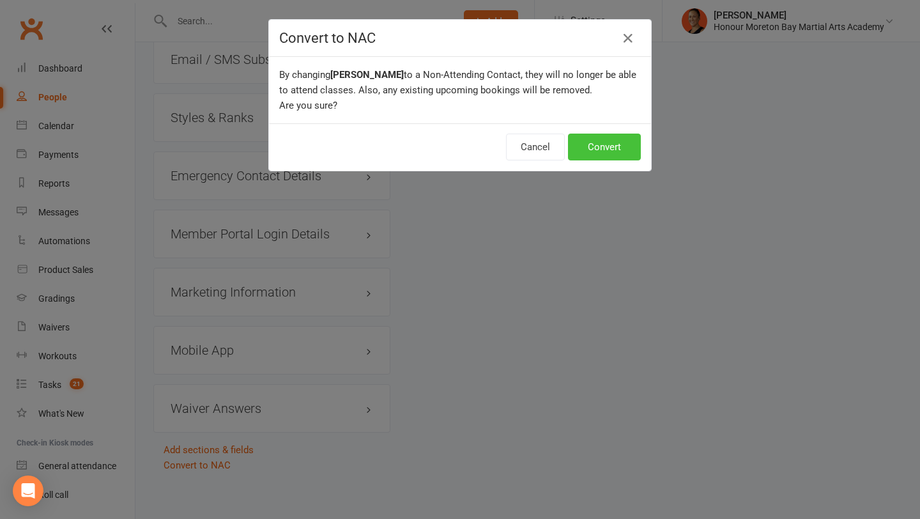
click at [594, 148] on button "Convert" at bounding box center [604, 147] width 73 height 27
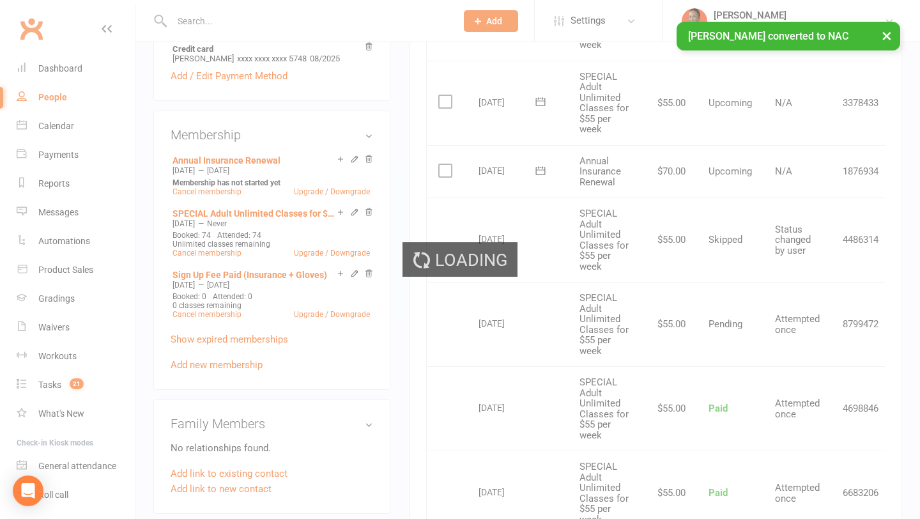
scroll to position [436, 0]
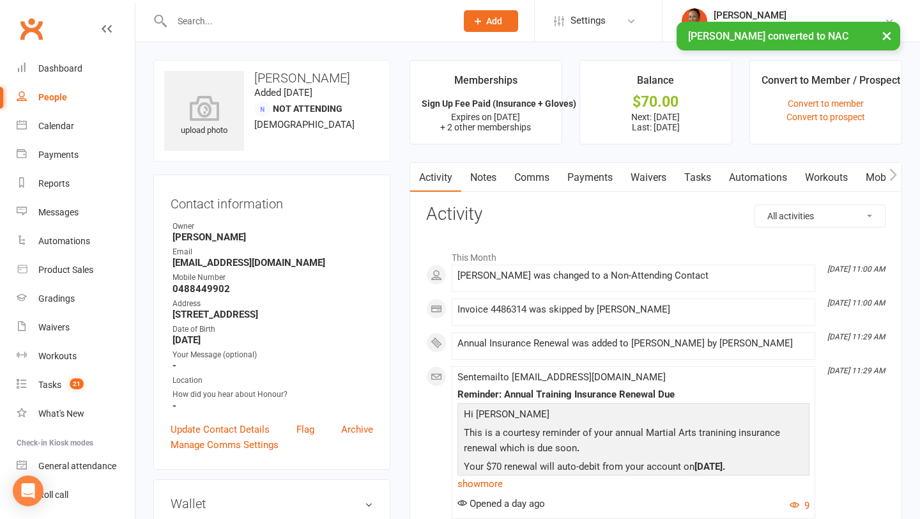
click at [696, 180] on link "Tasks" at bounding box center [697, 177] width 45 height 29
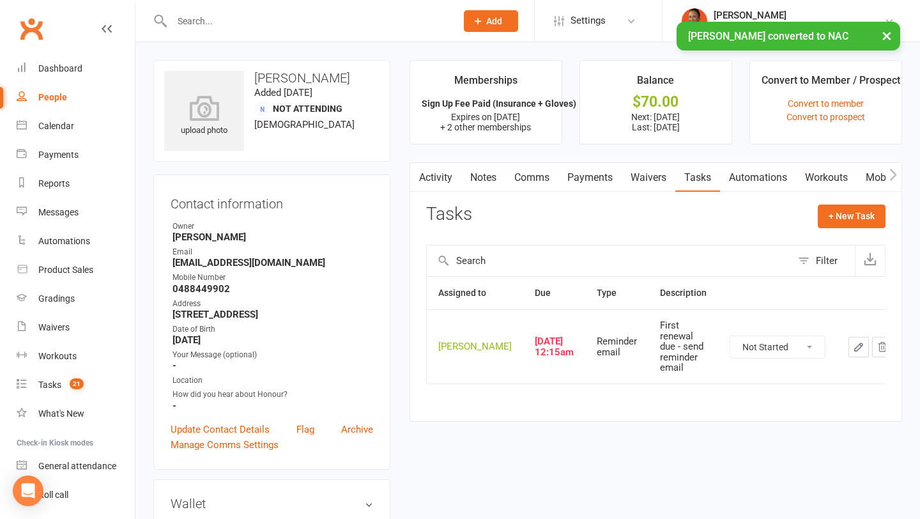
click at [853, 346] on icon "button" at bounding box center [859, 347] width 12 height 12
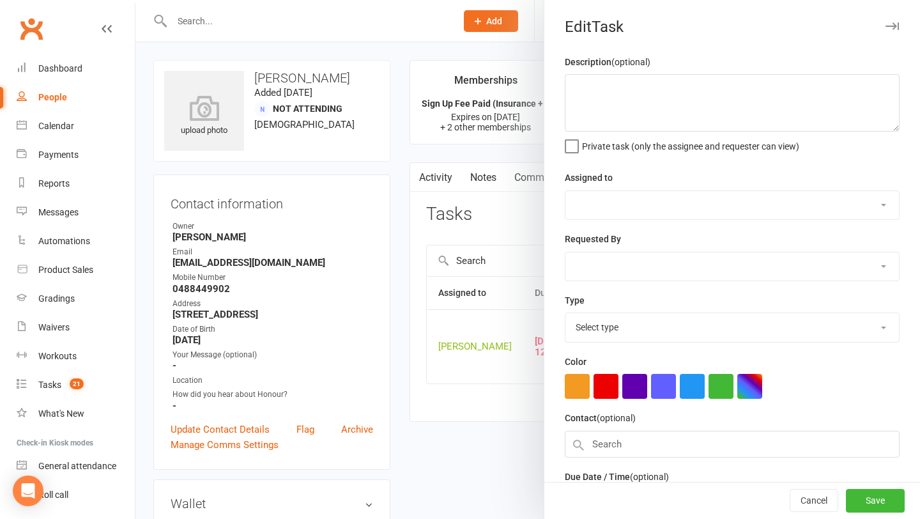
type textarea "First renewal due - send reminder email"
select select "3833"
type input "03 Aug 2025"
type input "12:15am"
select select "22727"
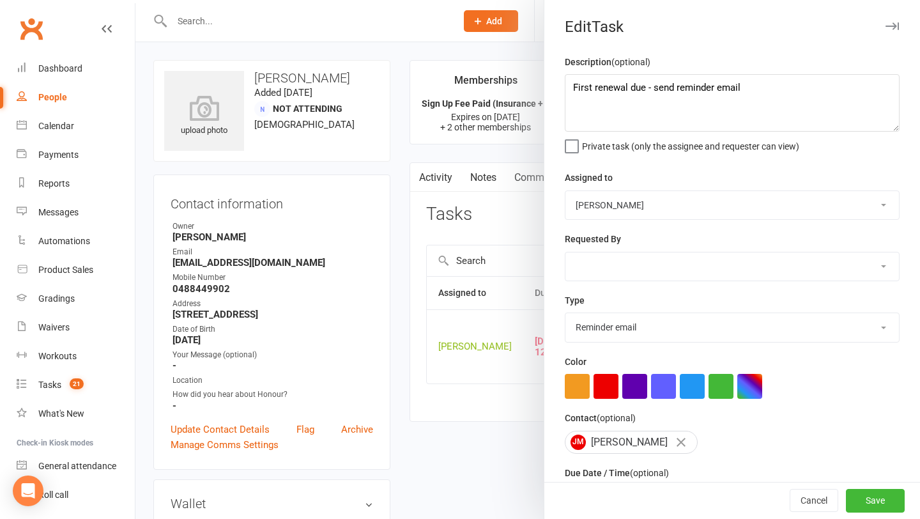
click at [892, 31] on button "button" at bounding box center [891, 26] width 15 height 15
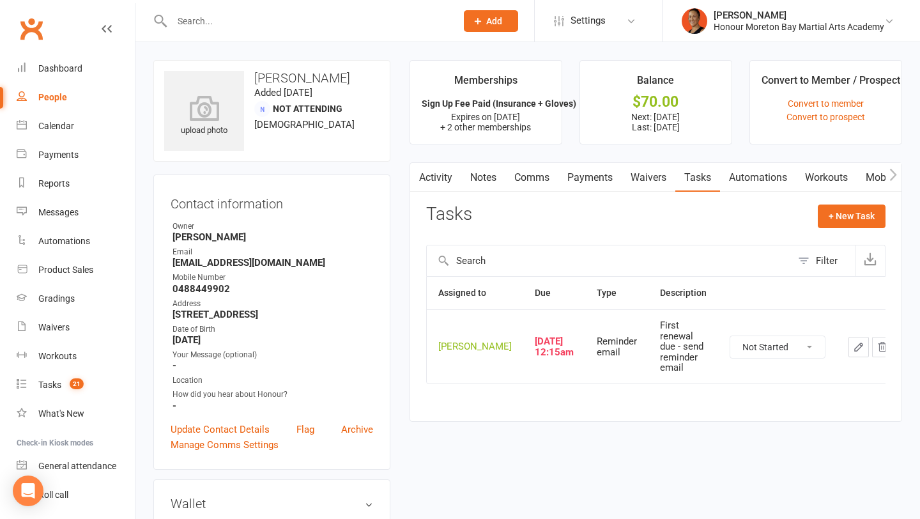
click at [734, 353] on select "Not Started In Progress Waiting Complete" at bounding box center [777, 347] width 95 height 22
select select "unstarted"
click at [842, 215] on button "+ New Task" at bounding box center [852, 215] width 68 height 23
select select "3833"
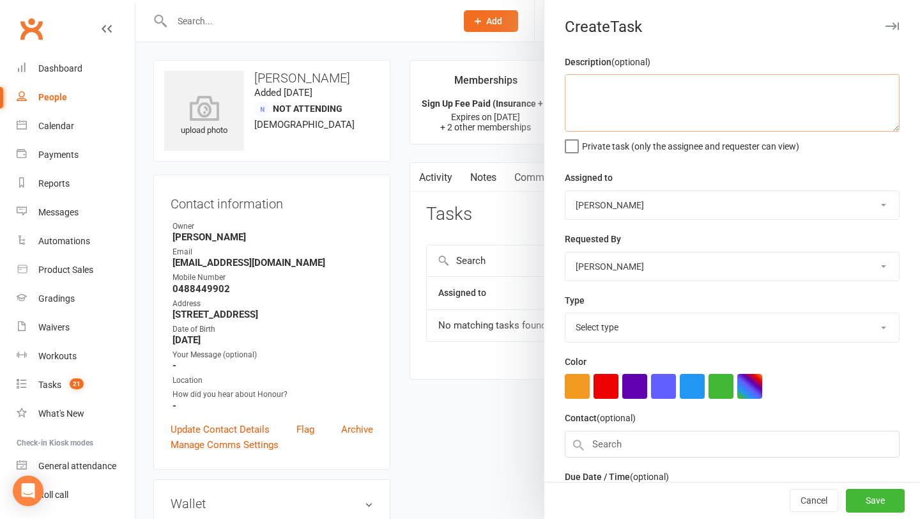
click at [635, 102] on textarea at bounding box center [732, 103] width 335 height 58
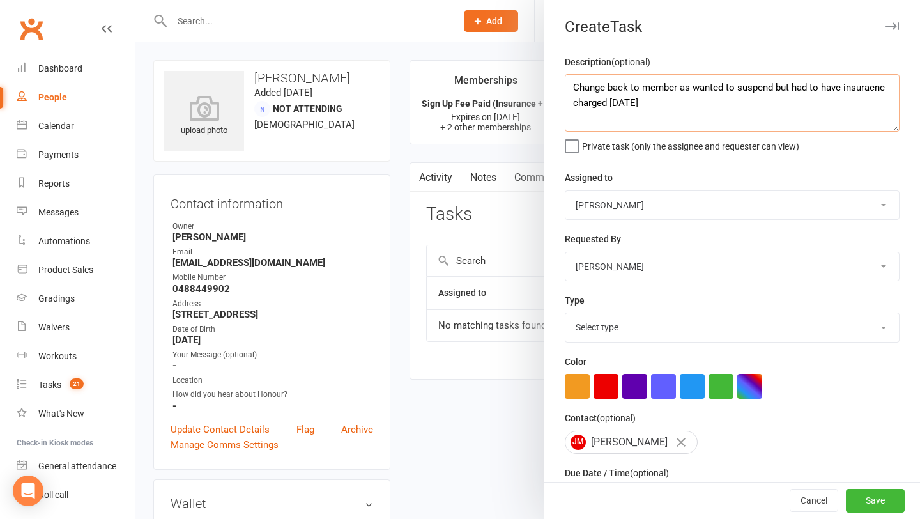
type textarea "Change back to member as wanted to suspend but had to have insuracne charged on…"
click at [598, 328] on select "Select type Attendance Cancellation Chase their debt Debt collection ***duplica…" at bounding box center [733, 327] width 334 height 28
click at [632, 144] on span "Private task (only the assignee and requester can view)" at bounding box center [690, 144] width 217 height 15
click at [632, 137] on input "Private task (only the assignee and requester can view)" at bounding box center [682, 137] width 235 height 0
click at [610, 328] on select "Attendance Cancellation Chase their debt Debt collection ***duplicate*** E-mail…" at bounding box center [733, 327] width 334 height 28
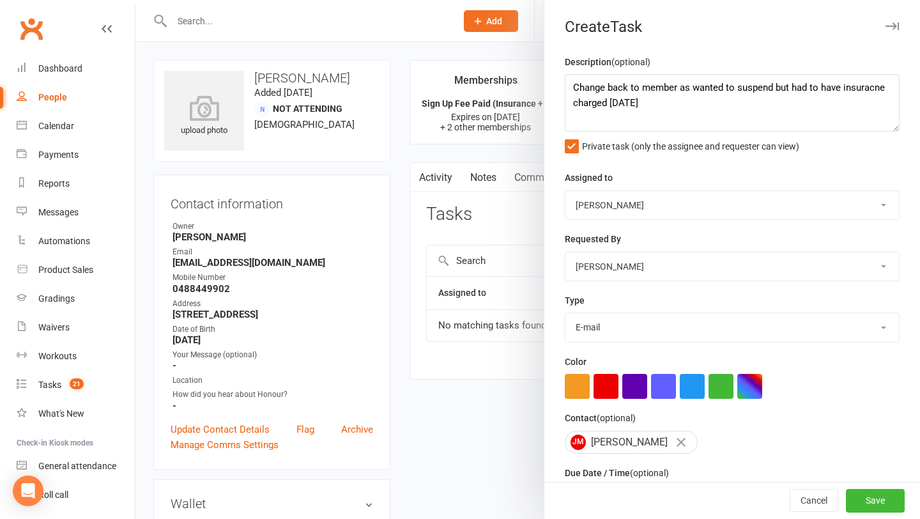
select select "31392"
click at [603, 378] on button "button" at bounding box center [606, 386] width 25 height 25
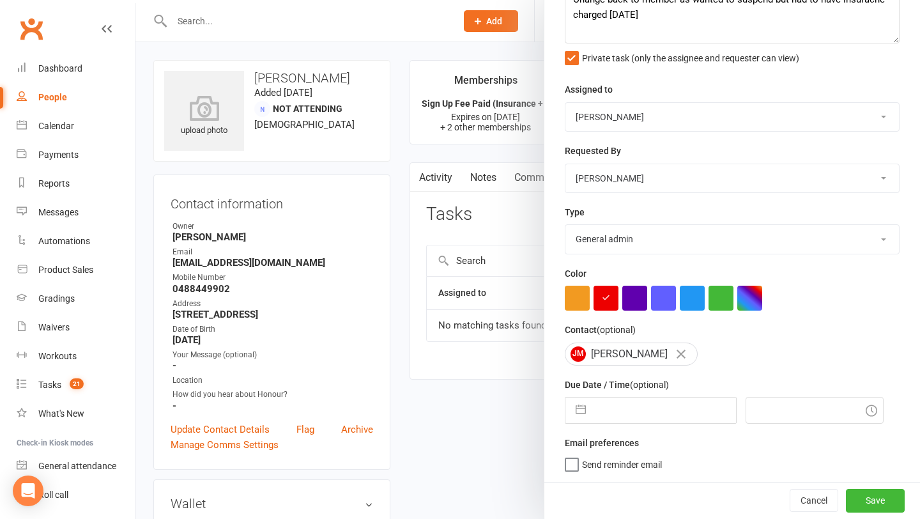
click at [597, 419] on input "text" at bounding box center [664, 410] width 144 height 26
select select "6"
select select "2025"
select select "7"
select select "2025"
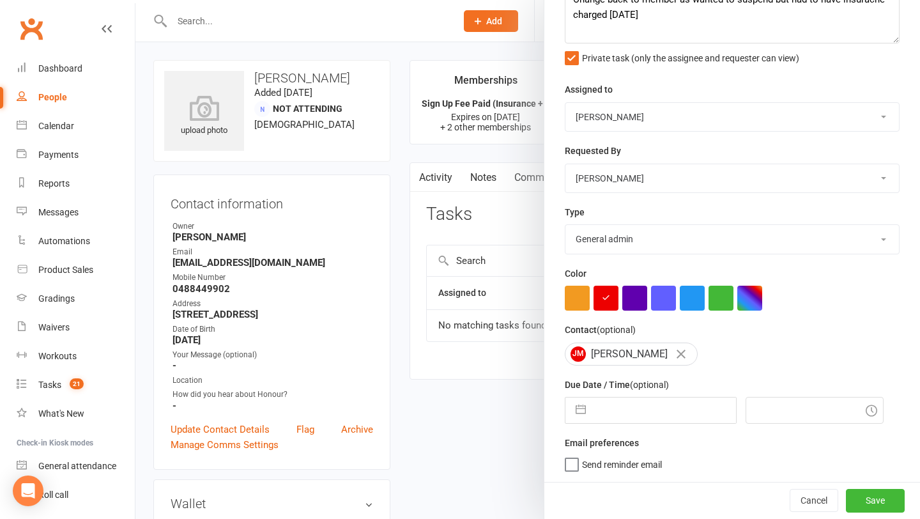
select select "8"
select select "2025"
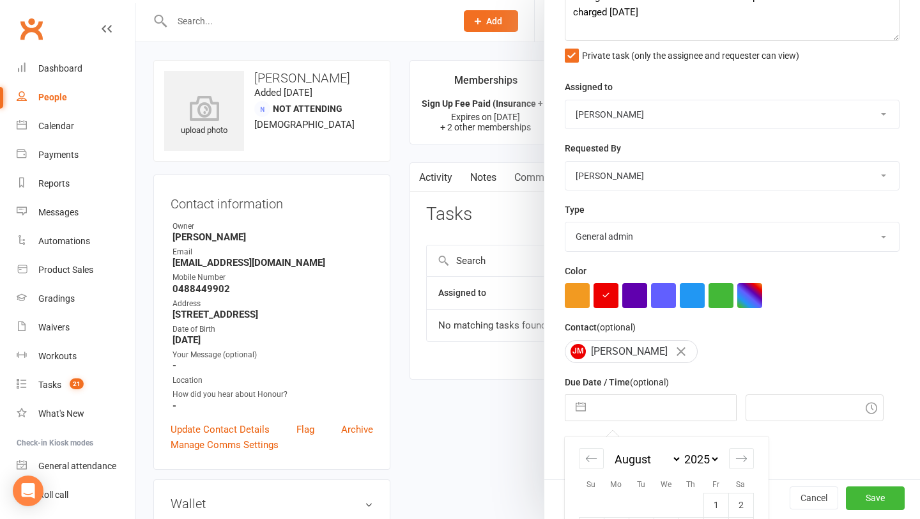
scroll to position [227, 0]
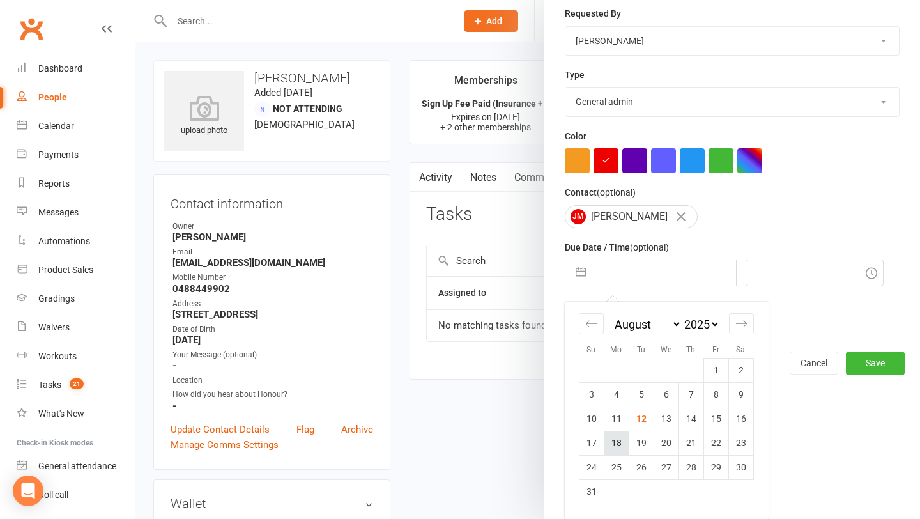
click at [620, 448] on td "18" at bounding box center [616, 443] width 25 height 24
type input "18 Aug 2025"
type input "11:15am"
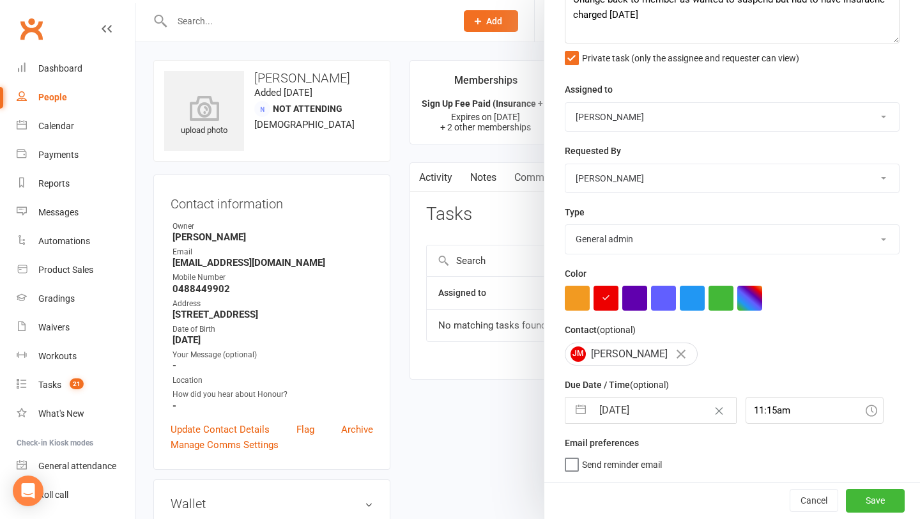
click at [637, 462] on span "Send reminder email" at bounding box center [622, 462] width 80 height 15
click at [637, 455] on input "Send reminder email" at bounding box center [613, 455] width 97 height 0
click at [894, 500] on button "Save" at bounding box center [875, 500] width 59 height 23
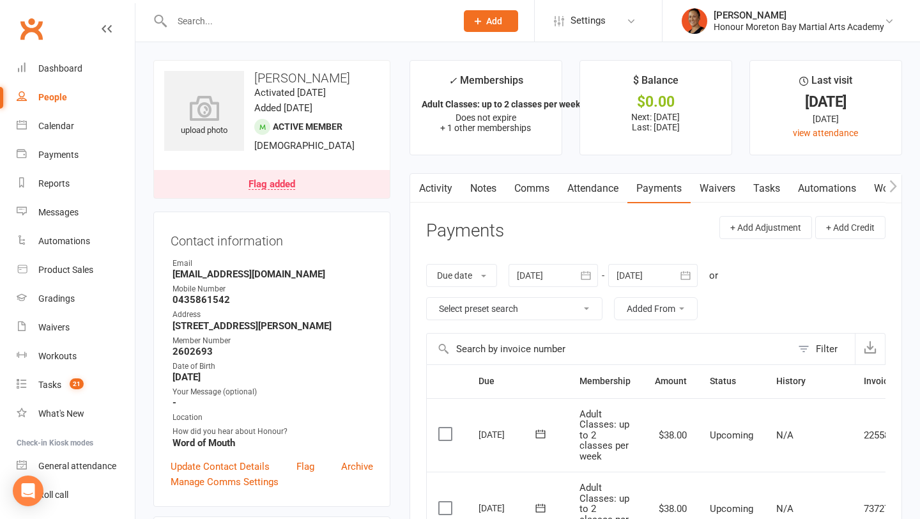
click at [483, 180] on link "Notes" at bounding box center [483, 188] width 44 height 29
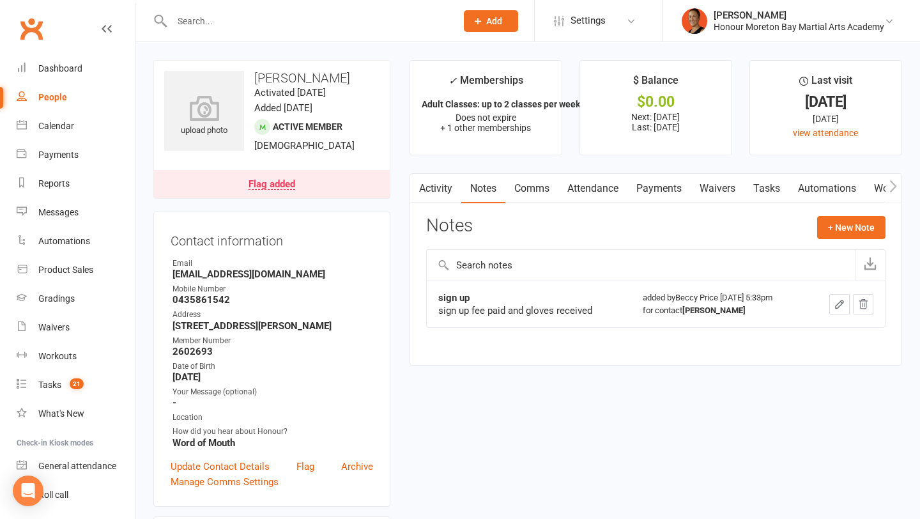
click at [663, 189] on link "Payments" at bounding box center [659, 188] width 63 height 29
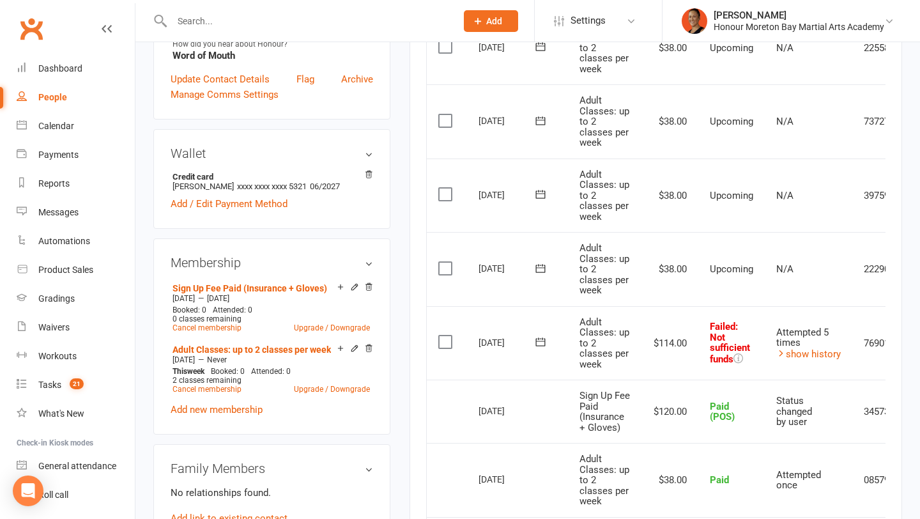
scroll to position [427, 0]
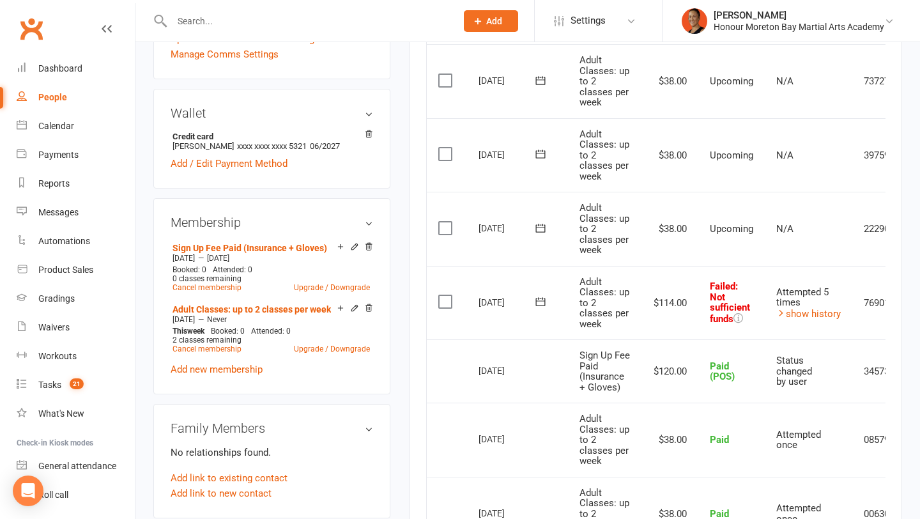
click at [543, 299] on icon at bounding box center [540, 301] width 13 height 13
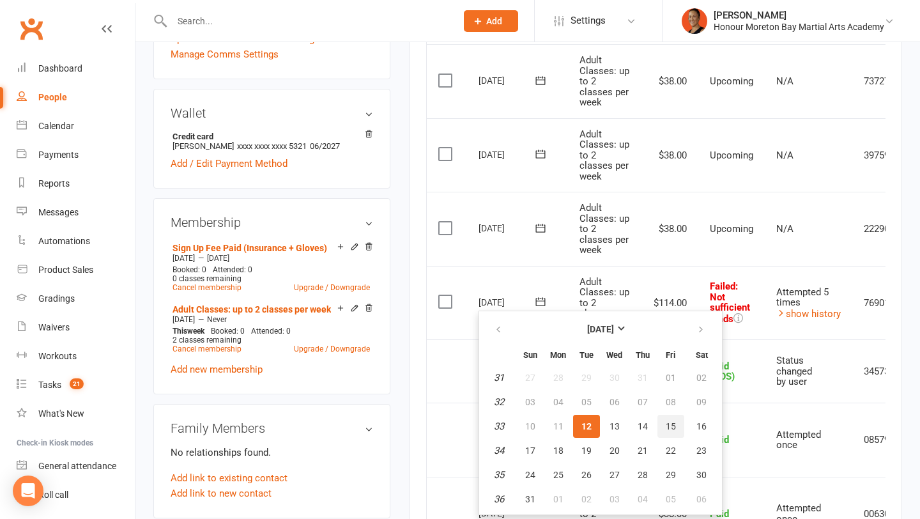
click at [666, 435] on button "15" at bounding box center [671, 426] width 27 height 23
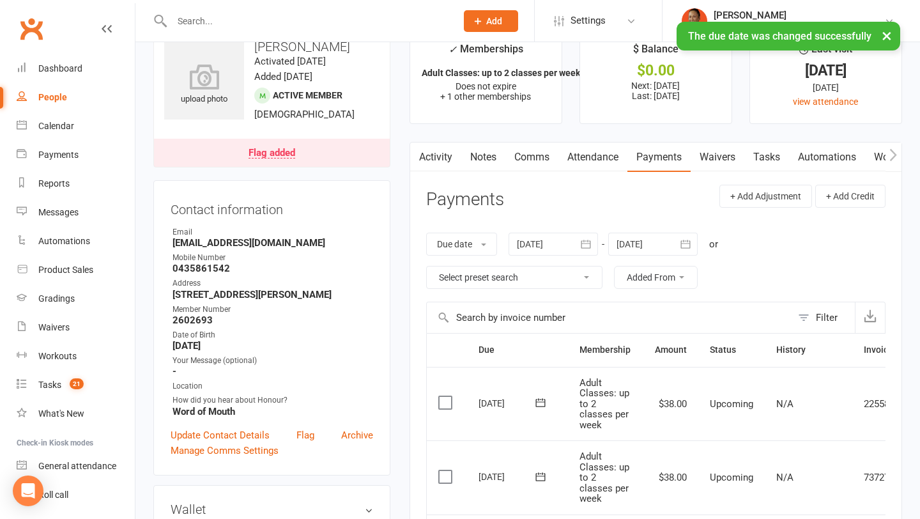
scroll to position [0, 0]
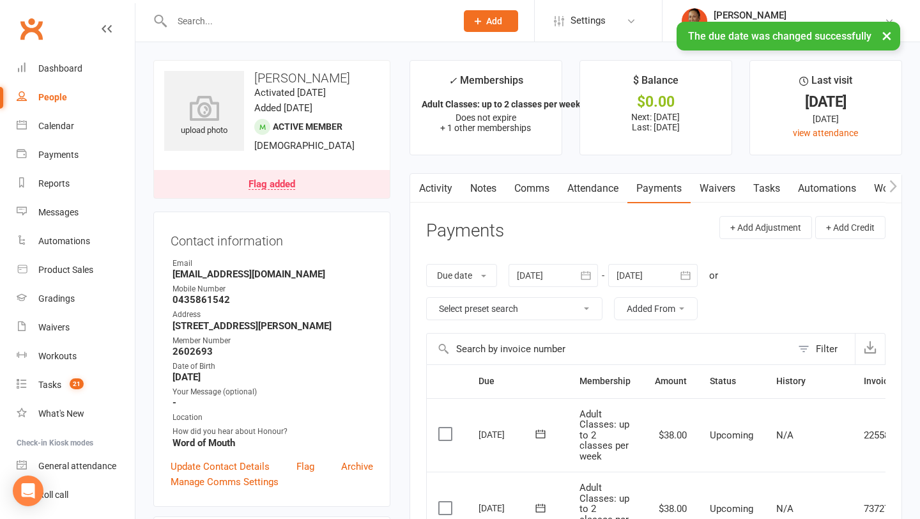
click at [280, 180] on div "Flag added" at bounding box center [272, 185] width 47 height 10
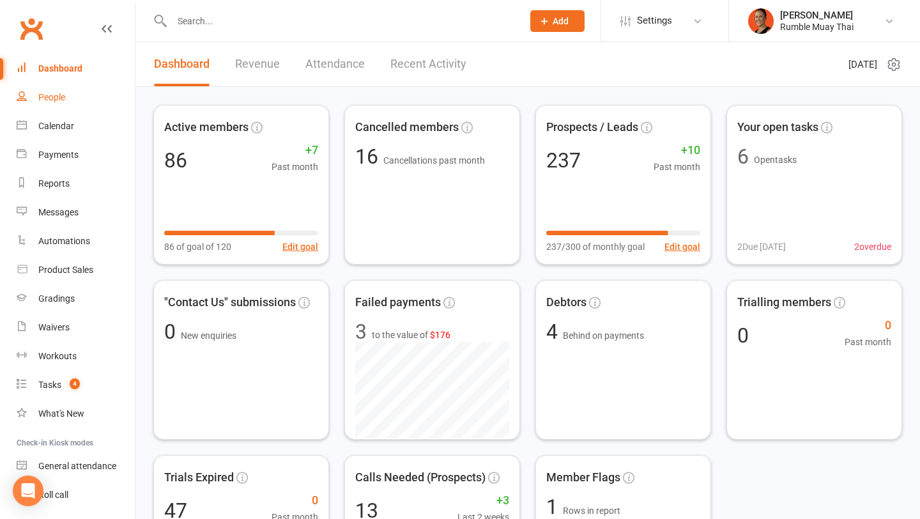
click at [61, 99] on div "People" at bounding box center [51, 97] width 27 height 10
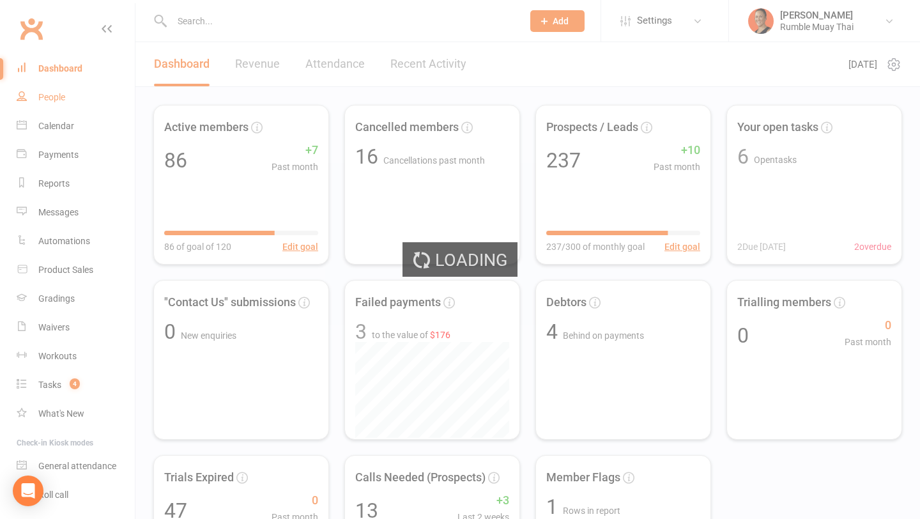
select select "100"
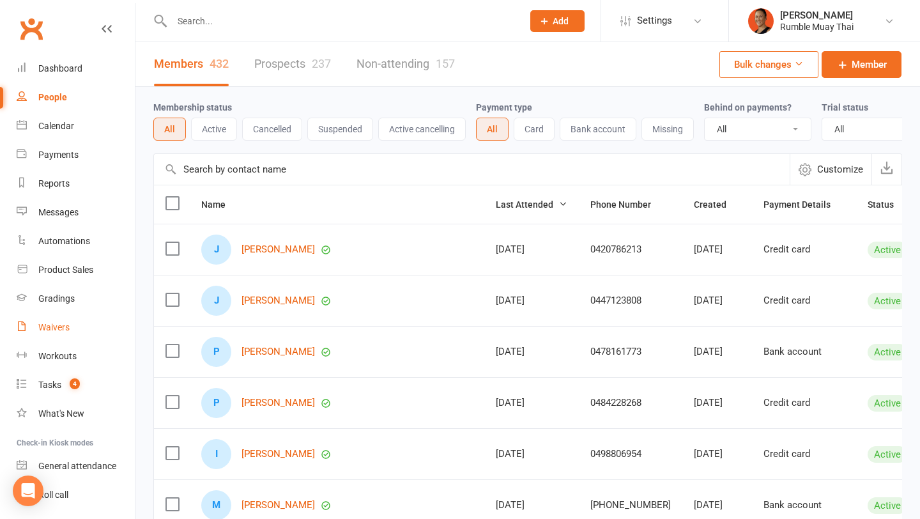
click at [63, 318] on link "Waivers" at bounding box center [76, 327] width 118 height 29
click at [73, 146] on link "Payments" at bounding box center [76, 155] width 118 height 29
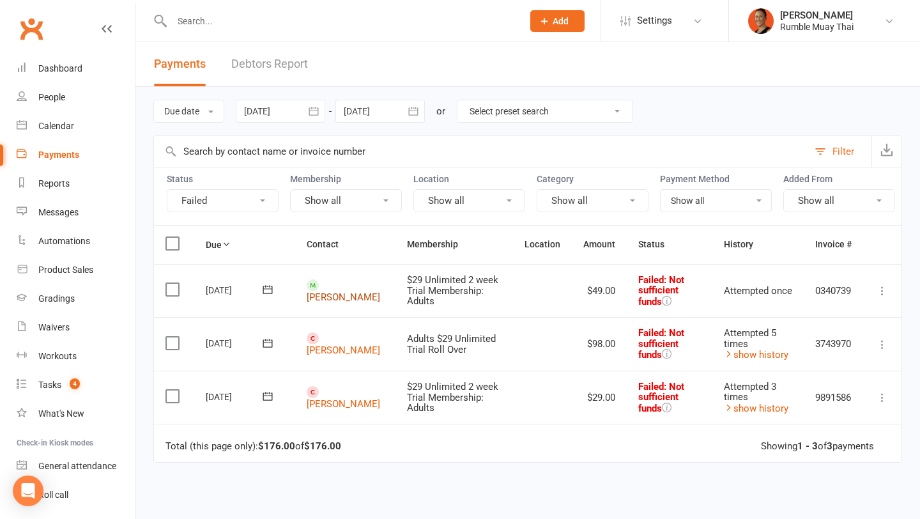
click at [342, 291] on link "[PERSON_NAME]" at bounding box center [343, 297] width 73 height 12
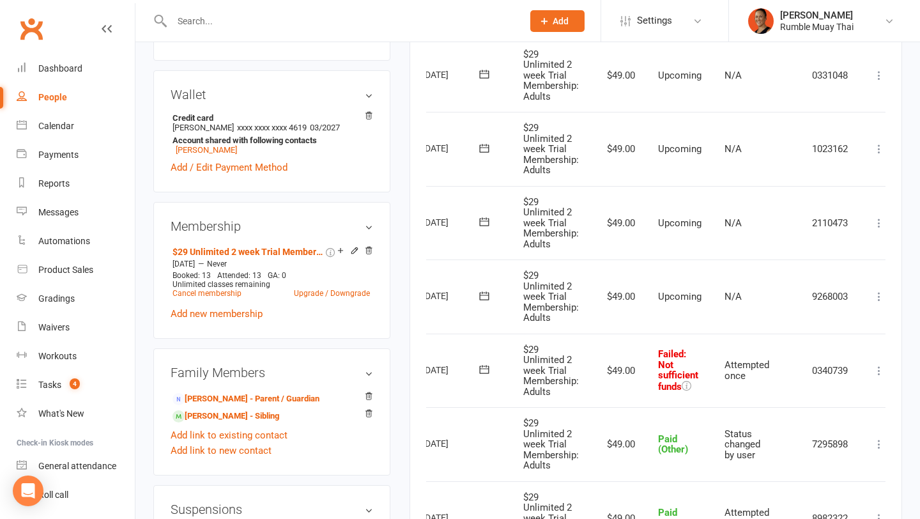
scroll to position [0, 74]
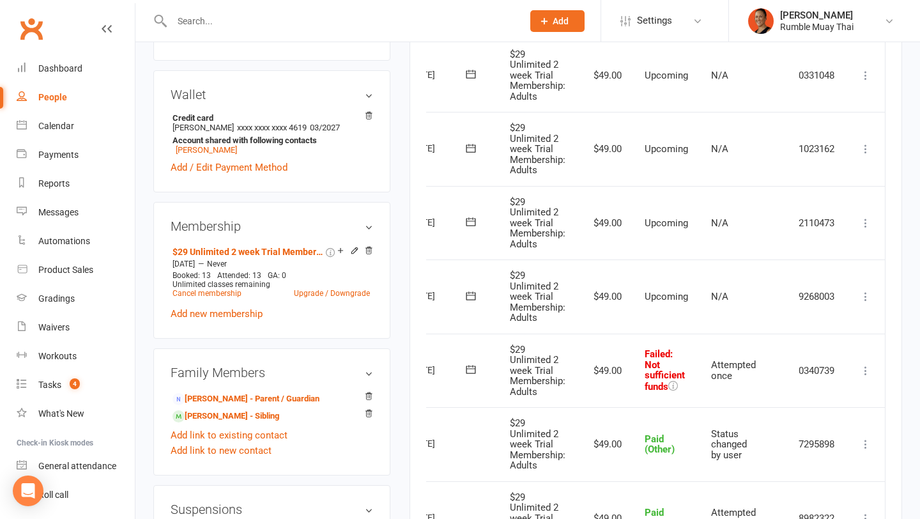
click at [867, 371] on icon at bounding box center [865, 370] width 13 height 13
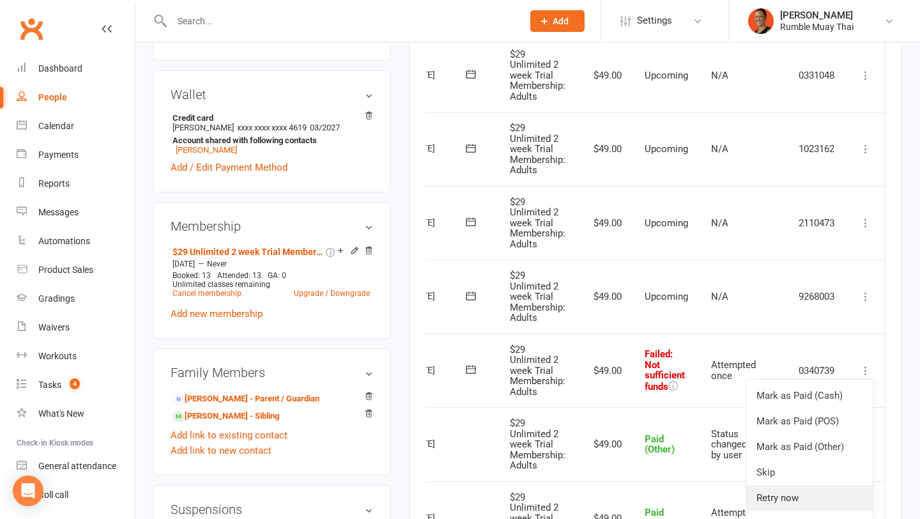
click at [805, 504] on link "Retry now" at bounding box center [809, 498] width 127 height 26
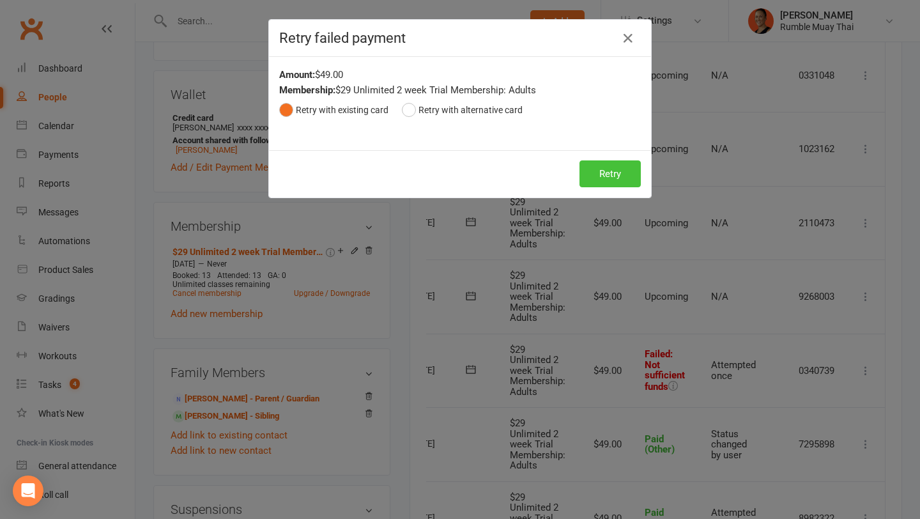
click at [601, 174] on button "Retry" at bounding box center [610, 173] width 61 height 27
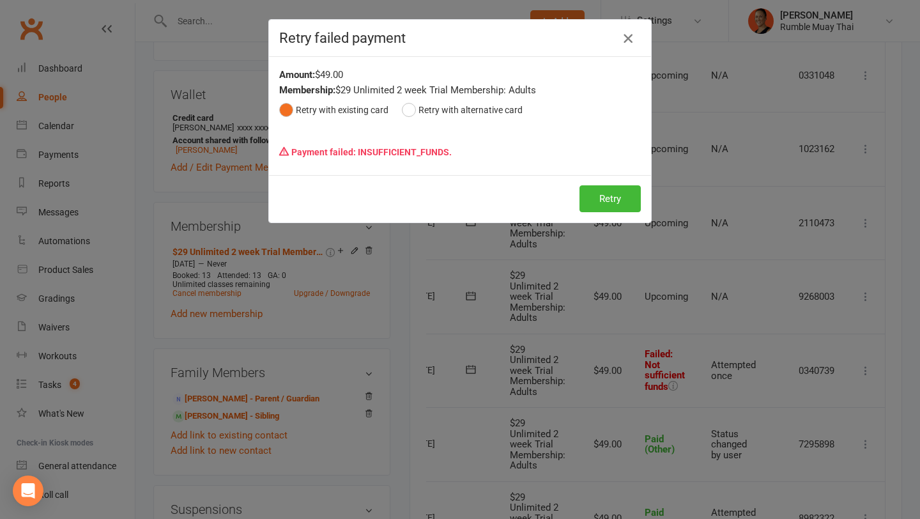
click at [630, 43] on icon "button" at bounding box center [627, 38] width 15 height 15
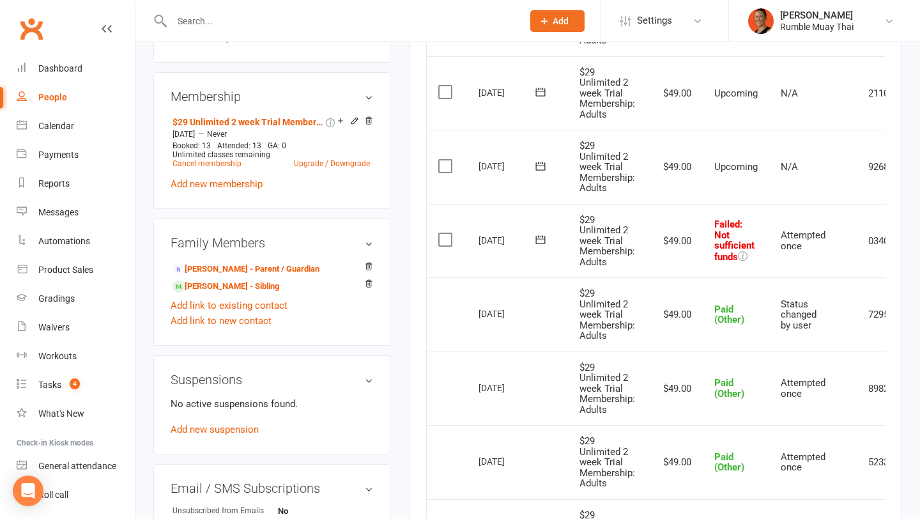
scroll to position [491, 0]
click at [539, 233] on icon at bounding box center [540, 238] width 13 height 13
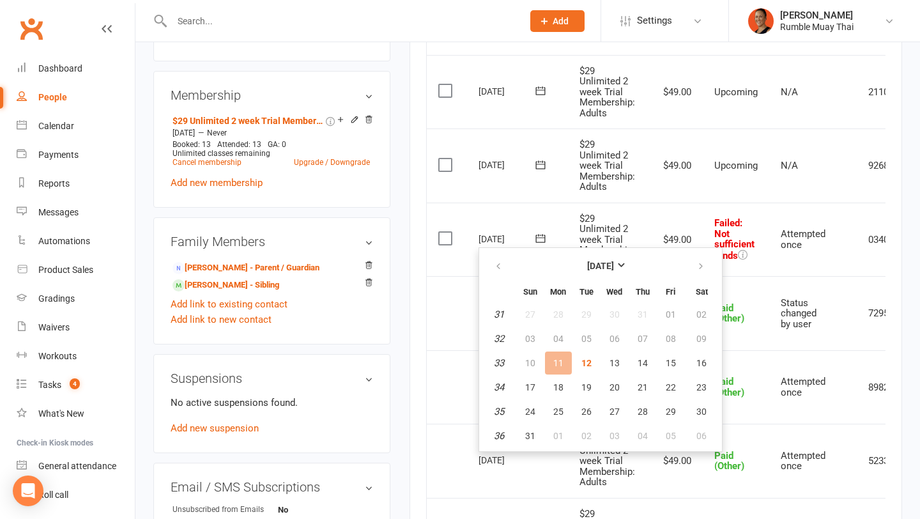
click at [640, 215] on td "$29 Unlimited 2 week Trial Membership: Adults" at bounding box center [607, 240] width 79 height 74
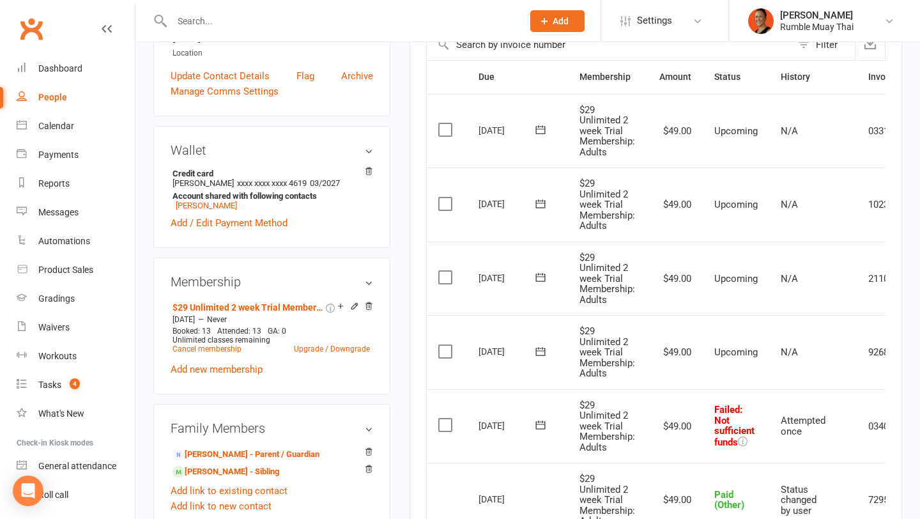
scroll to position [0, 0]
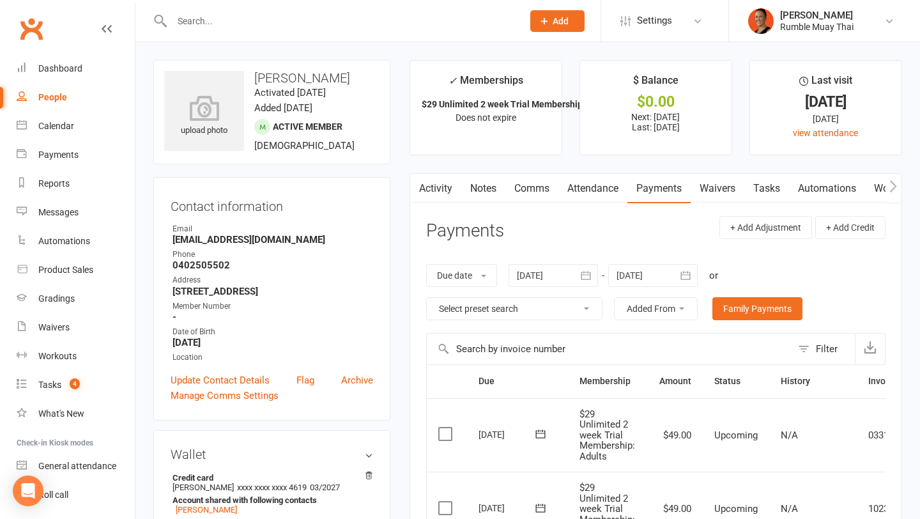
click at [447, 177] on link "Activity" at bounding box center [435, 188] width 51 height 29
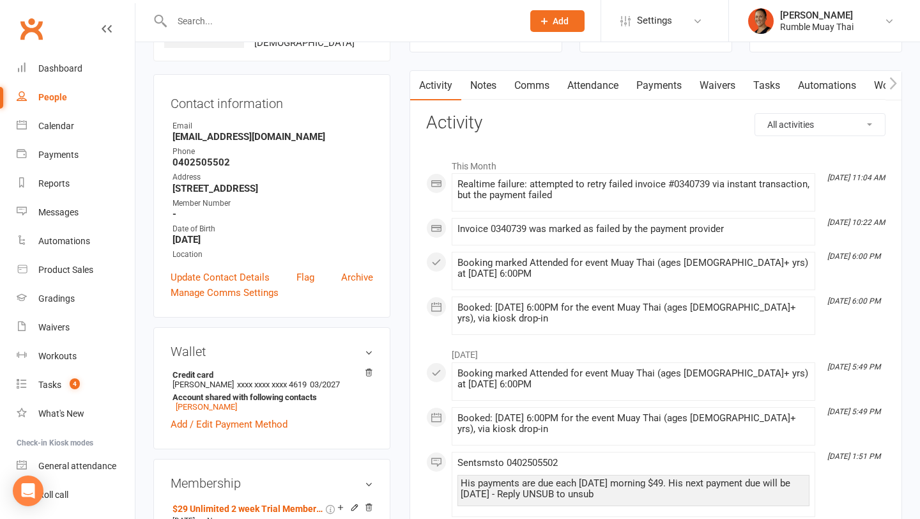
scroll to position [102, 0]
click at [534, 91] on link "Comms" at bounding box center [531, 86] width 53 height 29
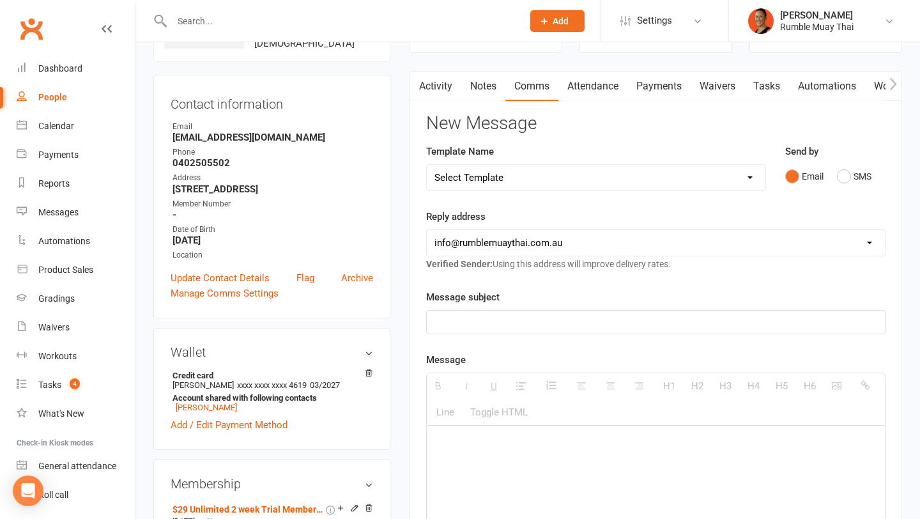
click at [540, 180] on select "Select Template [Email] $29 Trial (paid upfront) Ended - Did not Sign Up [SMS] …" at bounding box center [596, 178] width 339 height 26
select select "41"
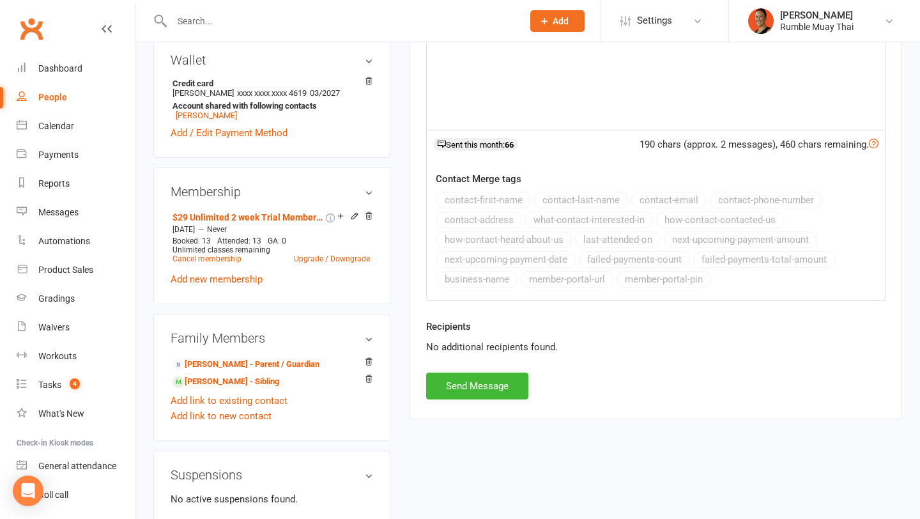
scroll to position [17, 0]
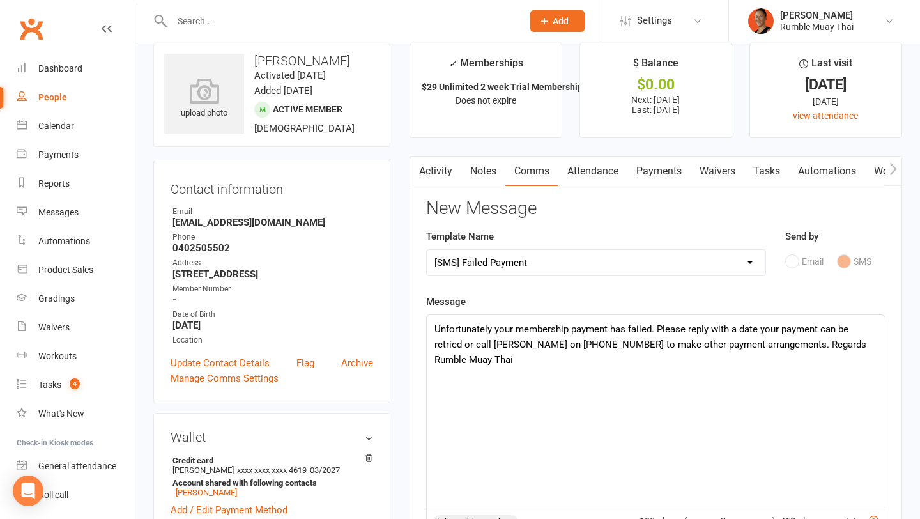
click at [433, 332] on div "Unfortunately your membership payment has failed. Please reply with a date your…" at bounding box center [656, 411] width 458 height 192
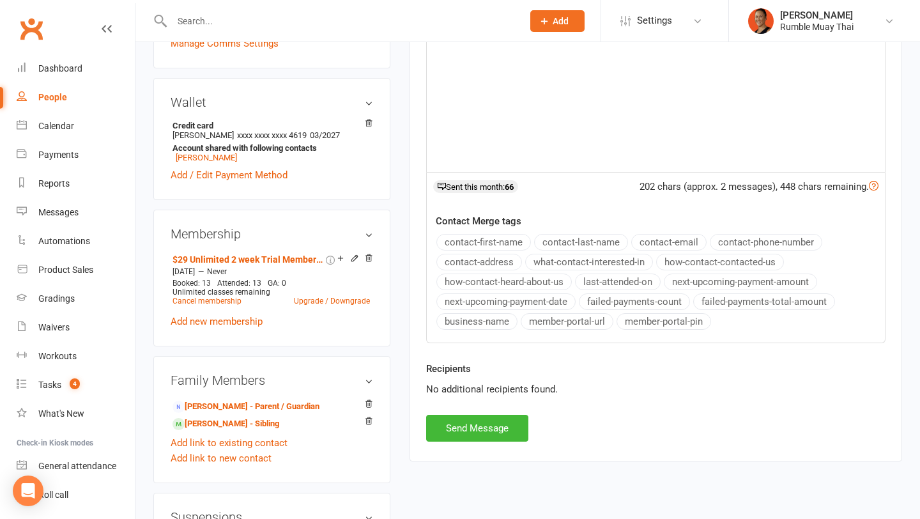
scroll to position [362, 0]
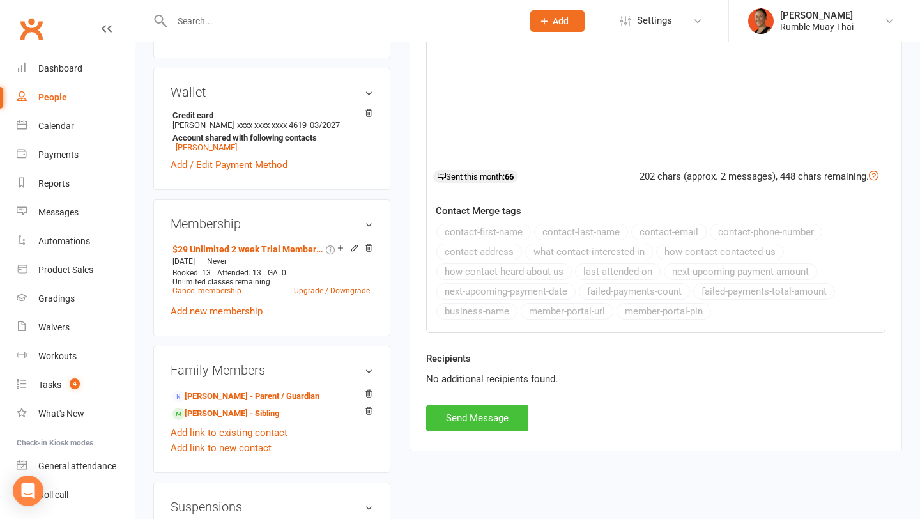
click at [461, 410] on button "Send Message" at bounding box center [477, 417] width 102 height 27
select select
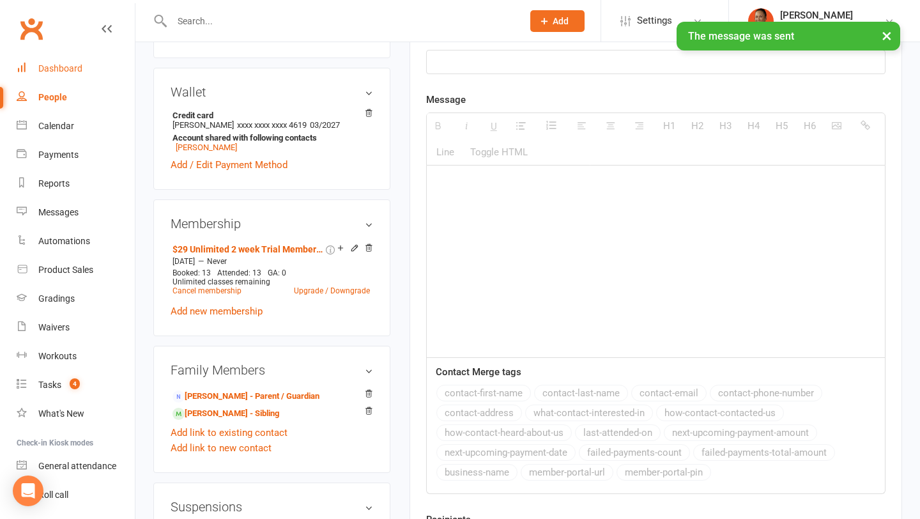
click at [68, 81] on link "Dashboard" at bounding box center [76, 68] width 118 height 29
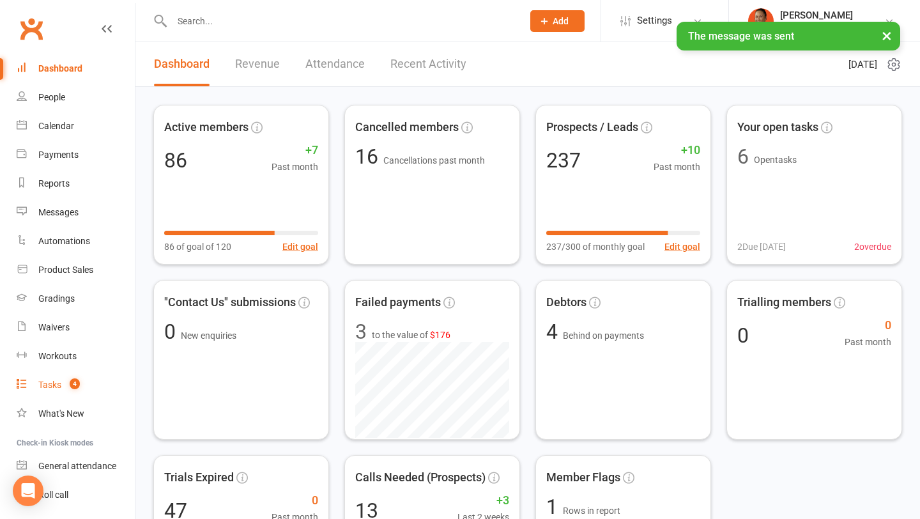
click at [58, 387] on div "Tasks" at bounding box center [49, 385] width 23 height 10
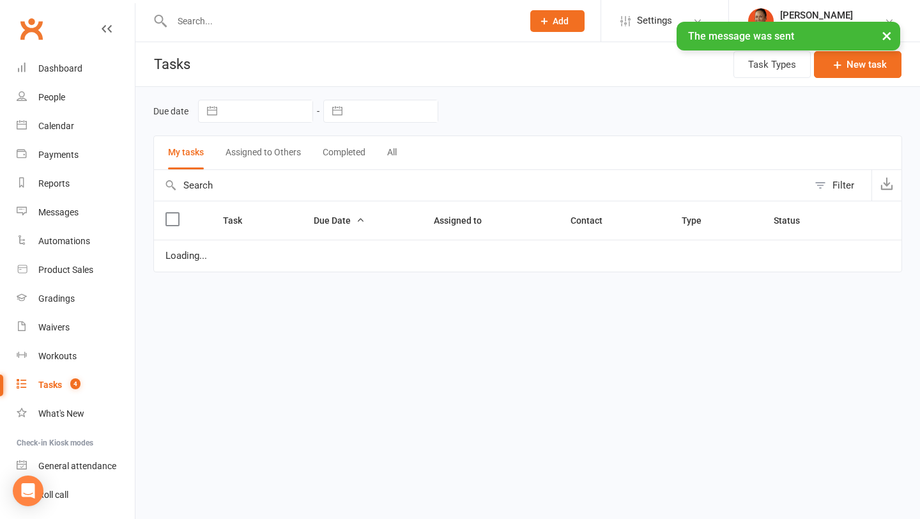
select select "waiting"
select select "started"
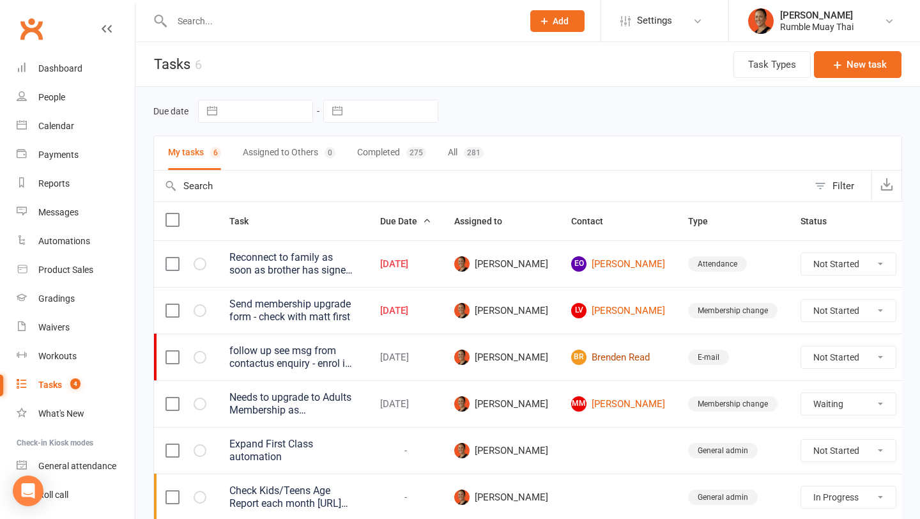
click at [600, 350] on link "BR Brenden Read" at bounding box center [618, 357] width 94 height 15
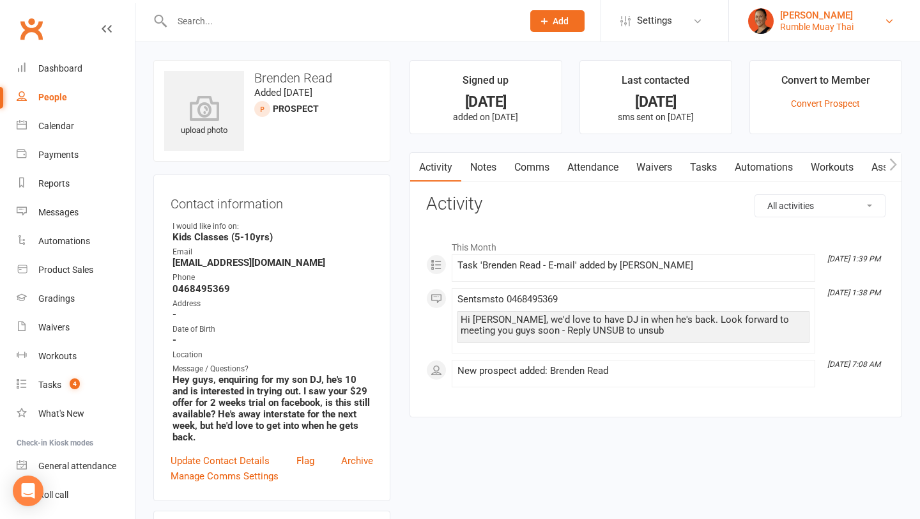
click at [811, 22] on div "Rumble Muay Thai" at bounding box center [816, 27] width 73 height 12
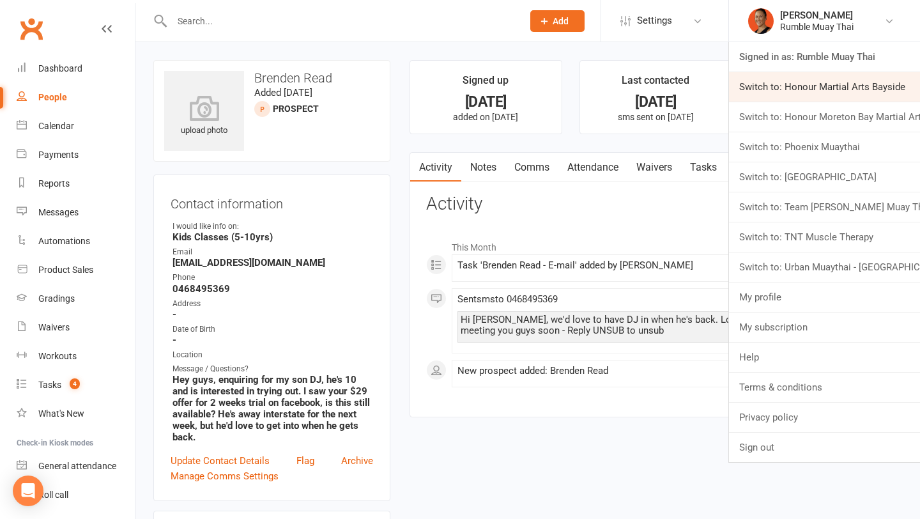
click at [804, 93] on link "Switch to: Honour Martial Arts Bayside" at bounding box center [824, 86] width 191 height 29
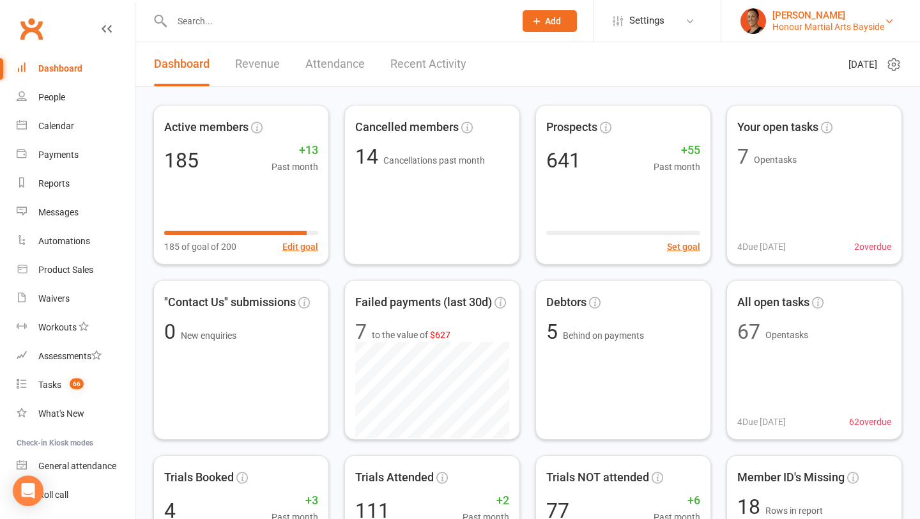
click at [828, 27] on div "Honour Martial Arts Bayside" at bounding box center [829, 27] width 112 height 12
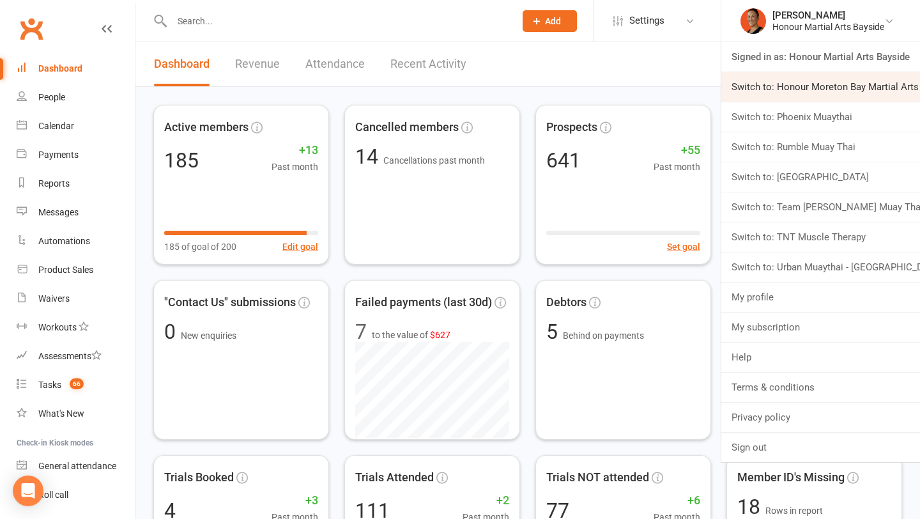
click at [817, 86] on link "Switch to: Honour Moreton Bay Martial Arts Academy" at bounding box center [820, 86] width 199 height 29
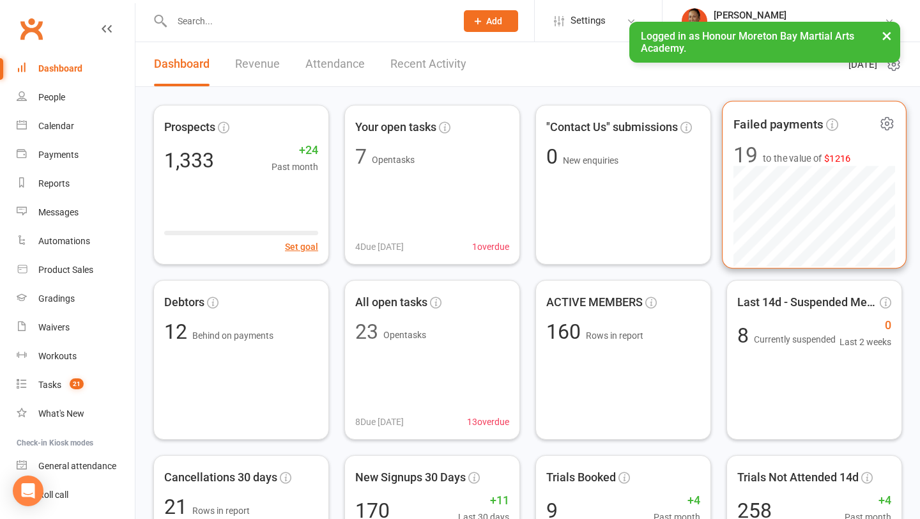
click at [886, 125] on icon at bounding box center [887, 123] width 3 height 3
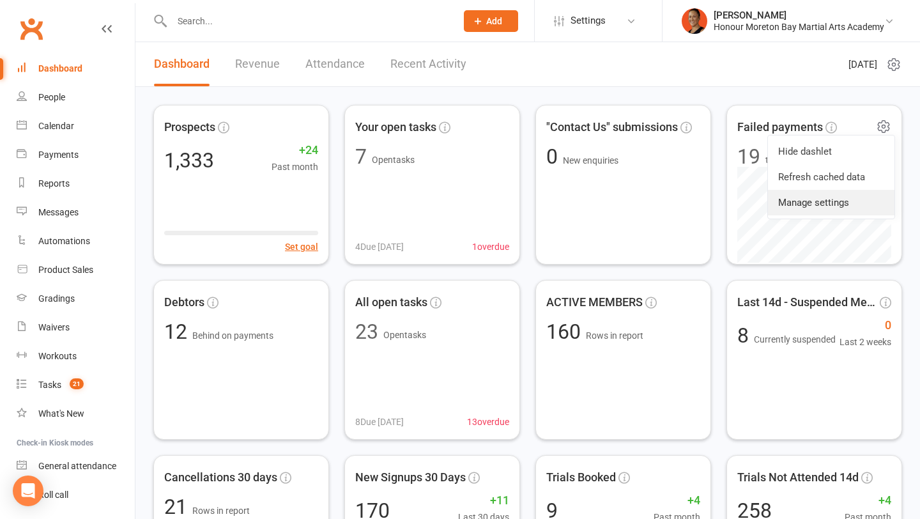
click at [838, 201] on link "Manage settings" at bounding box center [831, 203] width 127 height 26
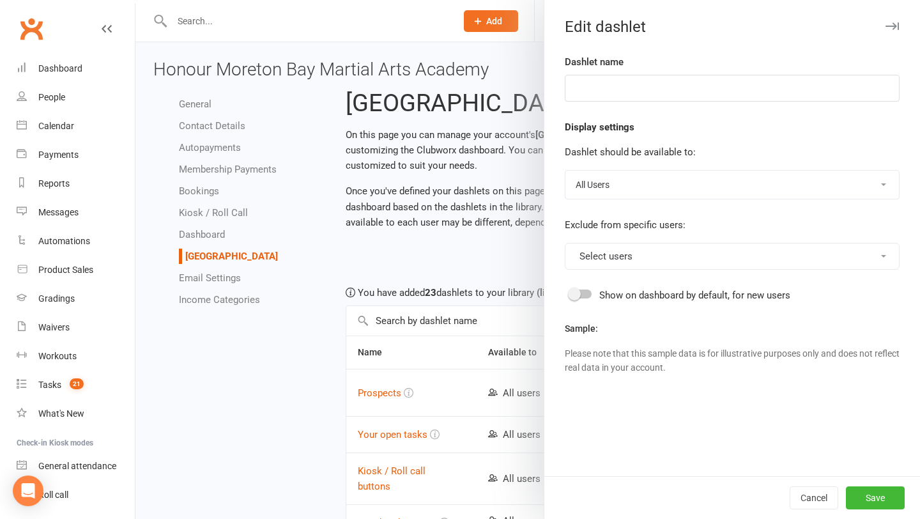
type input "Failed payments"
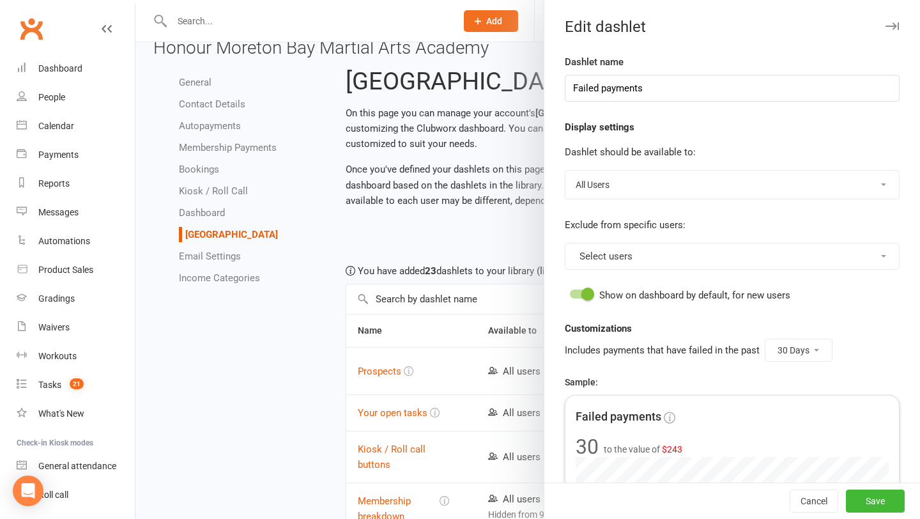
scroll to position [41, 0]
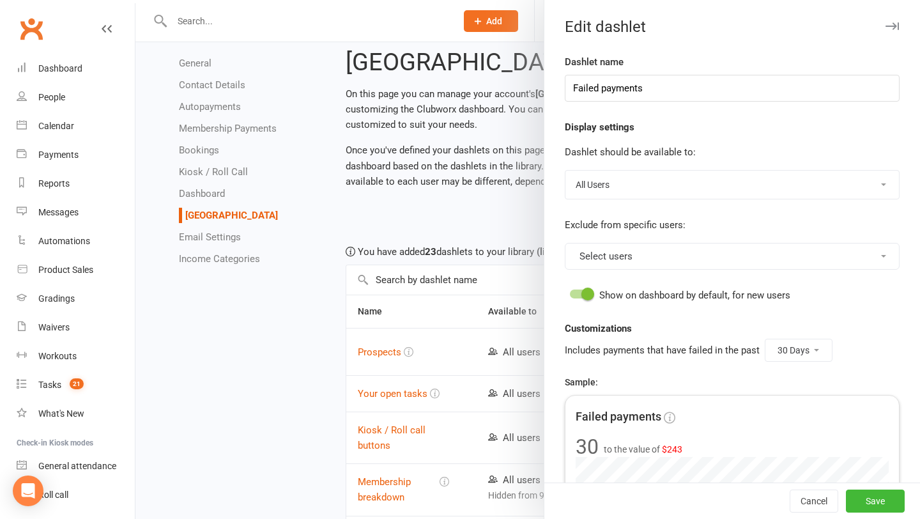
click at [795, 352] on select "7 Days 14 Days 30 Days" at bounding box center [799, 350] width 66 height 22
click at [812, 353] on select "7 Days 14 Days 30 Days" at bounding box center [799, 350] width 66 height 22
click at [815, 347] on select "7 Days 14 Days 30 Days" at bounding box center [799, 350] width 66 height 22
select select "14"
click at [876, 502] on button "Save" at bounding box center [875, 500] width 59 height 23
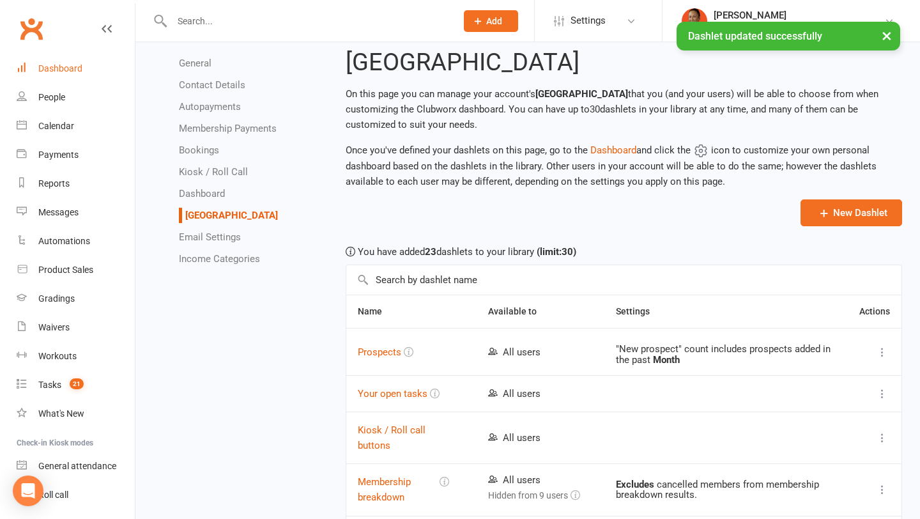
click at [72, 68] on div "Dashboard" at bounding box center [60, 68] width 44 height 10
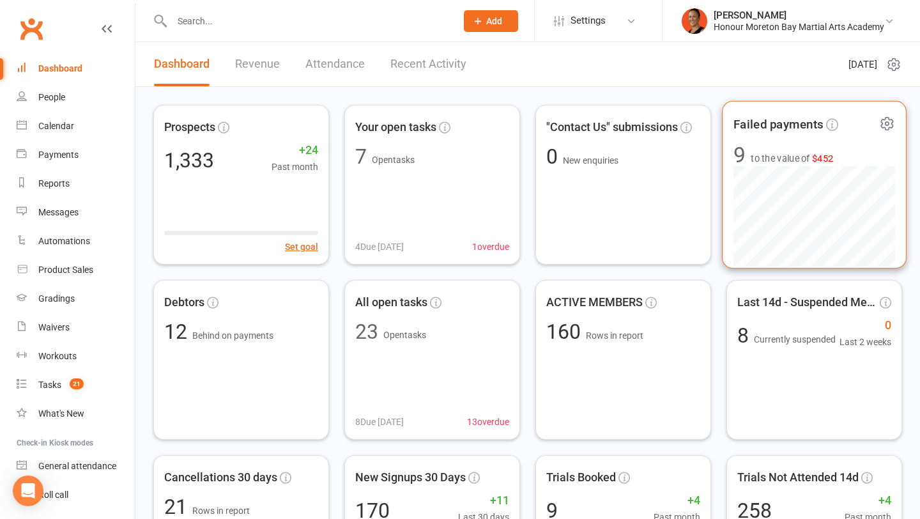
click at [741, 155] on div "9" at bounding box center [740, 155] width 12 height 22
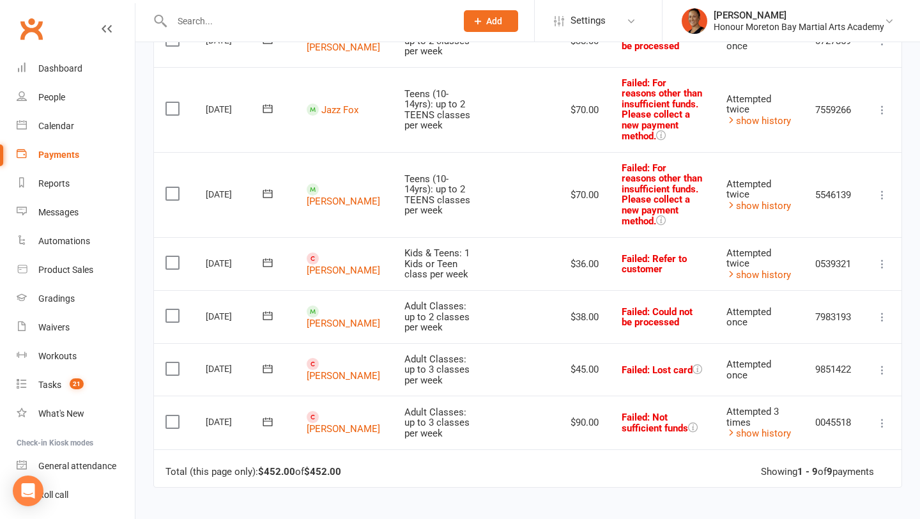
scroll to position [366, 0]
click at [65, 75] on link "Dashboard" at bounding box center [76, 68] width 118 height 29
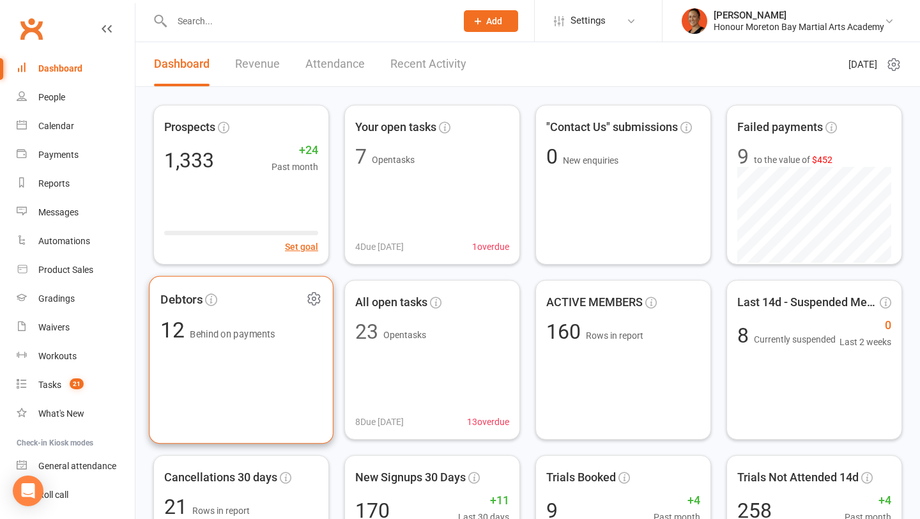
click at [266, 344] on div "Debtors 12 Behind on payments" at bounding box center [241, 360] width 185 height 168
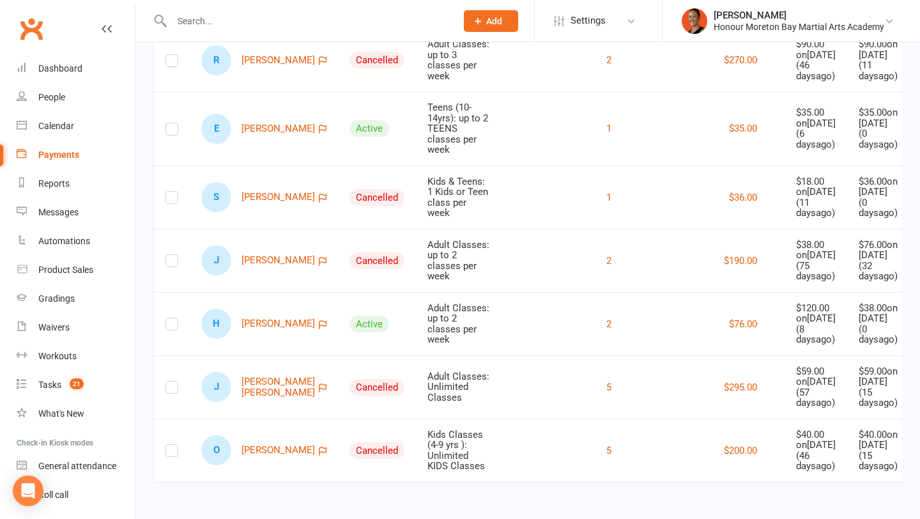
scroll to position [686, 0]
click at [732, 363] on td "$295.00" at bounding box center [712, 386] width 146 height 63
click at [66, 68] on div "Dashboard" at bounding box center [60, 68] width 44 height 10
